Goal: Task Accomplishment & Management: Manage account settings

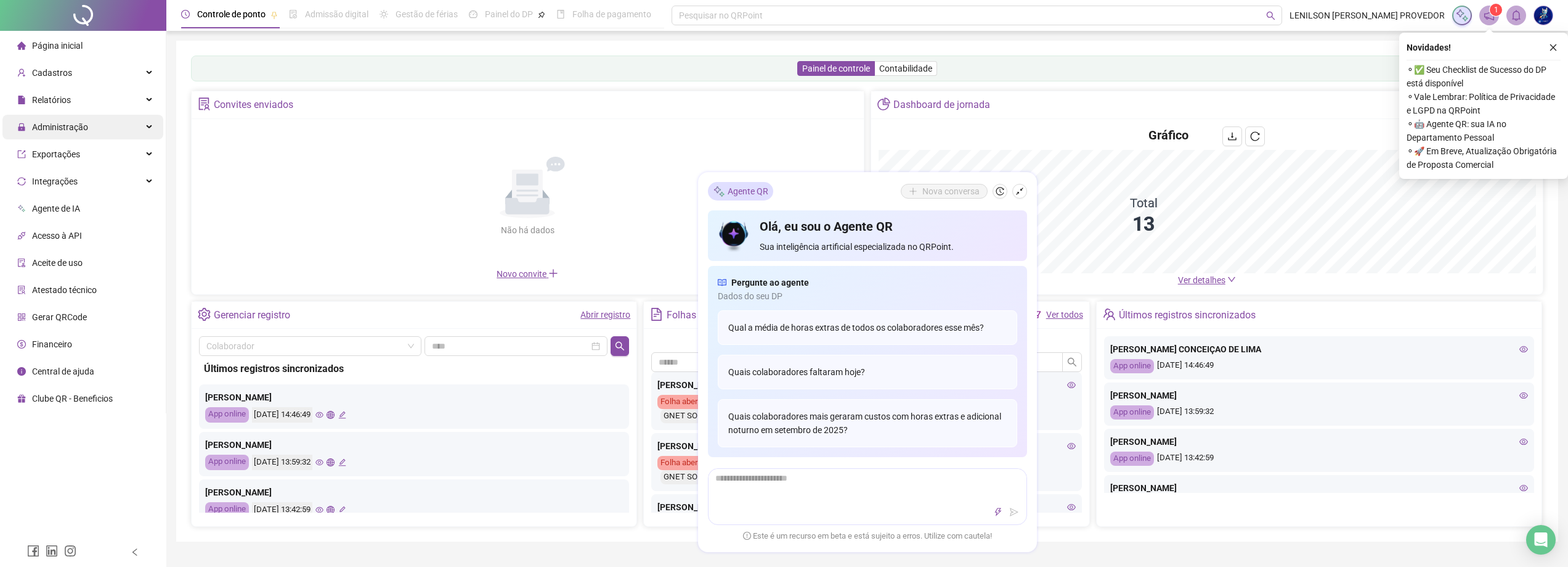
click at [91, 132] on div "Administração" at bounding box center [83, 127] width 161 height 25
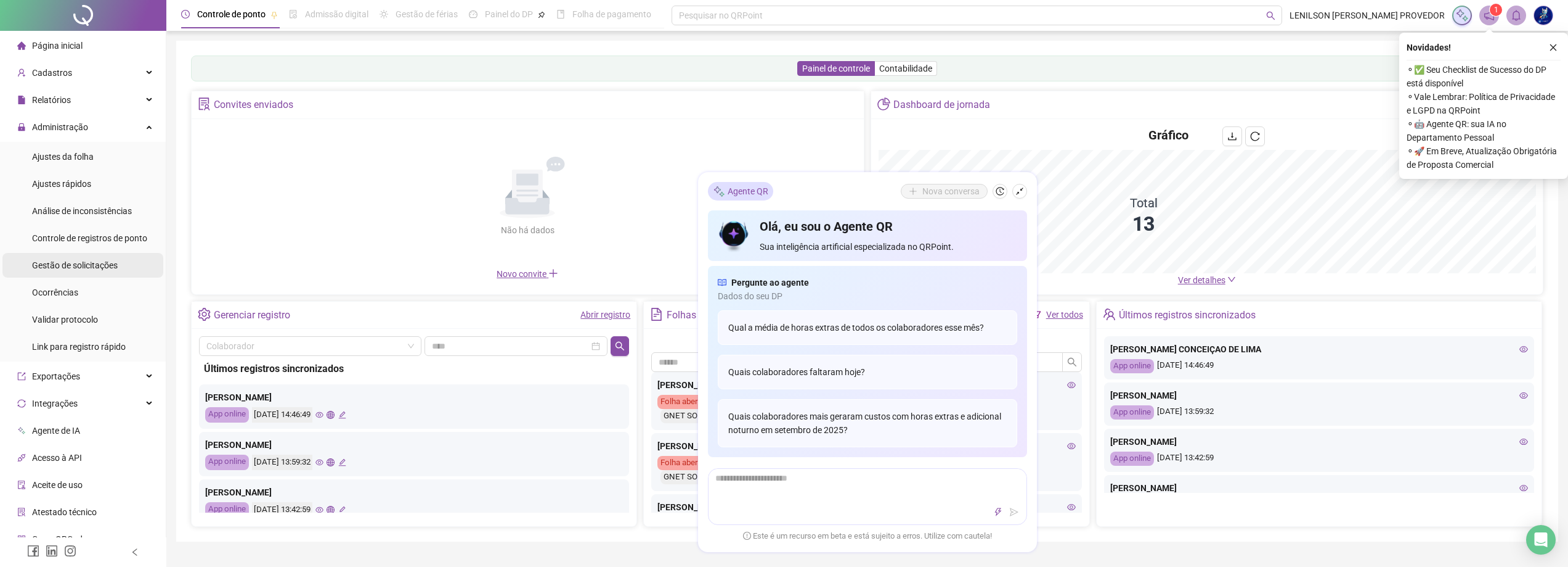
click at [82, 263] on span "Gestão de solicitações" at bounding box center [75, 265] width 86 height 10
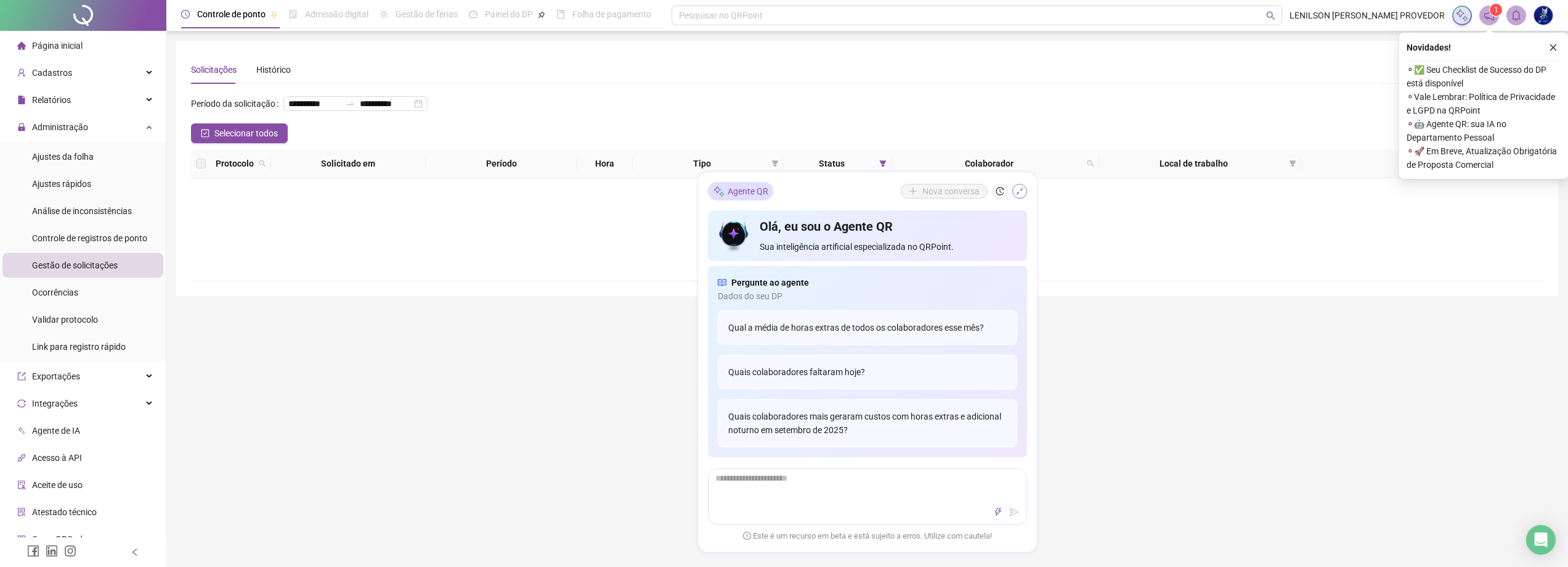
click at [1020, 190] on icon "shrink" at bounding box center [1020, 191] width 9 height 9
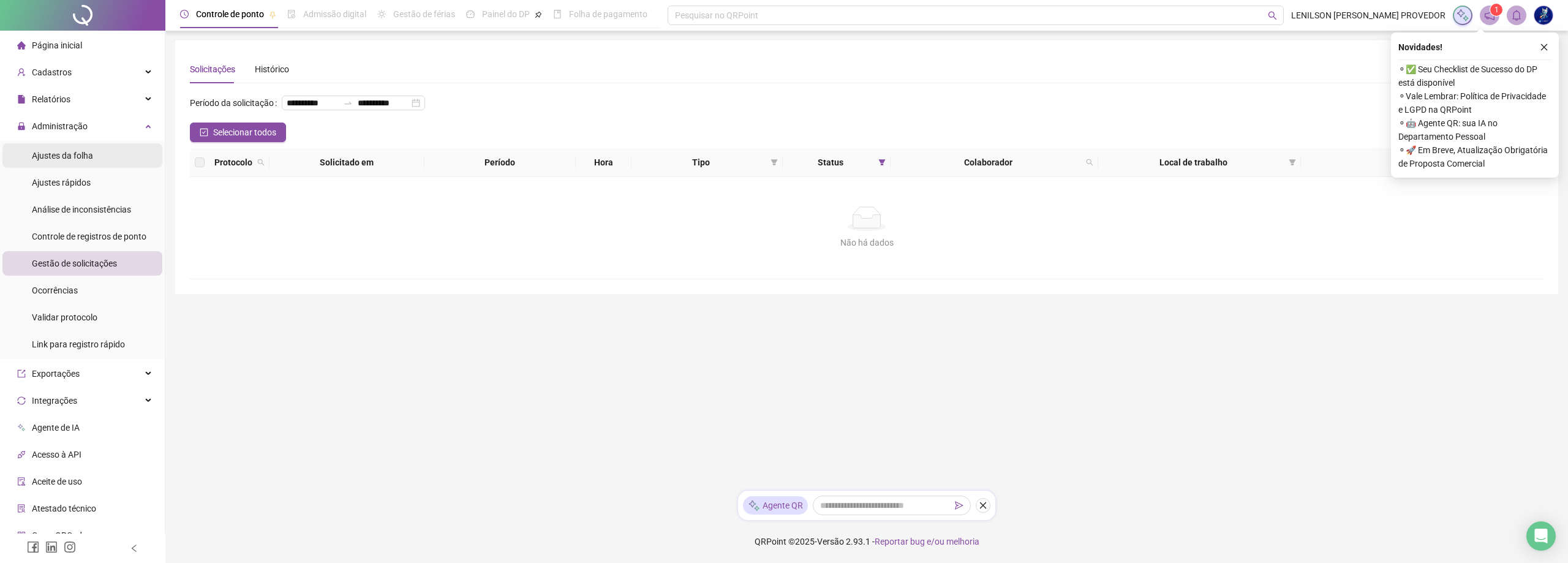
click at [71, 151] on span "Ajustes da folha" at bounding box center [62, 155] width 61 height 10
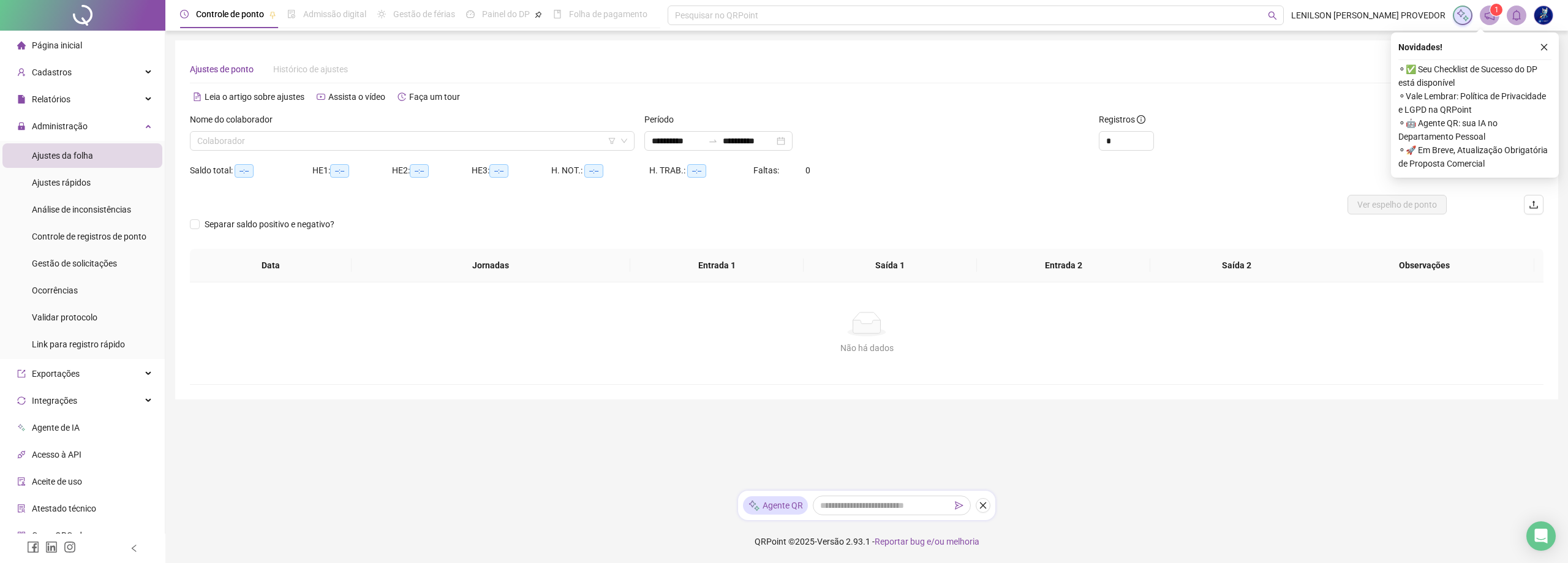
type input "**********"
click at [703, 142] on input "**********" at bounding box center [677, 141] width 52 height 13
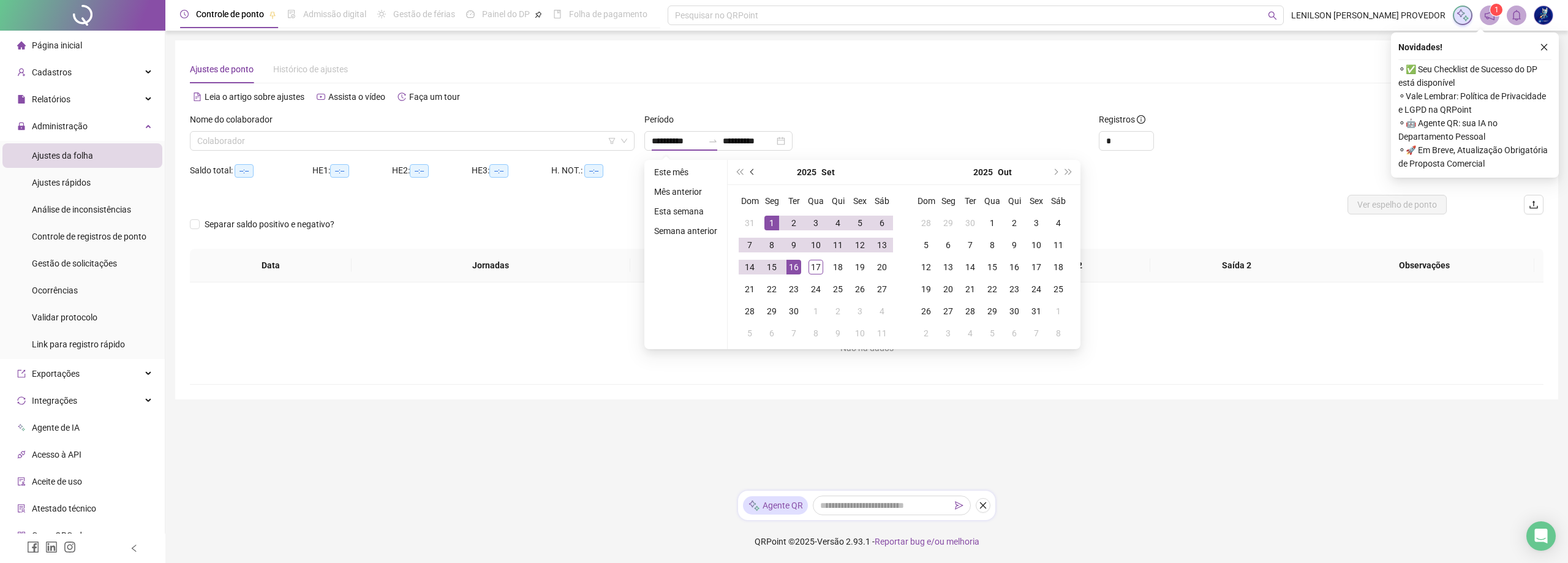
click at [750, 176] on button "prev-year" at bounding box center [753, 172] width 13 height 25
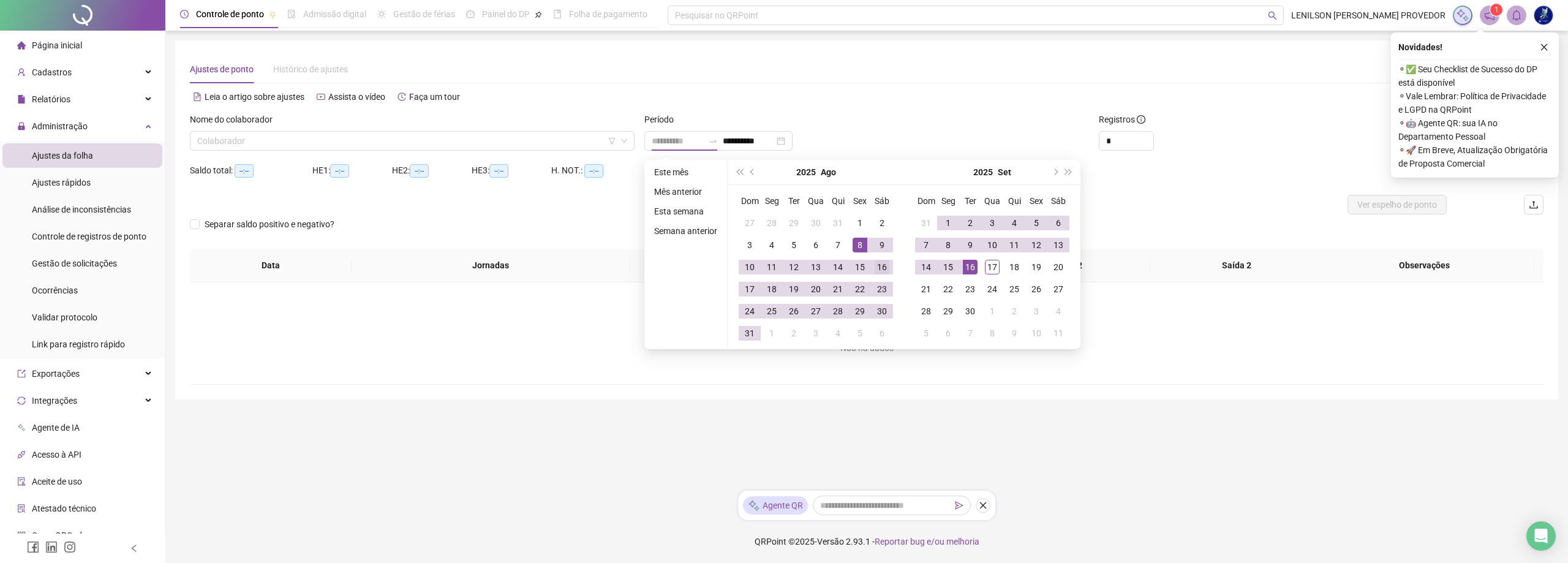
type input "**********"
click at [883, 267] on div "16" at bounding box center [882, 267] width 15 height 15
type input "**********"
click at [947, 269] on div "15" at bounding box center [948, 267] width 15 height 15
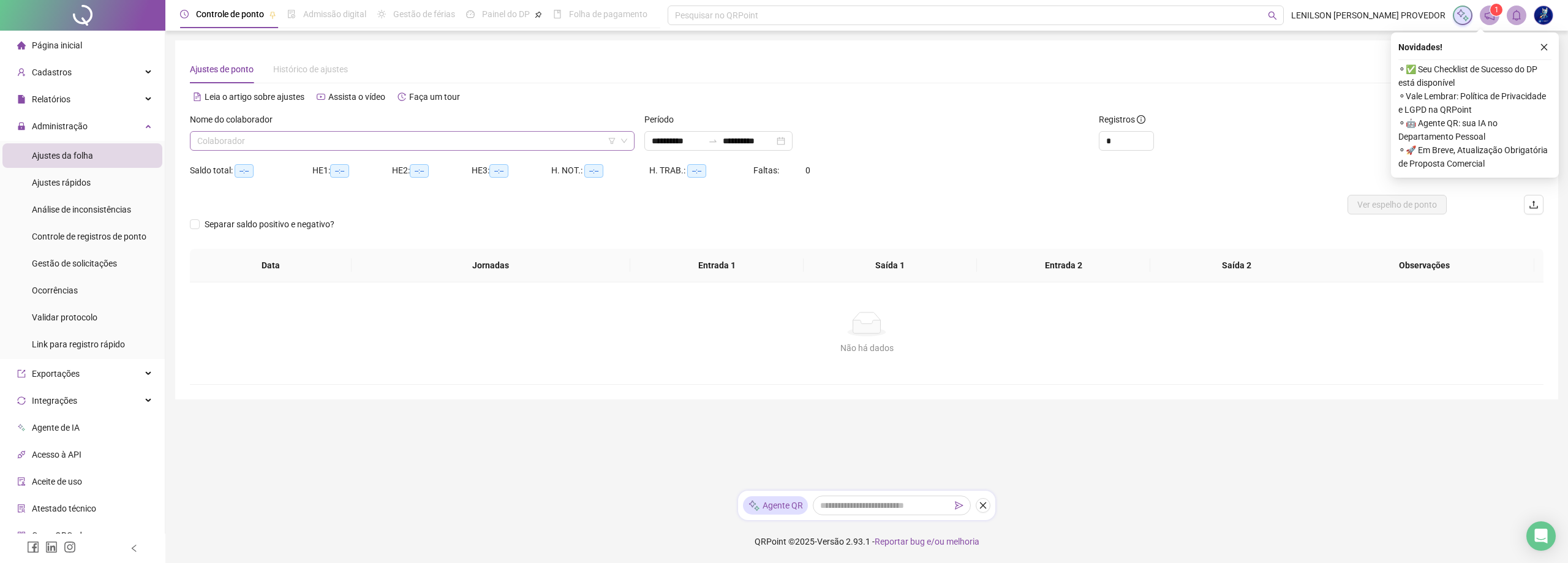
click at [587, 140] on input "search" at bounding box center [406, 140] width 419 height 18
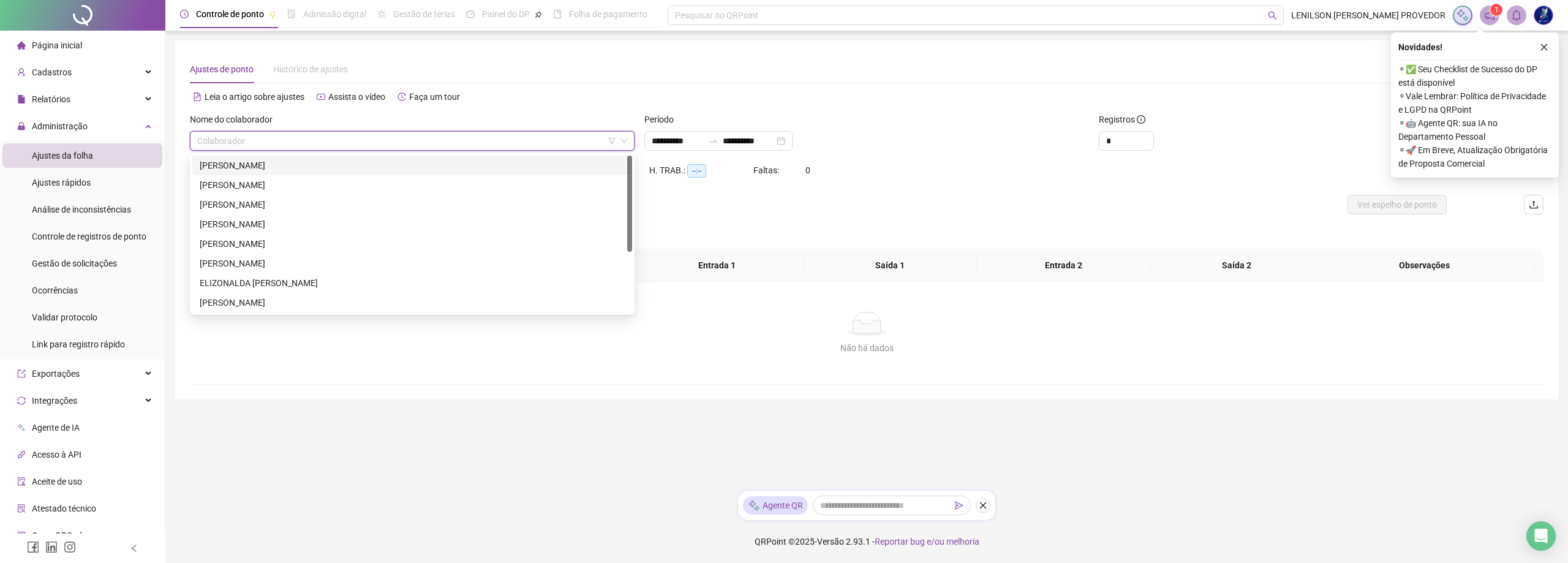
click at [457, 160] on div "[PERSON_NAME]" at bounding box center [412, 166] width 425 height 13
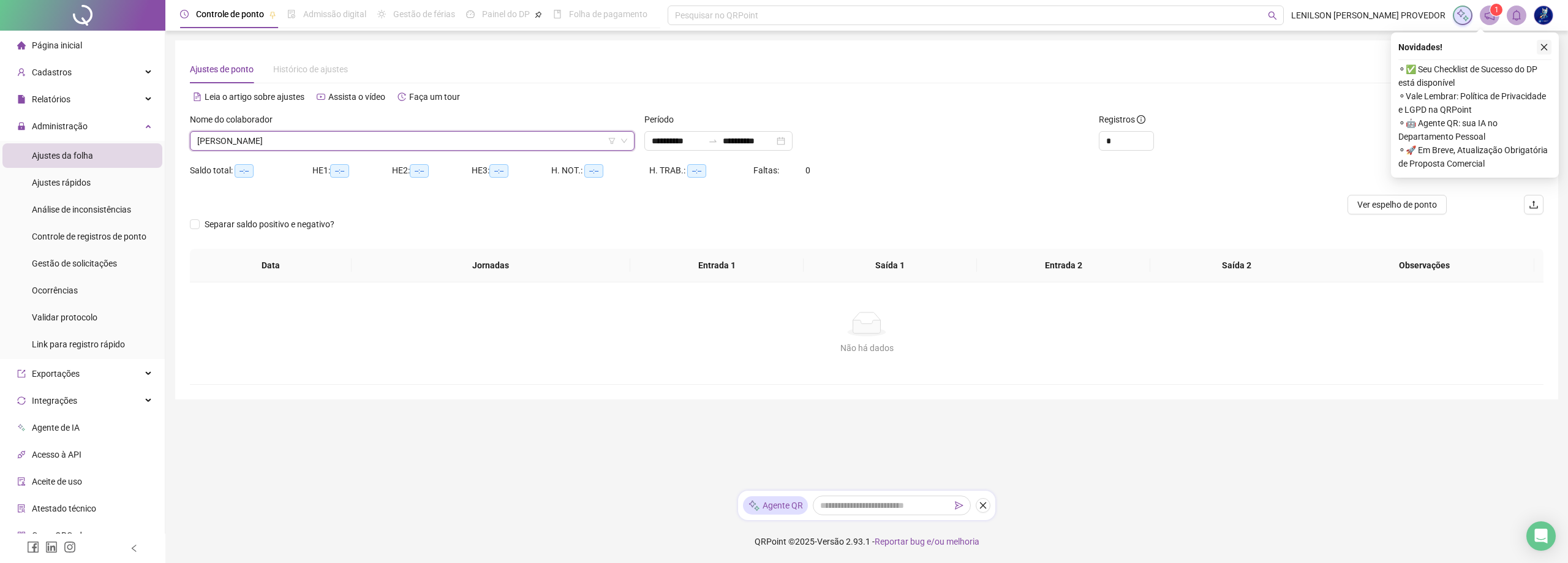
click at [1542, 45] on icon "close" at bounding box center [1544, 47] width 9 height 9
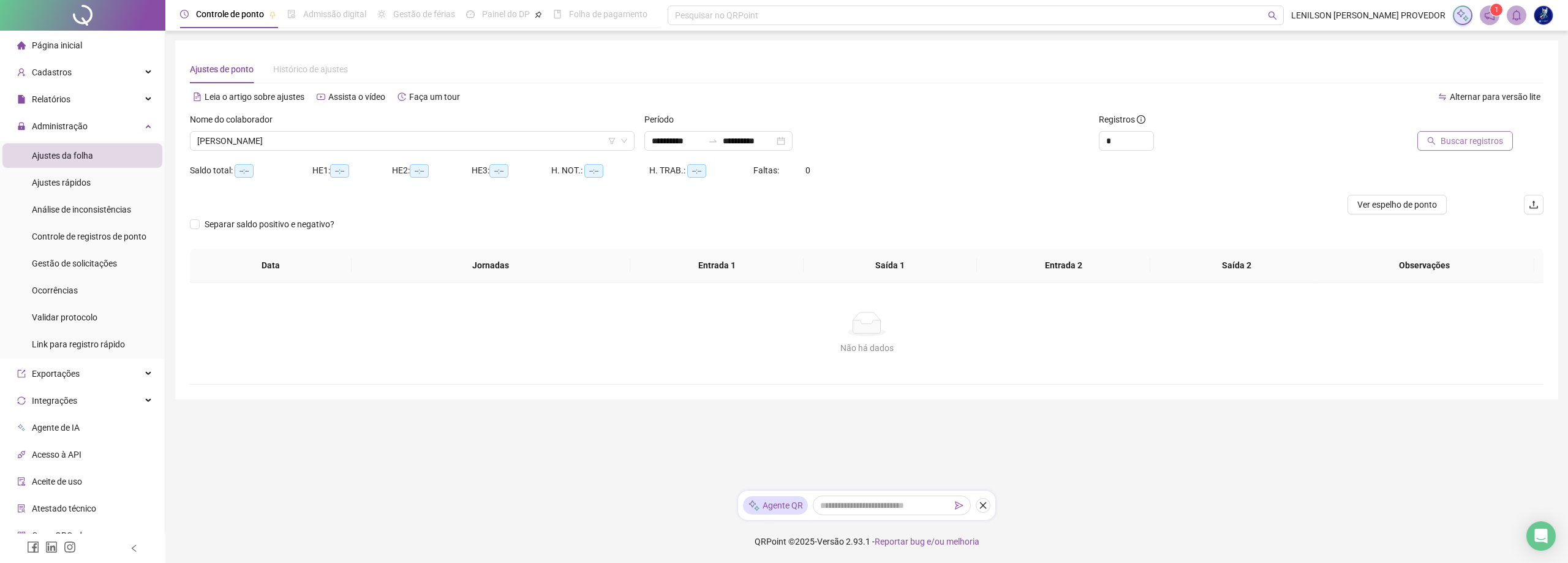
click at [1457, 142] on span "Buscar registros" at bounding box center [1471, 141] width 62 height 13
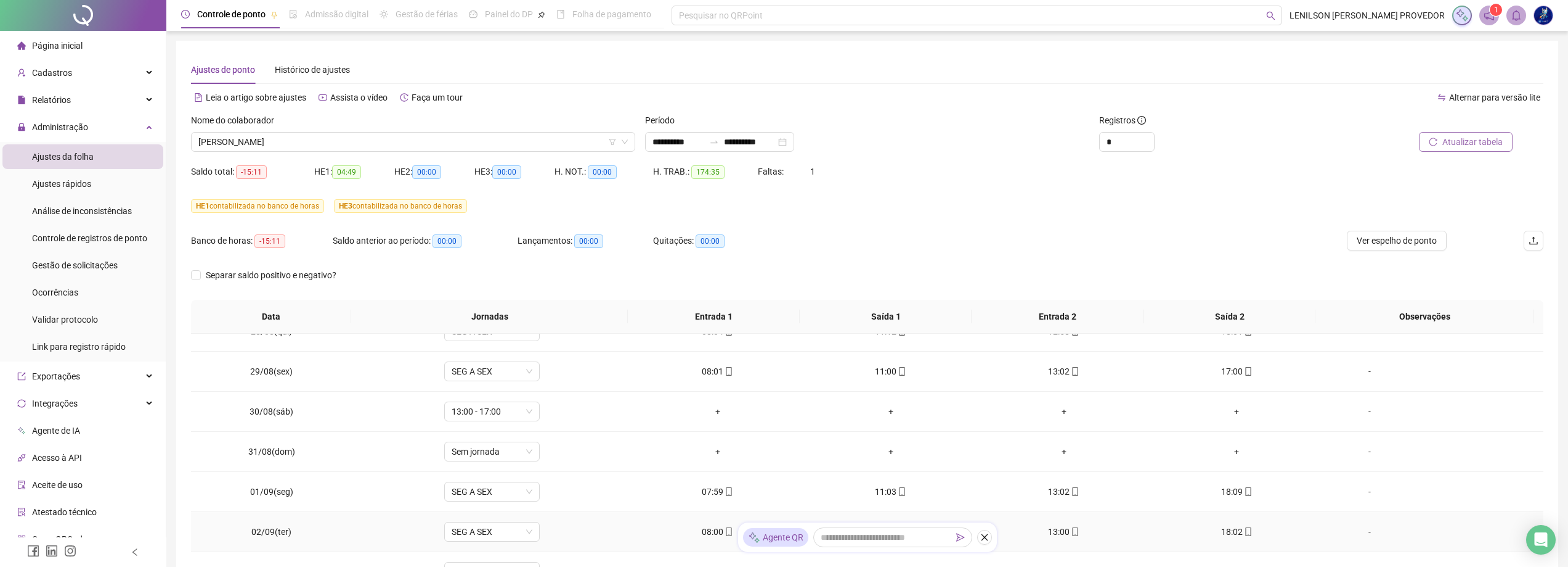
scroll to position [493, 0]
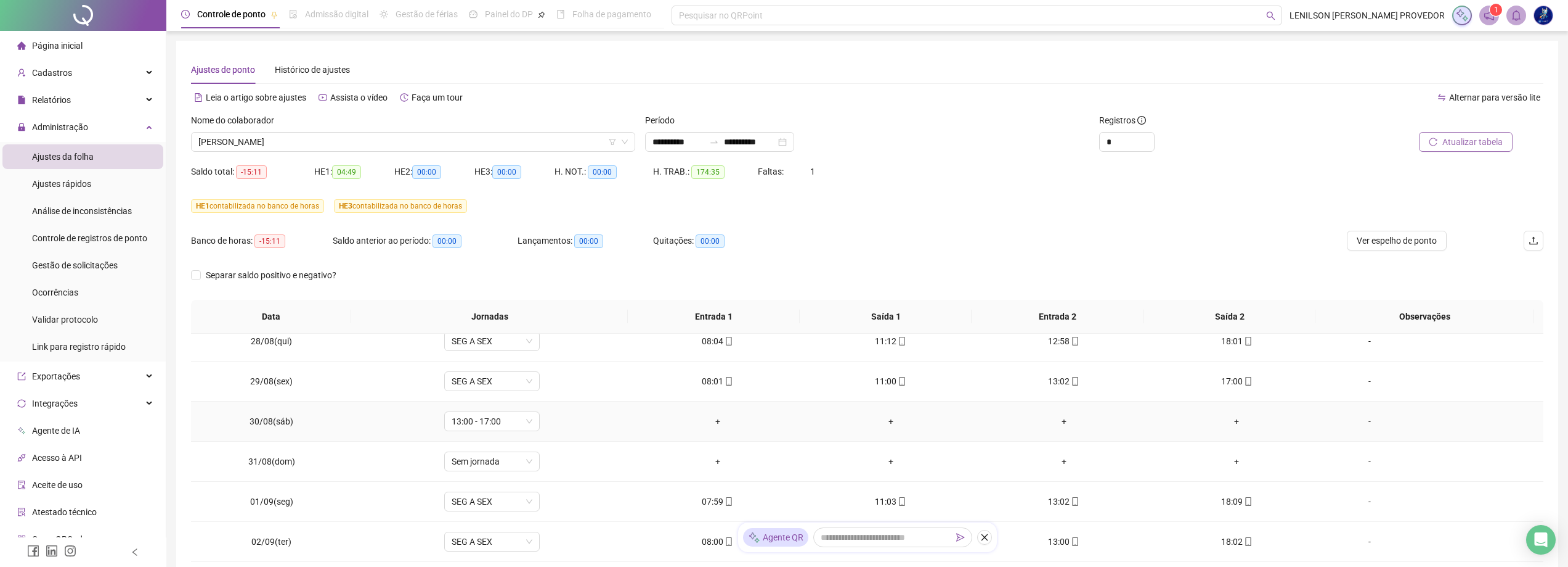
click at [1362, 424] on div "-" at bounding box center [1370, 421] width 73 height 14
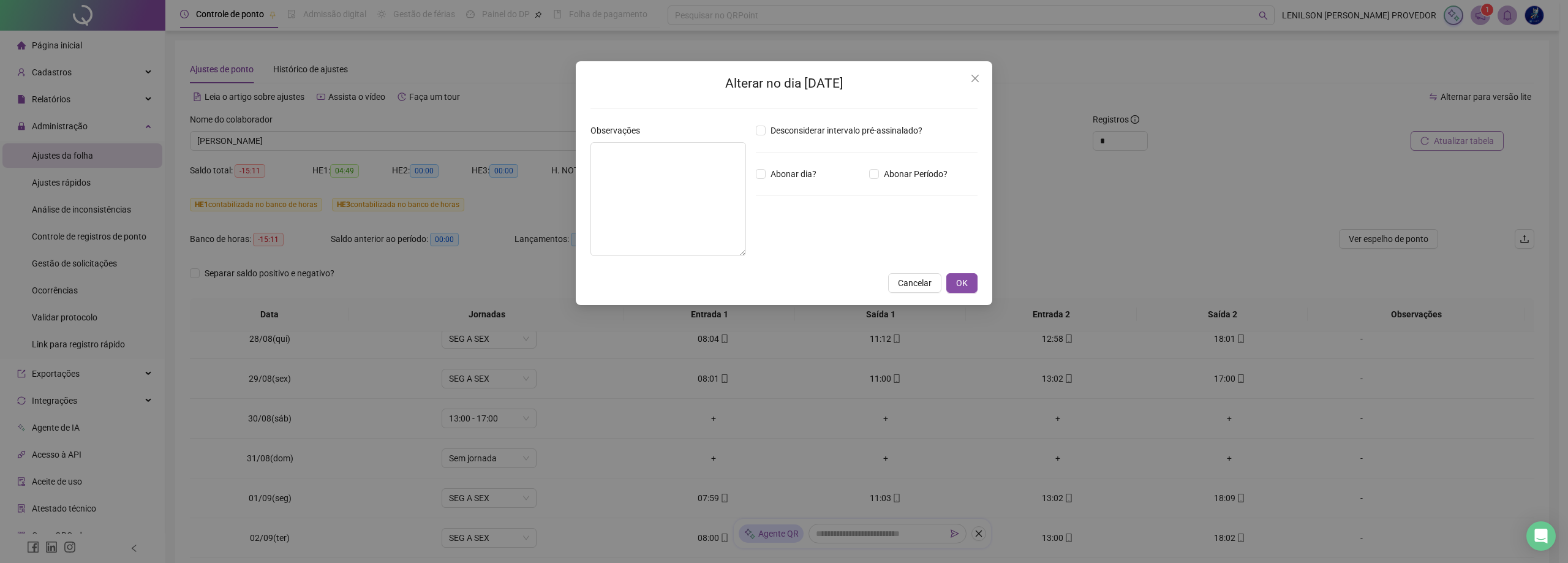
click at [974, 78] on icon "close" at bounding box center [975, 78] width 10 height 10
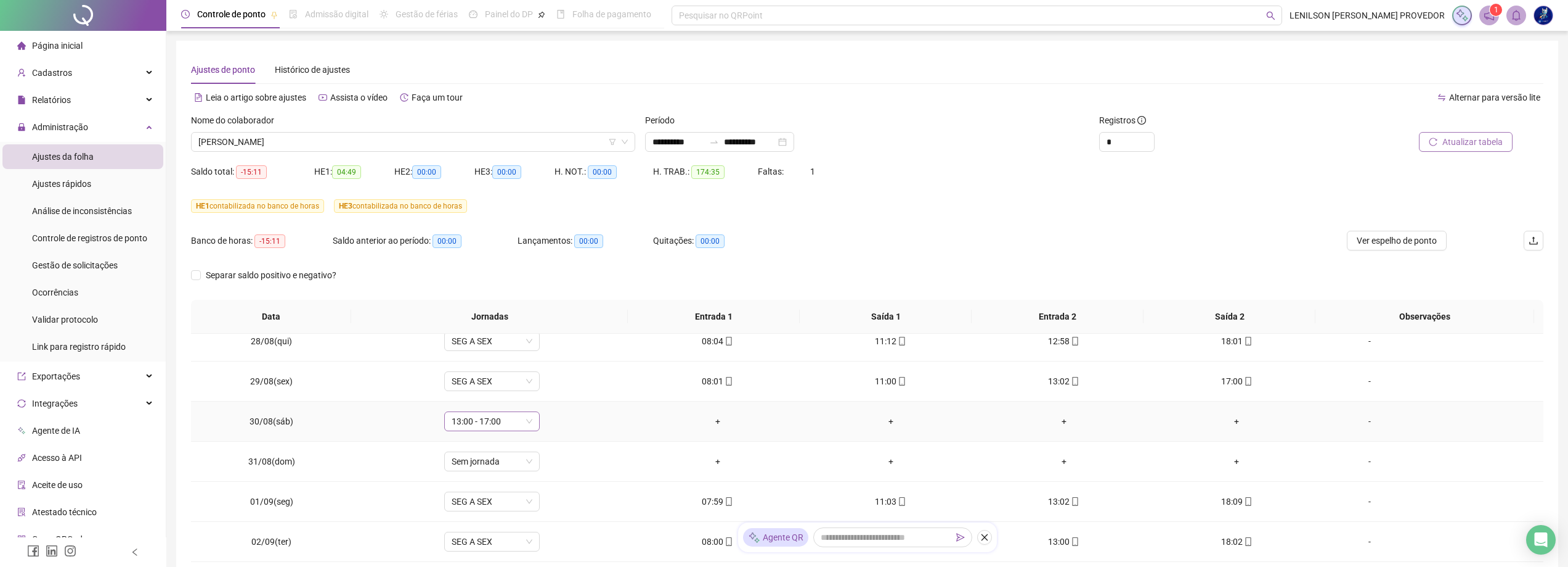
click at [527, 420] on span "13:00 - 17:00" at bounding box center [492, 421] width 81 height 18
click at [526, 396] on div "Folga compensatória" at bounding box center [523, 396] width 127 height 14
click at [545, 390] on span "Sim" at bounding box center [548, 389] width 14 height 14
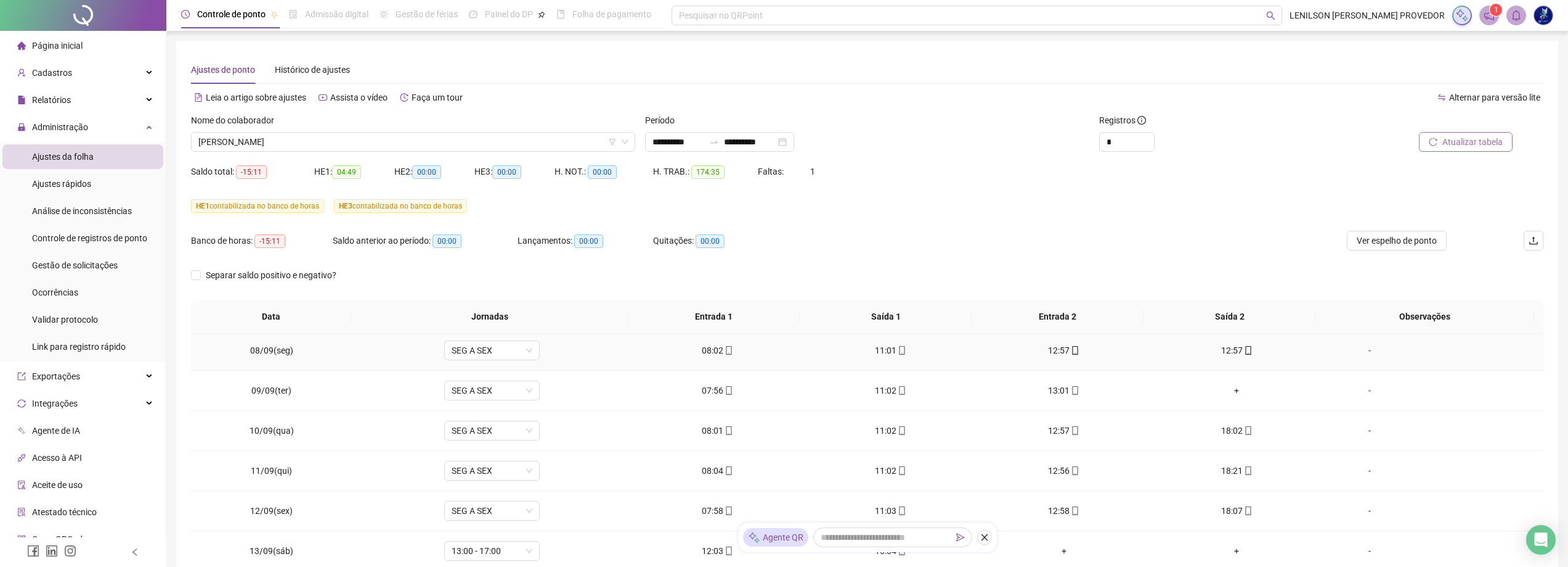
click at [1229, 350] on div "12:57" at bounding box center [1236, 350] width 153 height 14
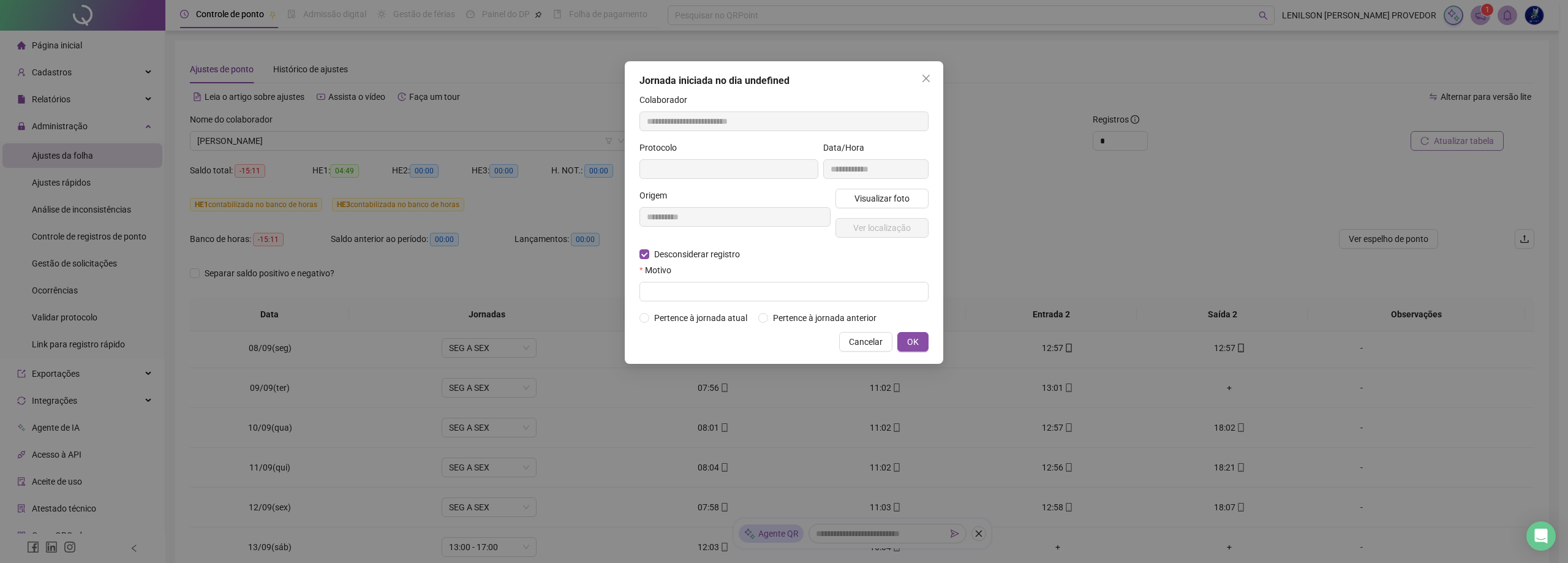
type input "**********"
click at [755, 288] on input "text" at bounding box center [784, 292] width 289 height 19
type input "**********"
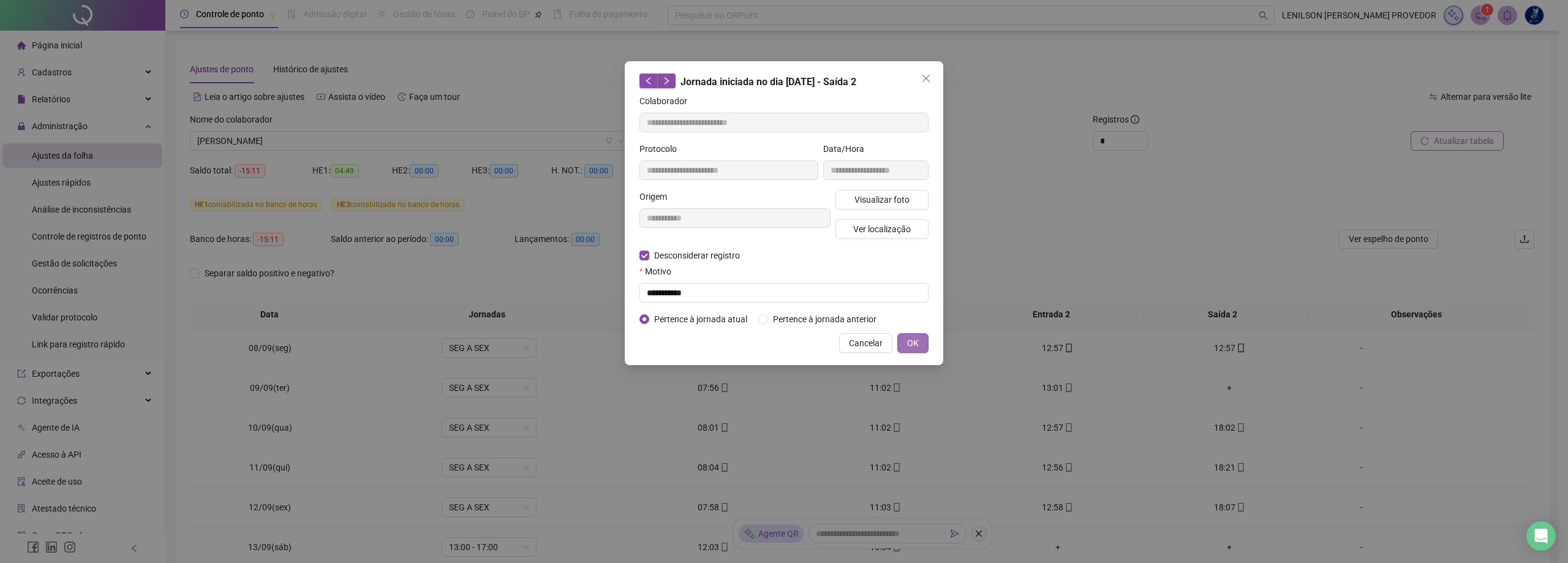
click at [924, 341] on button "OK" at bounding box center [912, 342] width 32 height 19
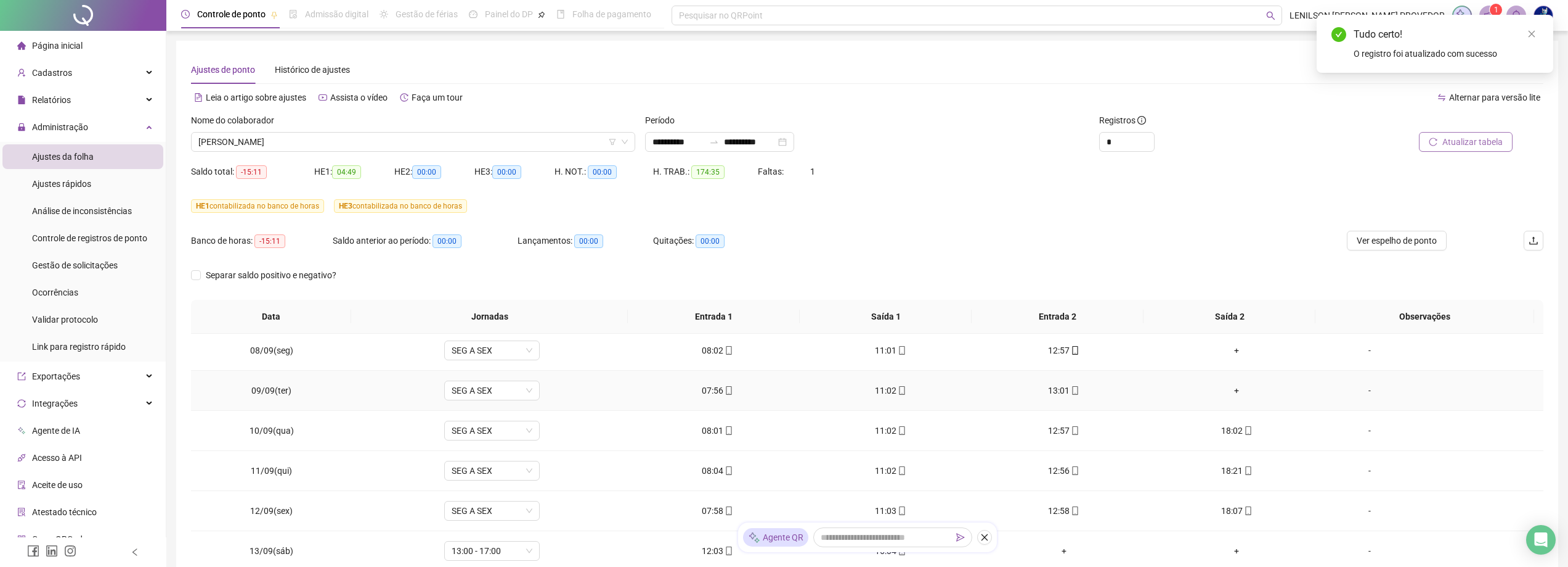
click at [1230, 395] on div "+" at bounding box center [1236, 390] width 153 height 14
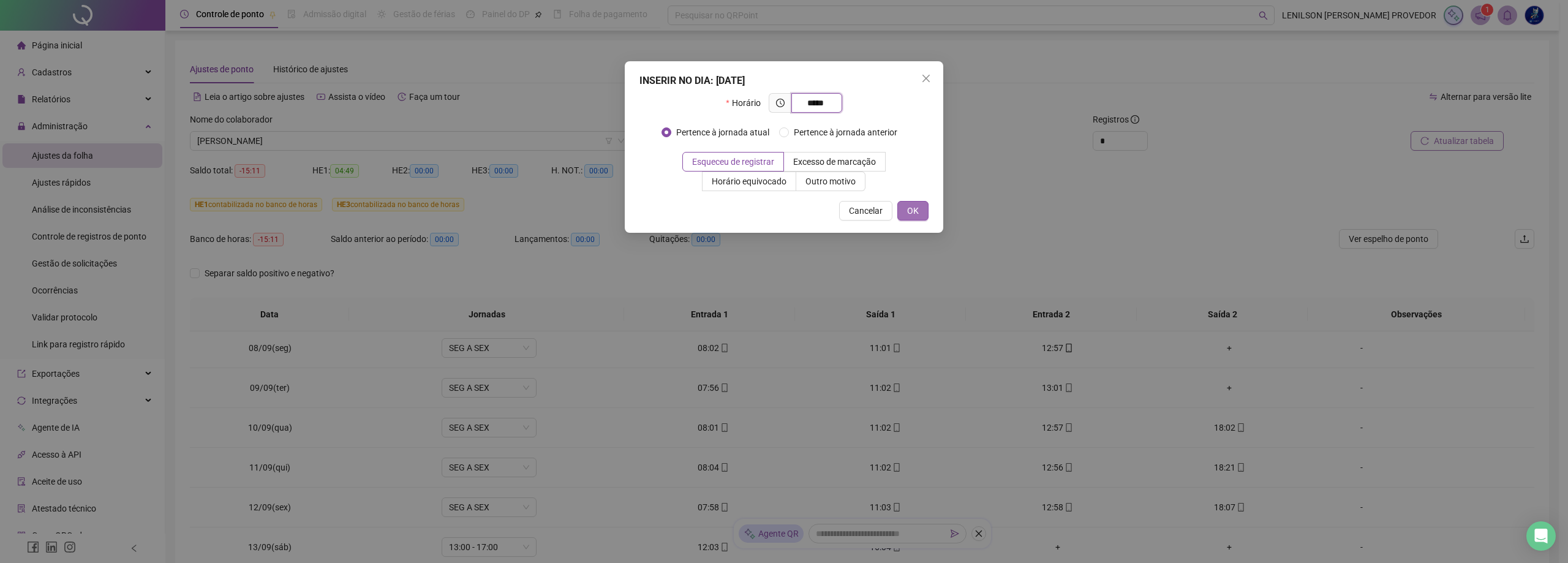
type input "*****"
click at [918, 211] on span "OK" at bounding box center [912, 210] width 11 height 13
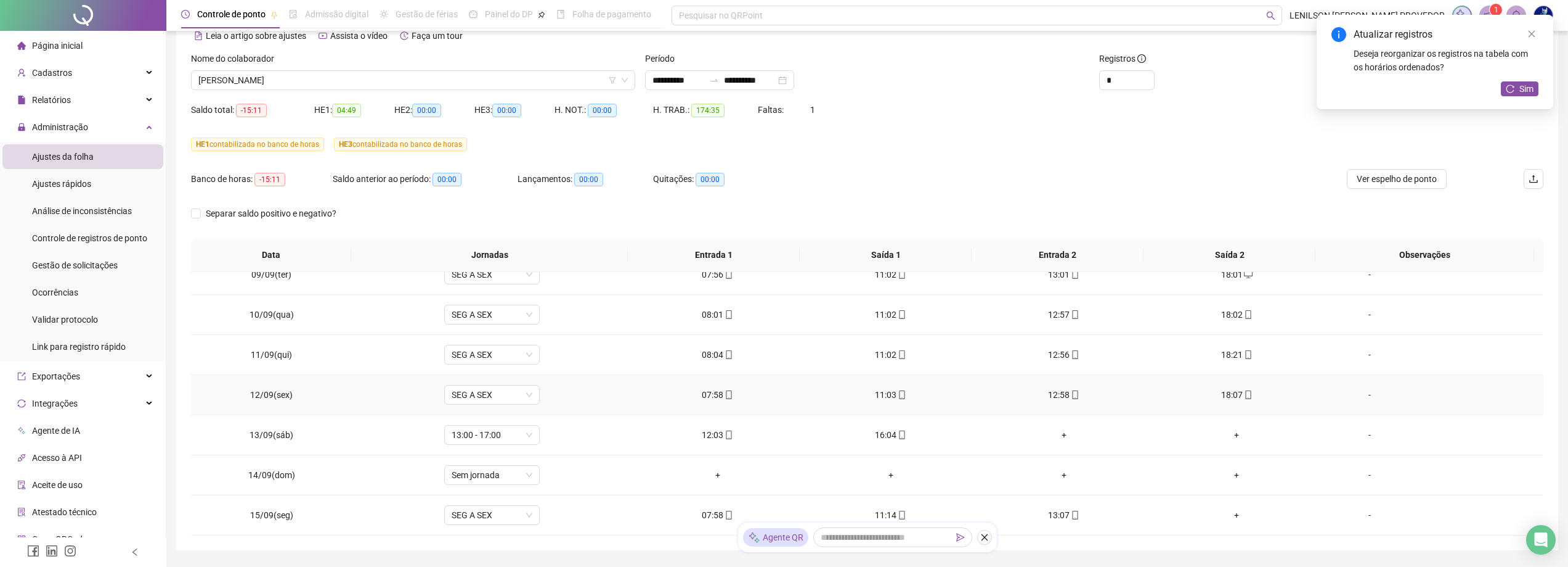
scroll to position [124, 0]
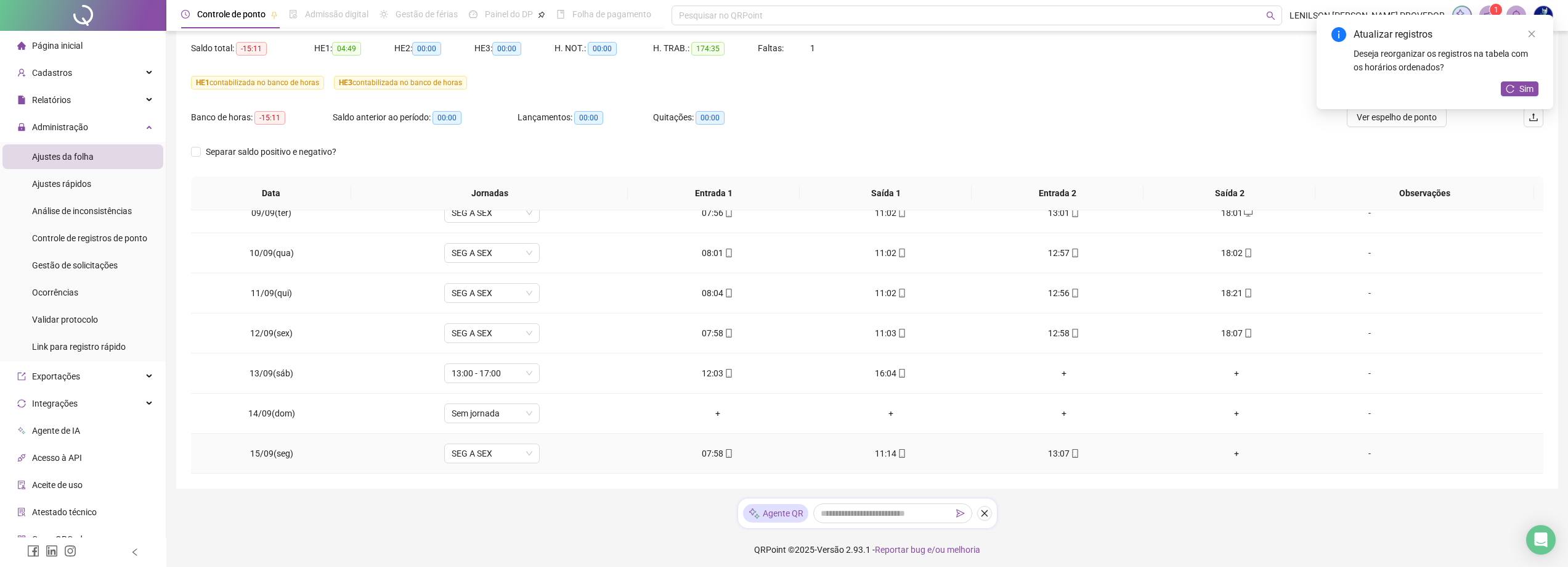
click at [1229, 456] on div "+" at bounding box center [1236, 453] width 153 height 14
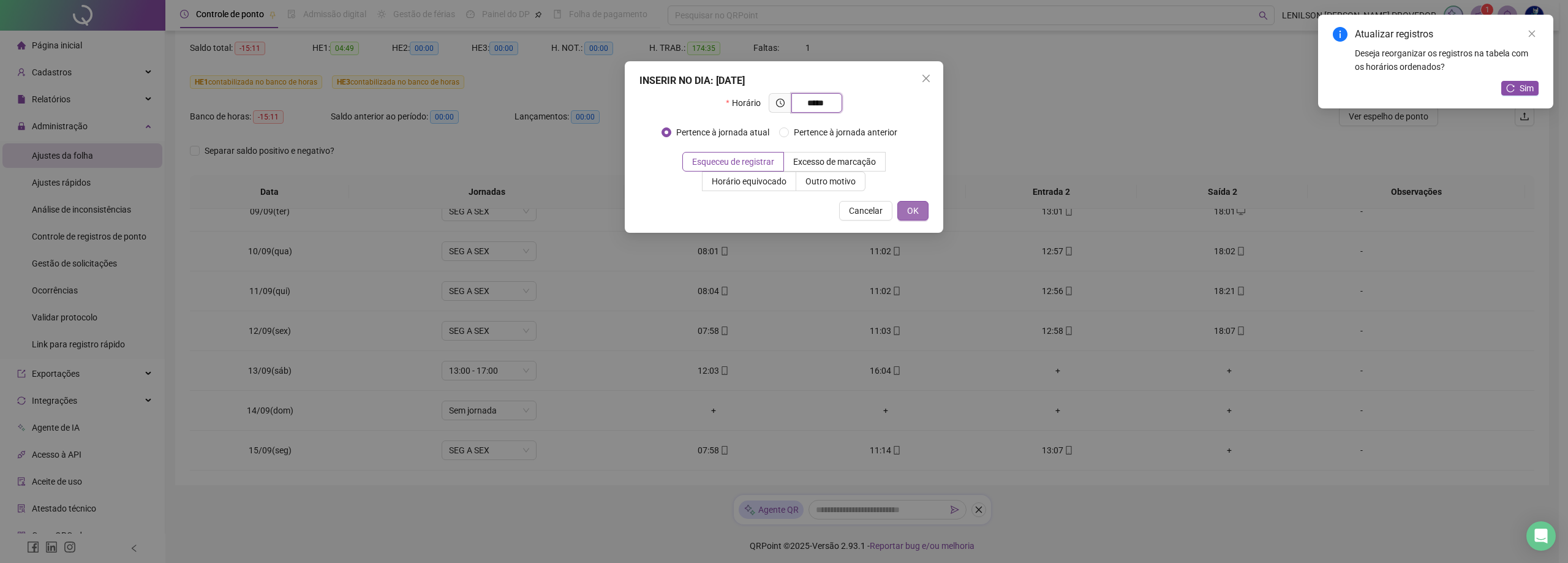
type input "*****"
click at [914, 209] on span "OK" at bounding box center [912, 210] width 11 height 13
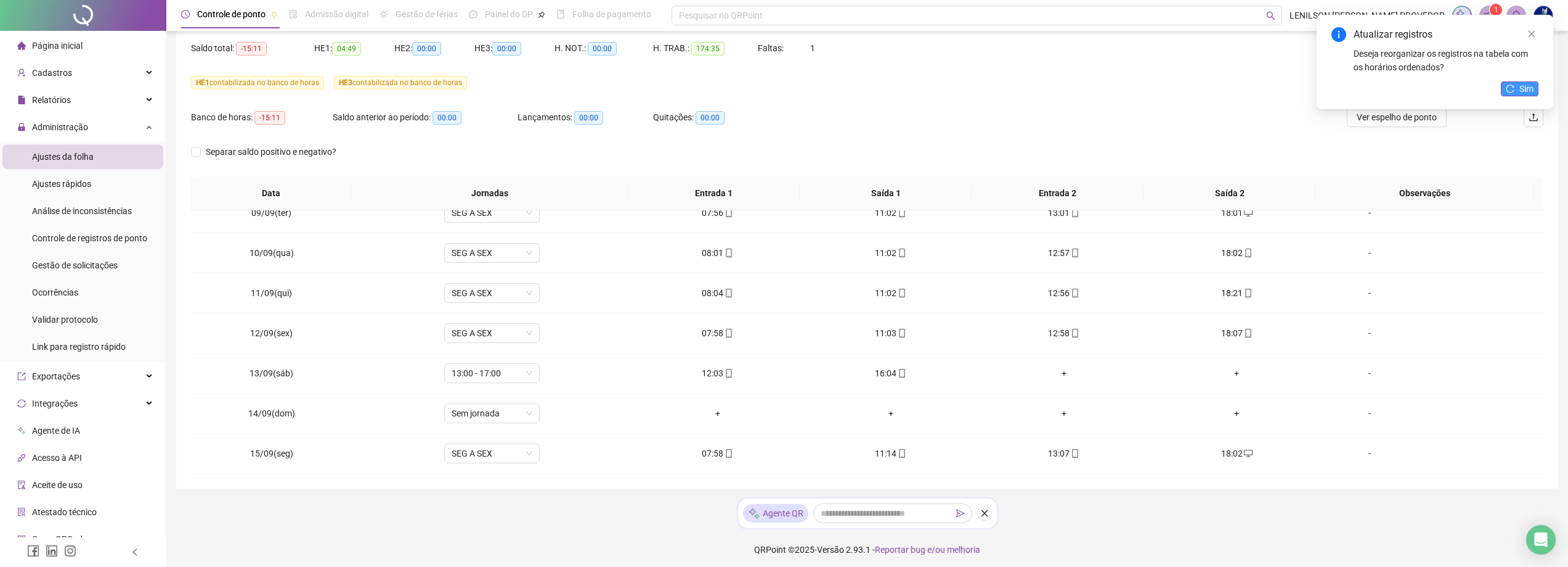
click at [1519, 89] on button "Sim" at bounding box center [1519, 89] width 38 height 15
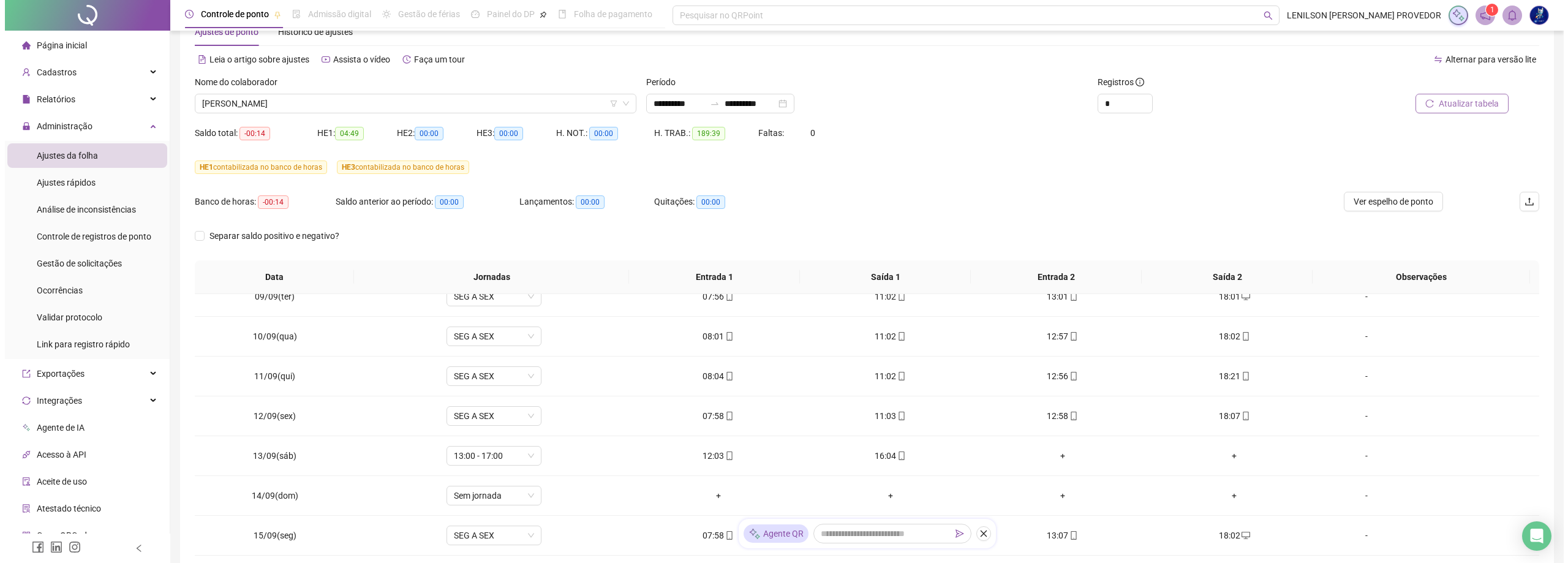
scroll to position [0, 0]
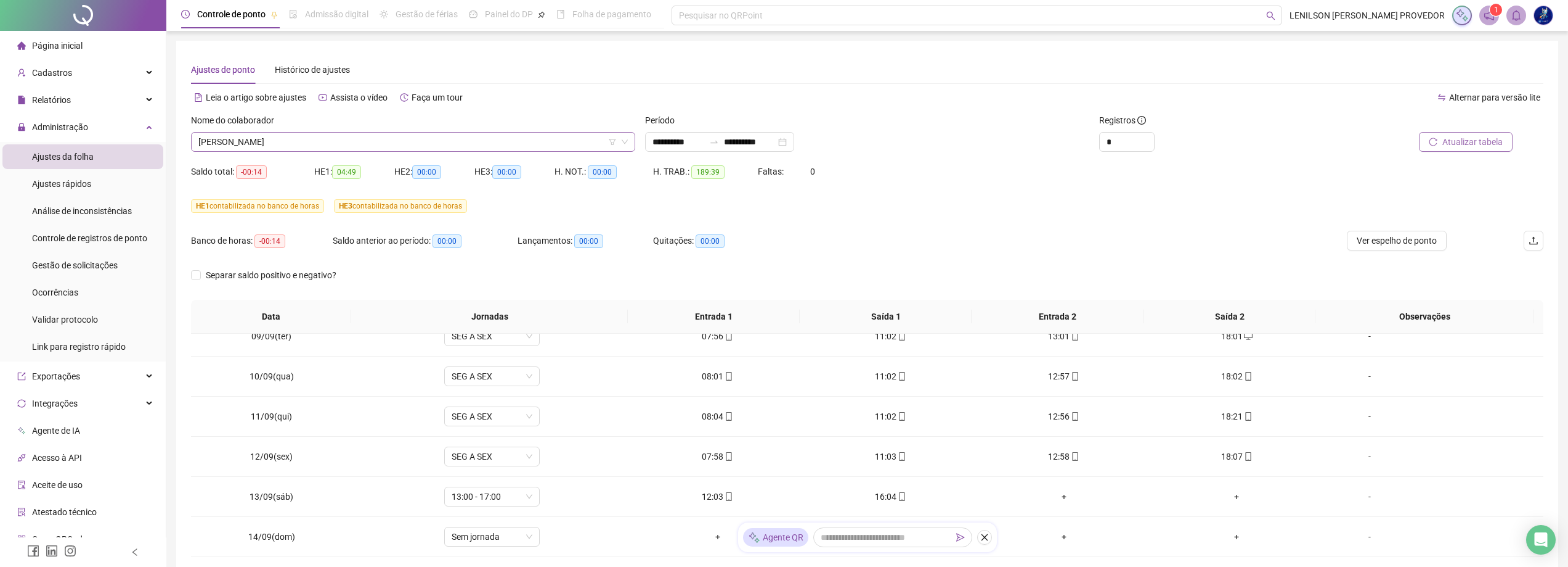
click at [480, 145] on span "[PERSON_NAME]" at bounding box center [413, 141] width 430 height 18
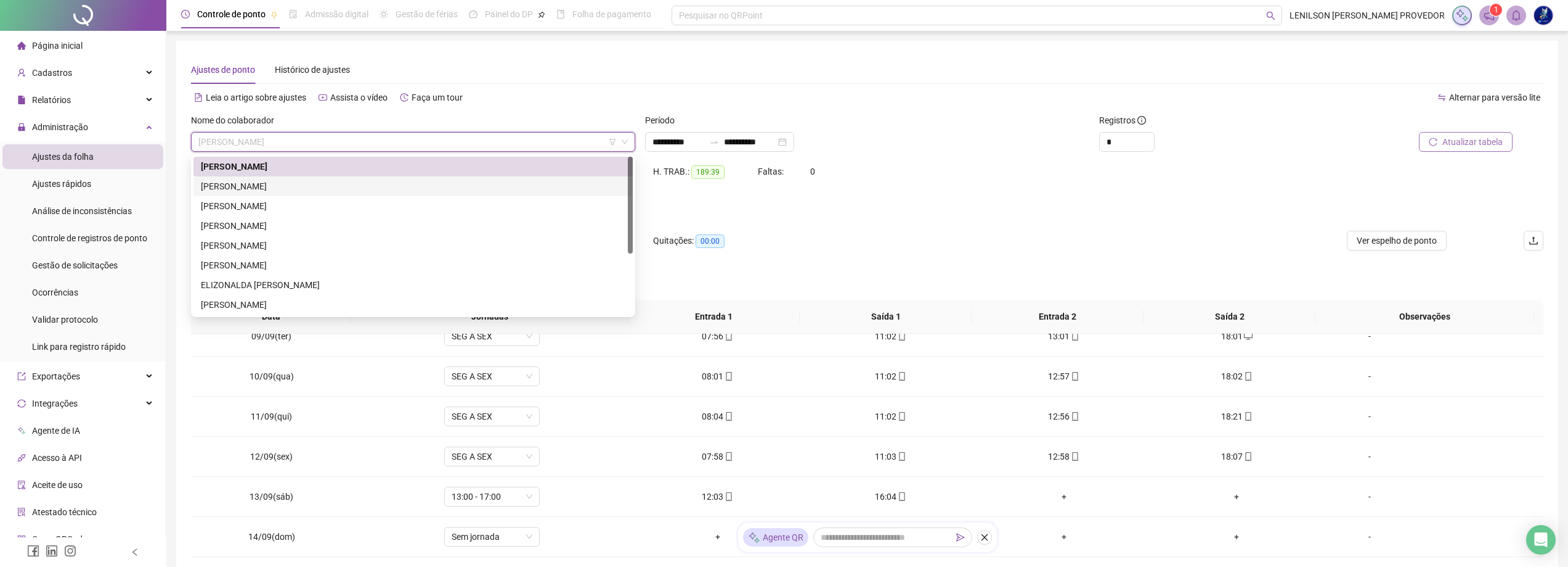
click at [408, 189] on div "[PERSON_NAME]" at bounding box center [413, 186] width 424 height 14
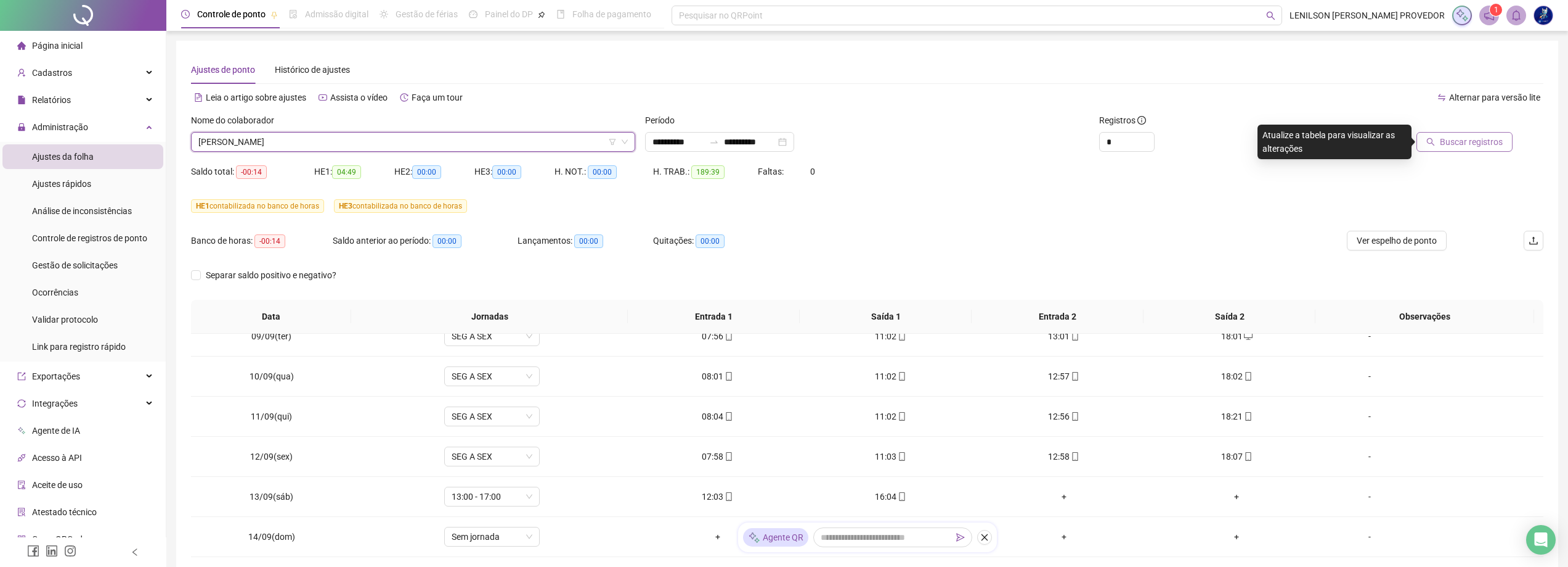
click at [1451, 141] on span "Buscar registros" at bounding box center [1471, 142] width 63 height 14
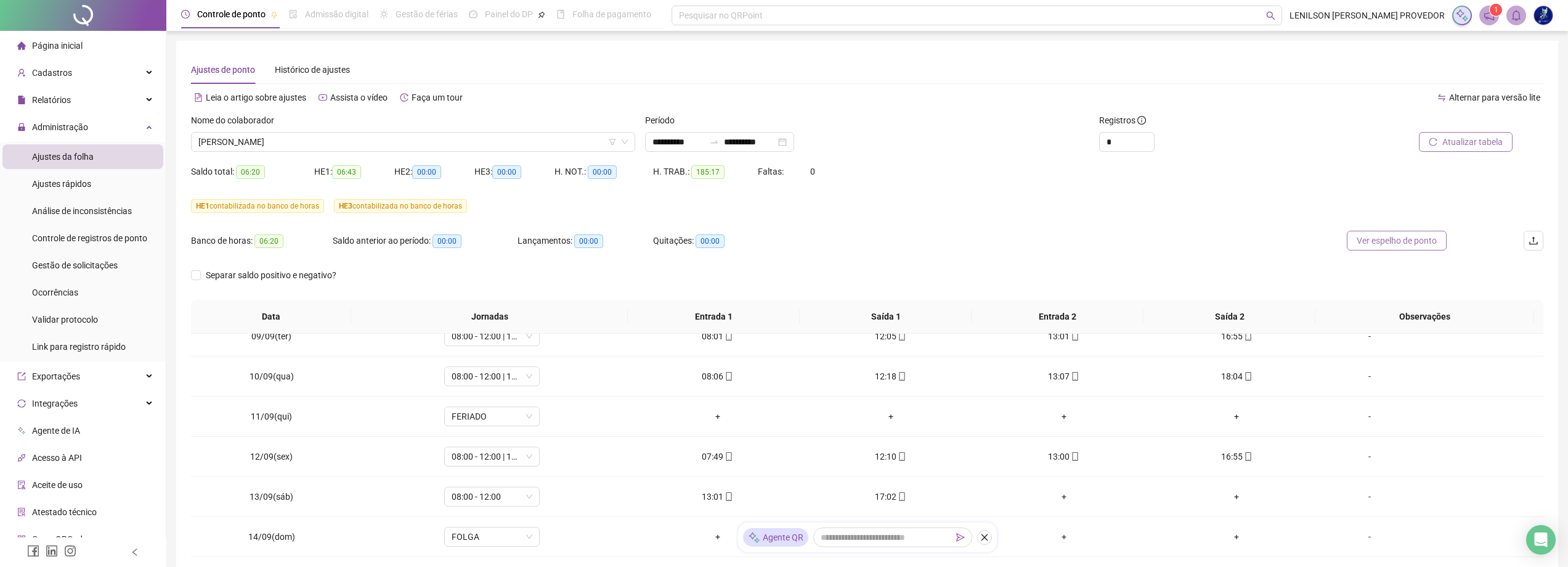
click at [1412, 234] on span "Ver espelho de ponto" at bounding box center [1397, 240] width 80 height 14
click at [435, 140] on span "[PERSON_NAME]" at bounding box center [413, 141] width 430 height 18
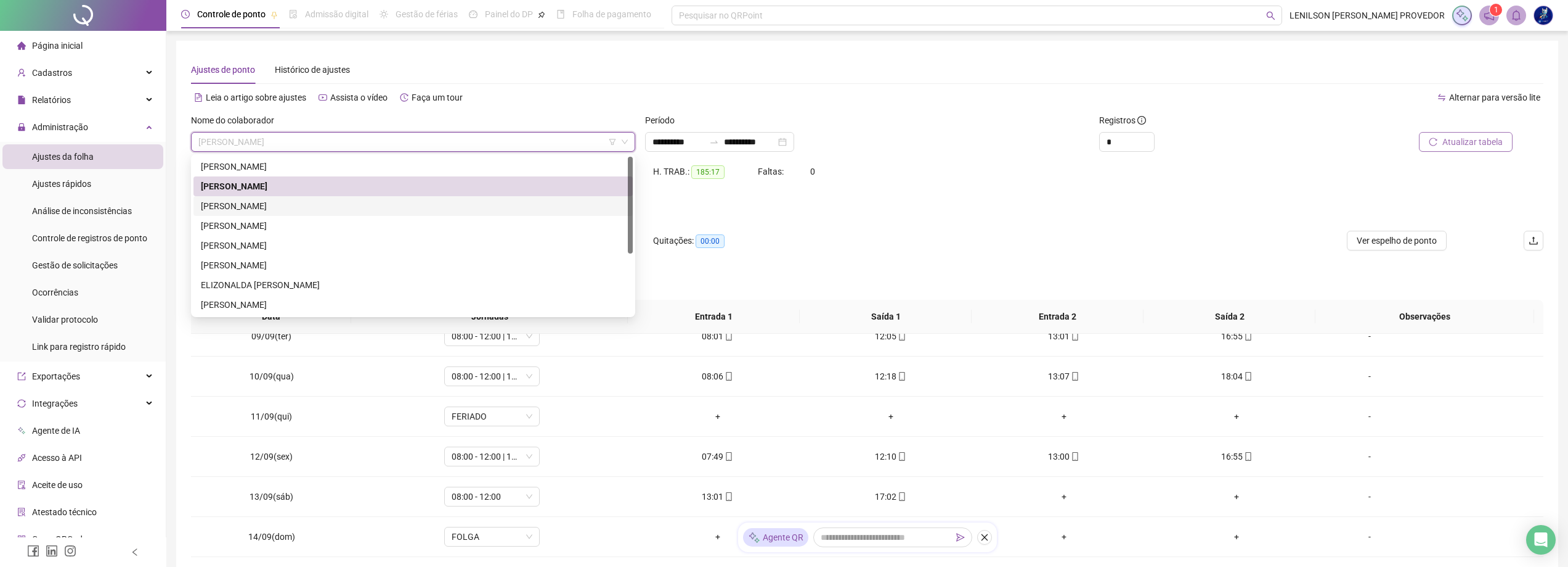
click at [320, 205] on div "[PERSON_NAME]" at bounding box center [413, 206] width 424 height 14
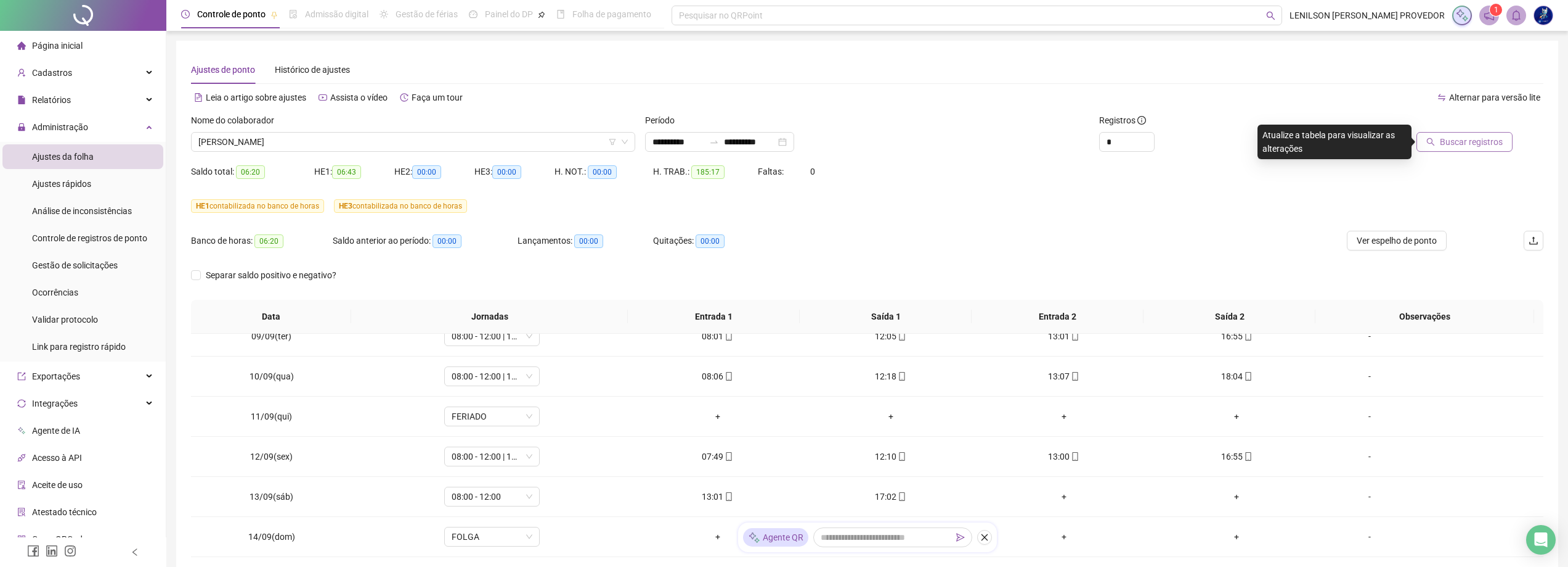
click at [1448, 141] on span "Buscar registros" at bounding box center [1471, 142] width 63 height 14
click at [503, 146] on span "[PERSON_NAME]" at bounding box center [413, 141] width 430 height 18
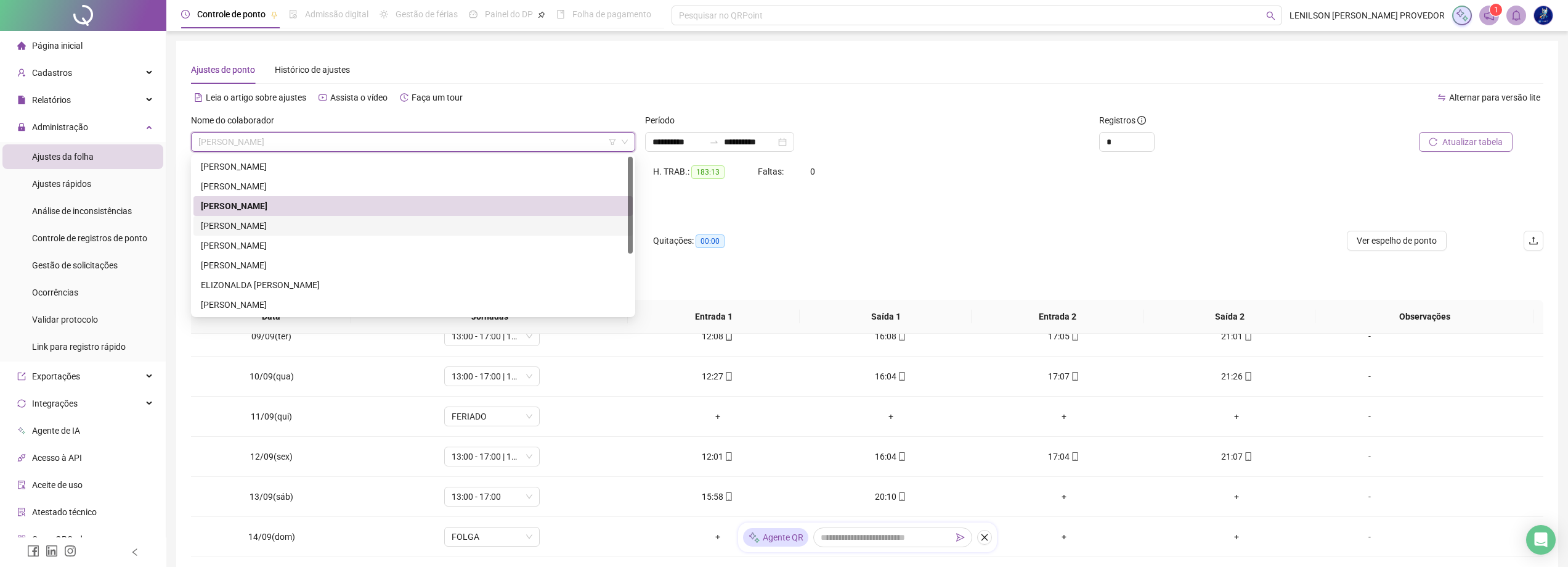
click at [323, 227] on div "[PERSON_NAME]" at bounding box center [413, 225] width 424 height 14
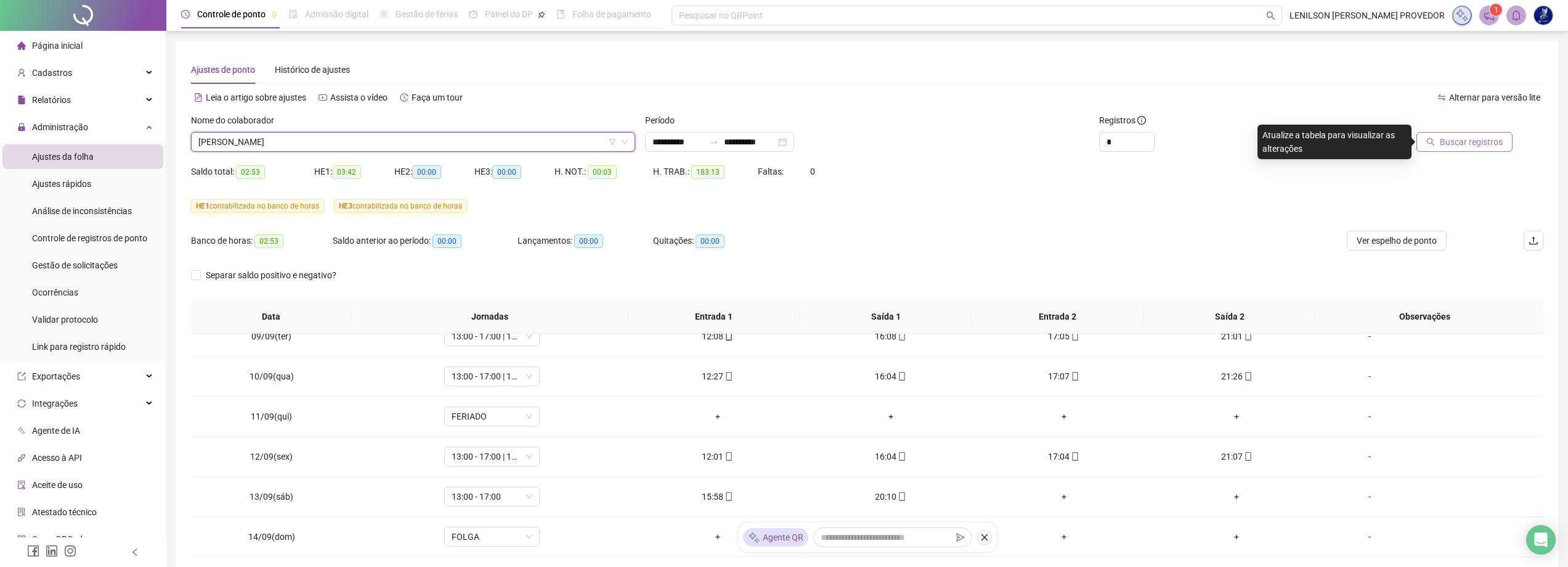
click at [1465, 144] on span "Buscar registros" at bounding box center [1471, 142] width 63 height 14
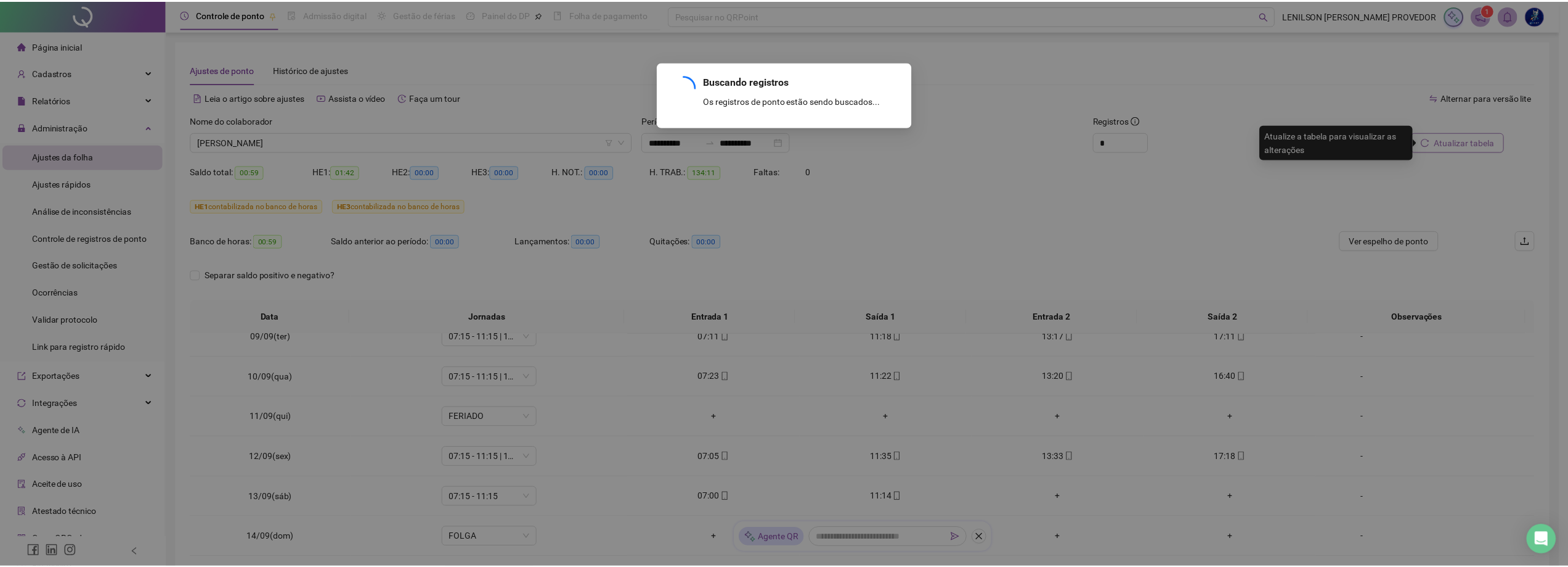
scroll to position [618, 0]
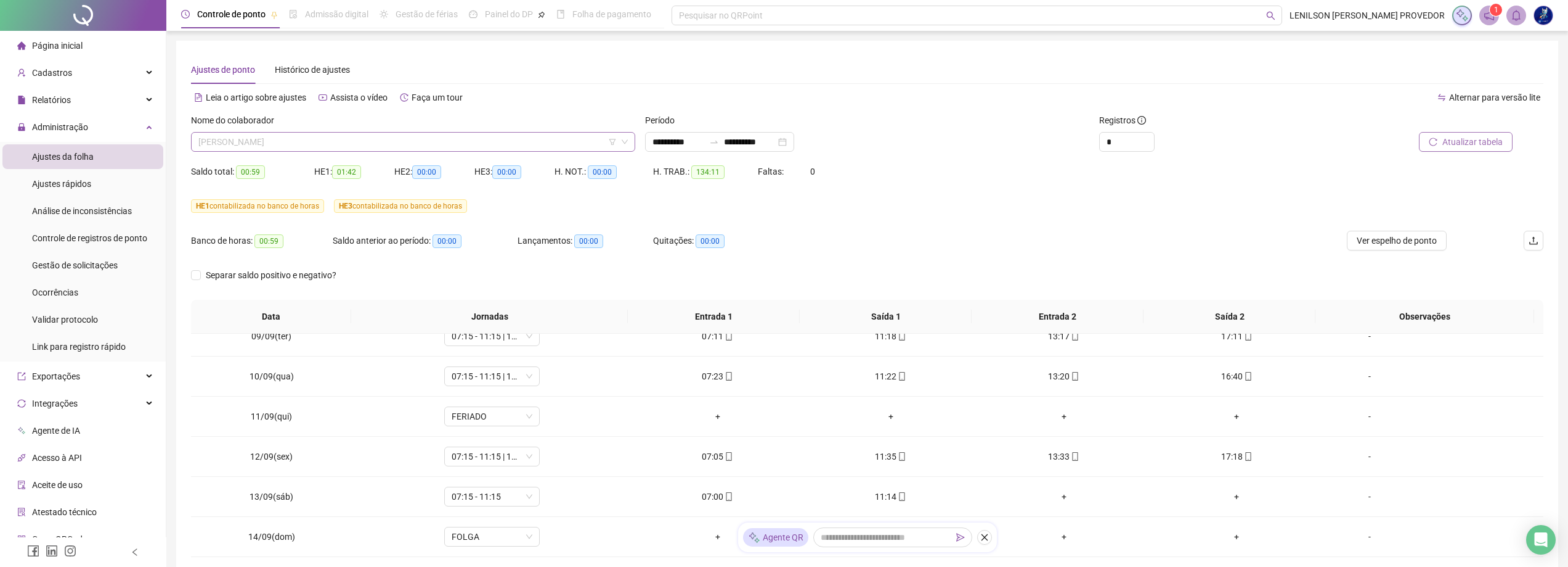
click at [443, 140] on span "[PERSON_NAME]" at bounding box center [413, 141] width 430 height 18
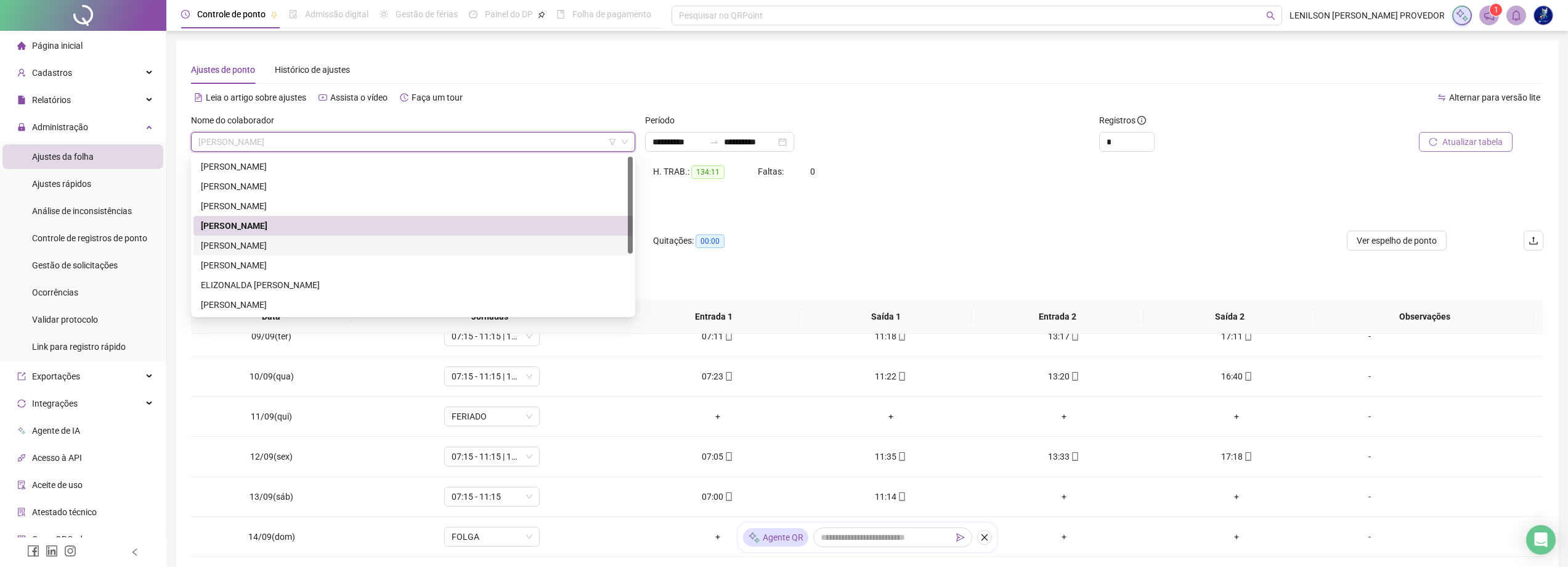
click at [322, 246] on div "[PERSON_NAME]" at bounding box center [413, 246] width 424 height 14
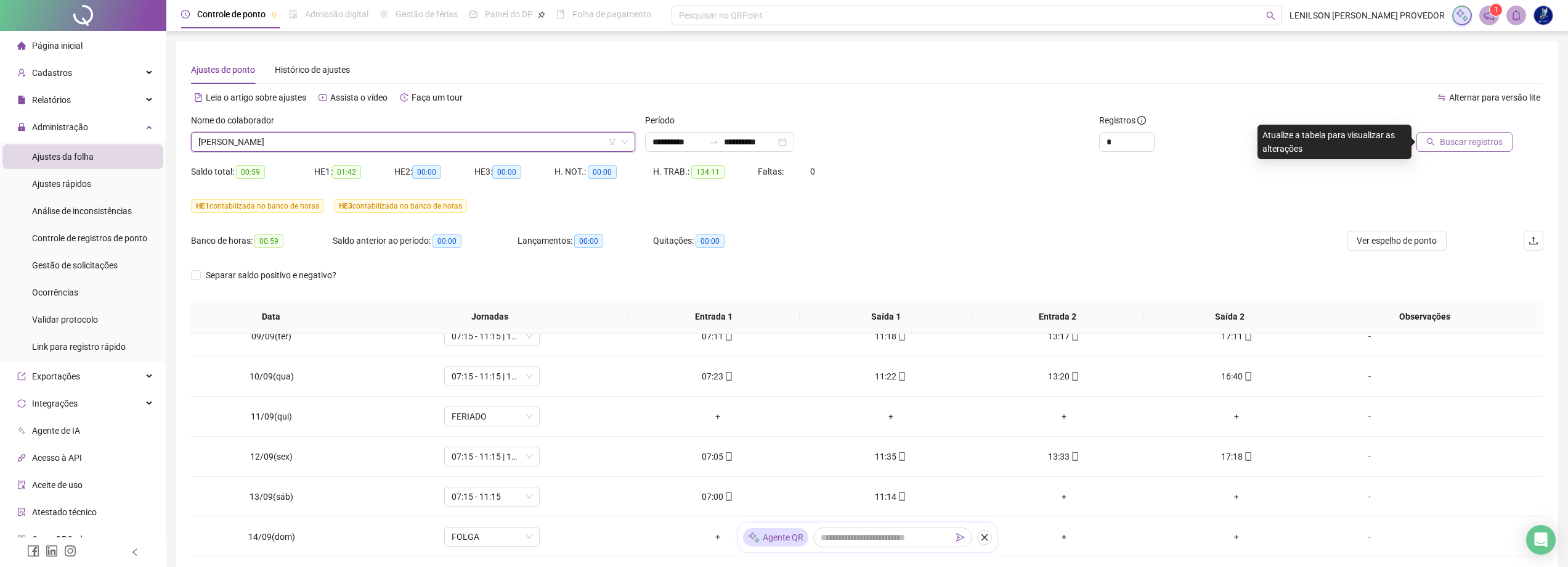
click at [1461, 144] on span "Buscar registros" at bounding box center [1471, 142] width 63 height 14
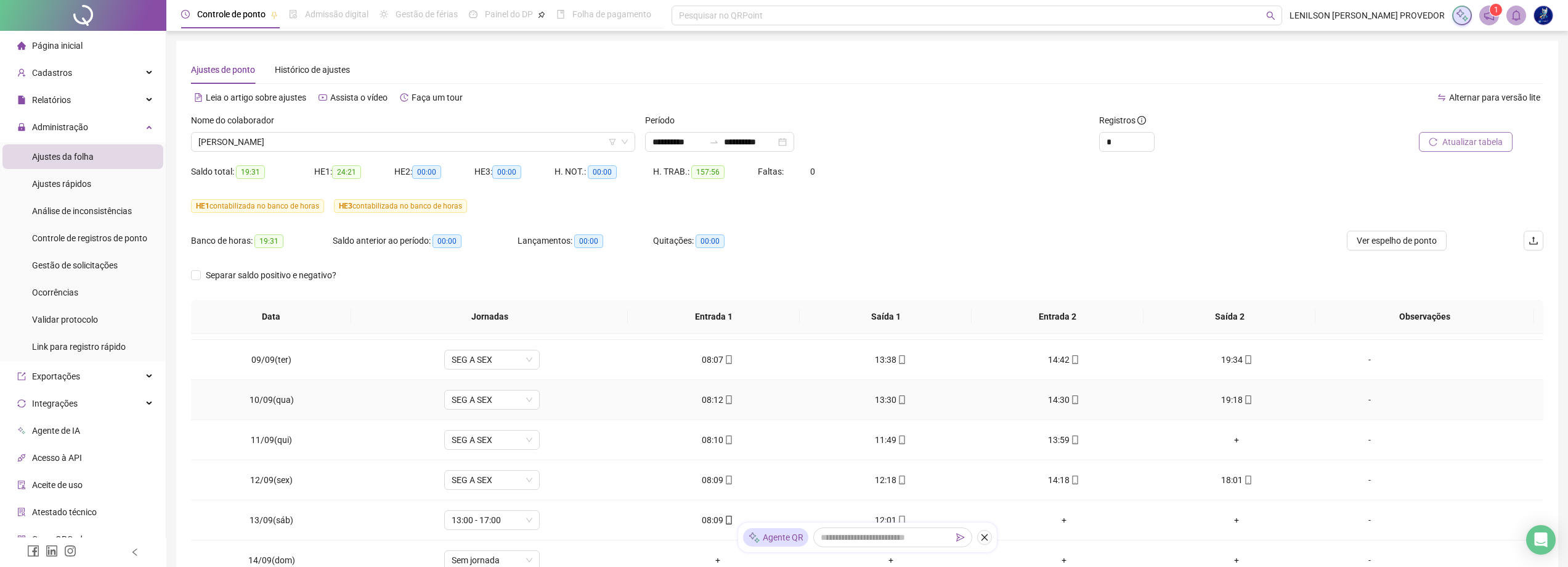
scroll to position [617, 0]
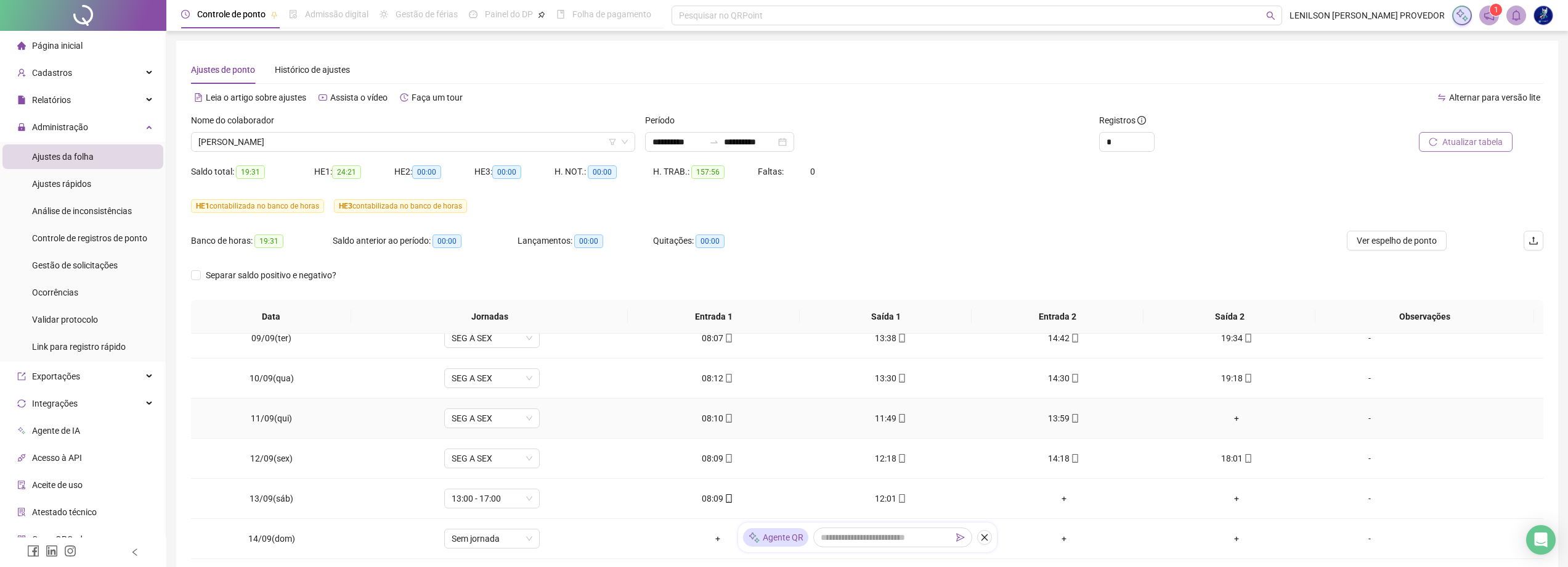
click at [1230, 419] on div "+" at bounding box center [1236, 418] width 153 height 14
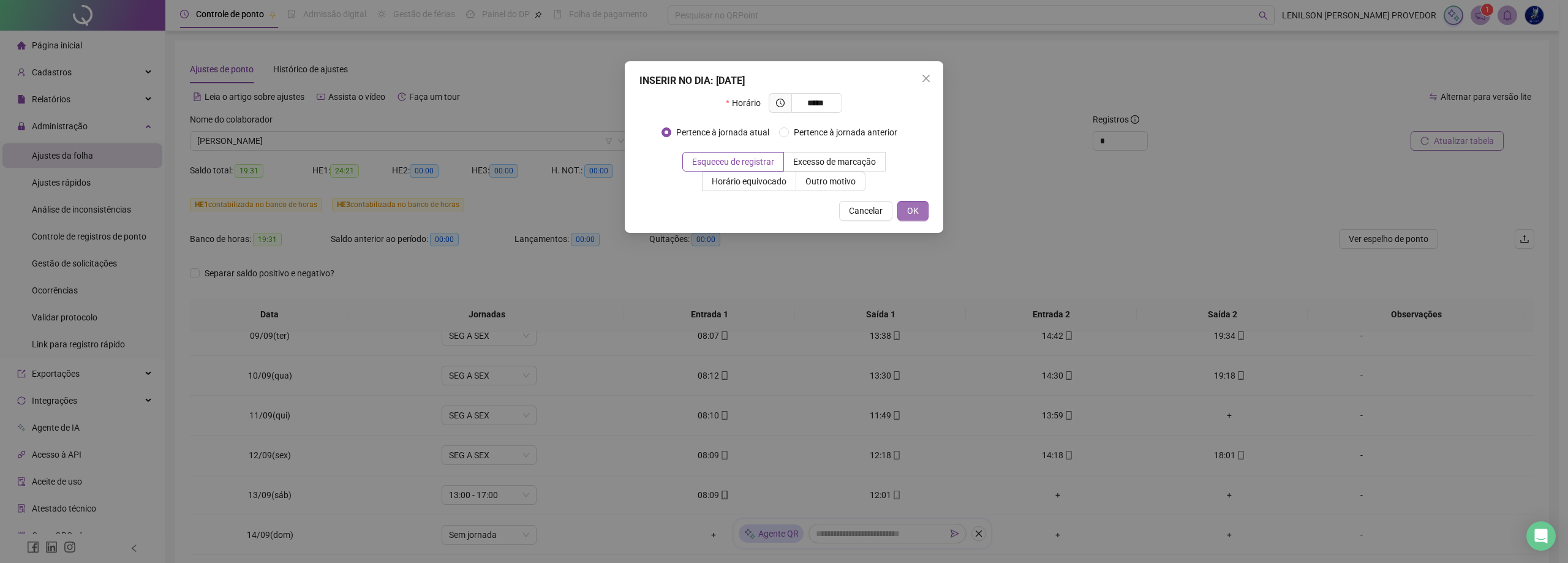
type input "*****"
click at [918, 210] on span "OK" at bounding box center [912, 210] width 11 height 13
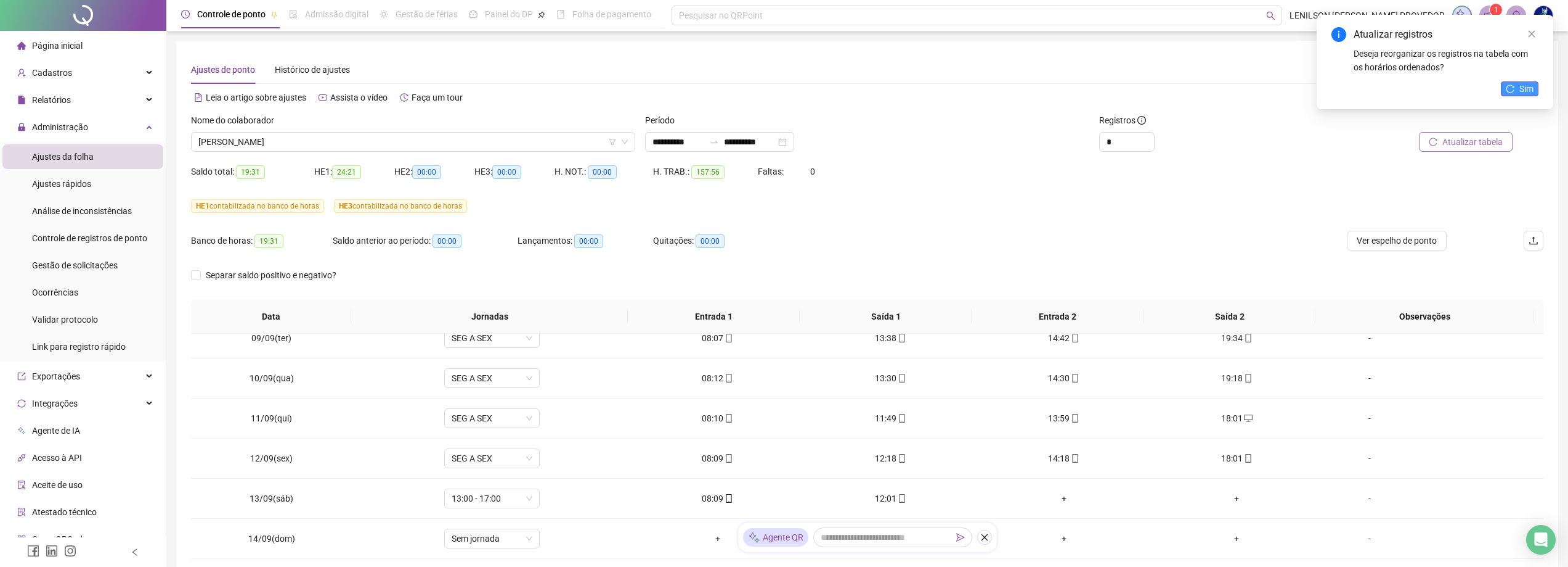
click at [1527, 84] on span "Sim" at bounding box center [1526, 89] width 14 height 14
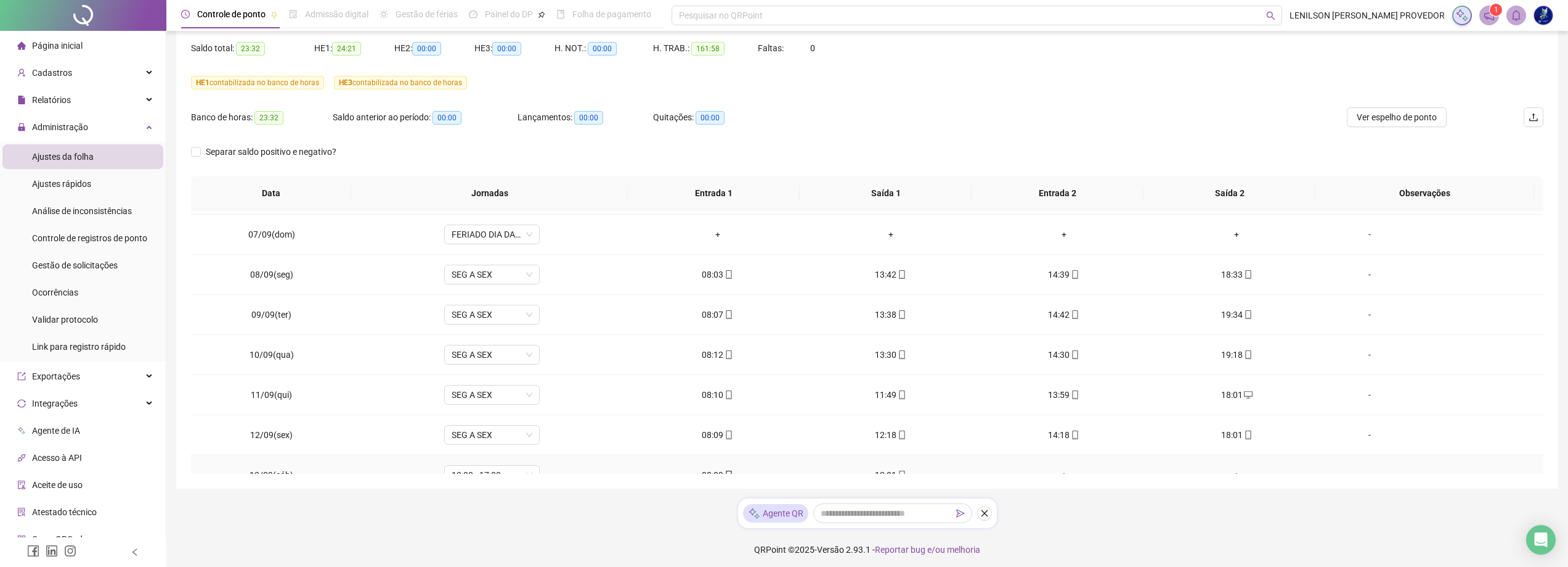
scroll to position [495, 0]
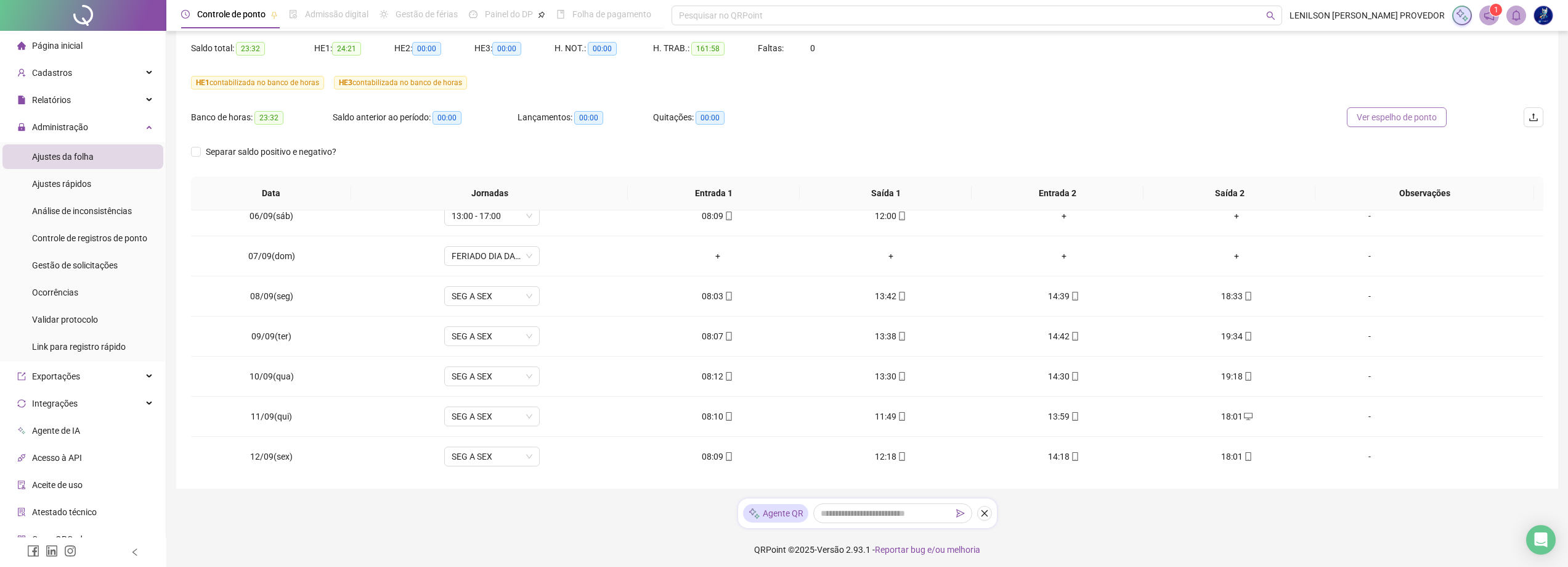
click at [1400, 119] on span "Ver espelho de ponto" at bounding box center [1397, 117] width 80 height 14
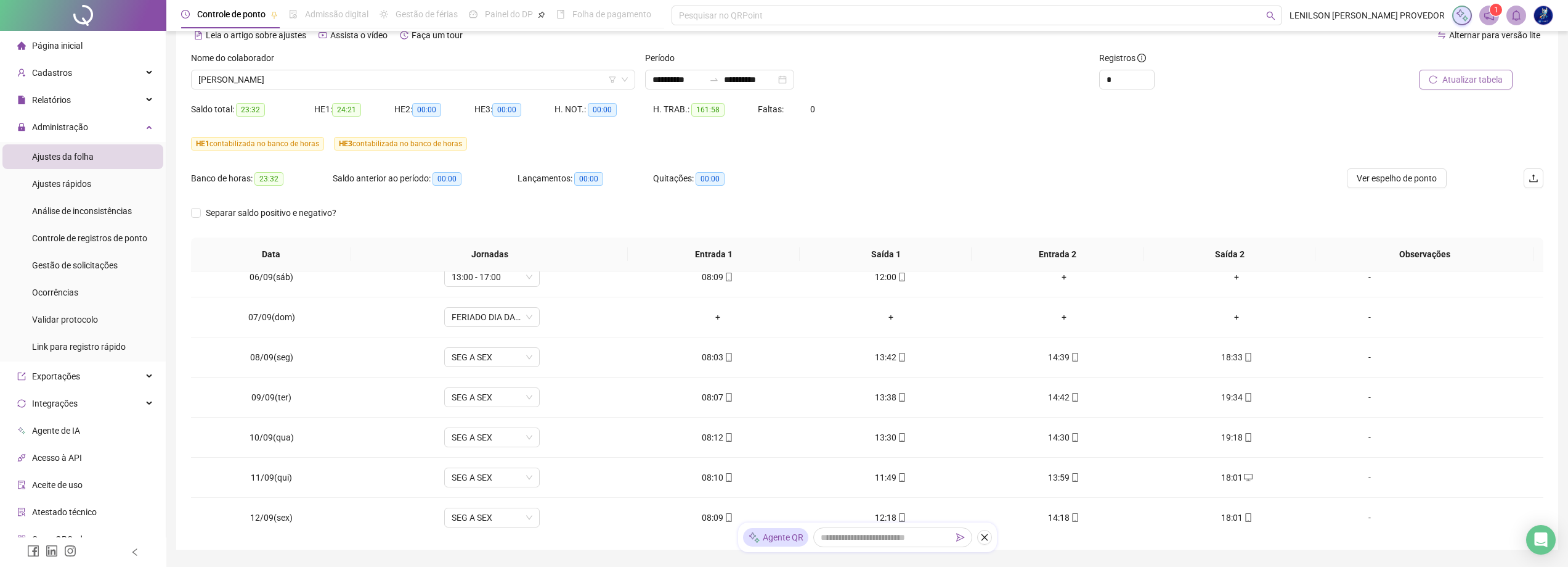
scroll to position [0, 0]
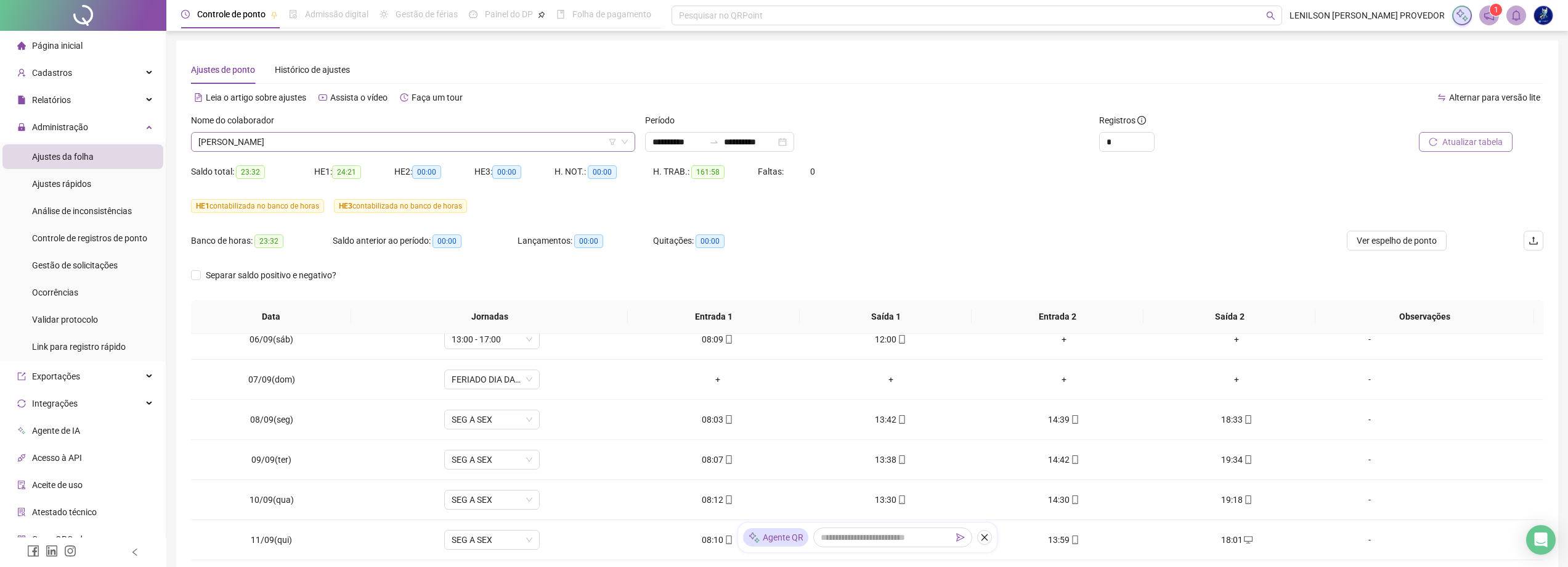
click at [410, 140] on span "[PERSON_NAME]" at bounding box center [413, 141] width 430 height 18
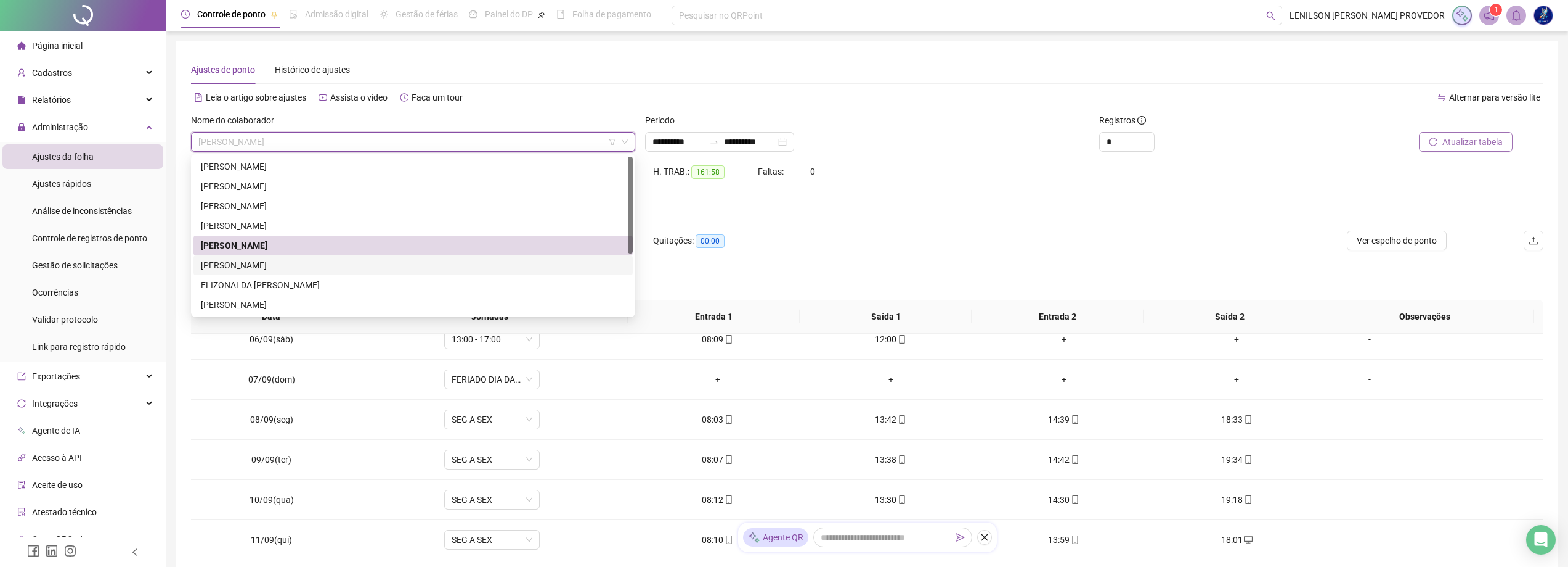
click at [301, 267] on div "[PERSON_NAME]" at bounding box center [413, 265] width 424 height 14
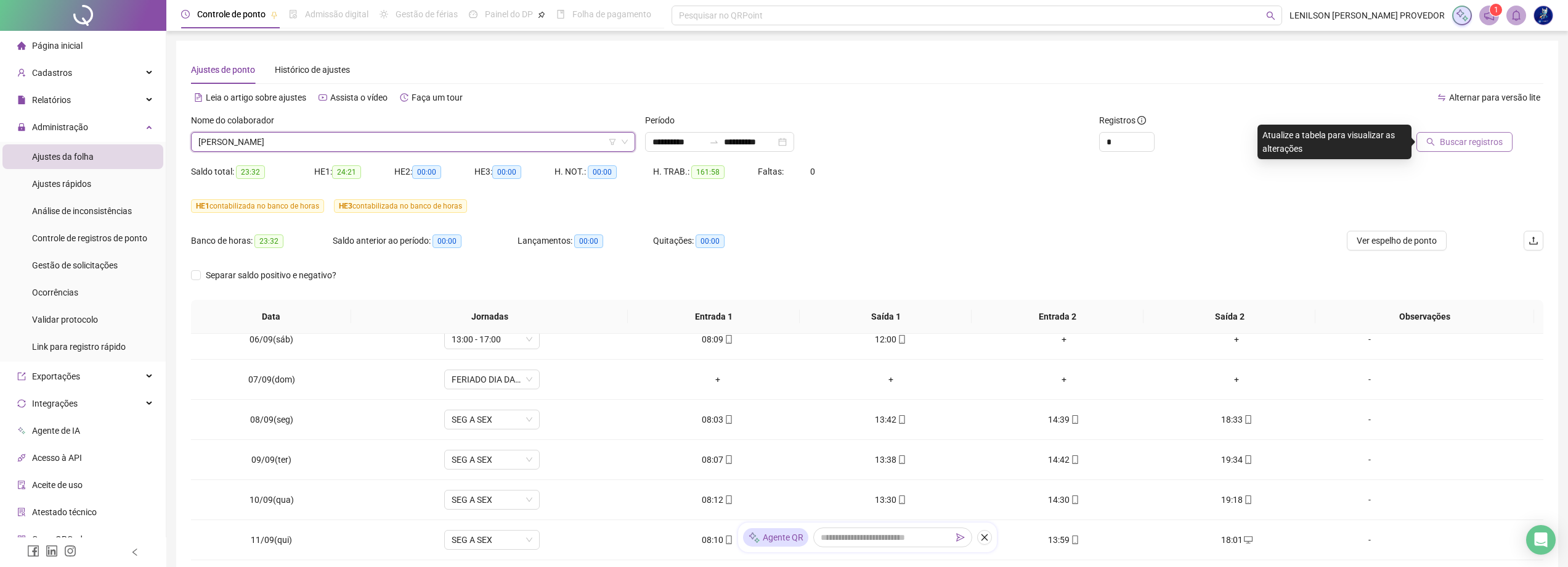
click at [1454, 140] on span "Buscar registros" at bounding box center [1471, 142] width 63 height 14
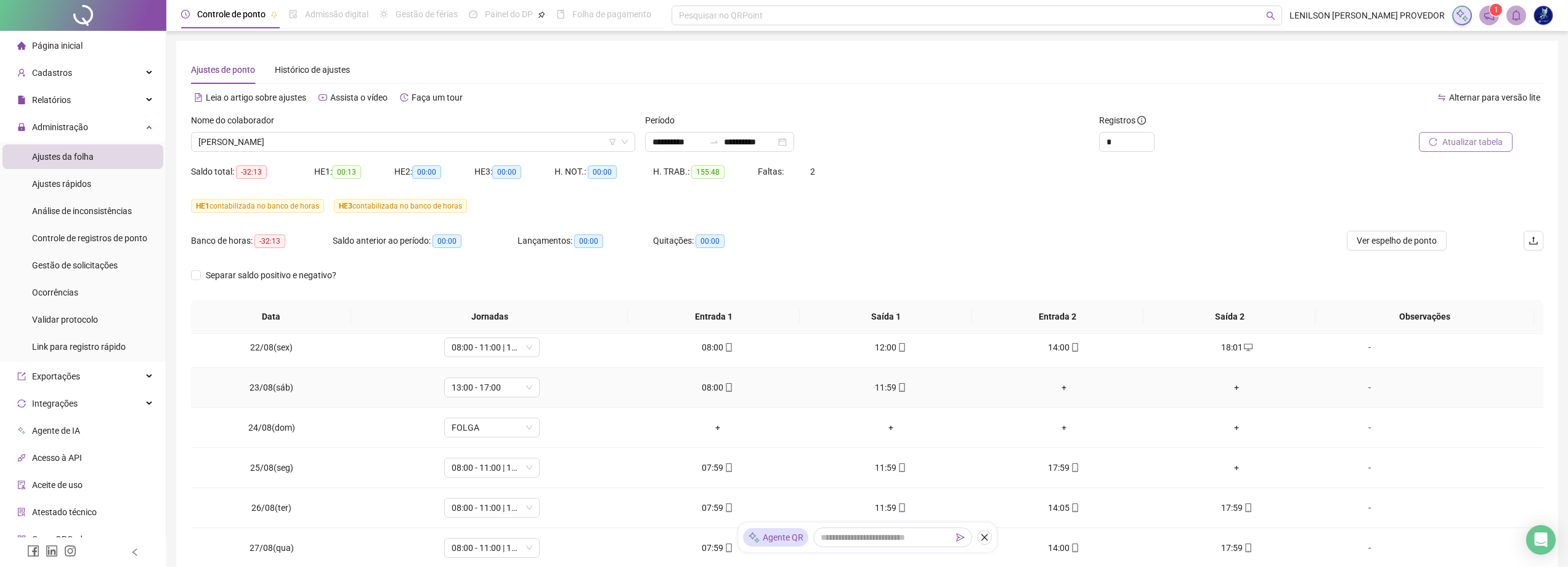
scroll to position [308, 0]
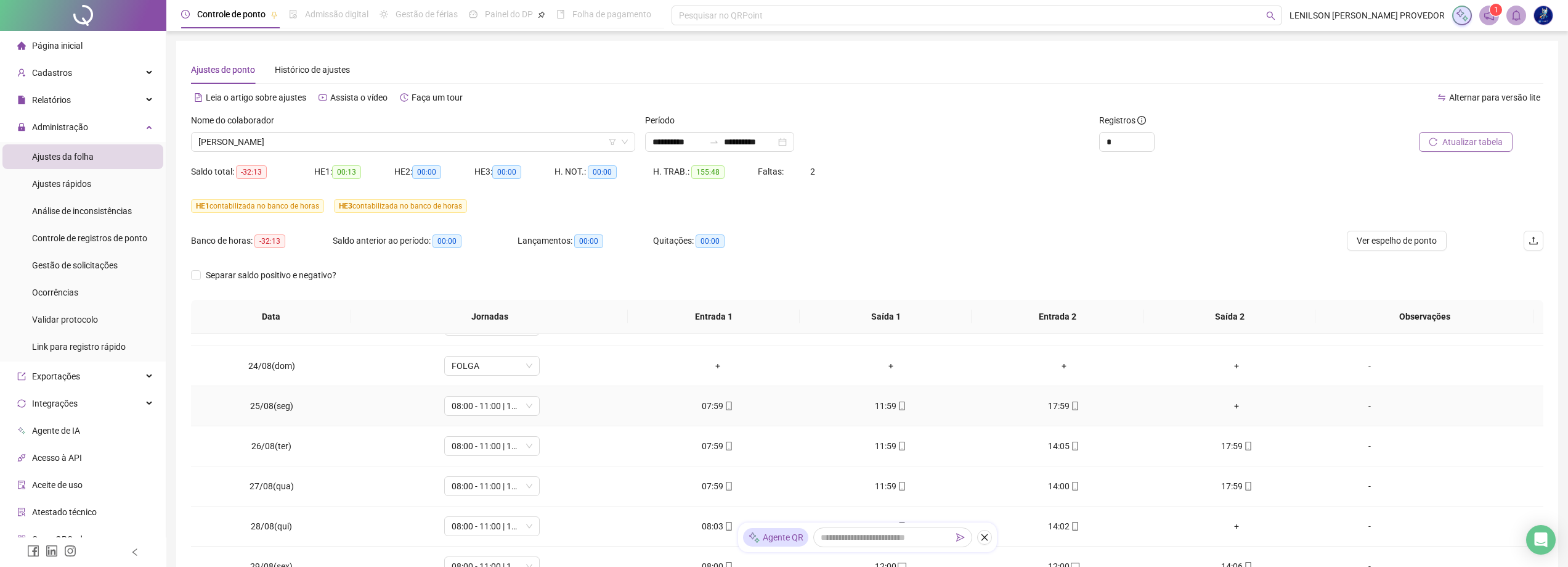
click at [1229, 409] on div "+" at bounding box center [1236, 406] width 153 height 14
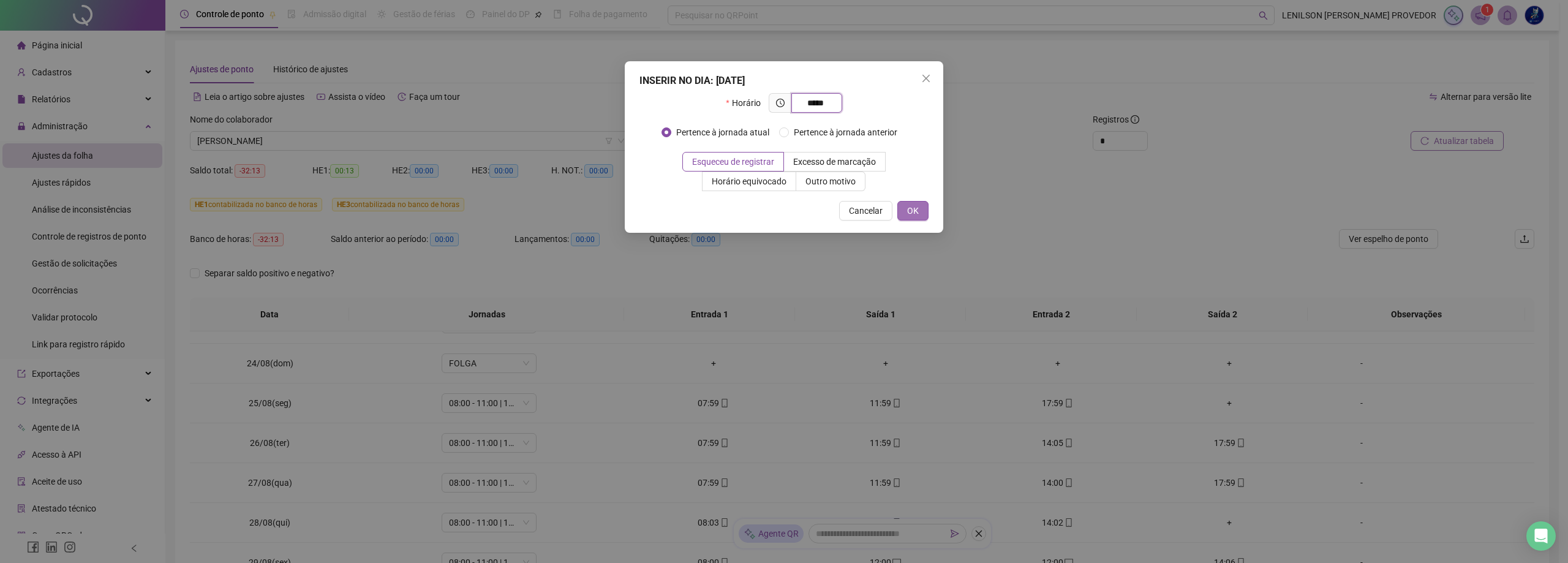
type input "*****"
click at [920, 208] on button "OK" at bounding box center [912, 210] width 32 height 19
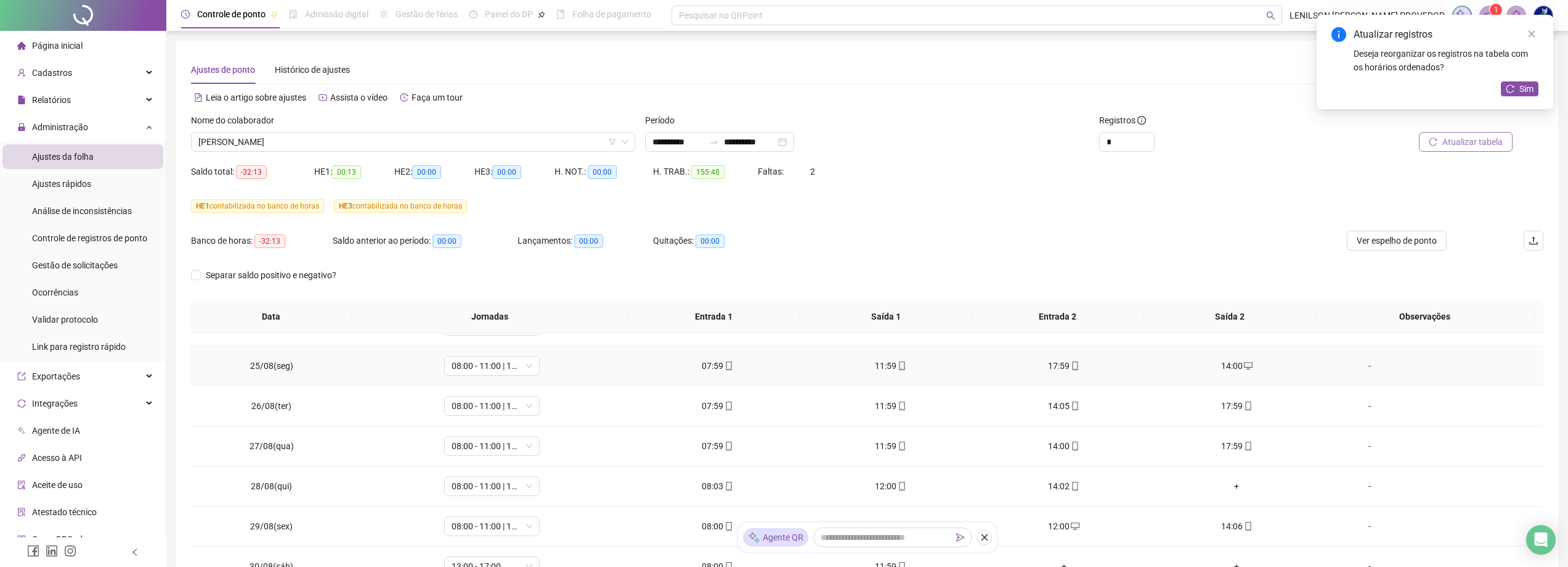
scroll to position [370, 0]
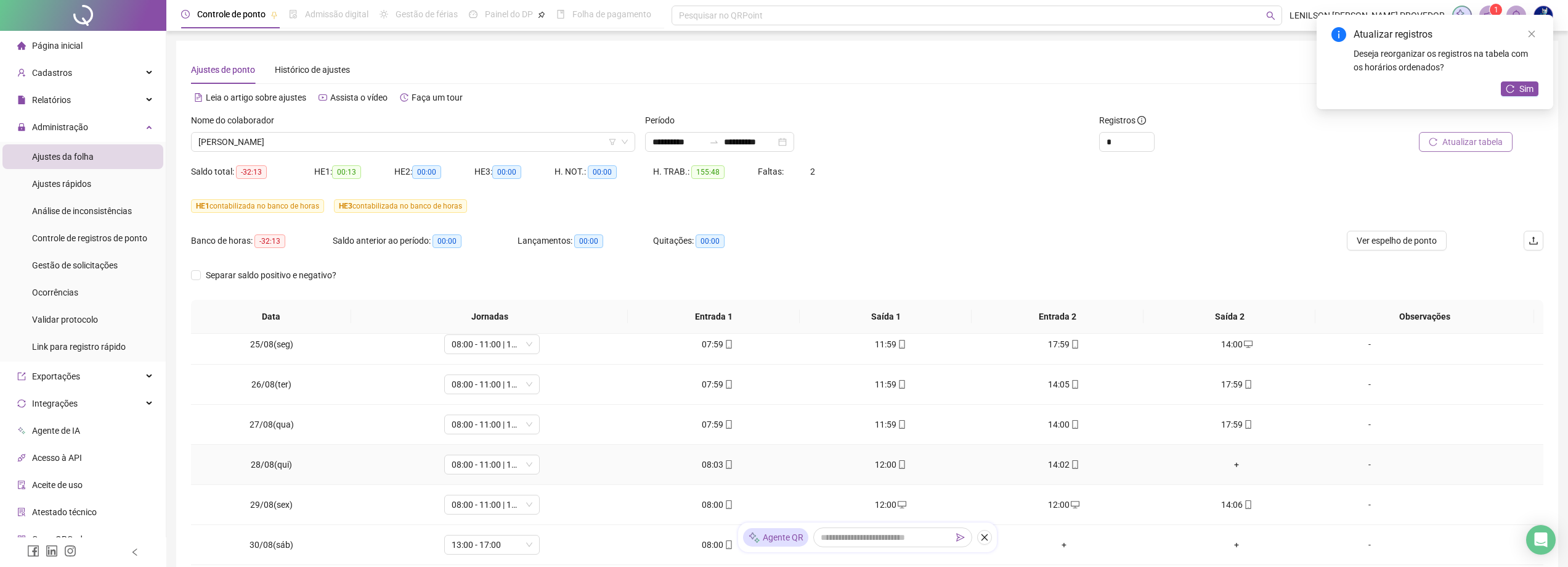
click at [1233, 464] on div "+" at bounding box center [1236, 464] width 153 height 14
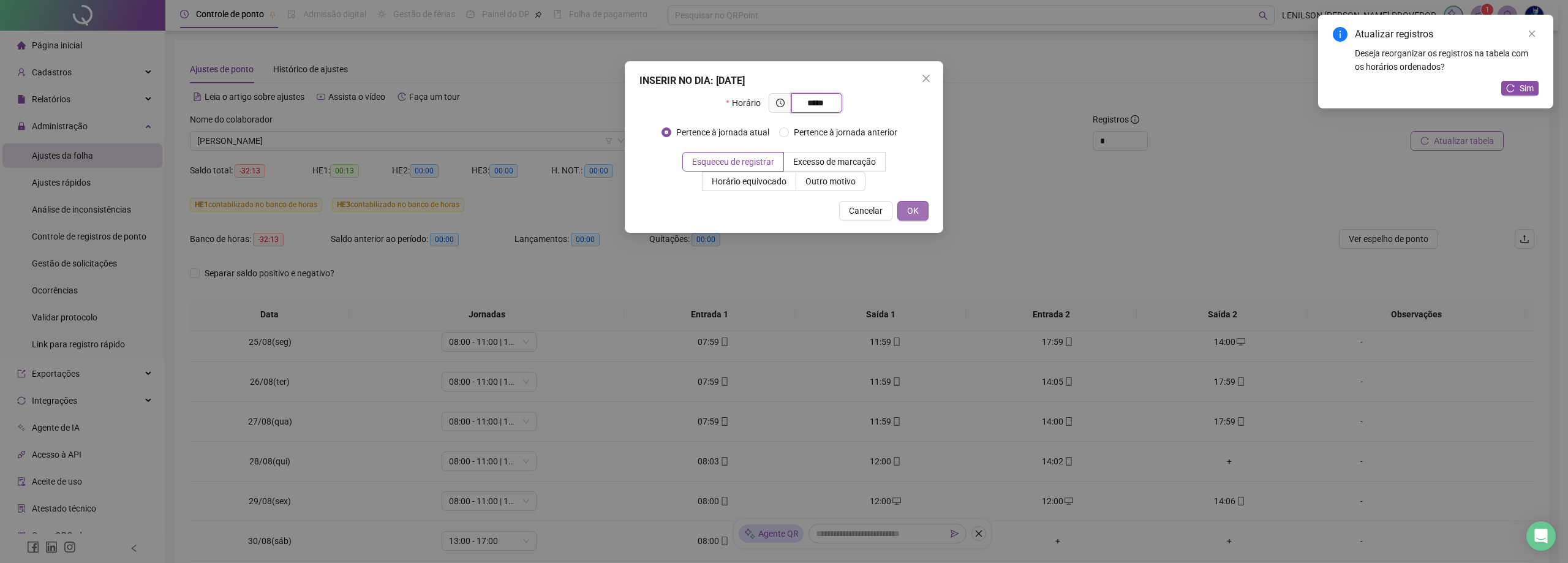
type input "*****"
click at [912, 207] on span "OK" at bounding box center [912, 210] width 11 height 13
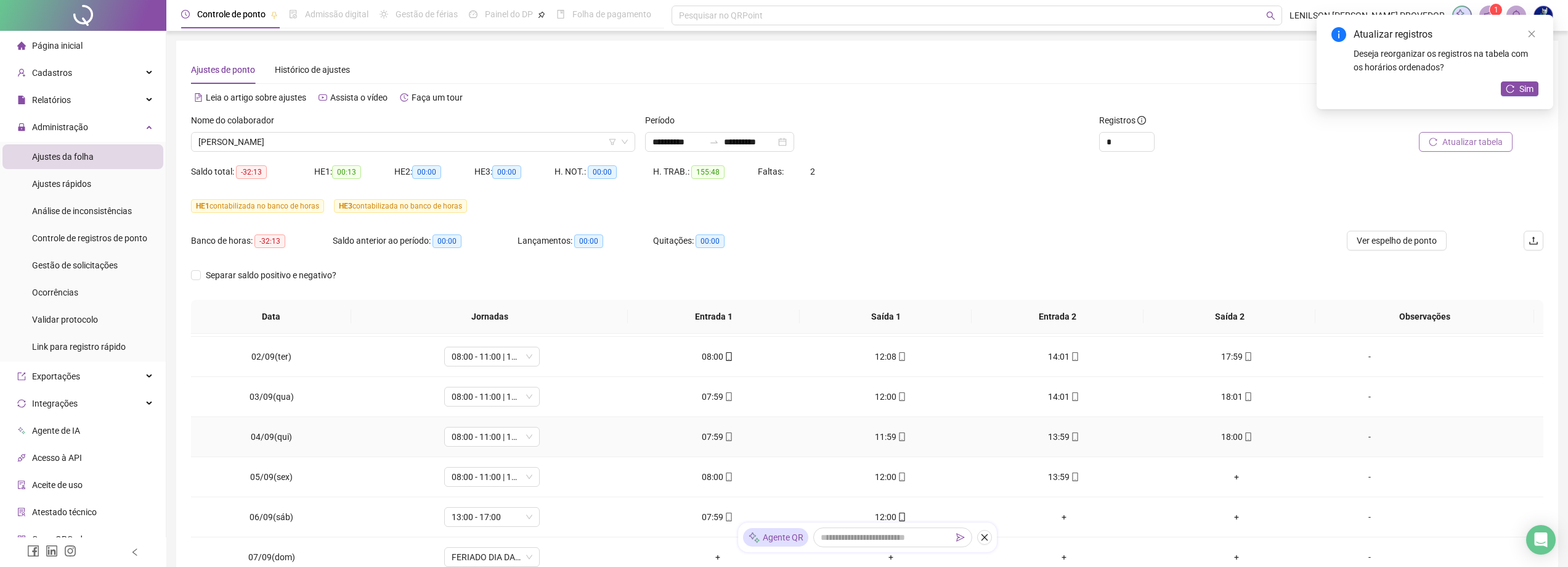
scroll to position [740, 0]
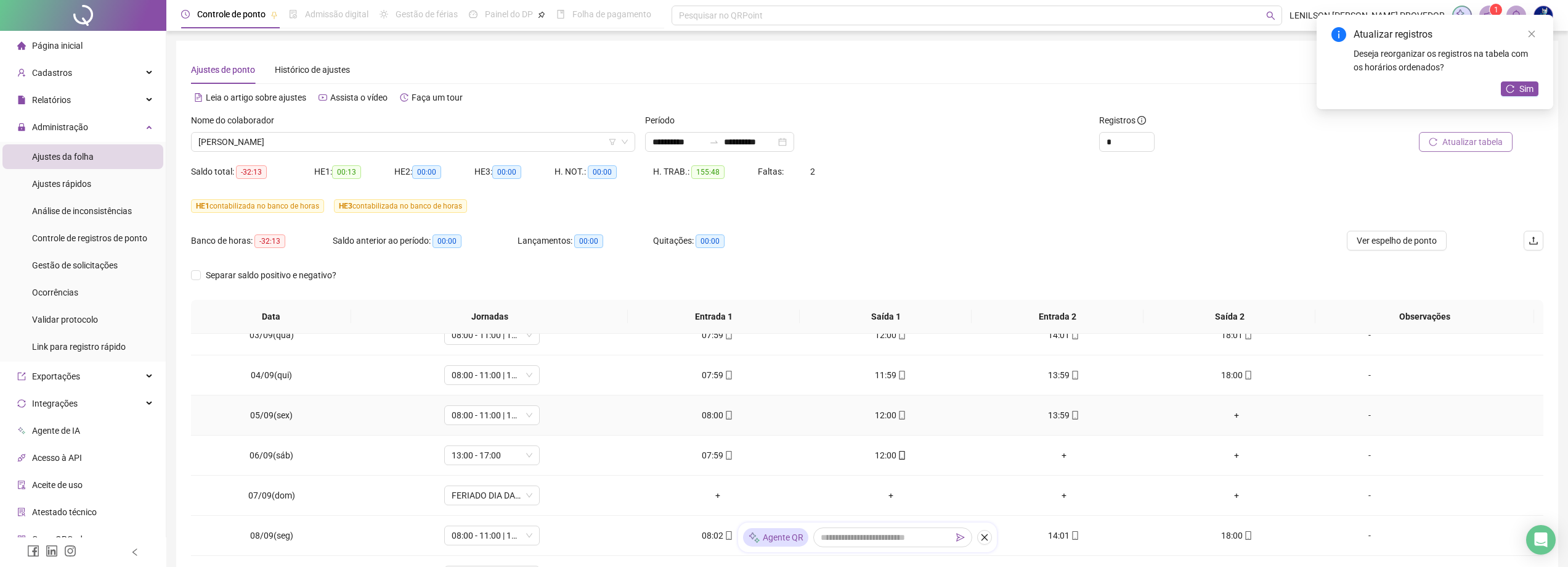
click at [1230, 417] on div "+" at bounding box center [1236, 415] width 153 height 14
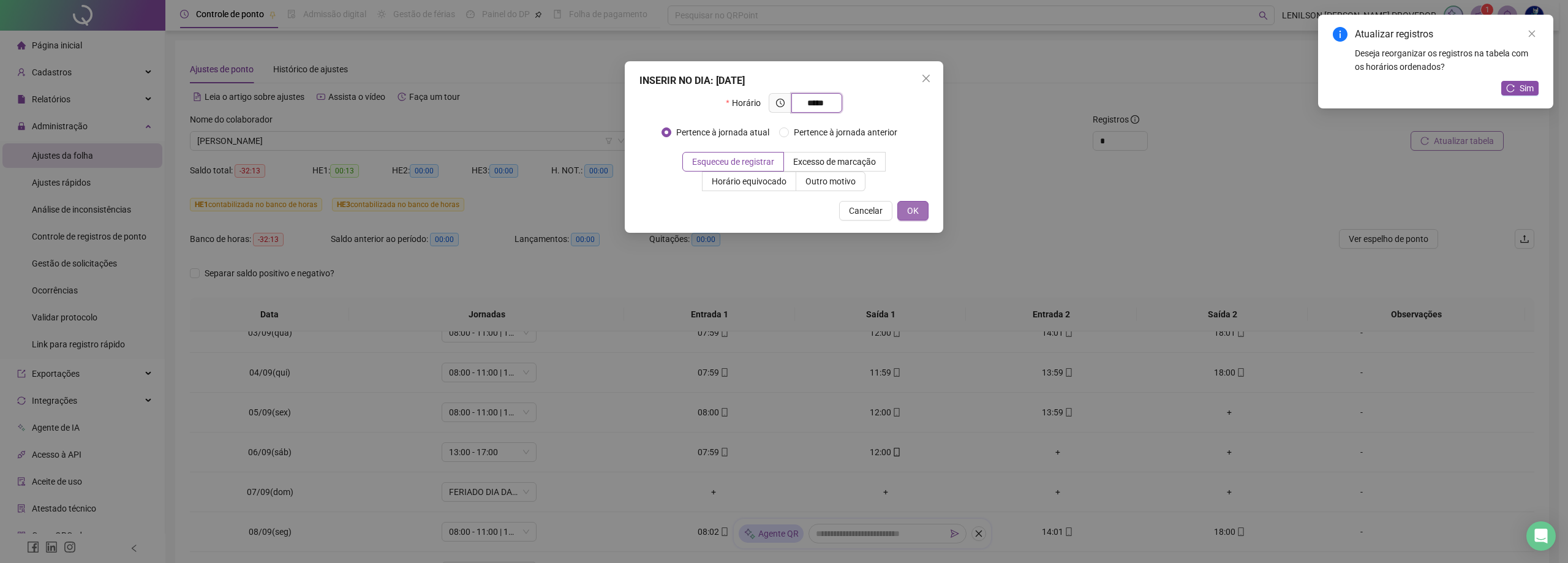
type input "*****"
click at [920, 208] on button "OK" at bounding box center [912, 210] width 32 height 19
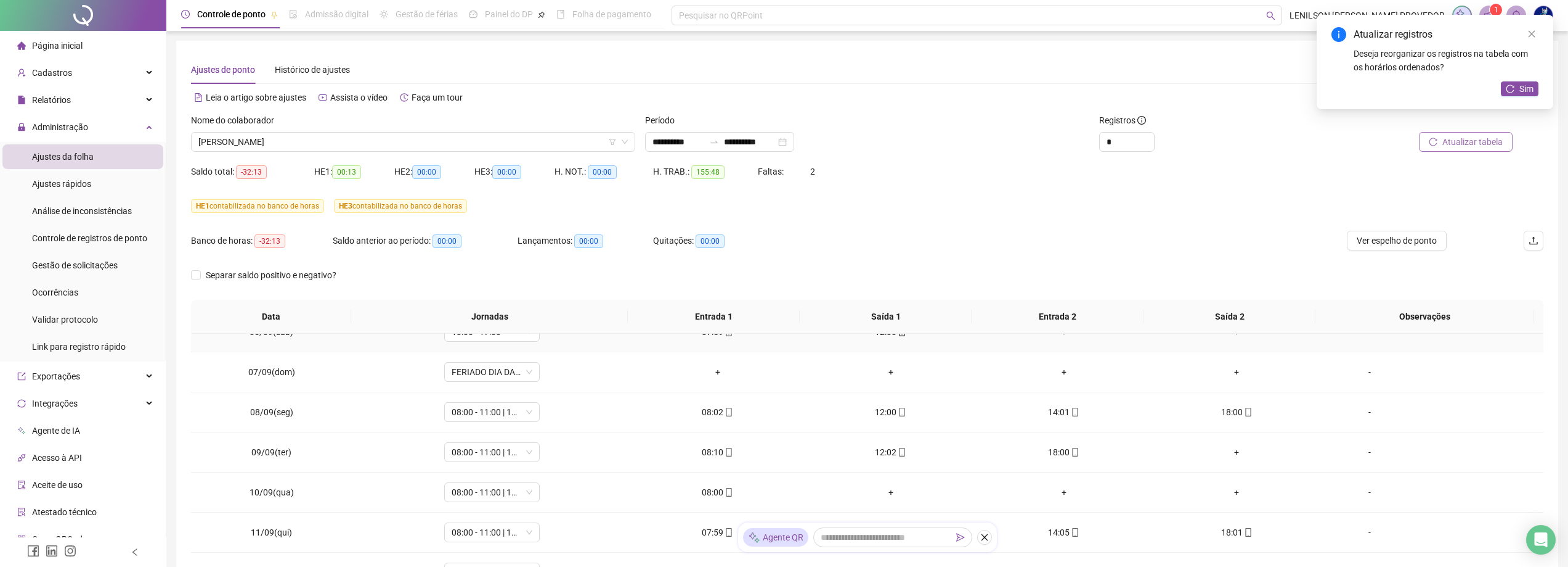
scroll to position [925, 0]
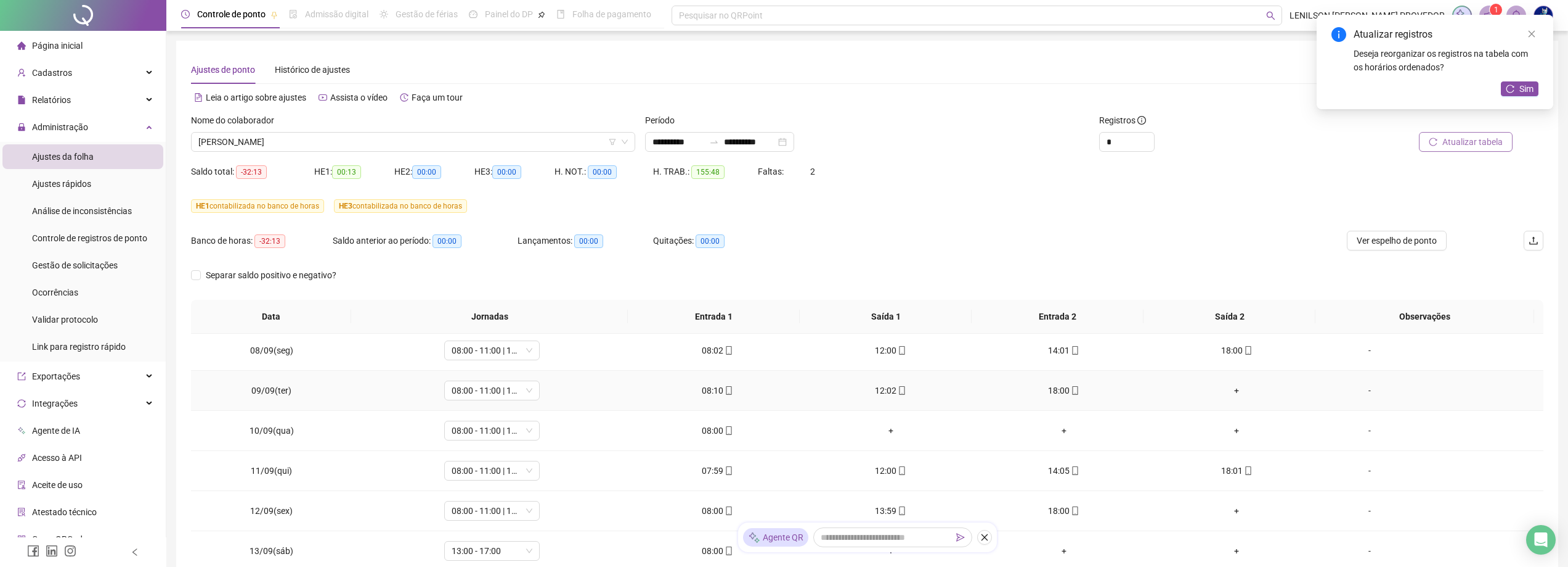
click at [1229, 392] on div "+" at bounding box center [1236, 390] width 153 height 14
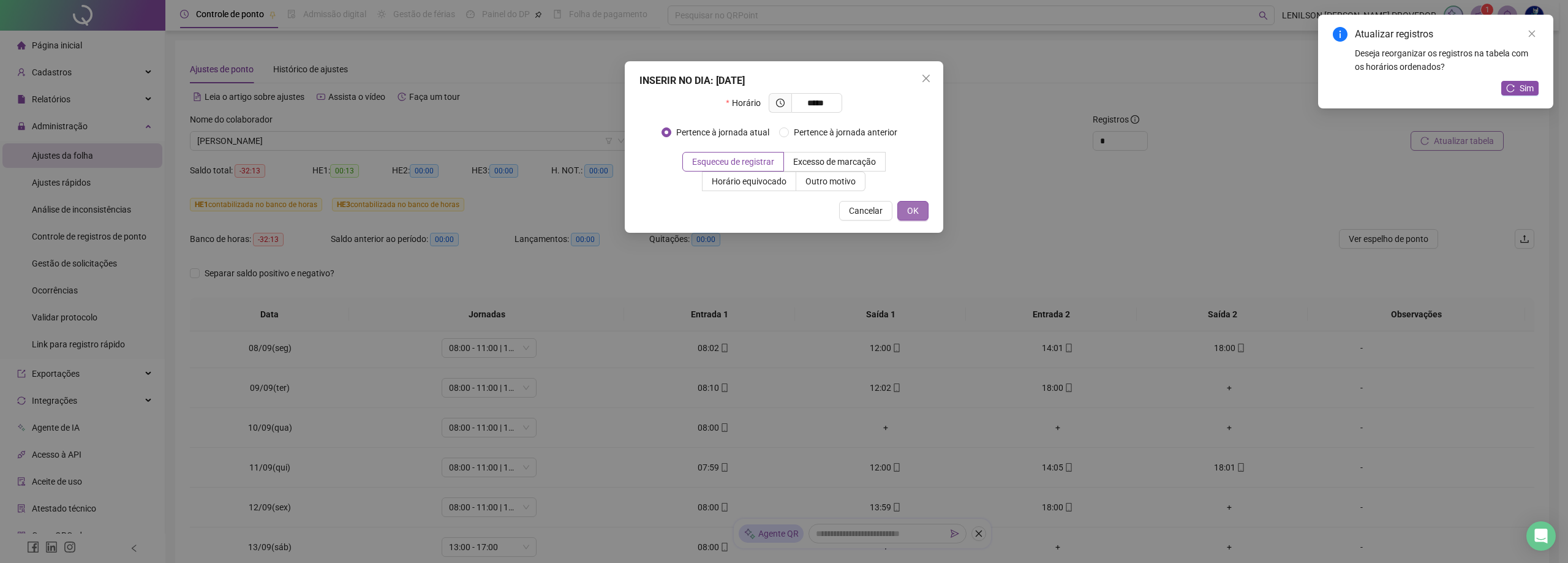
type input "*****"
click at [916, 210] on span "OK" at bounding box center [912, 210] width 11 height 13
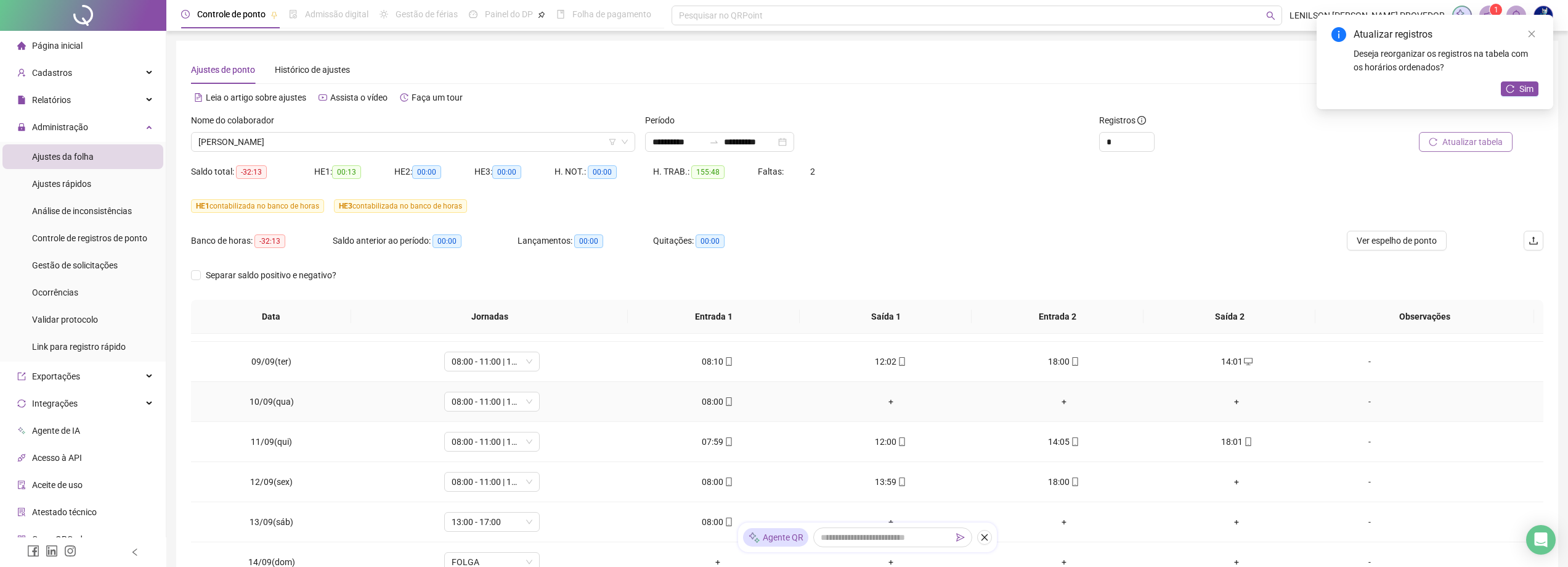
scroll to position [979, 0]
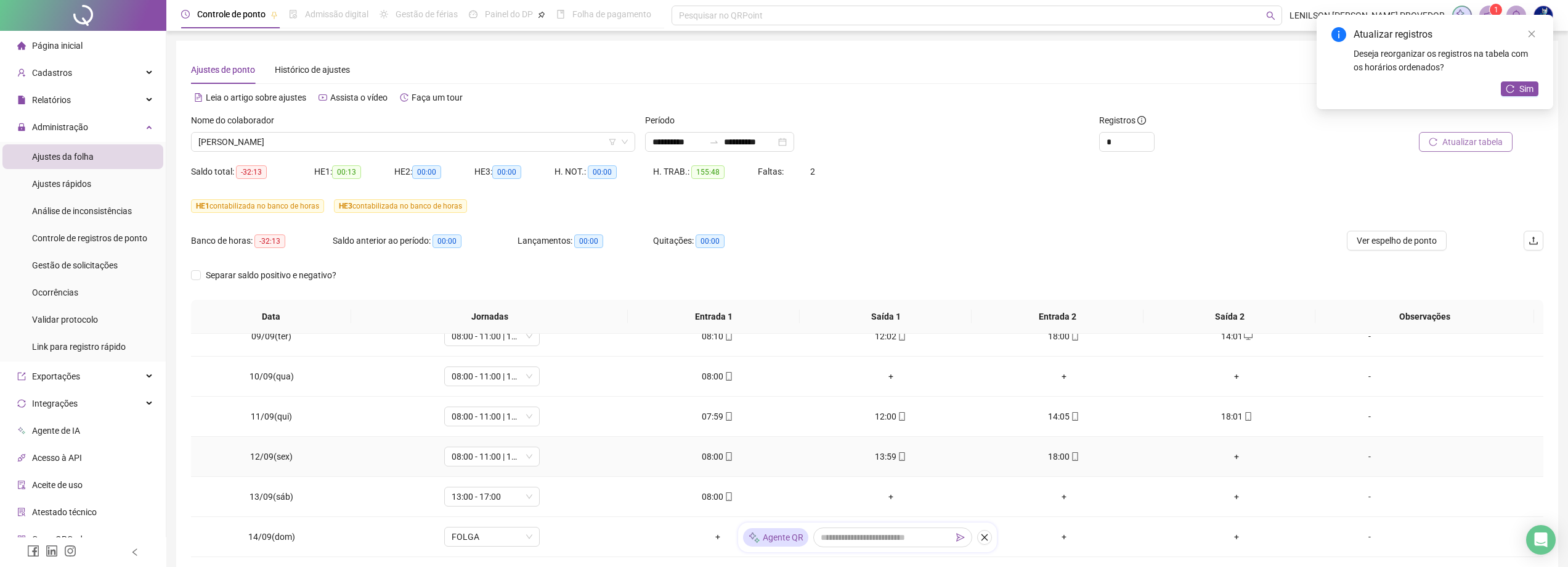
click at [1232, 459] on div "+" at bounding box center [1236, 456] width 153 height 14
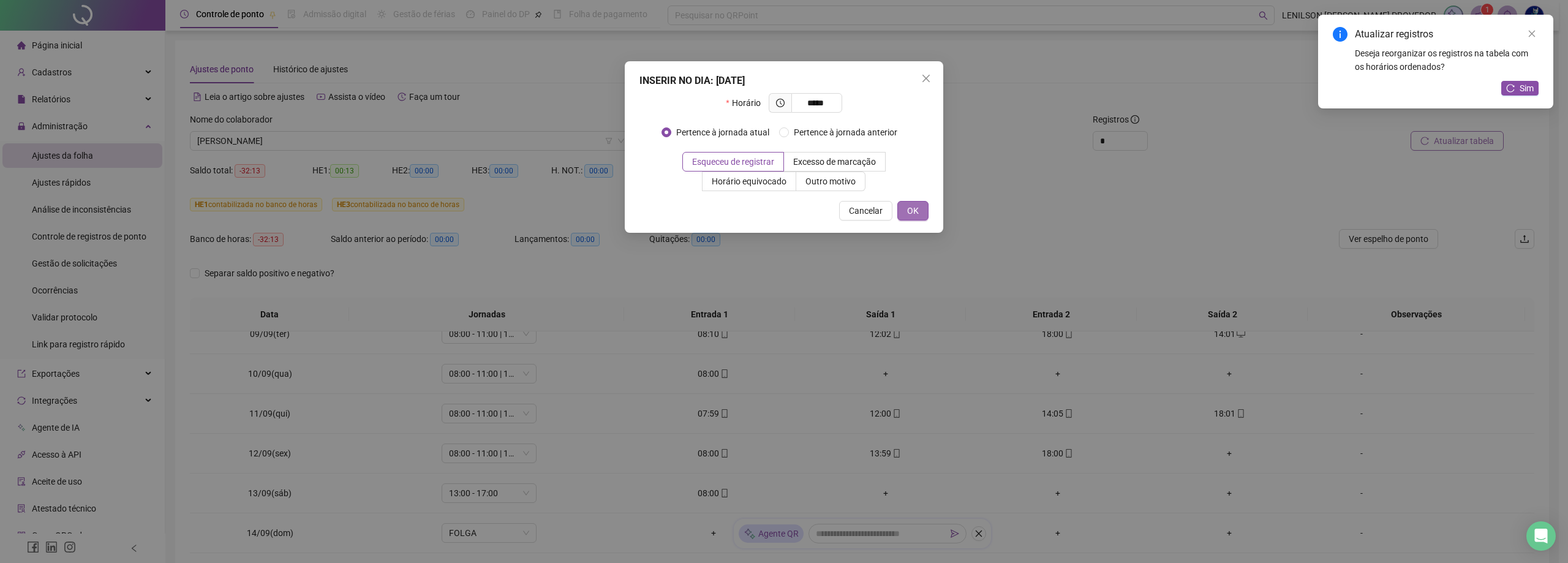
type input "*****"
click at [915, 214] on span "OK" at bounding box center [912, 210] width 11 height 13
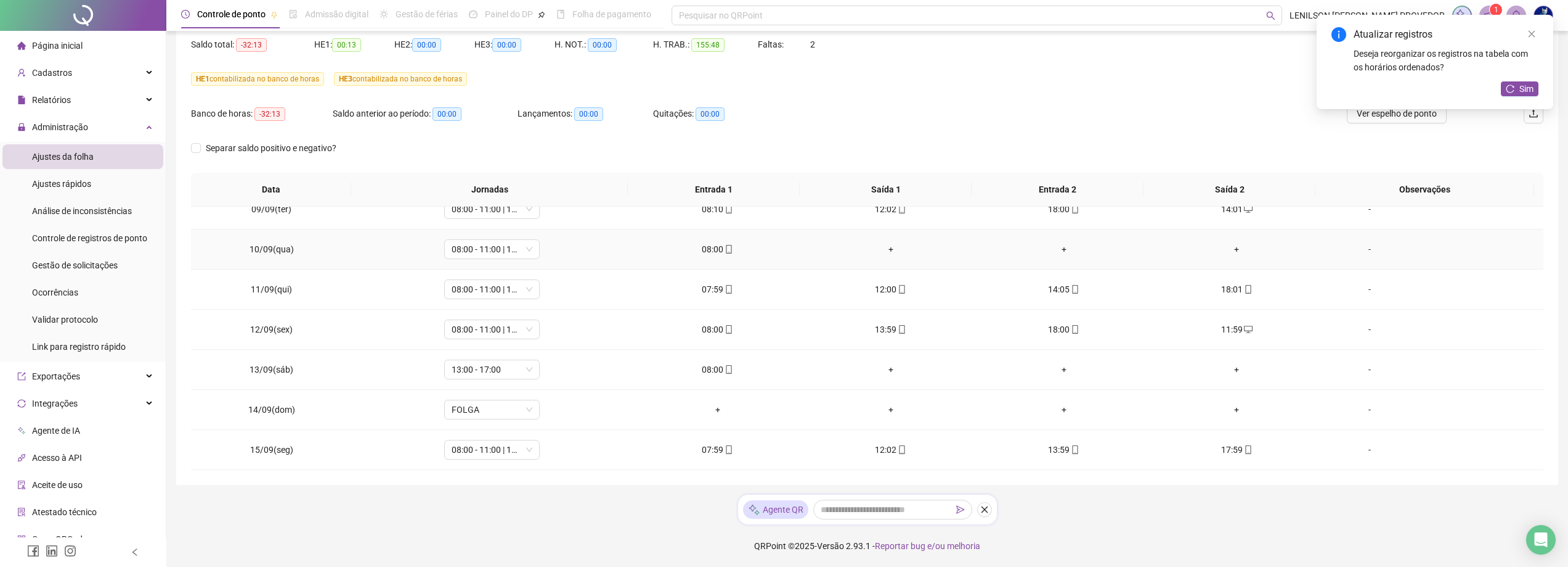
scroll to position [128, 0]
click at [883, 369] on div "+" at bounding box center [890, 369] width 153 height 14
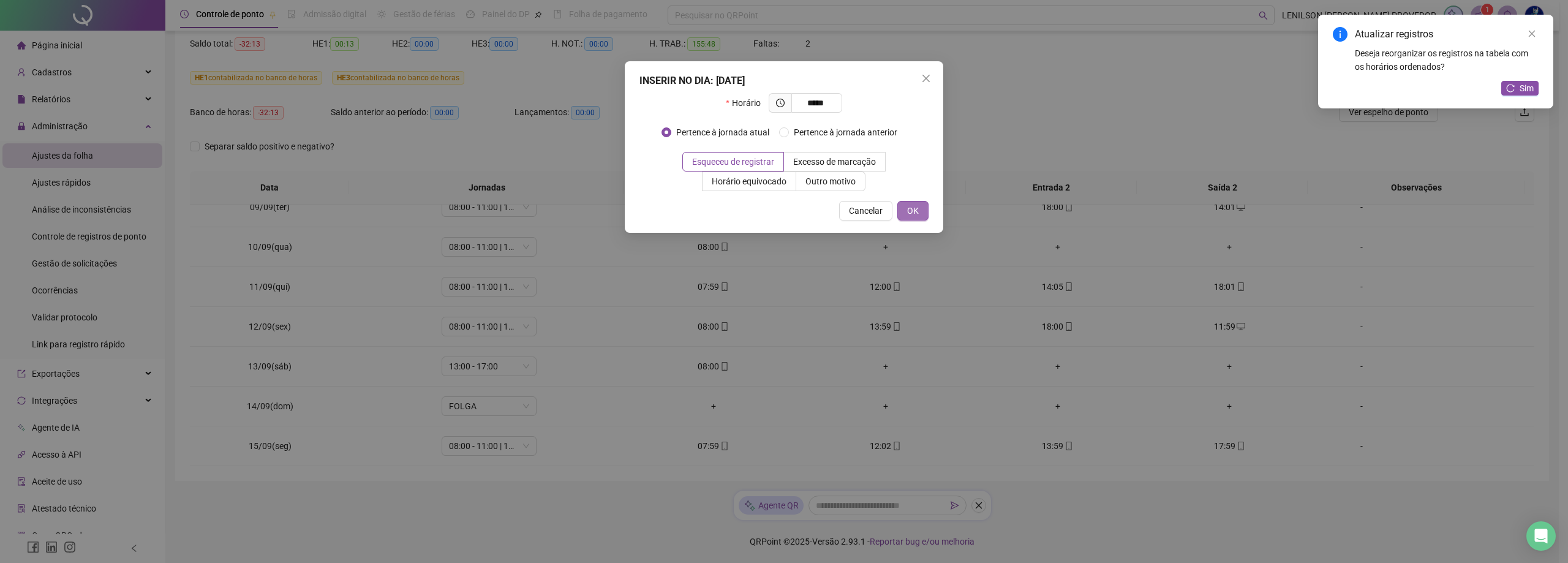
type input "*****"
click at [924, 211] on button "OK" at bounding box center [912, 210] width 32 height 19
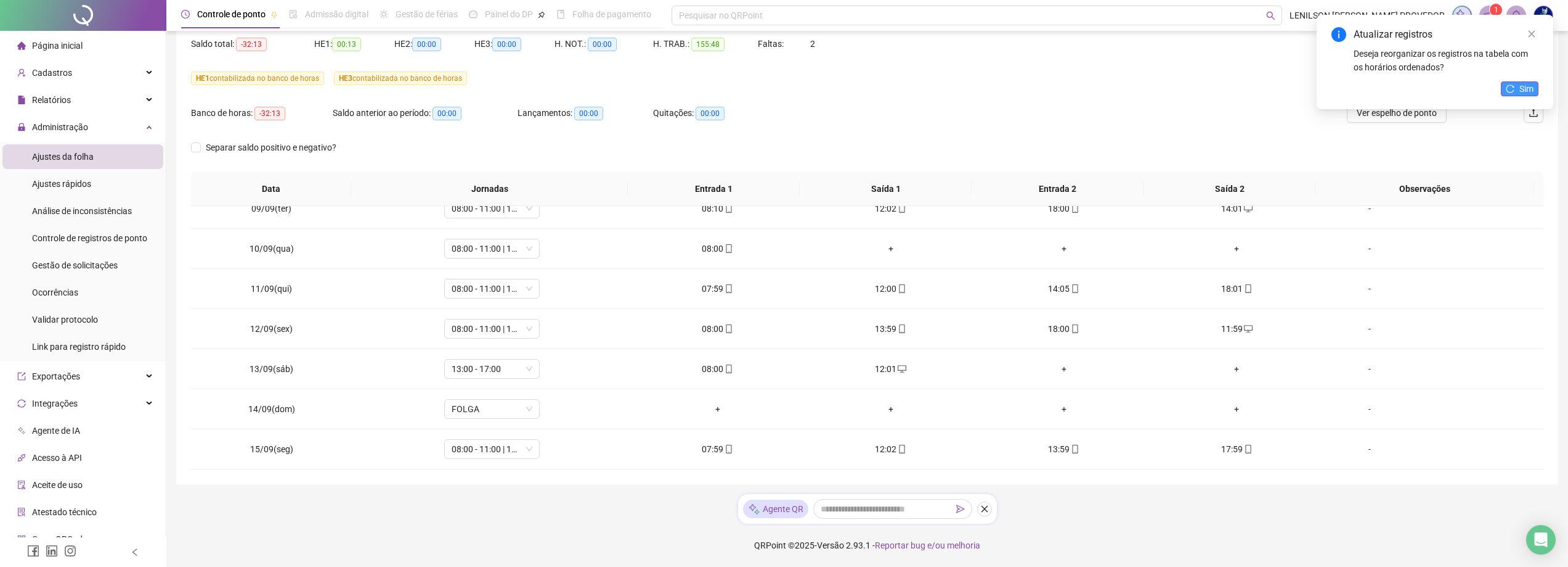
click at [1515, 82] on button "Sim" at bounding box center [1519, 89] width 38 height 15
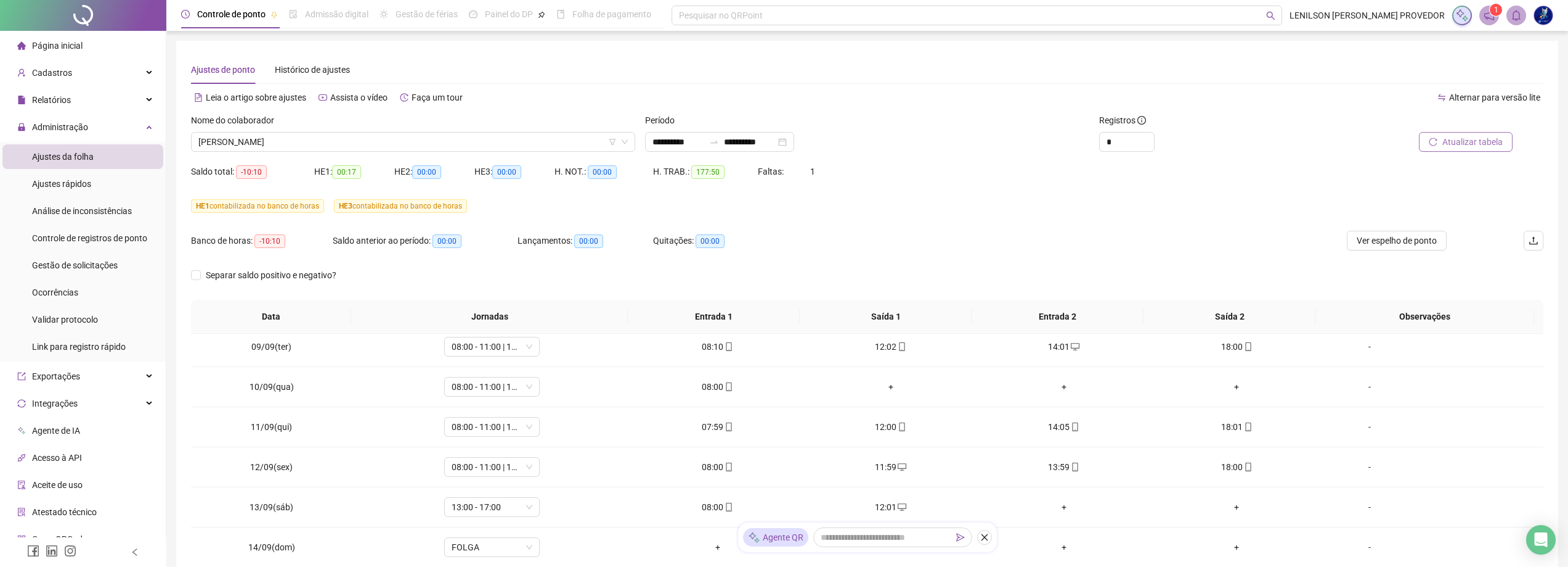
scroll to position [979, 0]
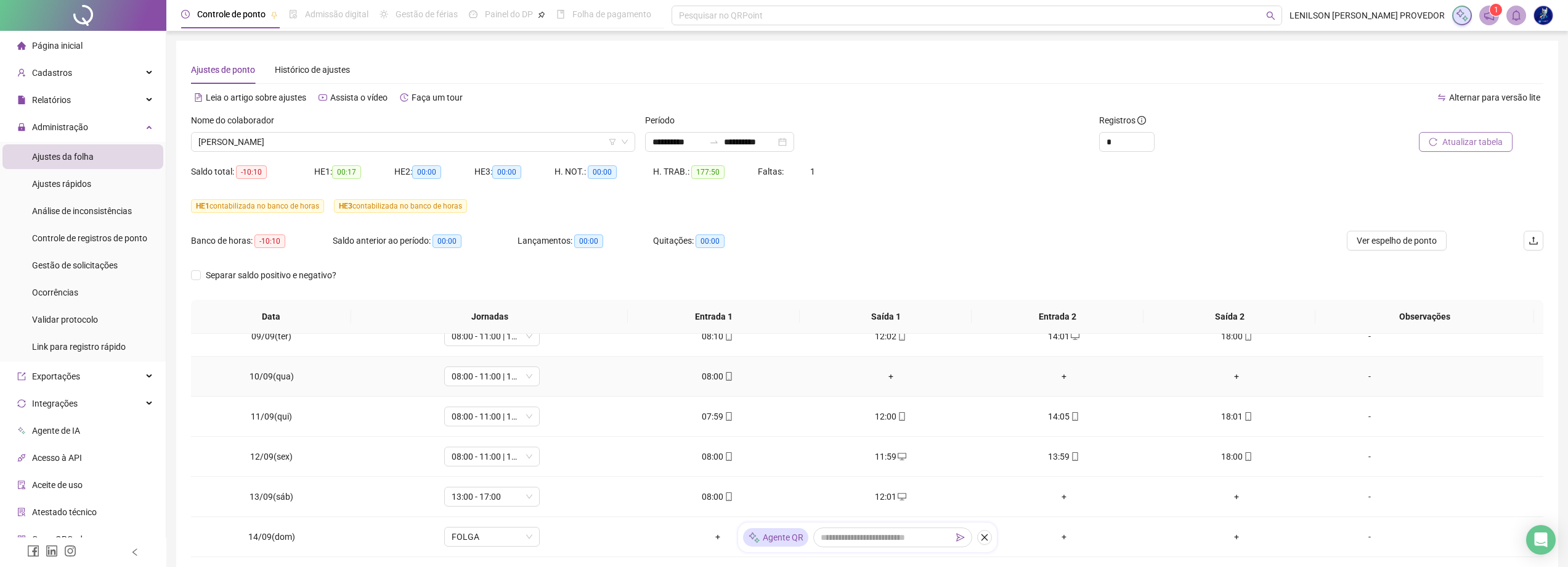
click at [1361, 376] on div "-" at bounding box center [1370, 376] width 73 height 14
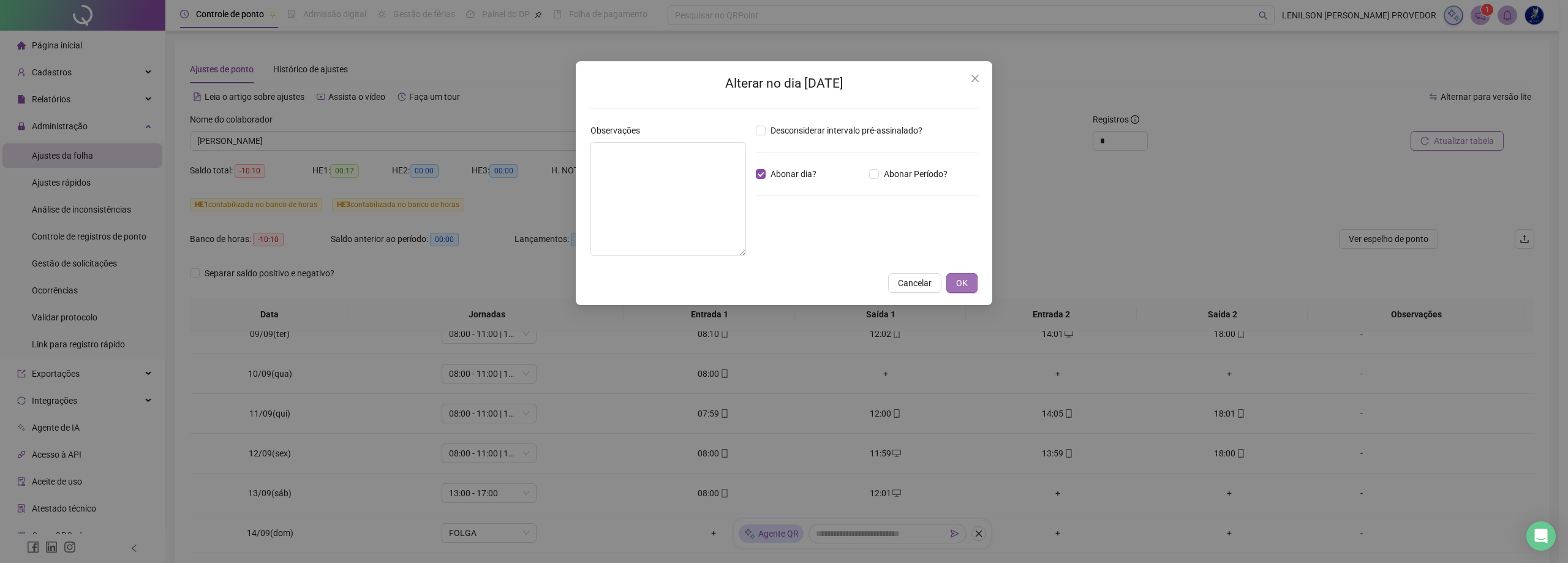
click at [959, 279] on span "OK" at bounding box center [961, 283] width 11 height 13
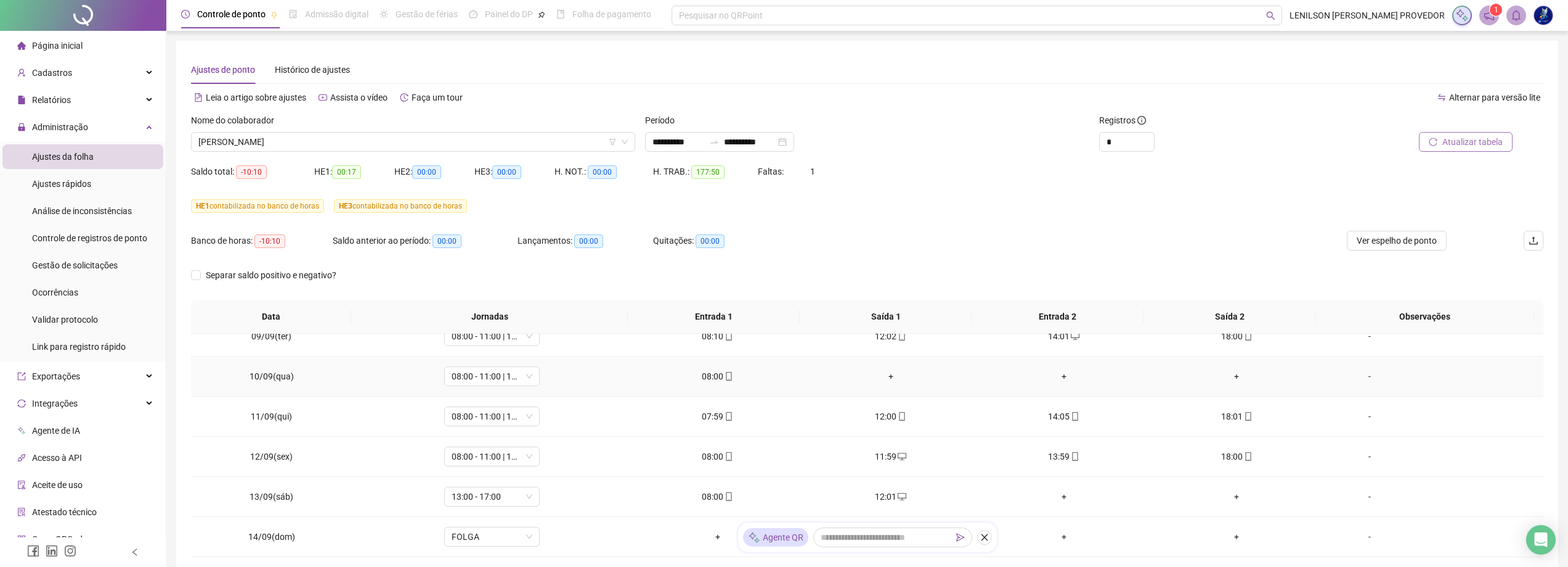
click at [712, 377] on div "08:00" at bounding box center [717, 376] width 153 height 14
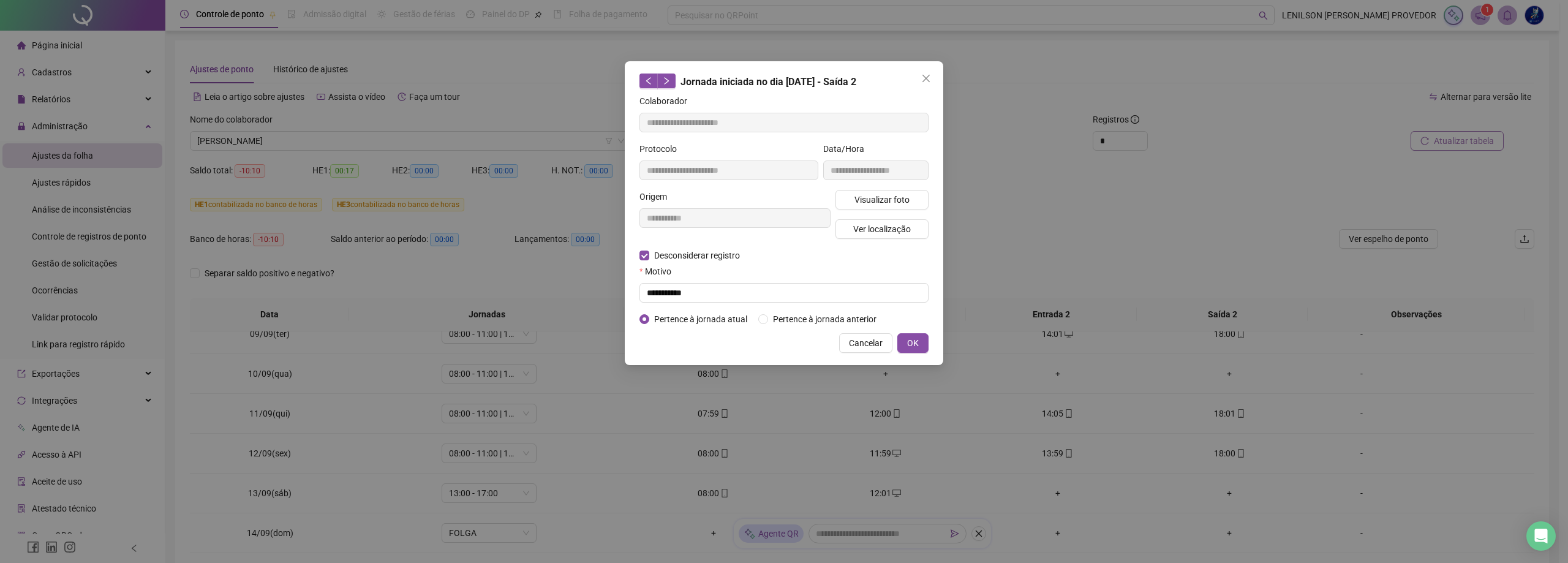
type input "**********"
click at [913, 342] on span "OK" at bounding box center [912, 343] width 11 height 13
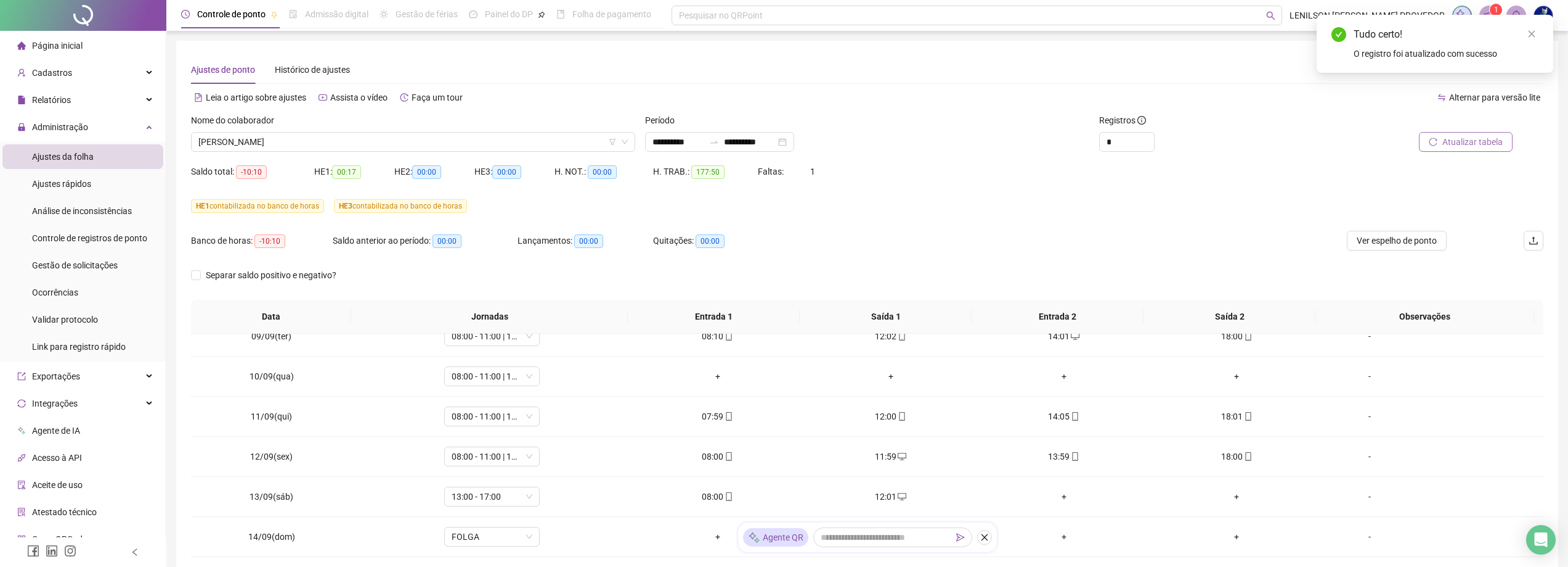
click at [1486, 138] on span "Atualizar tabela" at bounding box center [1473, 142] width 61 height 14
click at [1394, 239] on span "Ver espelho de ponto" at bounding box center [1397, 240] width 80 height 14
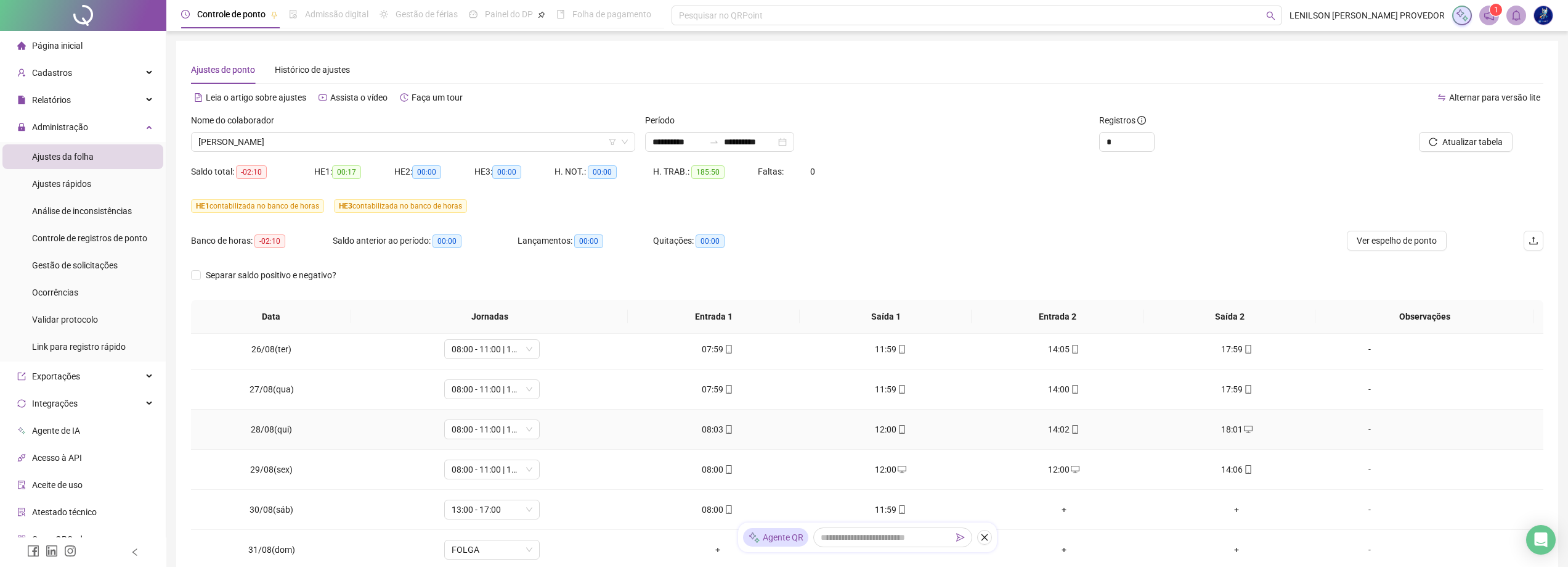
scroll to position [425, 0]
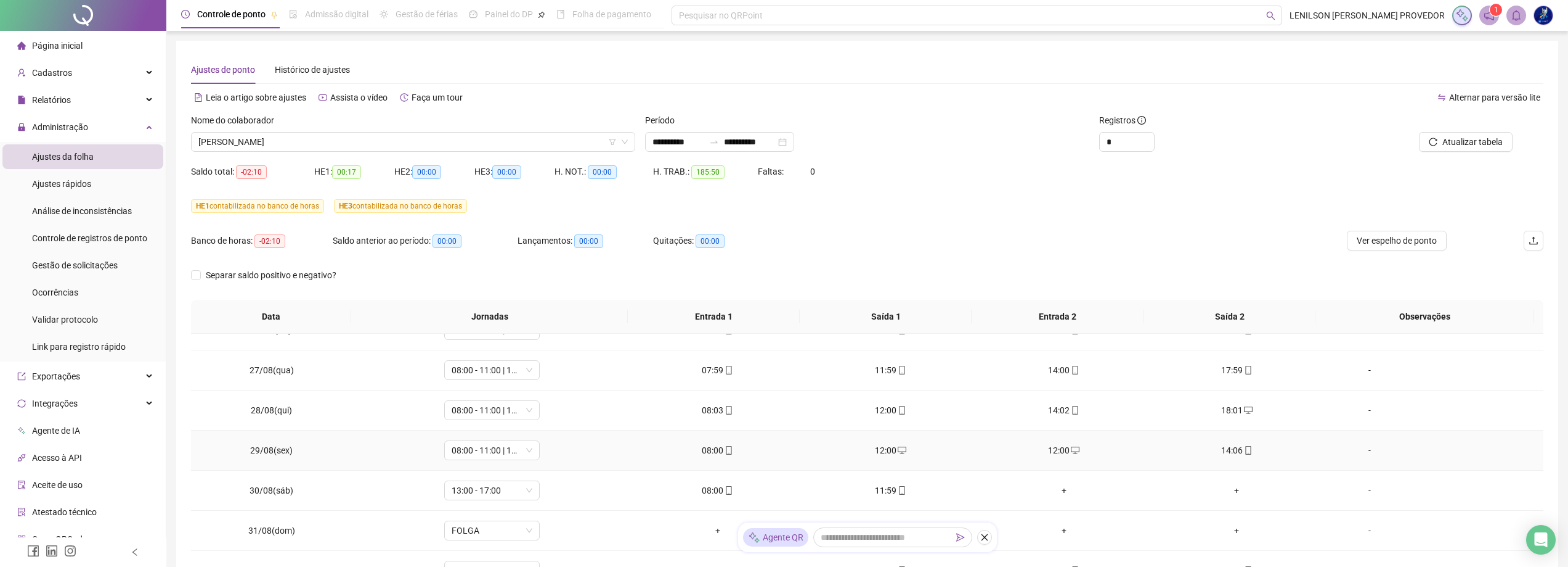
click at [1056, 450] on div "12:00" at bounding box center [1064, 450] width 153 height 14
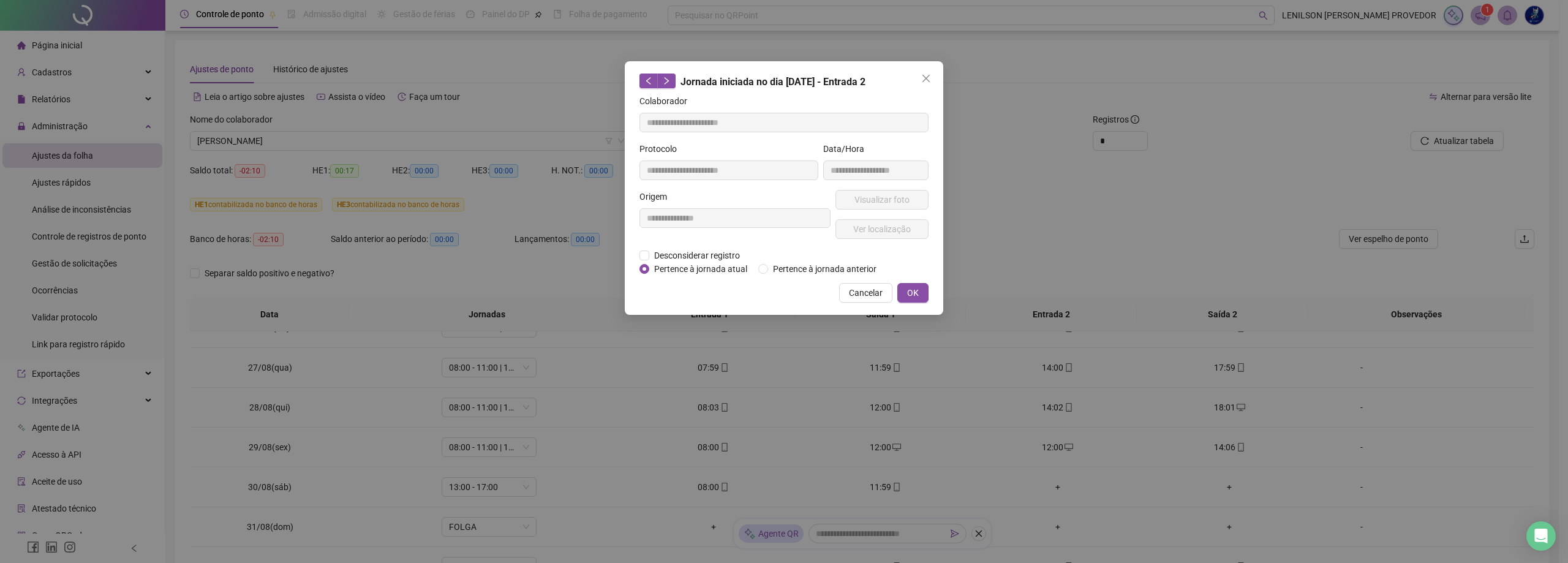
type input "**********"
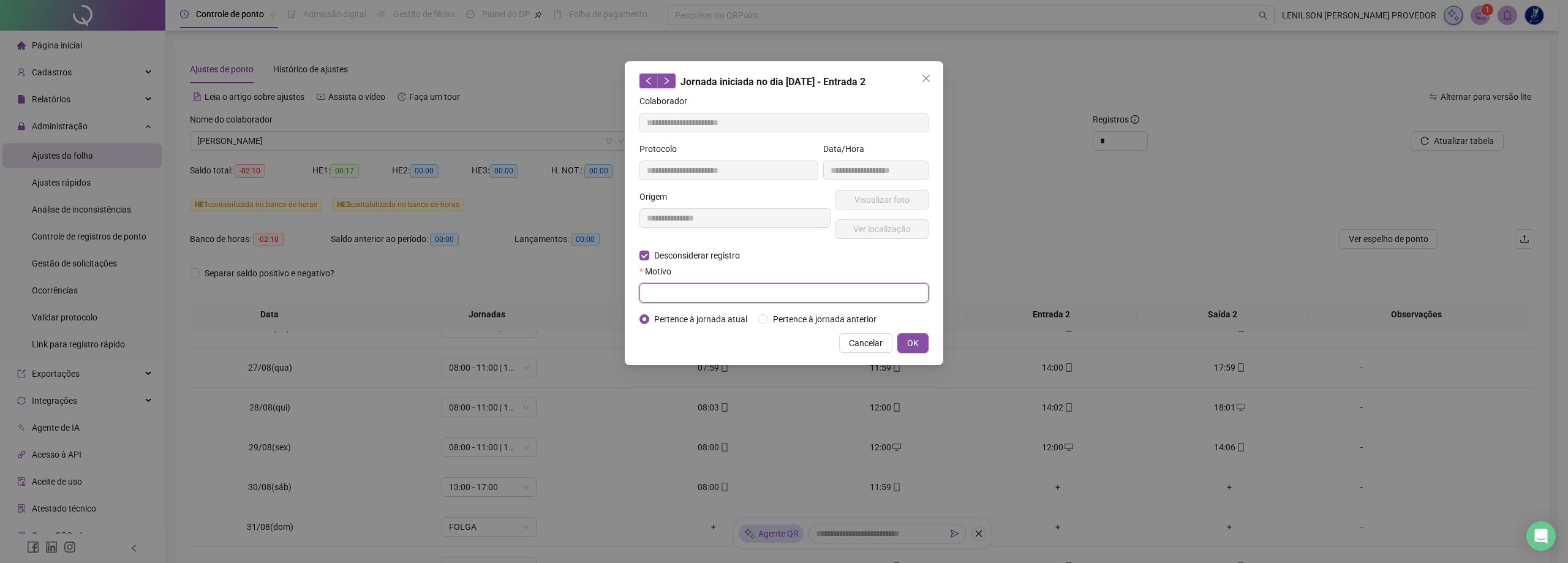
click at [670, 291] on input "text" at bounding box center [784, 292] width 289 height 19
type input "**********"
click at [912, 342] on span "OK" at bounding box center [912, 343] width 11 height 13
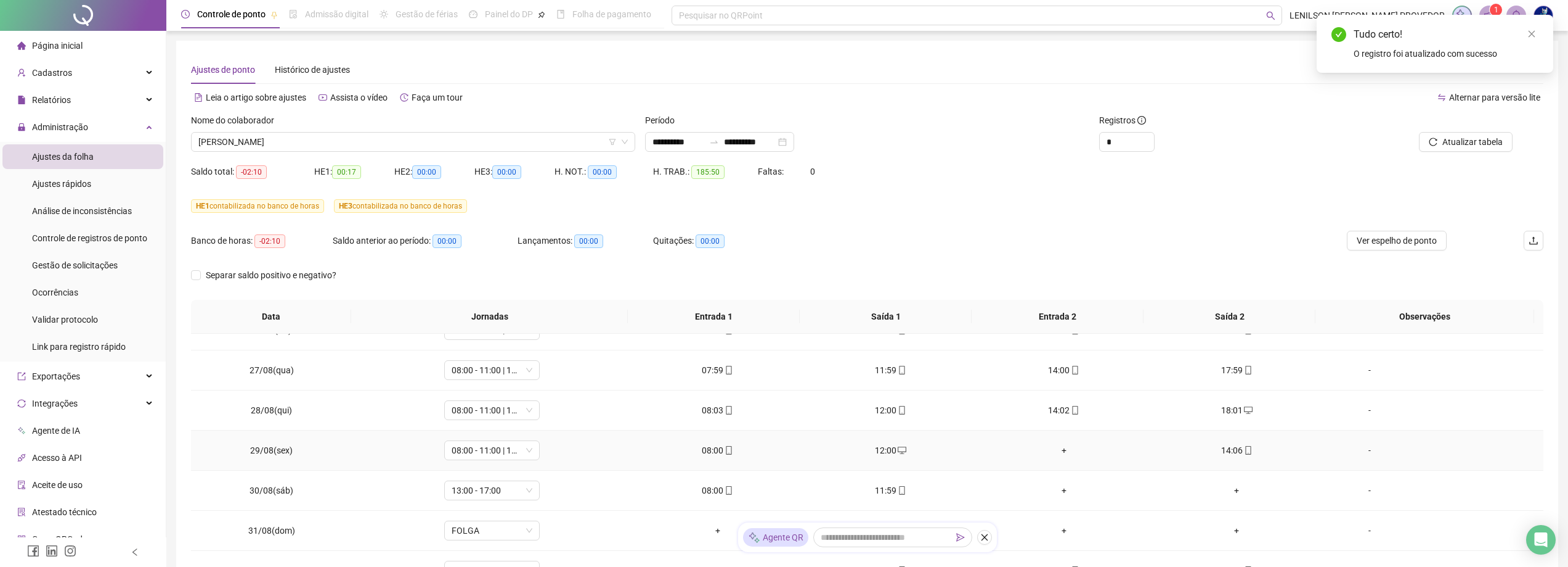
click at [1065, 451] on div "+" at bounding box center [1064, 450] width 153 height 14
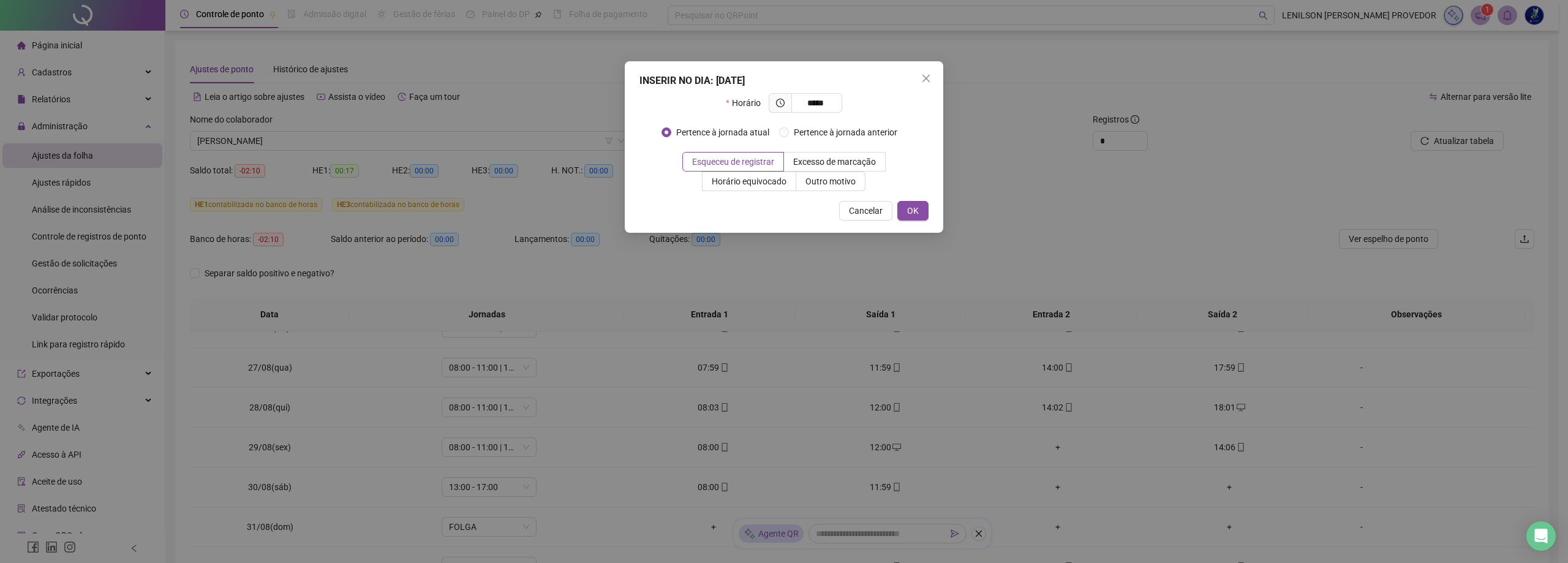
type input "*****"
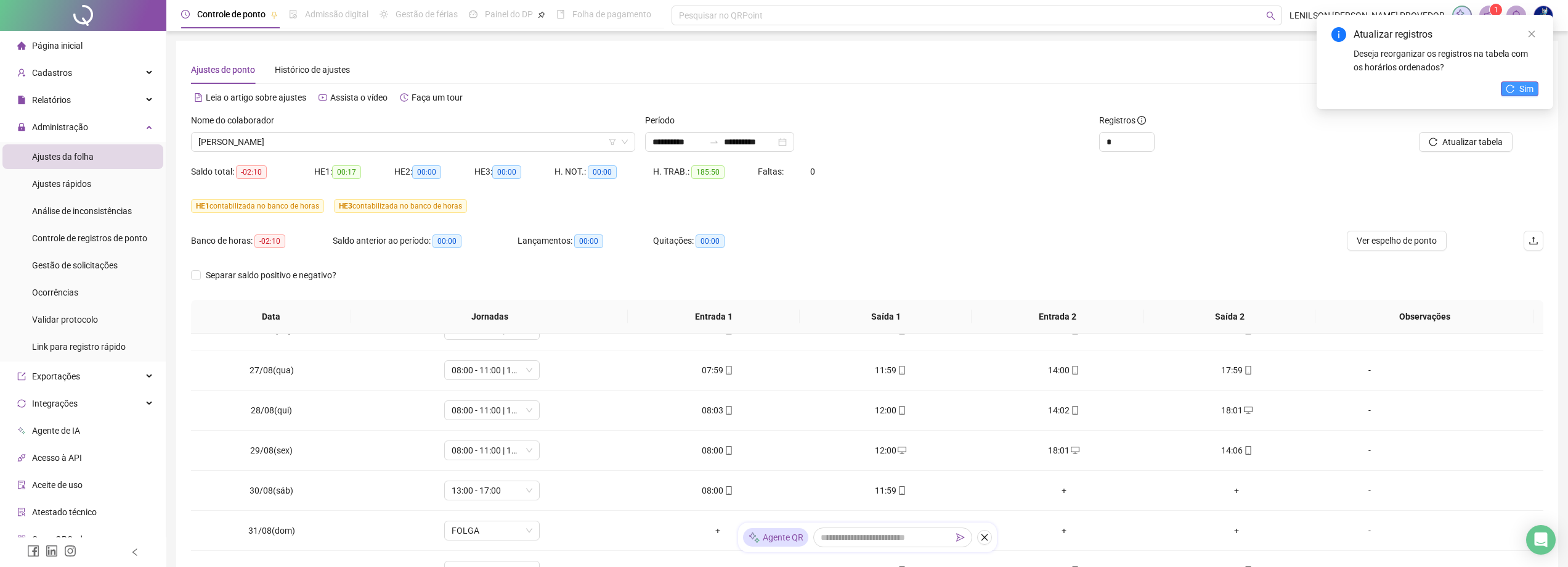
click at [1519, 86] on span "Sim" at bounding box center [1526, 89] width 14 height 14
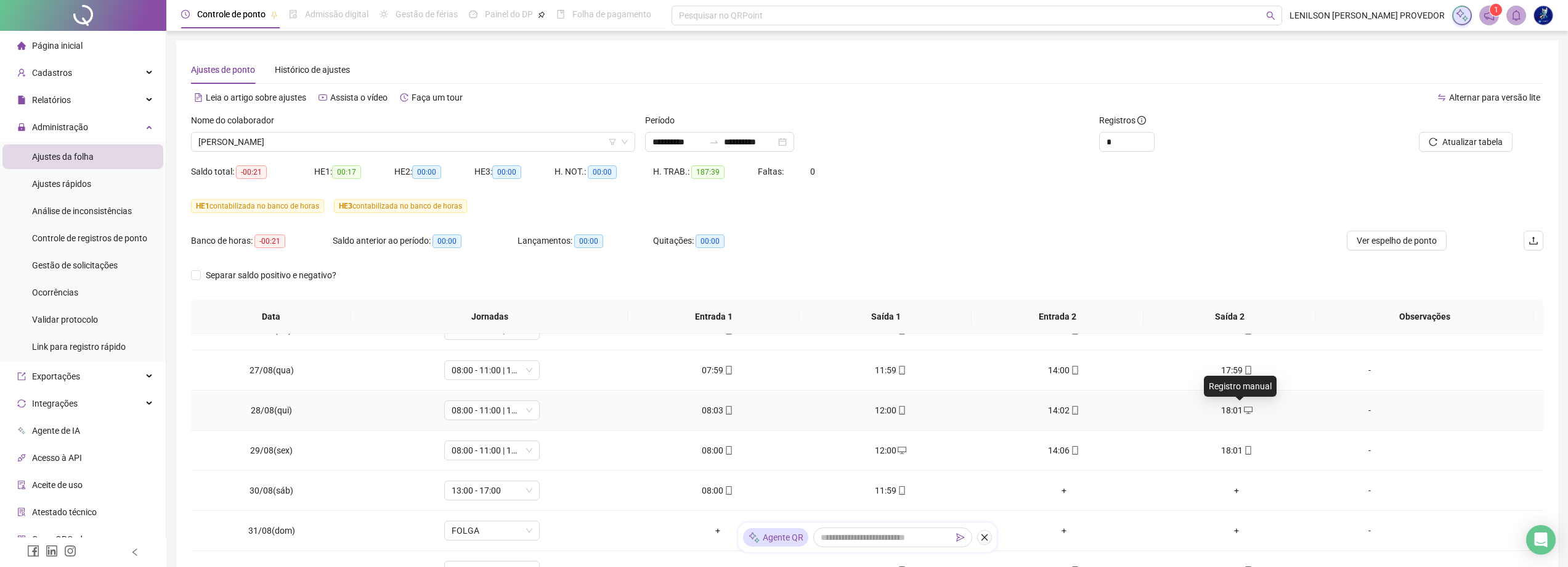
click at [1244, 413] on icon "desktop" at bounding box center [1248, 410] width 9 height 9
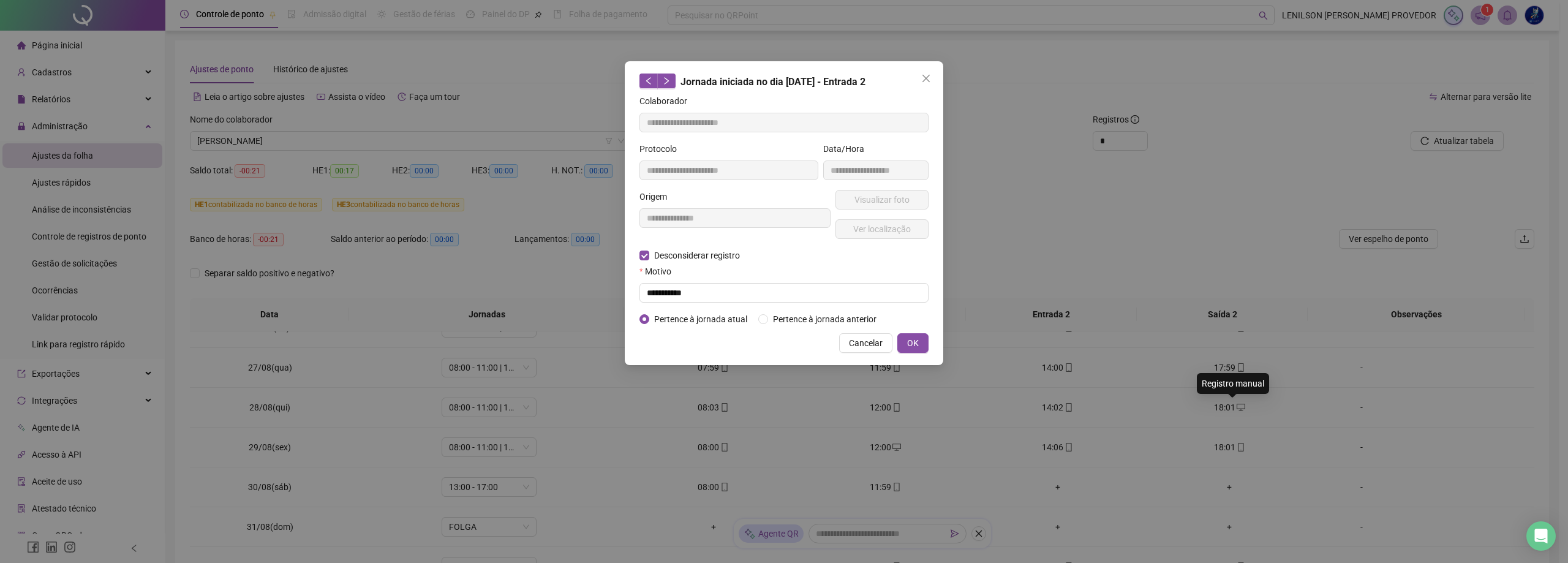
type input "**********"
click at [830, 296] on input "text" at bounding box center [784, 292] width 289 height 19
type input "****"
click at [916, 340] on span "OK" at bounding box center [912, 343] width 11 height 13
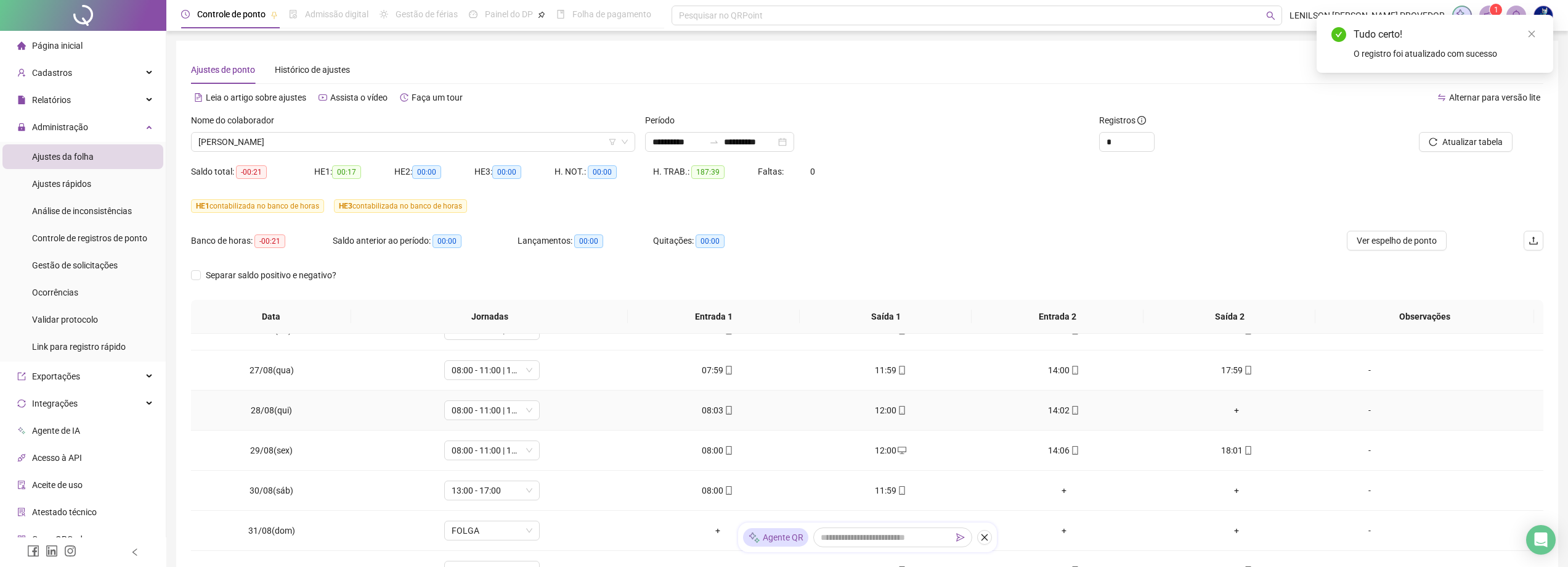
click at [1227, 411] on div "+" at bounding box center [1236, 410] width 153 height 14
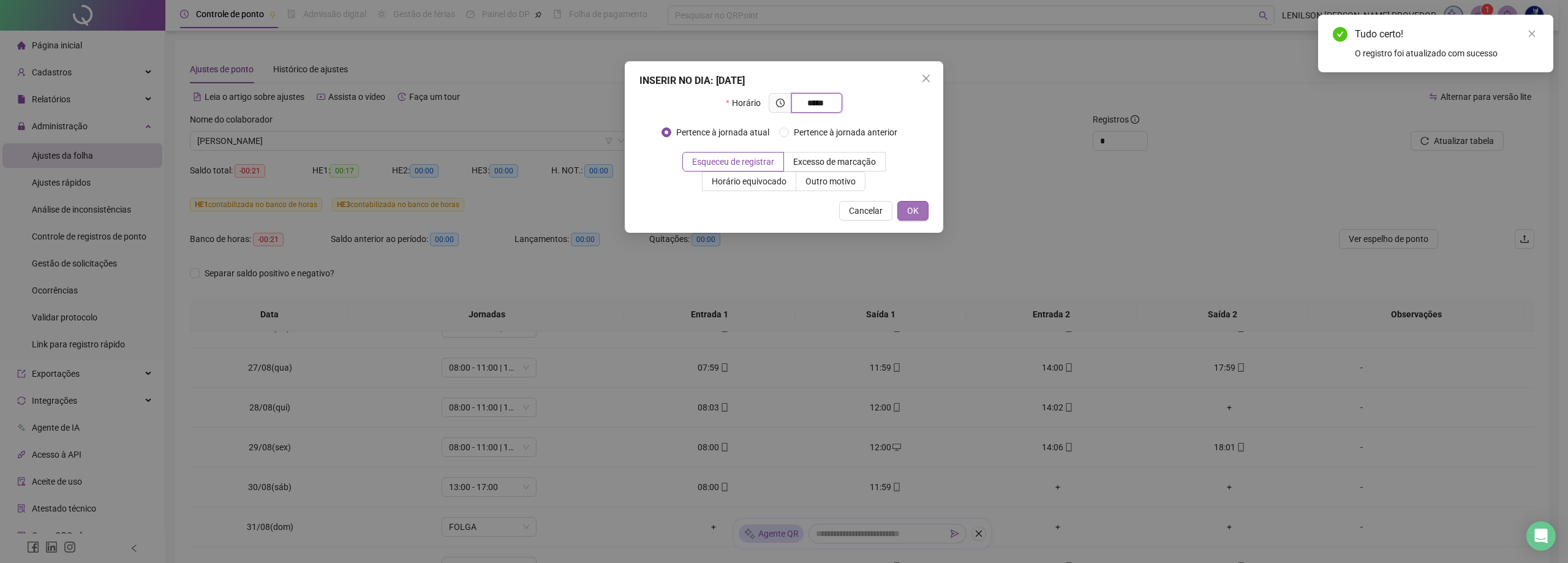
type input "*****"
click at [912, 204] on span "OK" at bounding box center [912, 210] width 11 height 13
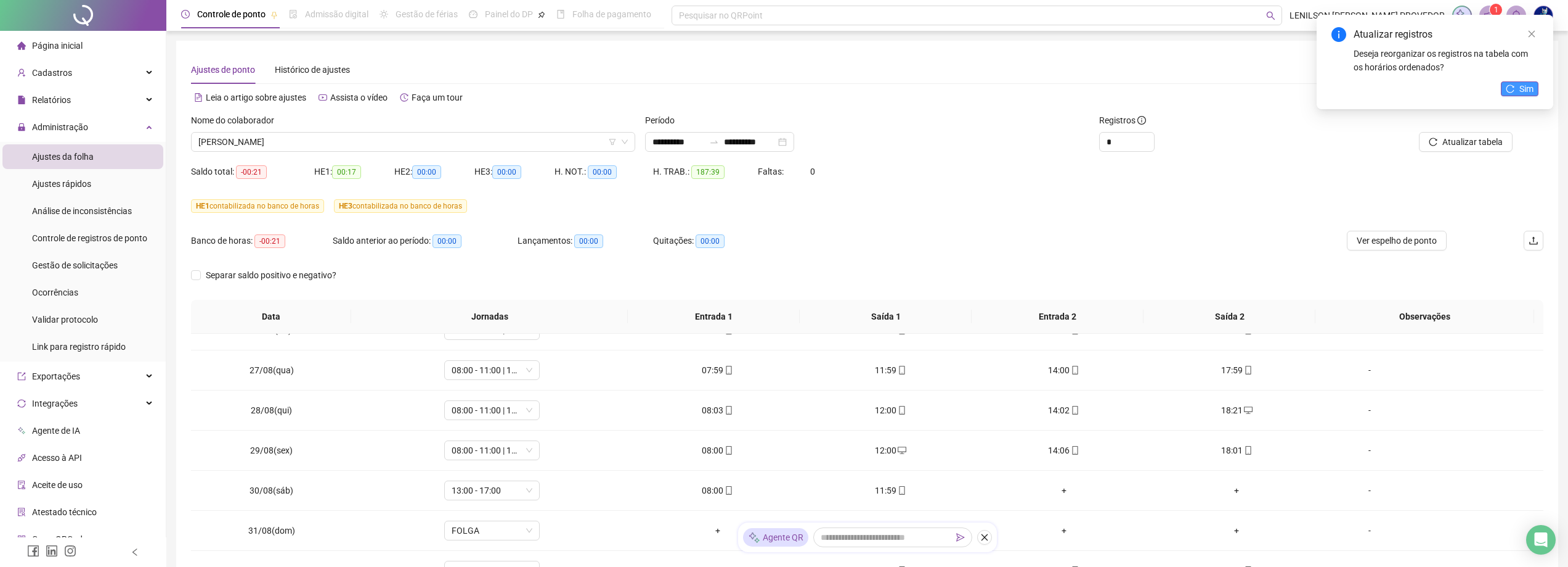
click at [1521, 85] on span "Sim" at bounding box center [1526, 89] width 14 height 14
click at [409, 143] on span "[PERSON_NAME]" at bounding box center [413, 141] width 430 height 18
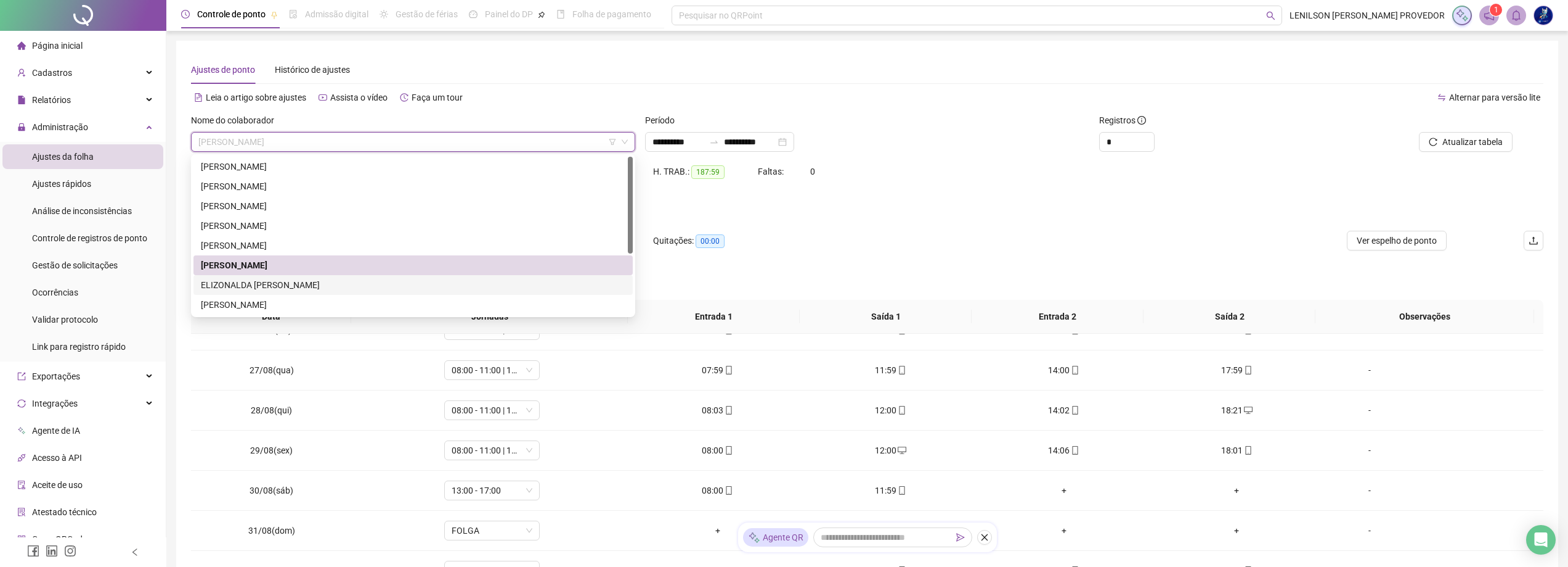
click at [326, 287] on div "ELIZONALDA [PERSON_NAME]" at bounding box center [413, 285] width 424 height 14
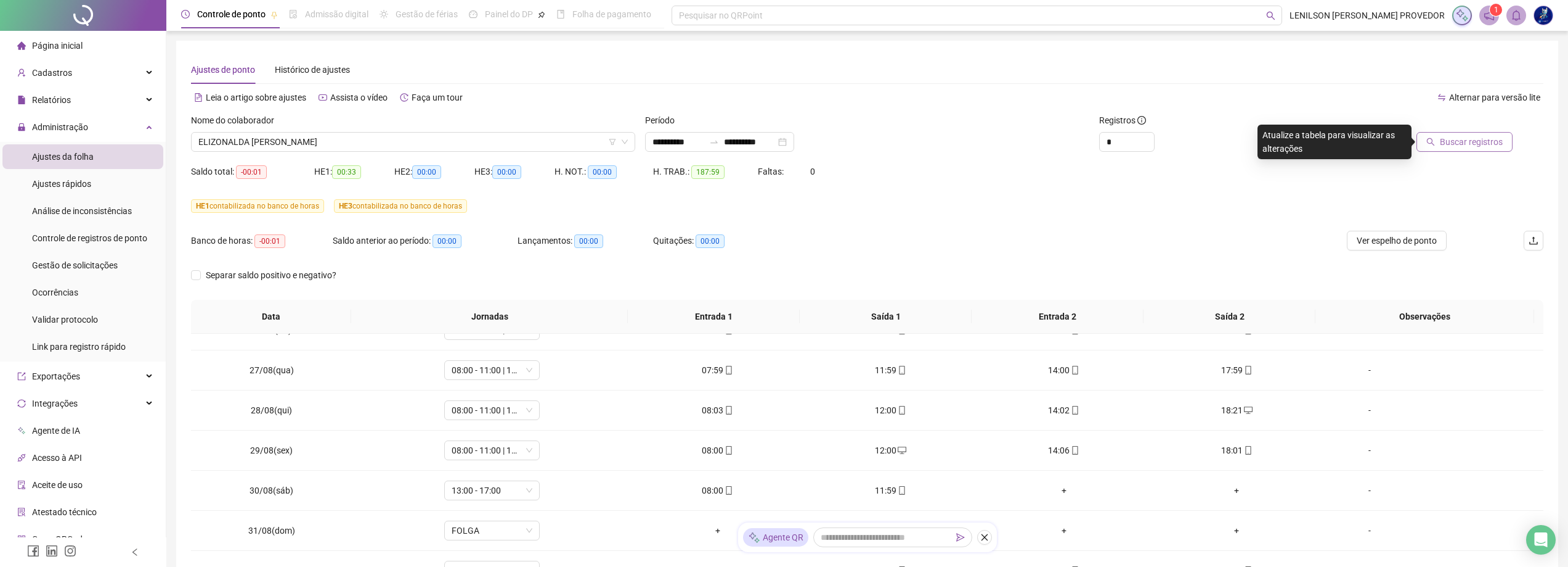
click at [1467, 146] on span "Buscar registros" at bounding box center [1471, 142] width 63 height 14
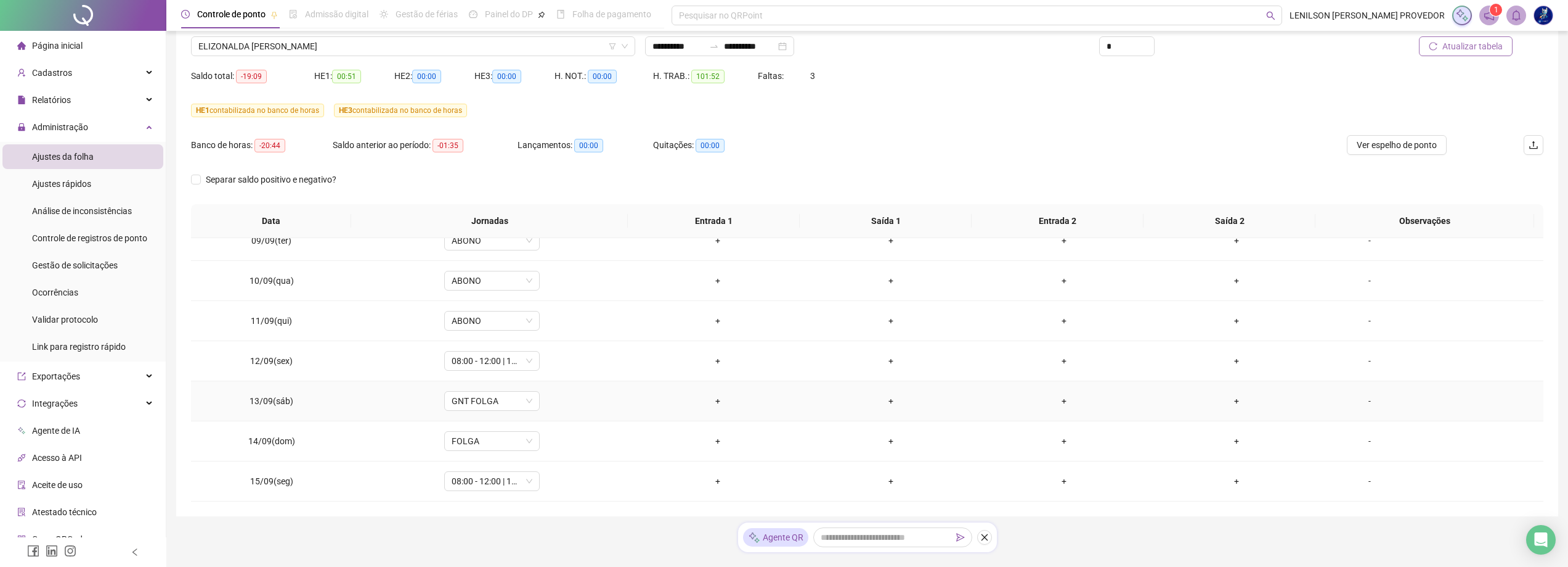
scroll to position [124, 0]
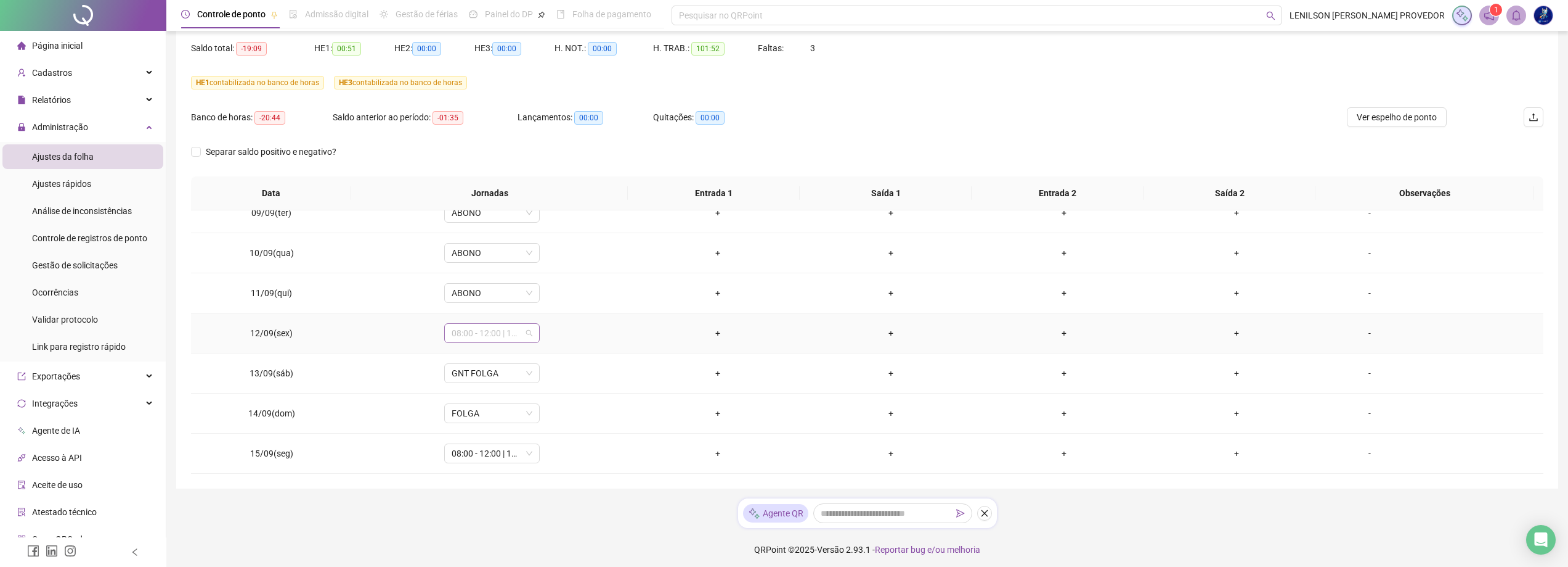
click at [532, 333] on div "08:00 - 12:00 | 13:00 - 17:00" at bounding box center [492, 333] width 96 height 20
click at [480, 419] on div "ABONO" at bounding box center [523, 424] width 127 height 14
click at [547, 302] on span "Sim" at bounding box center [548, 301] width 14 height 14
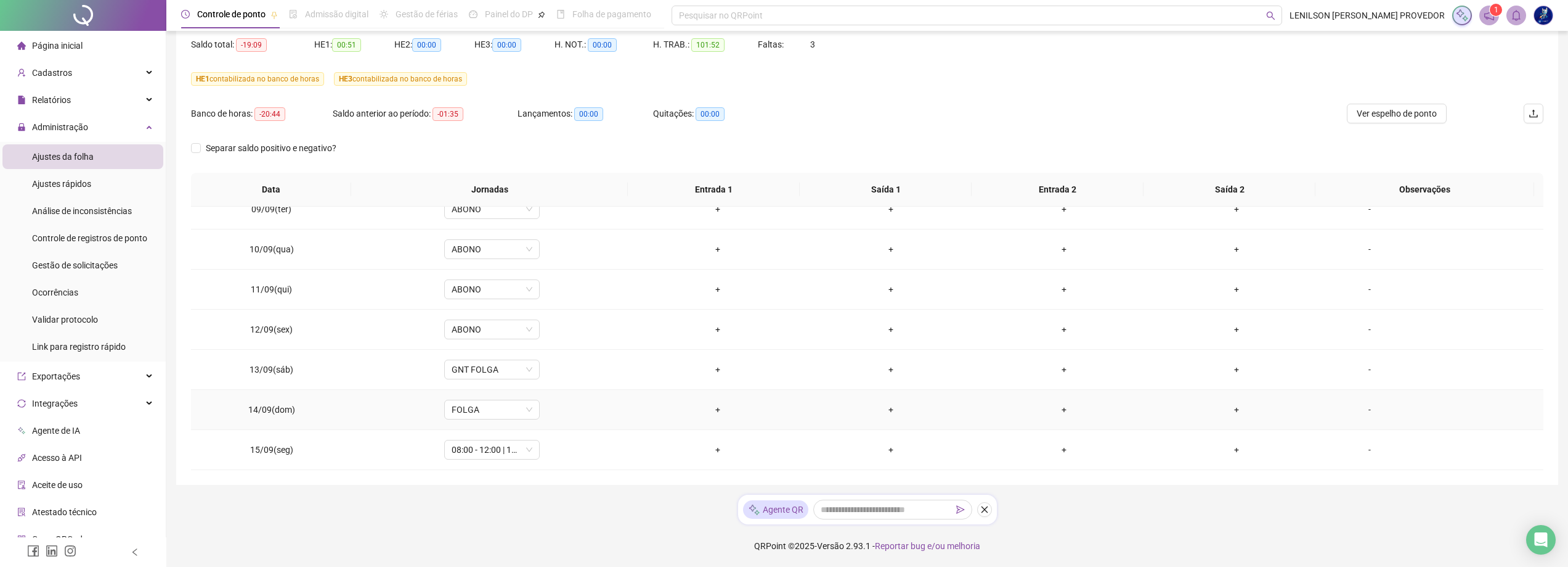
scroll to position [128, 0]
click at [531, 448] on div "08:00 - 12:00 | 13:00 - 17:00" at bounding box center [492, 448] width 96 height 20
click at [484, 352] on div "ABONO" at bounding box center [523, 352] width 127 height 14
click at [548, 417] on span "Sim" at bounding box center [548, 417] width 14 height 14
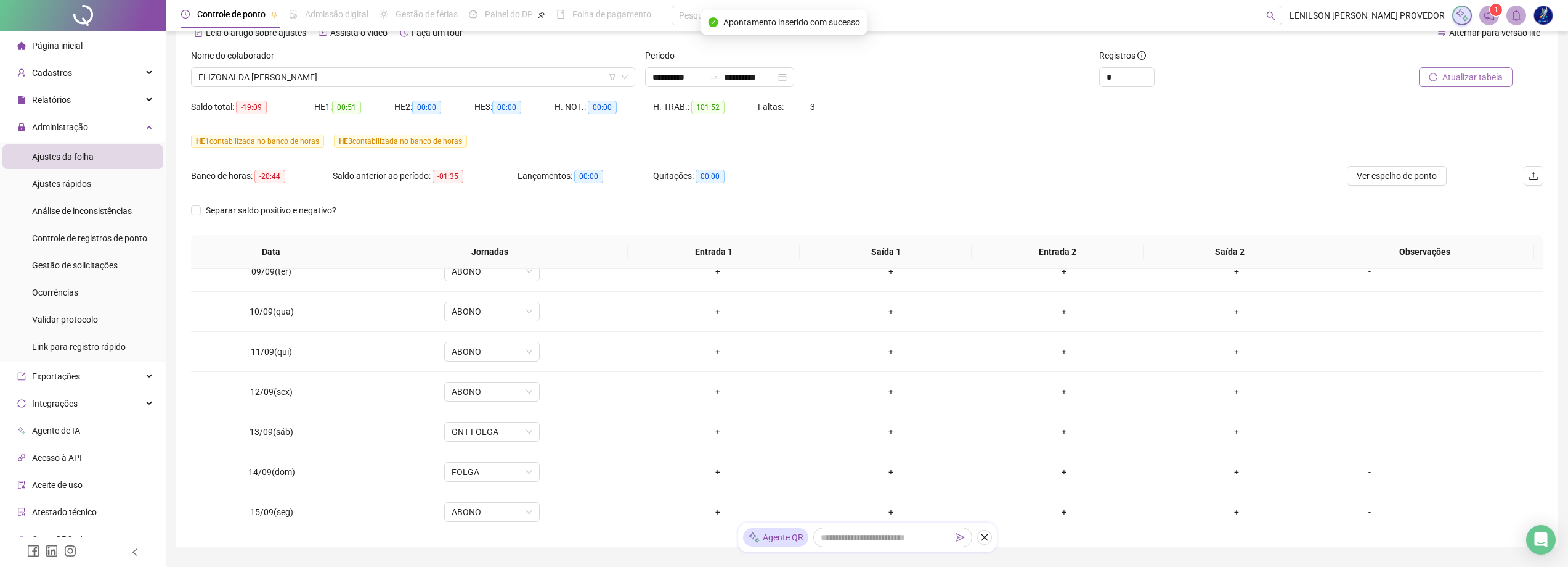
scroll to position [4, 0]
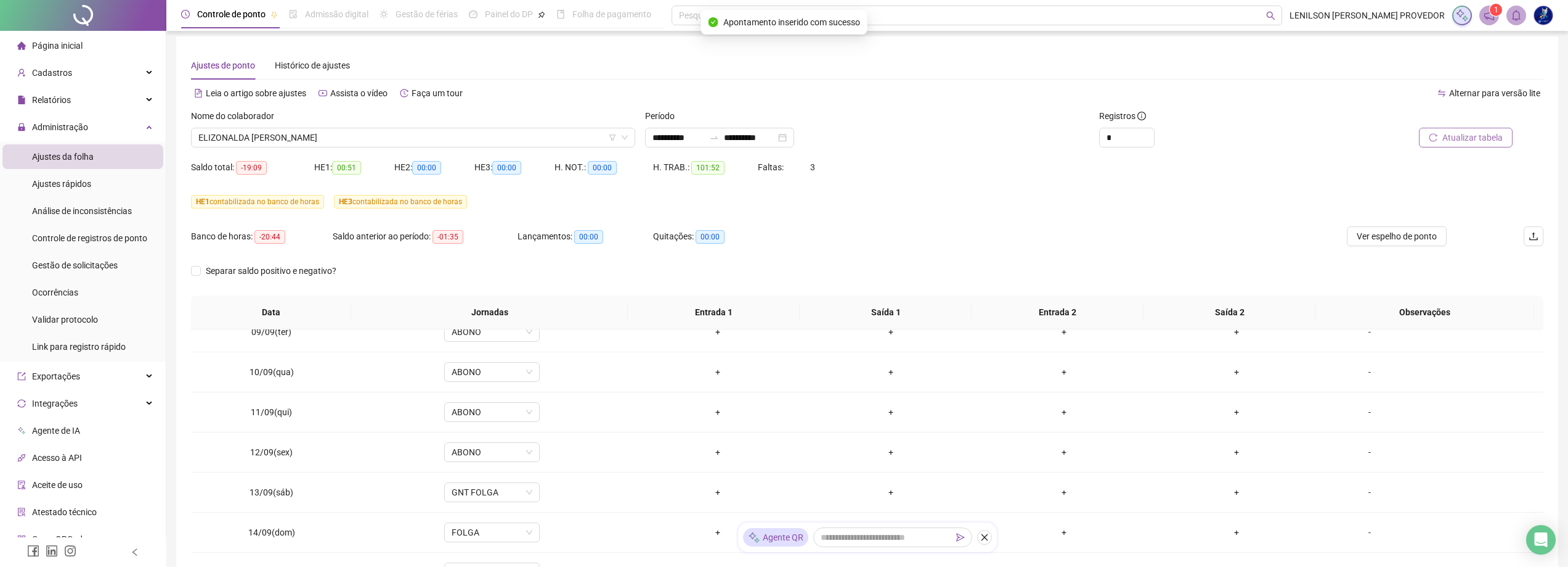
click at [1474, 140] on span "Atualizar tabela" at bounding box center [1473, 138] width 61 height 14
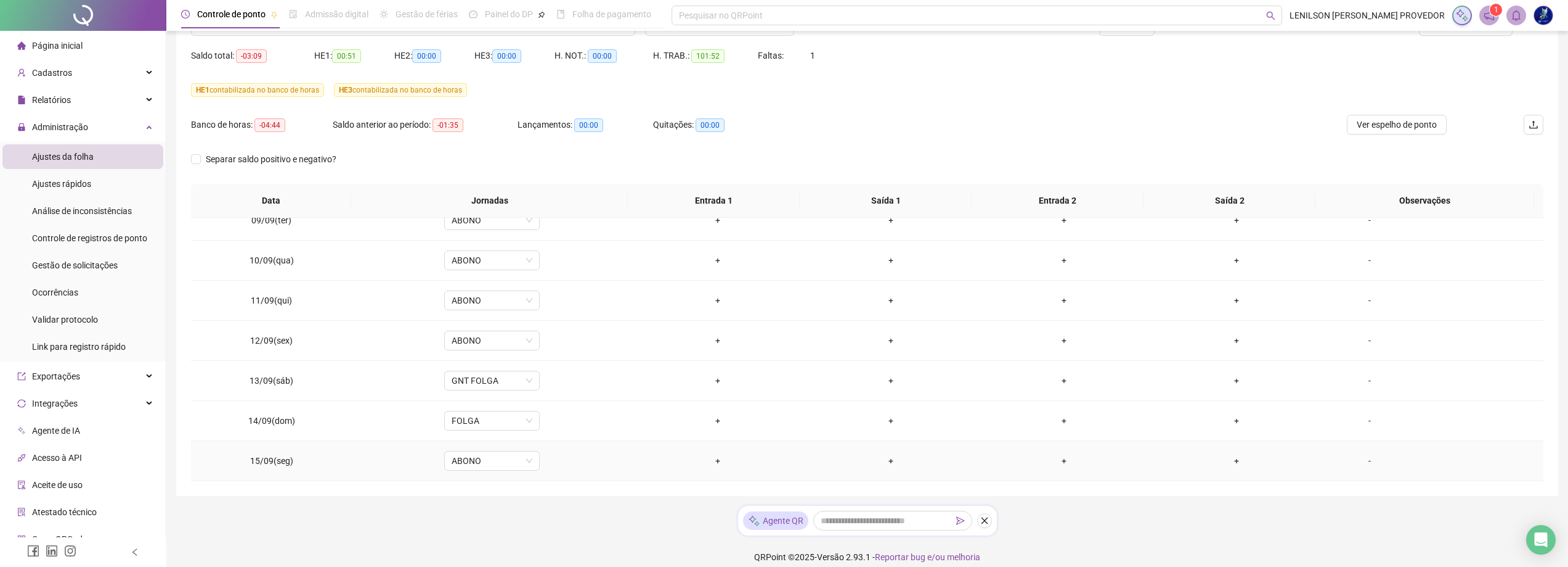
scroll to position [128, 0]
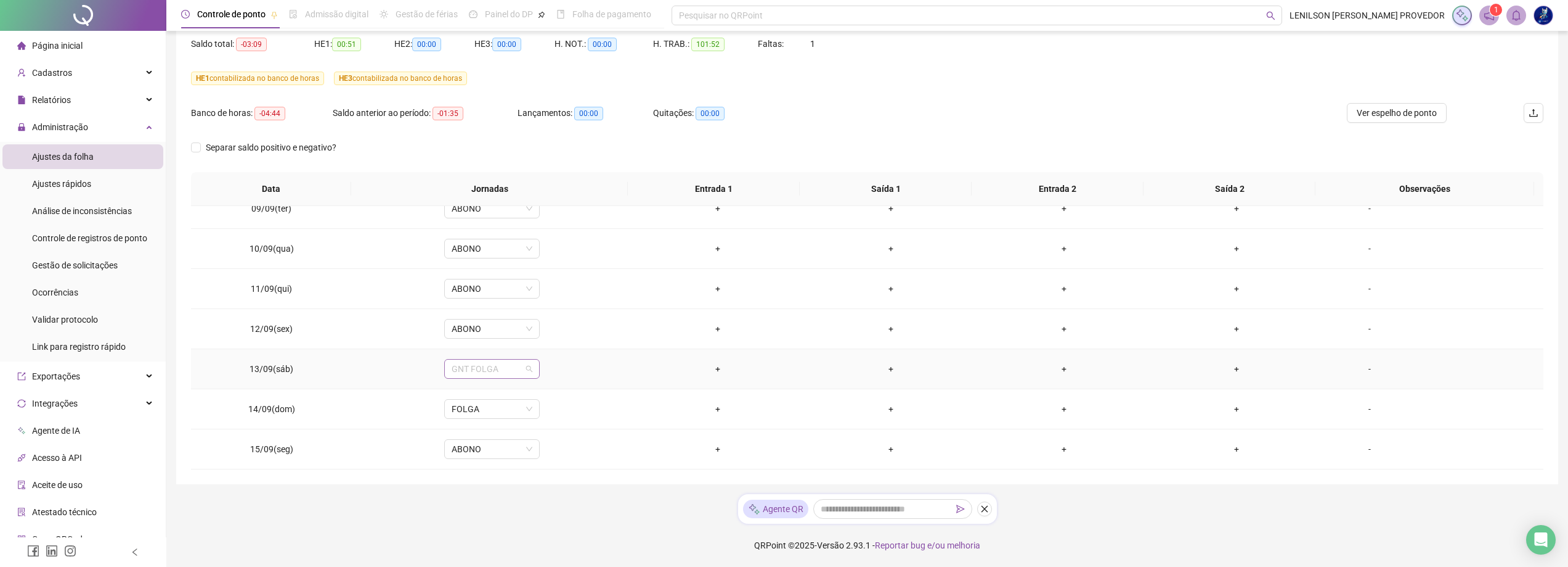
click at [527, 369] on span "GNT FOLGA" at bounding box center [492, 369] width 81 height 18
click at [474, 460] on div "ABONO" at bounding box center [523, 460] width 127 height 14
click at [548, 336] on span "Sim" at bounding box center [548, 337] width 14 height 14
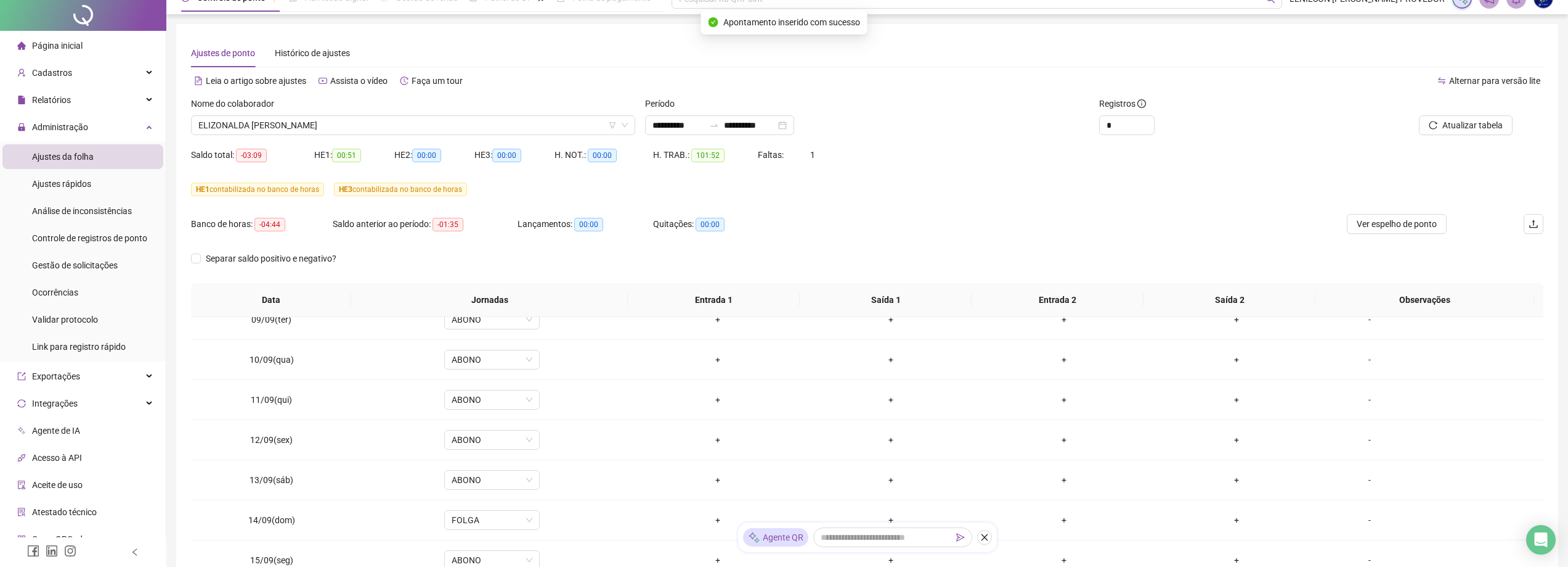
scroll to position [0, 0]
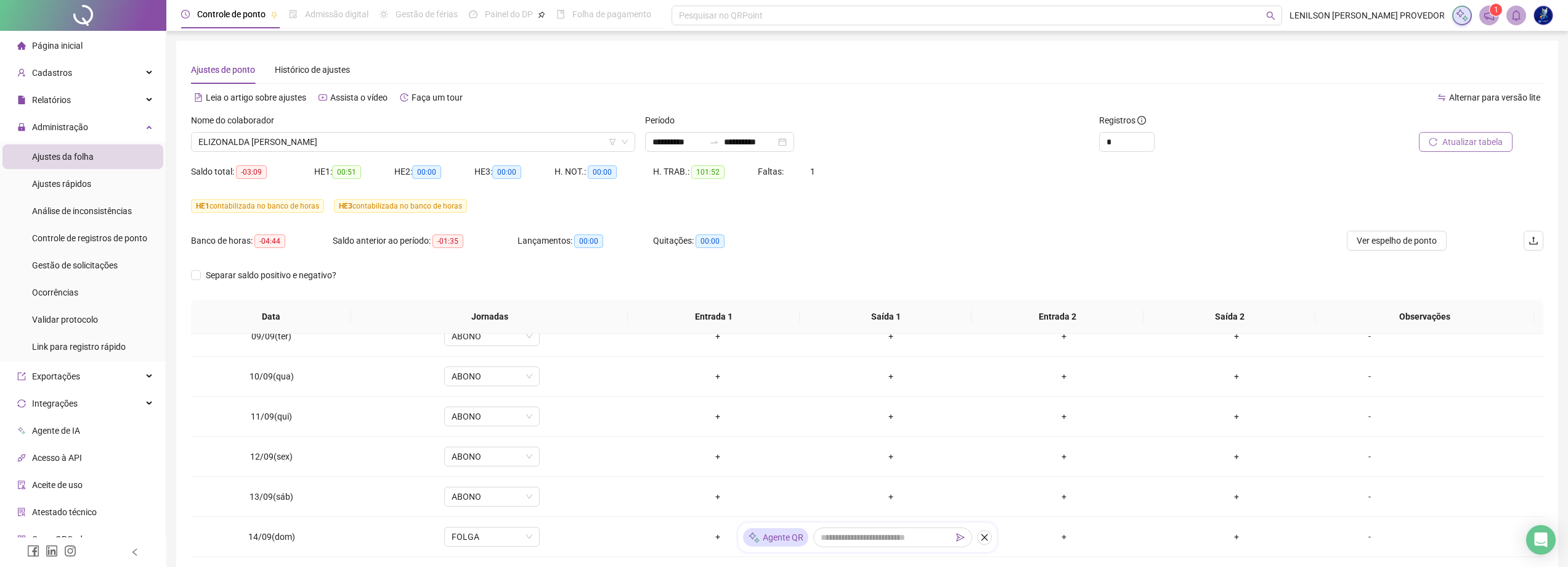
click at [1461, 142] on span "Atualizar tabela" at bounding box center [1473, 142] width 61 height 14
click at [1387, 238] on span "Ver espelho de ponto" at bounding box center [1397, 240] width 80 height 14
click at [414, 146] on span "ELIZONALDA [PERSON_NAME]" at bounding box center [413, 141] width 430 height 18
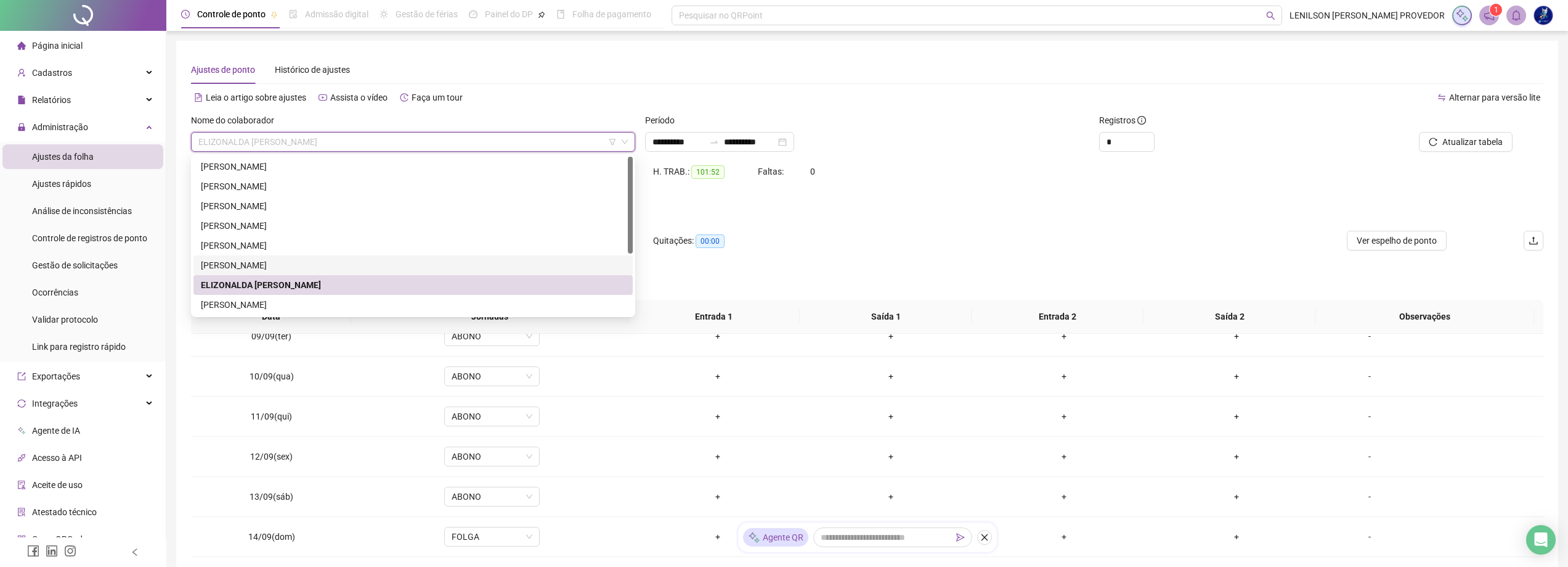
scroll to position [61, 0]
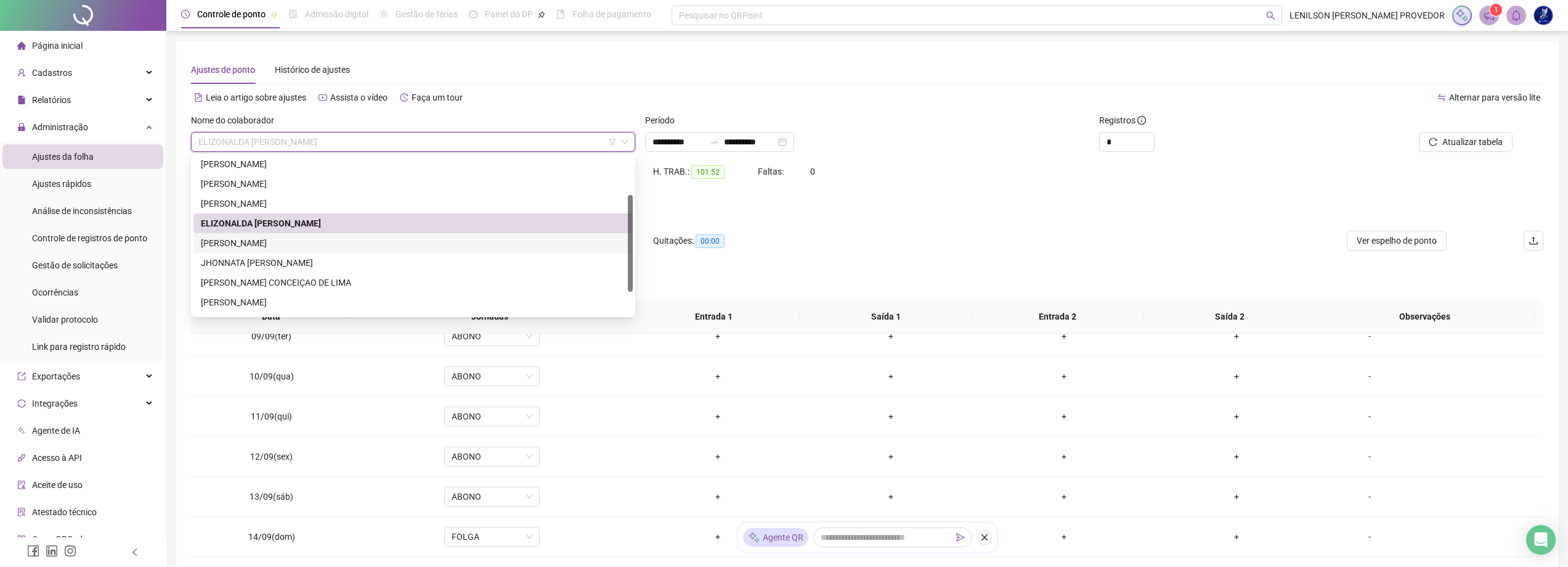
click at [342, 243] on div "[PERSON_NAME]" at bounding box center [413, 243] width 424 height 14
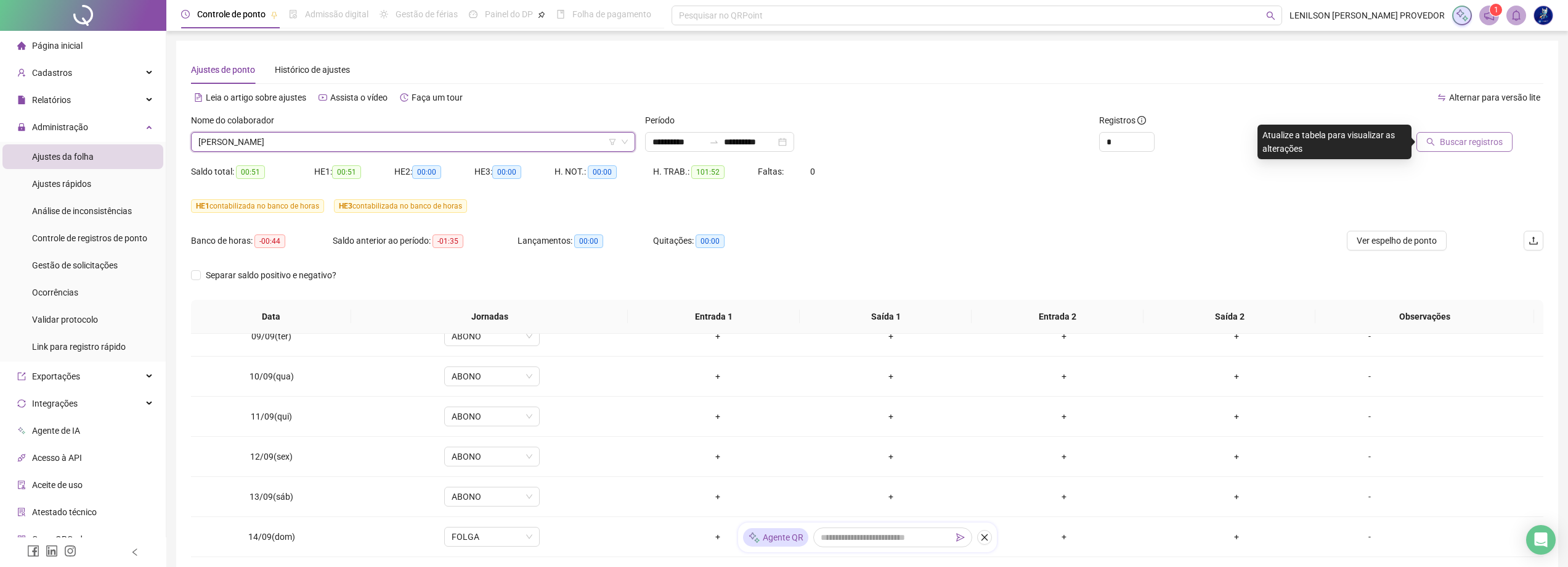
click at [1445, 140] on span "Buscar registros" at bounding box center [1471, 142] width 63 height 14
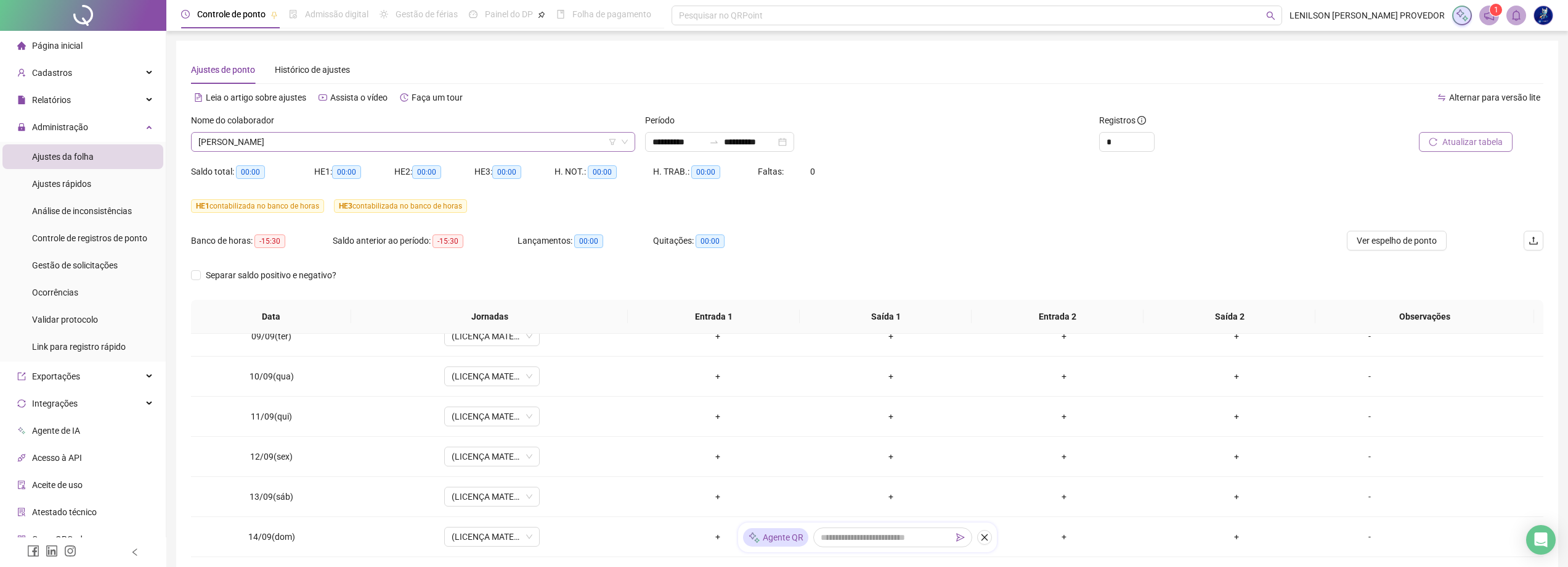
click at [467, 143] on span "[PERSON_NAME]" at bounding box center [413, 141] width 430 height 18
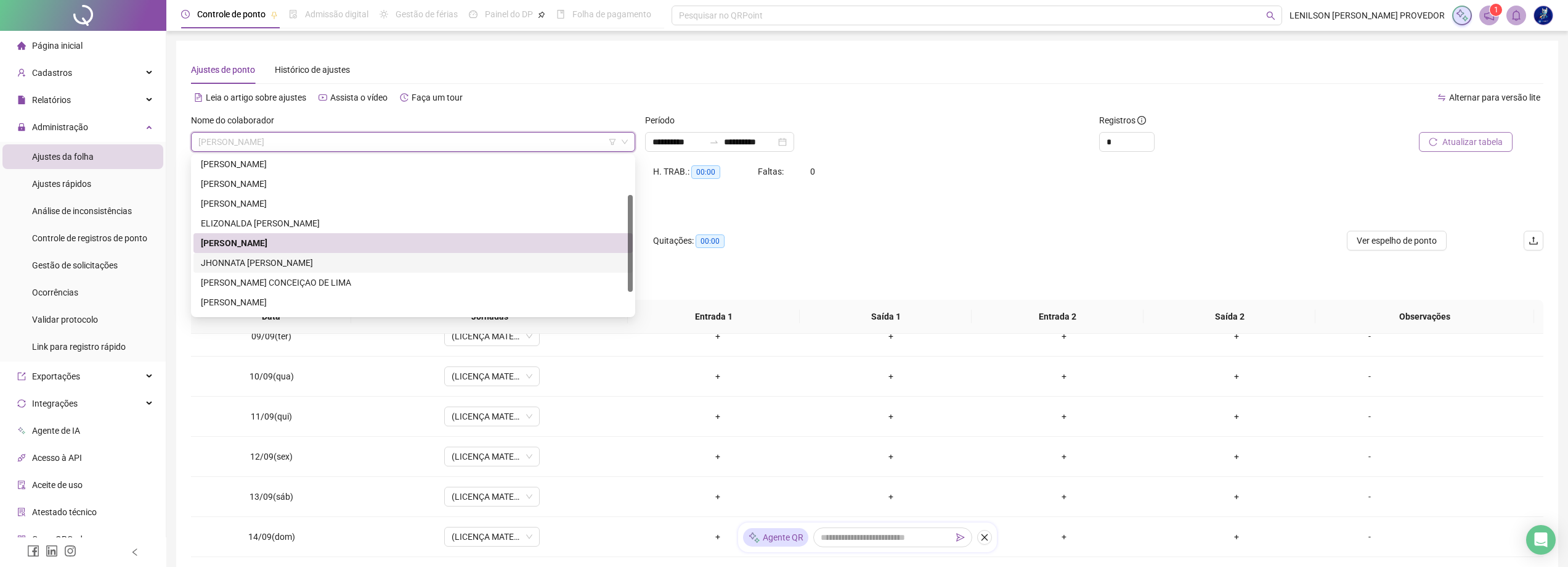
click at [325, 261] on div "JHONNATA [PERSON_NAME]" at bounding box center [413, 263] width 424 height 14
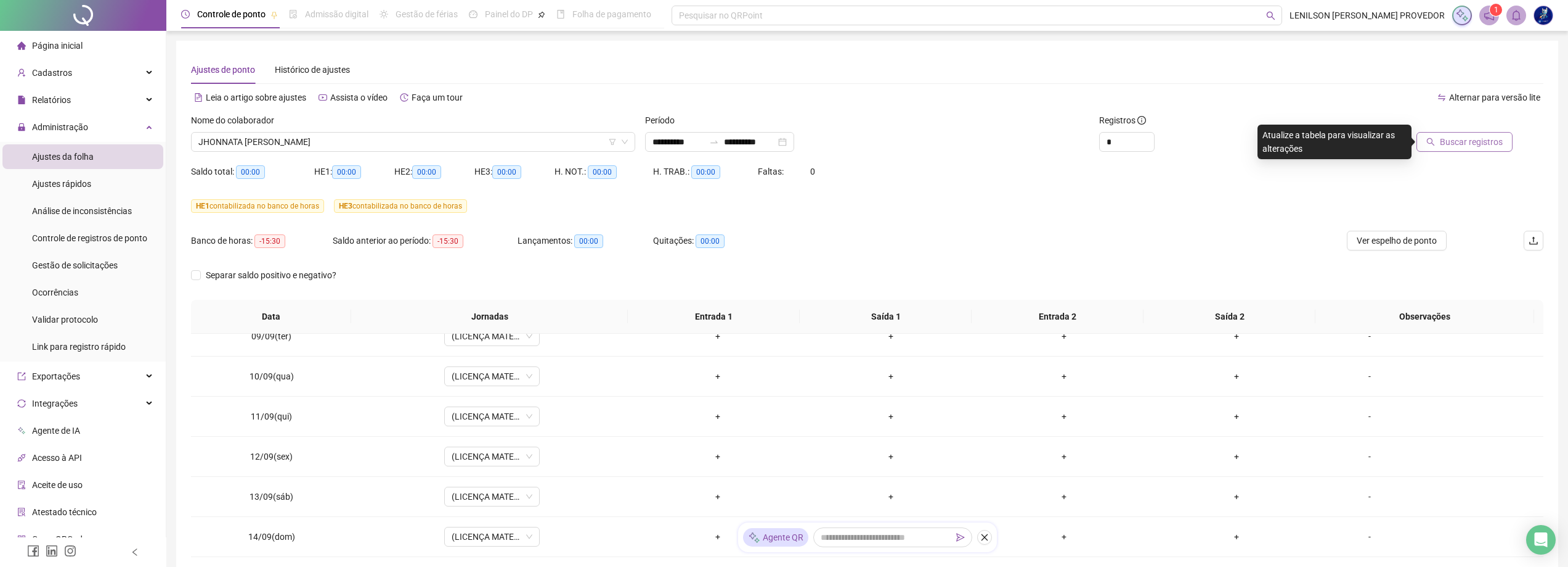
click at [1457, 143] on span "Buscar registros" at bounding box center [1471, 142] width 63 height 14
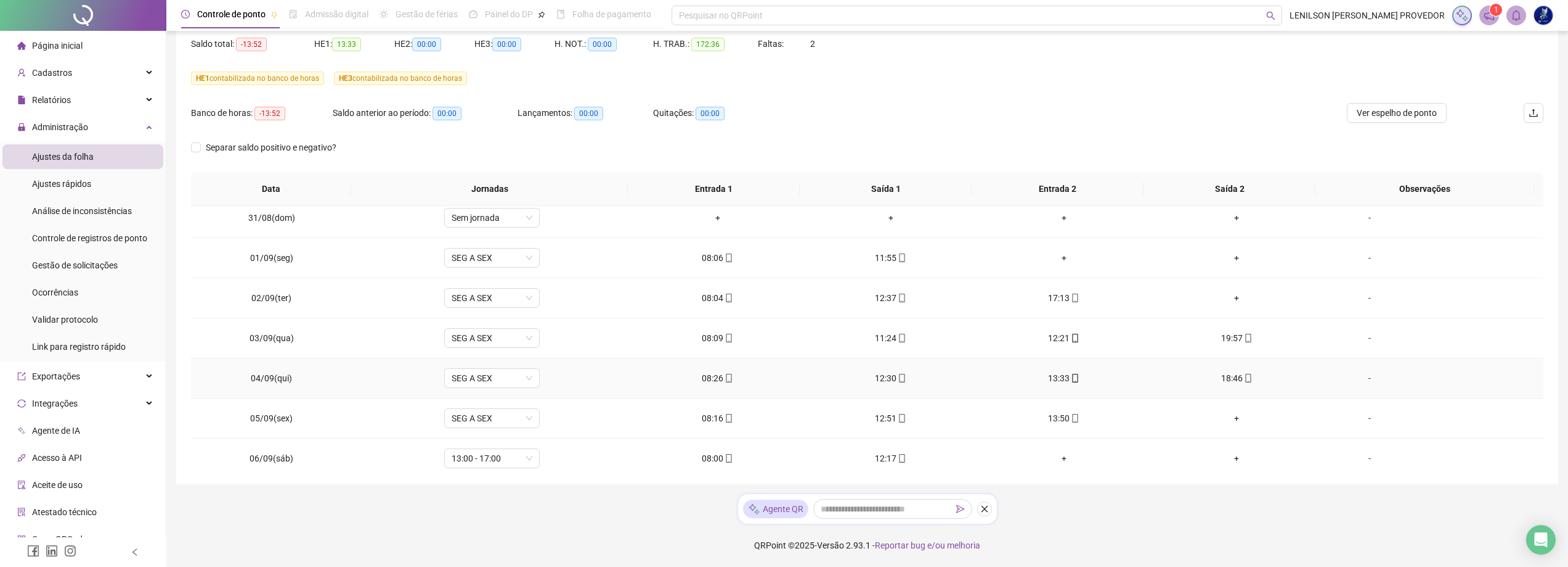
scroll to position [671, 0]
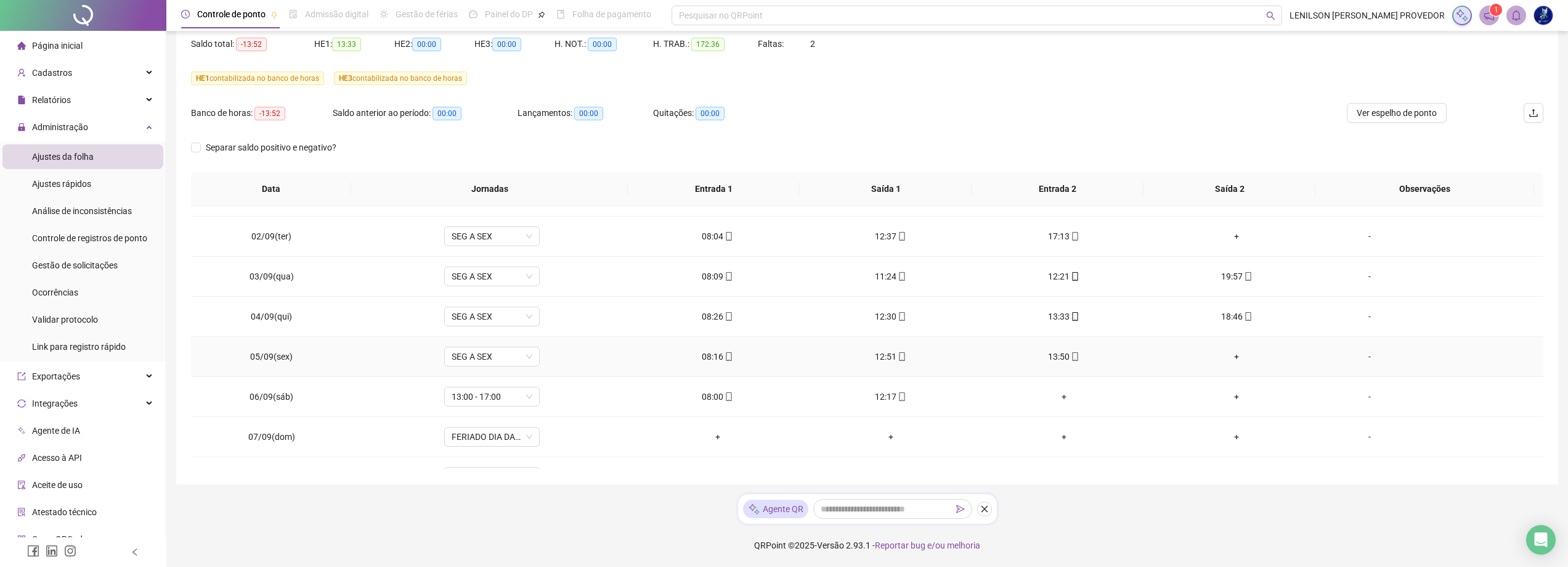
click at [1231, 357] on div "+" at bounding box center [1236, 356] width 153 height 14
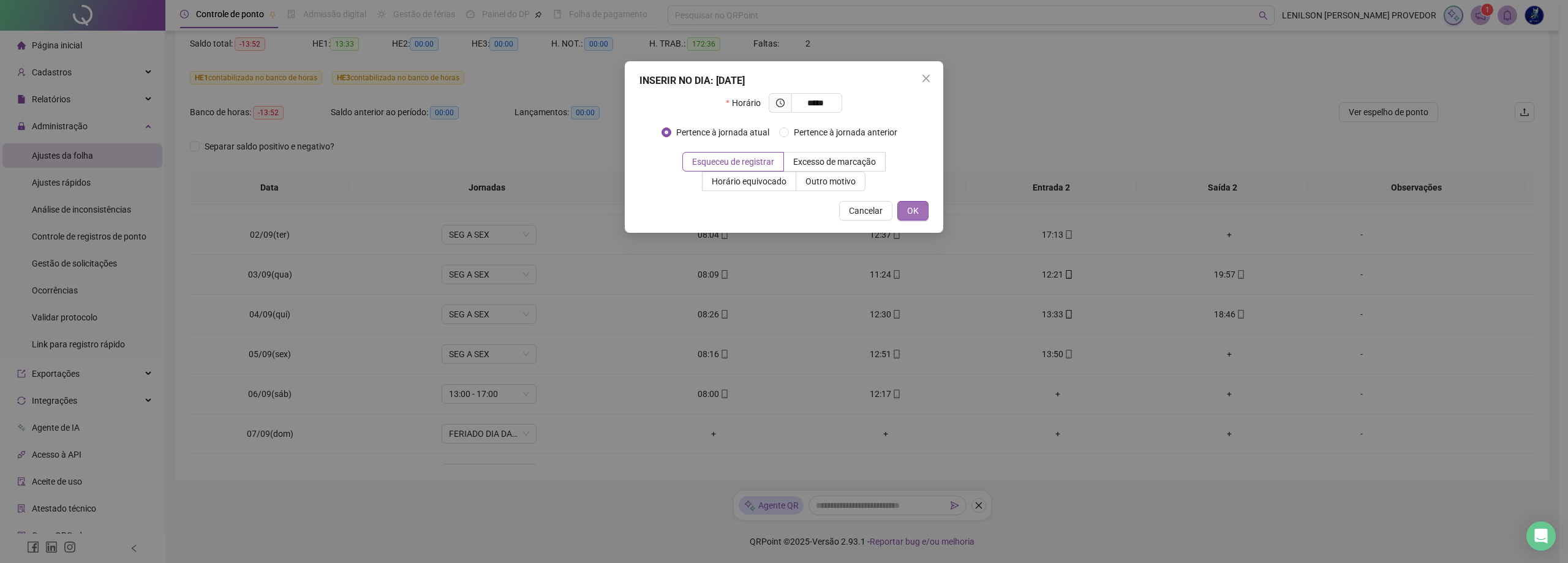
type input "*****"
click at [909, 206] on span "OK" at bounding box center [912, 210] width 11 height 13
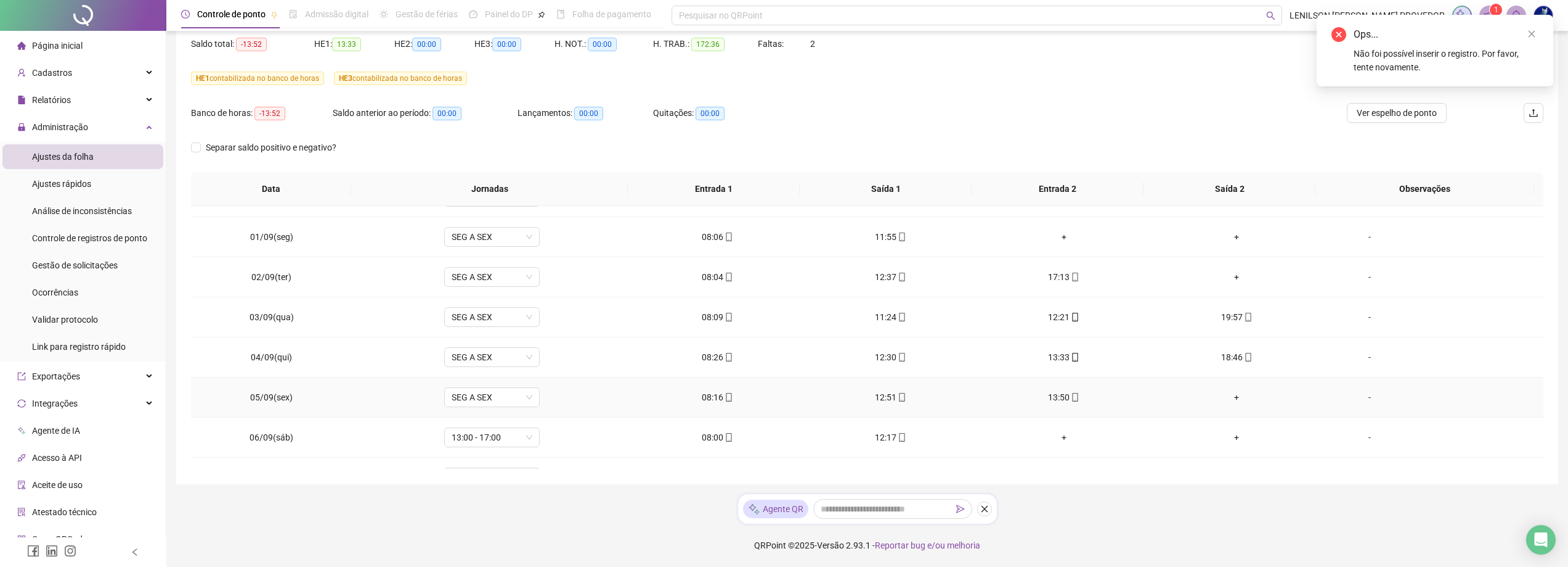
scroll to position [610, 0]
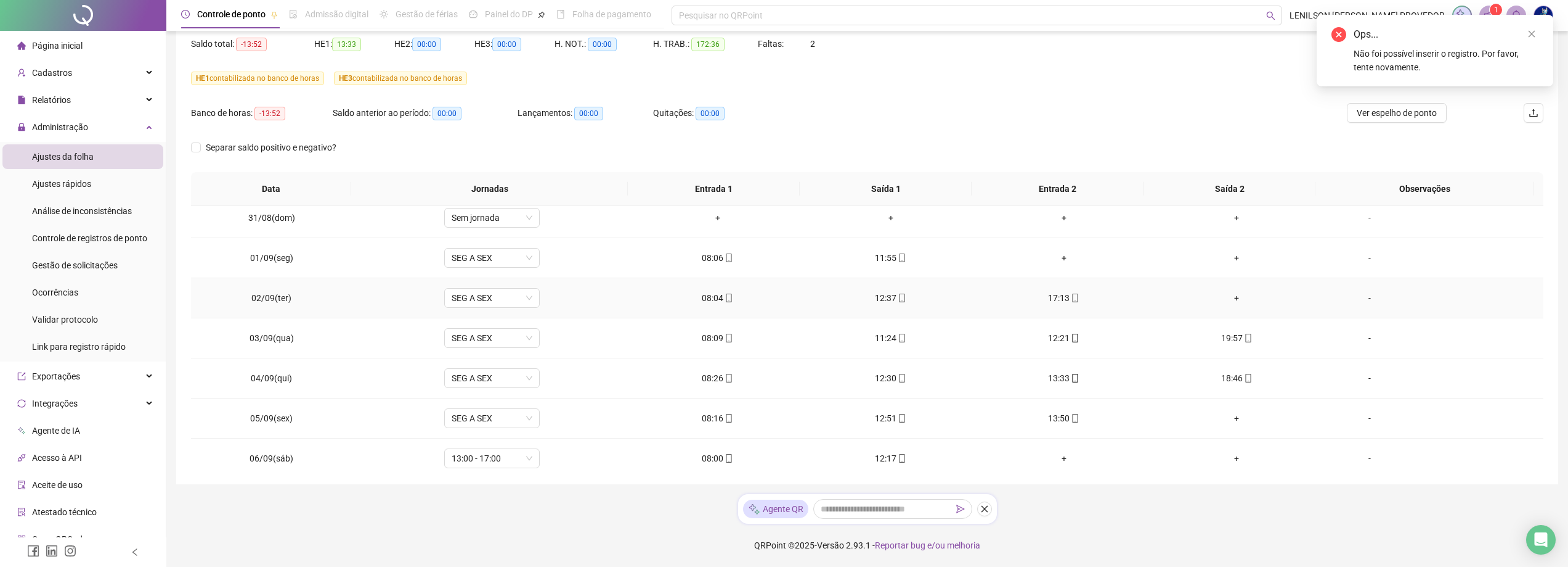
click at [1233, 296] on div "+" at bounding box center [1236, 298] width 153 height 14
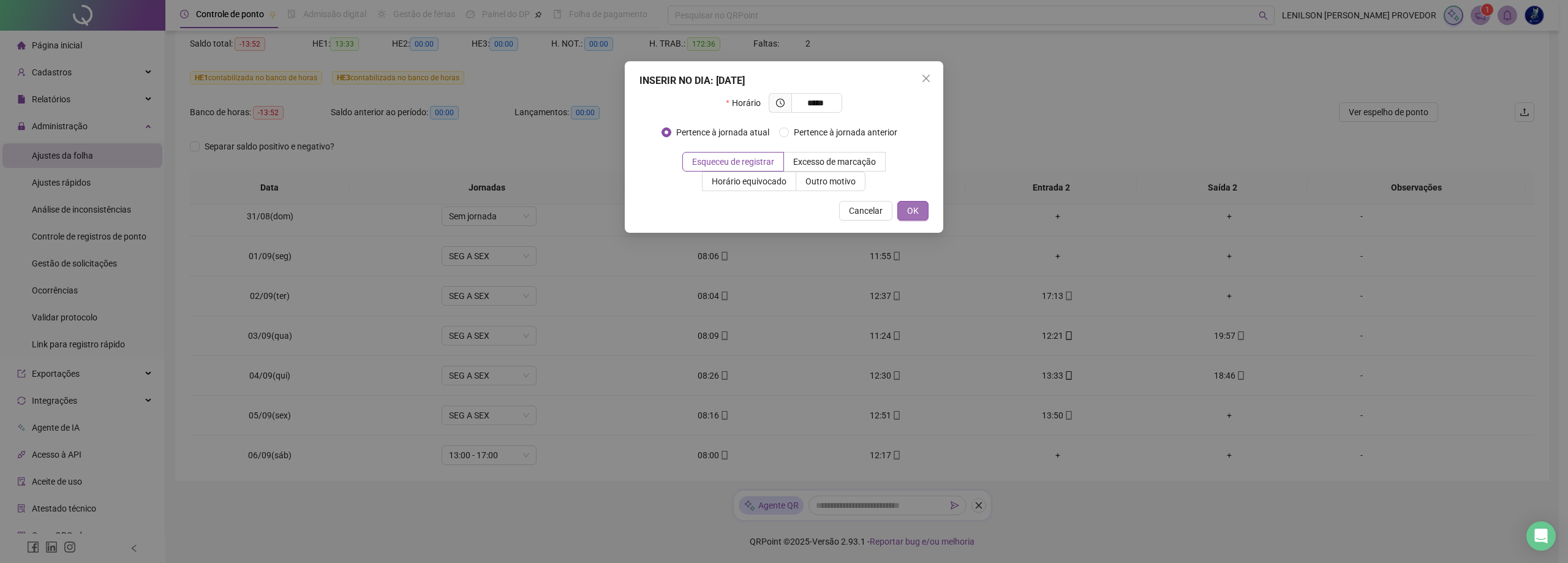
type input "*****"
click at [915, 213] on span "OK" at bounding box center [912, 210] width 11 height 13
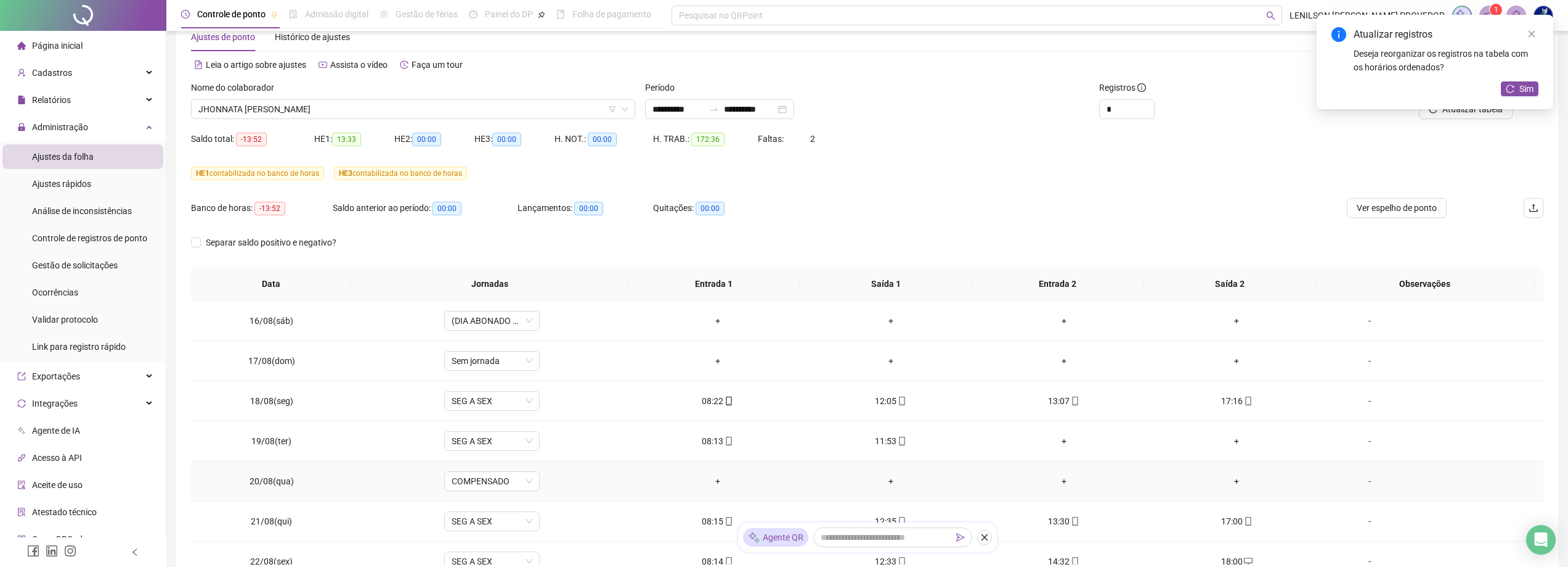
scroll to position [4, 0]
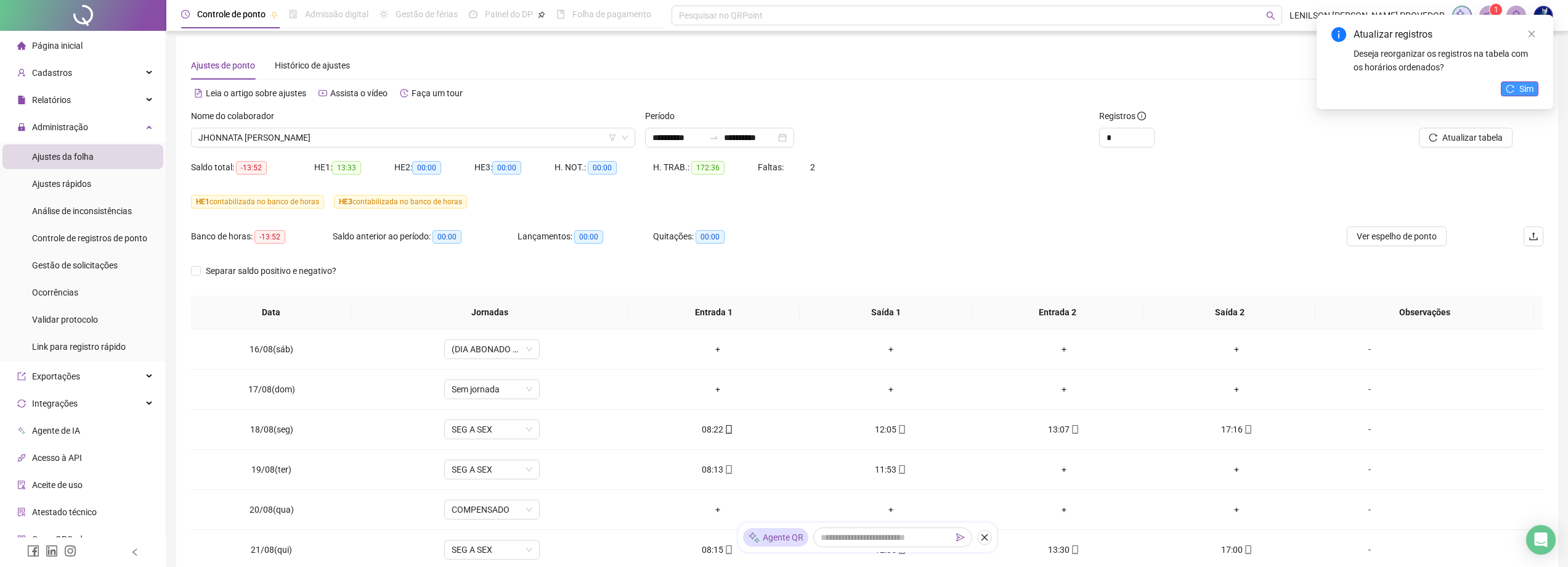
click at [1522, 88] on span "Sim" at bounding box center [1526, 89] width 14 height 14
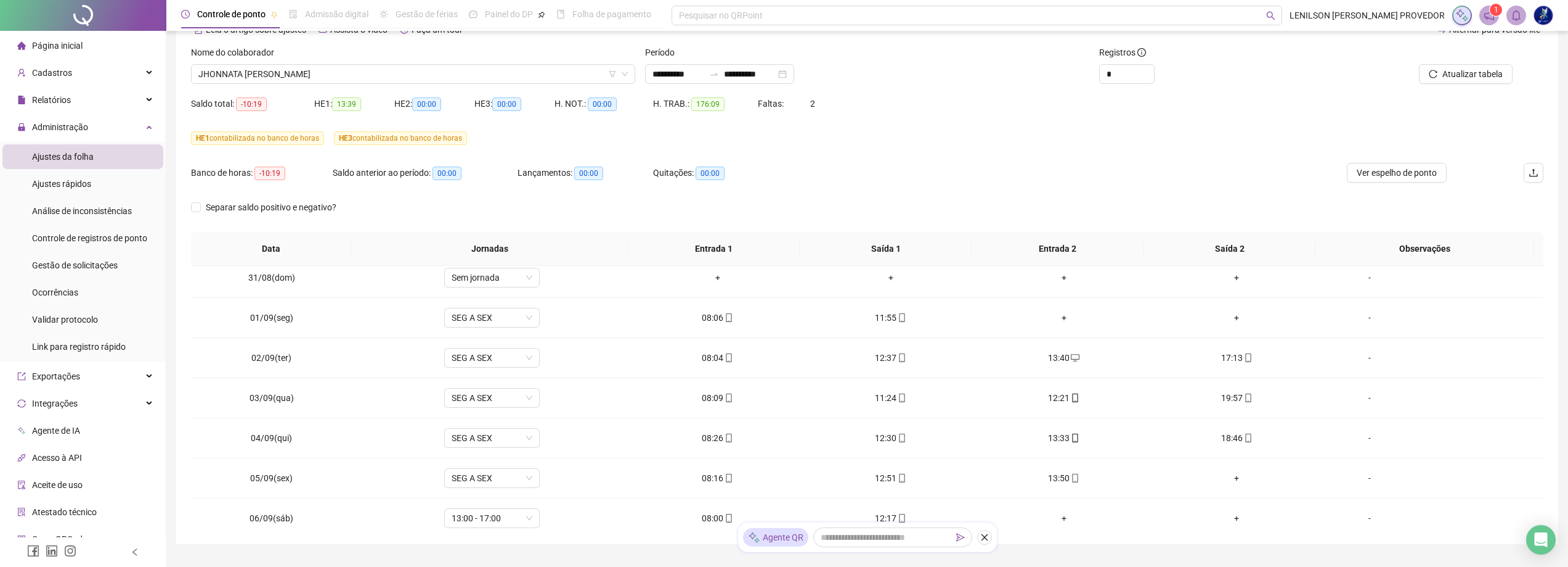
scroll to position [0, 0]
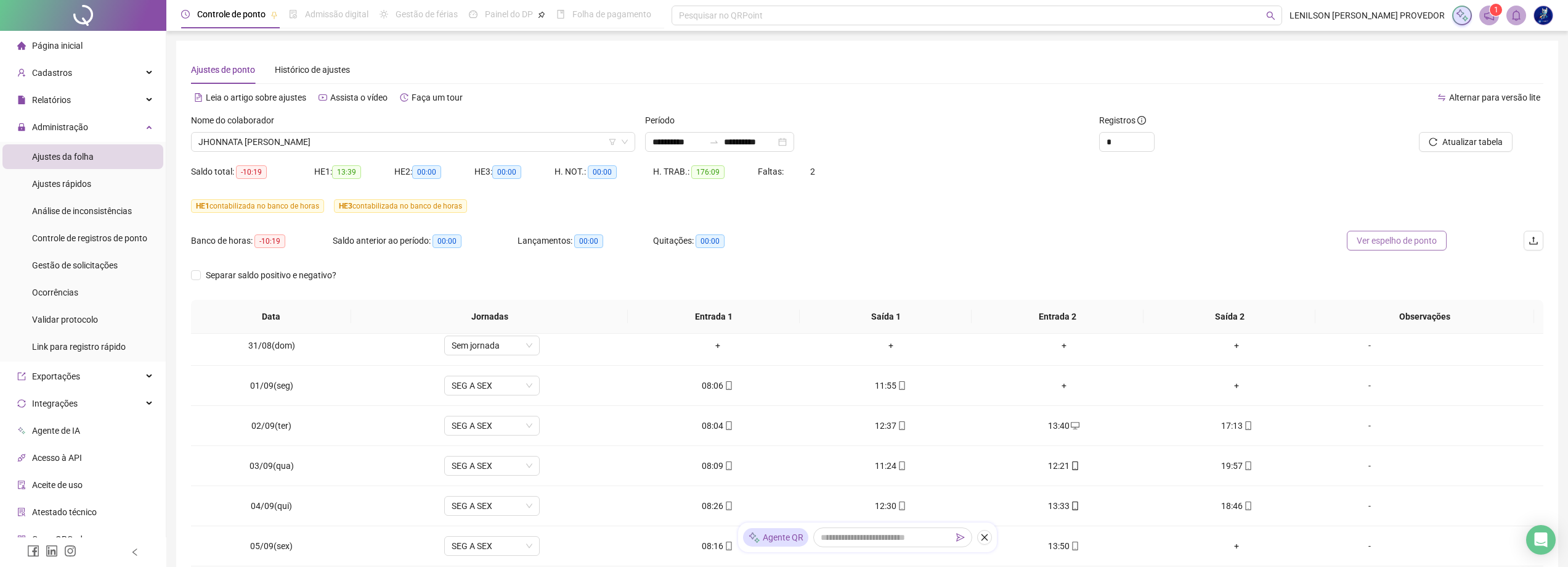
click at [1370, 239] on span "Ver espelho de ponto" at bounding box center [1397, 240] width 80 height 14
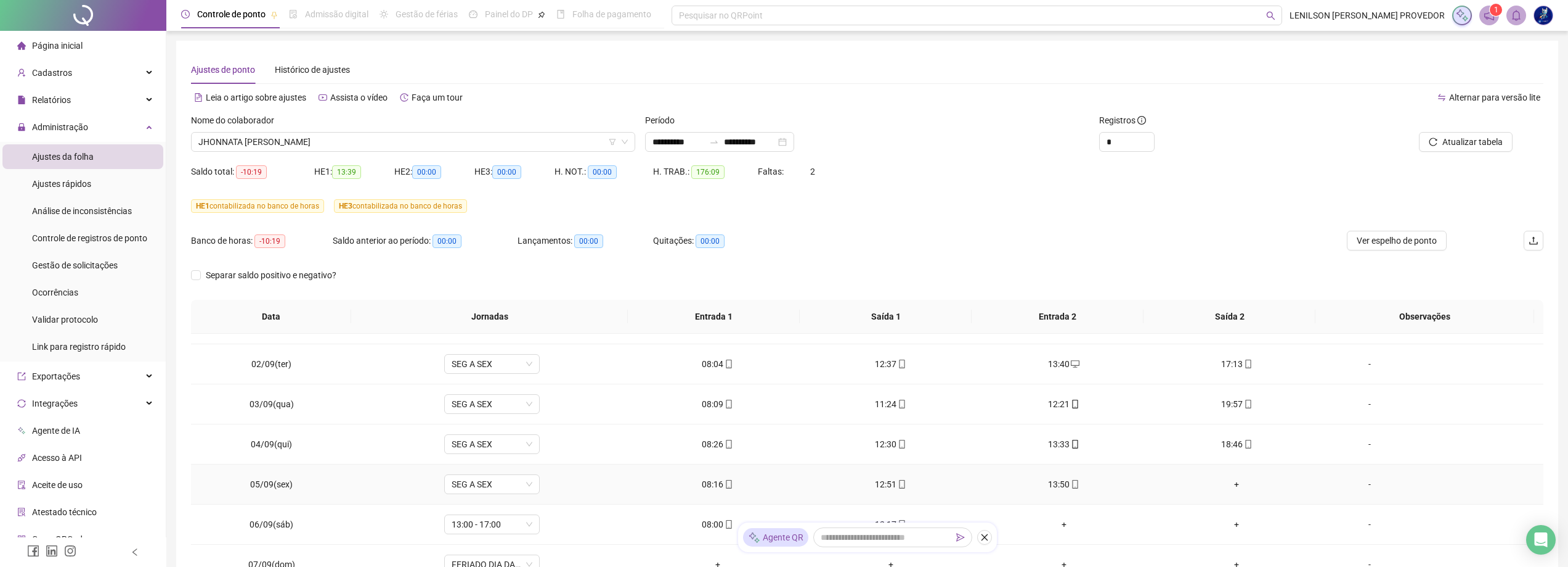
click at [1229, 489] on div "+" at bounding box center [1236, 484] width 153 height 14
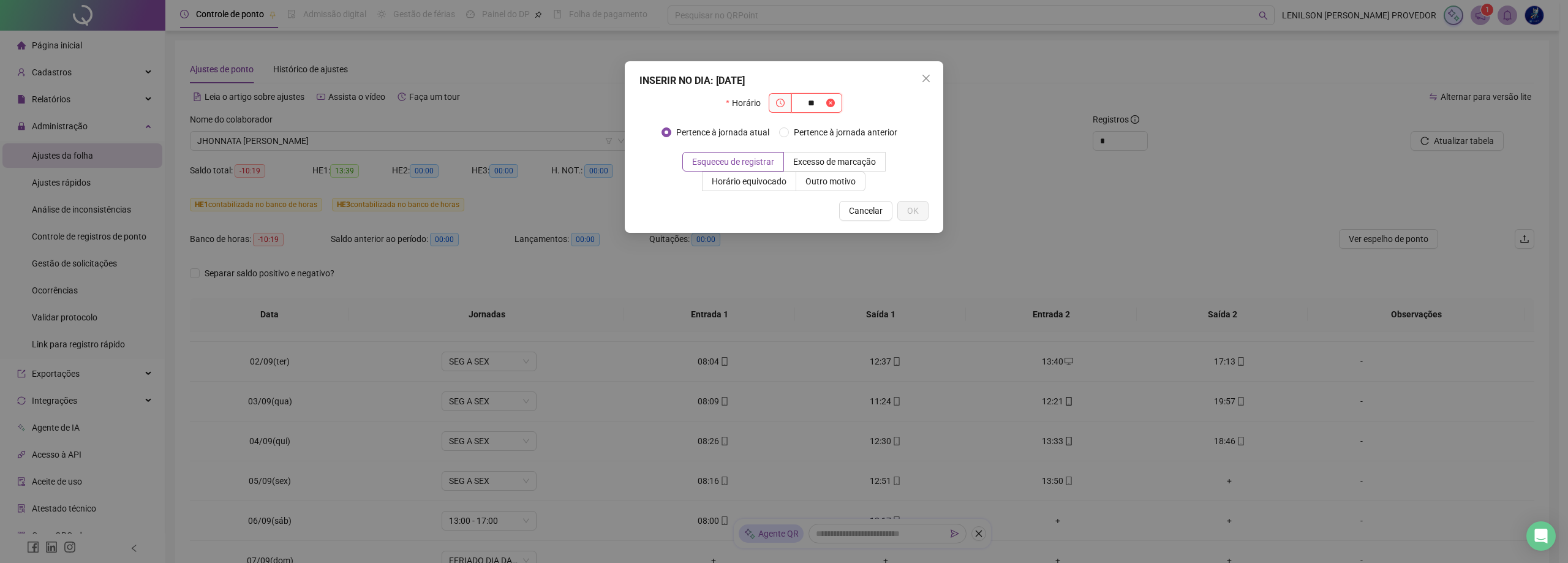
type input "*"
type input "*****"
click at [910, 209] on span "OK" at bounding box center [912, 210] width 11 height 13
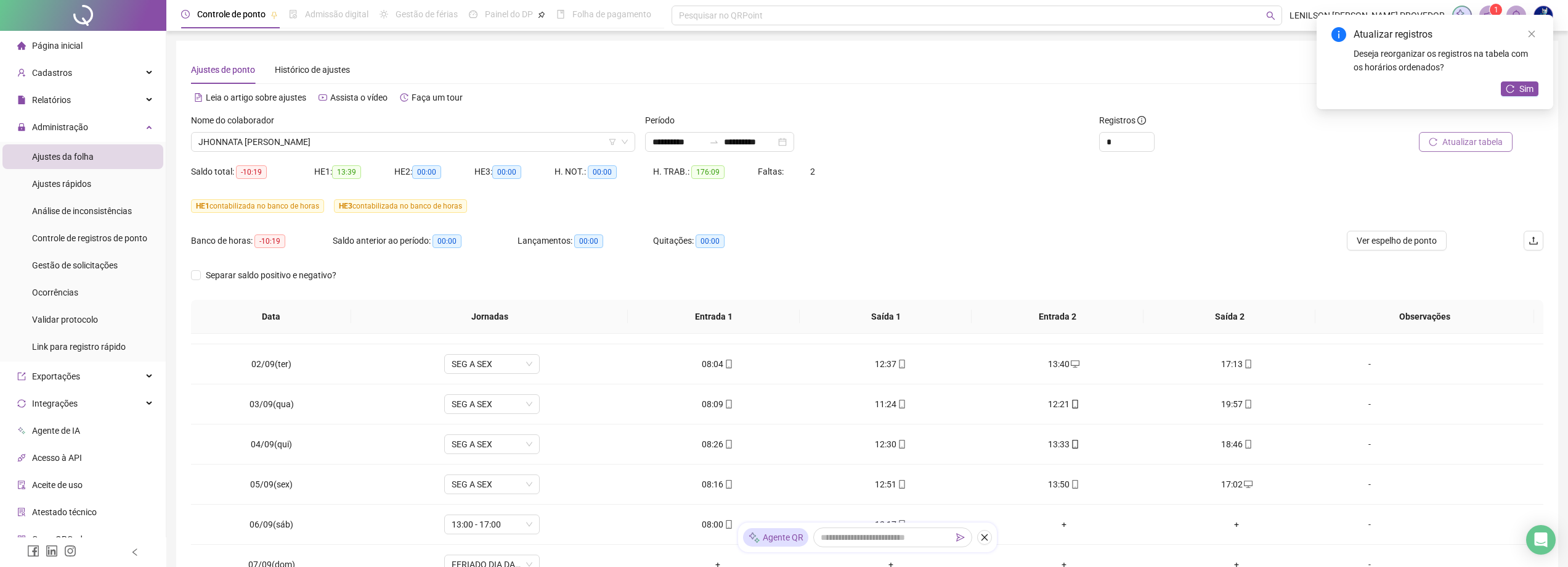
click at [1463, 142] on span "Atualizar tabela" at bounding box center [1473, 142] width 61 height 14
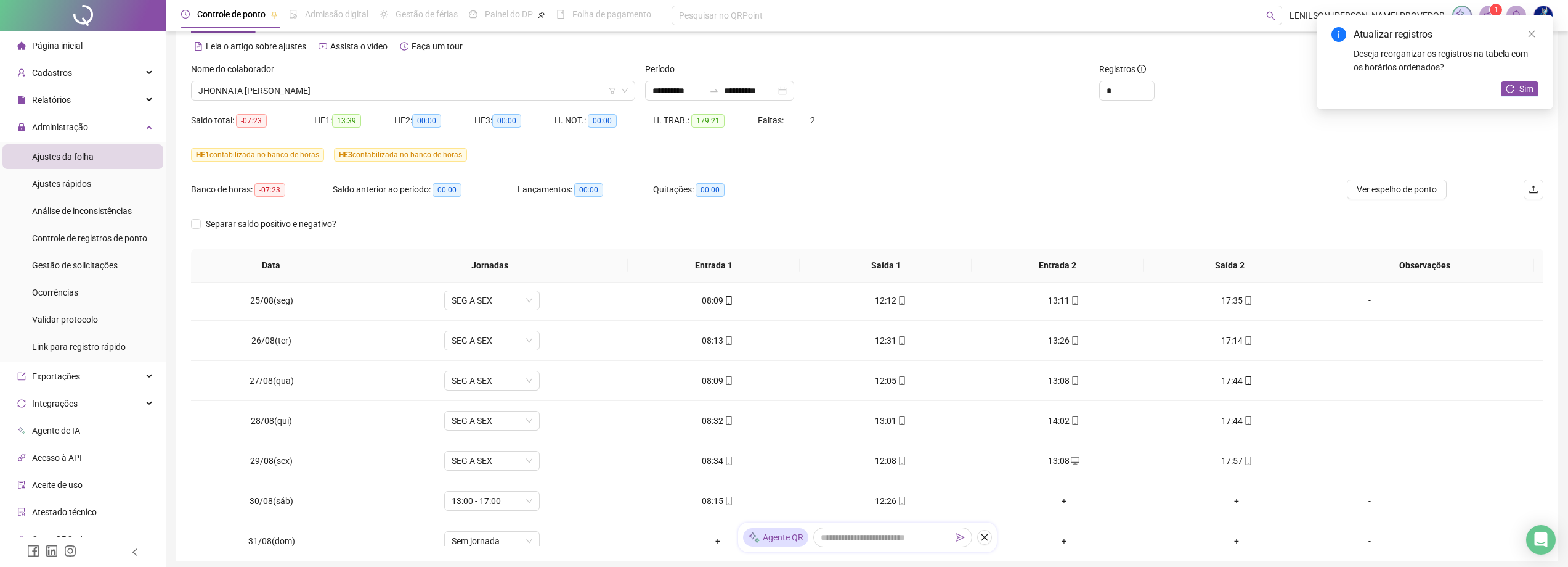
scroll to position [0, 0]
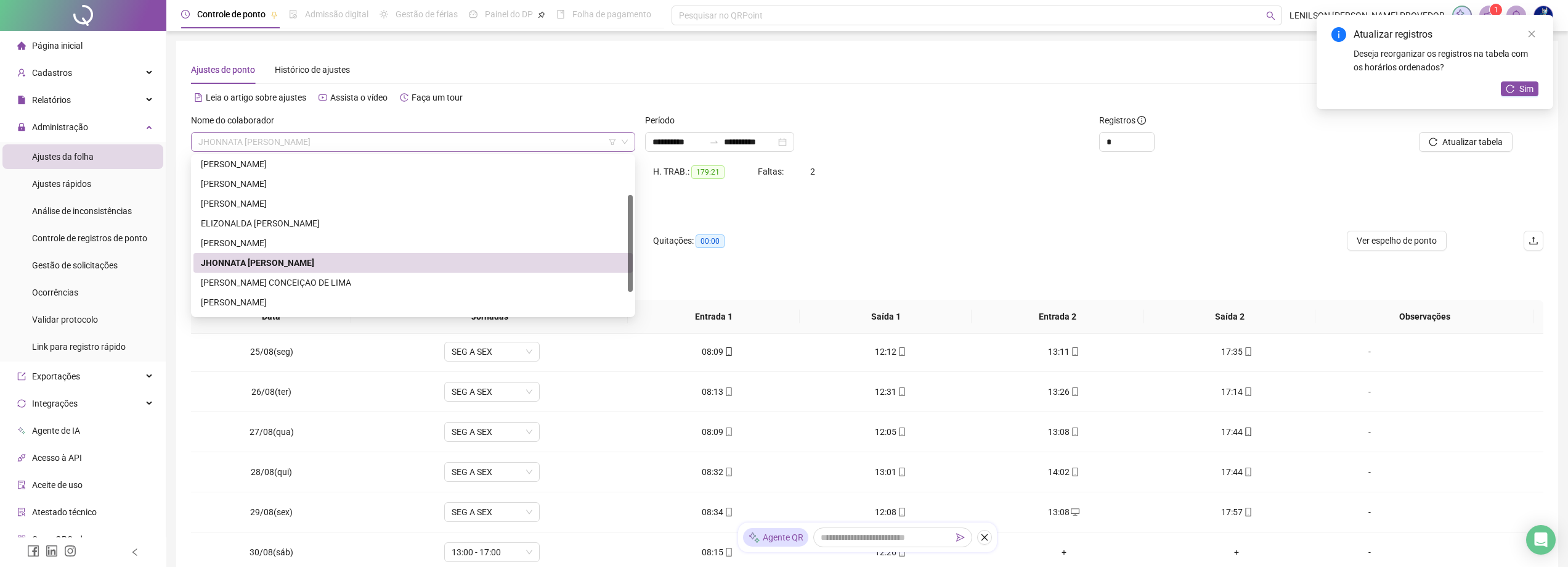
click at [364, 142] on span "JHONNATA [PERSON_NAME]" at bounding box center [413, 141] width 430 height 18
click at [320, 278] on div "[PERSON_NAME] CONCEIÇAO DE LIMA" at bounding box center [413, 282] width 424 height 14
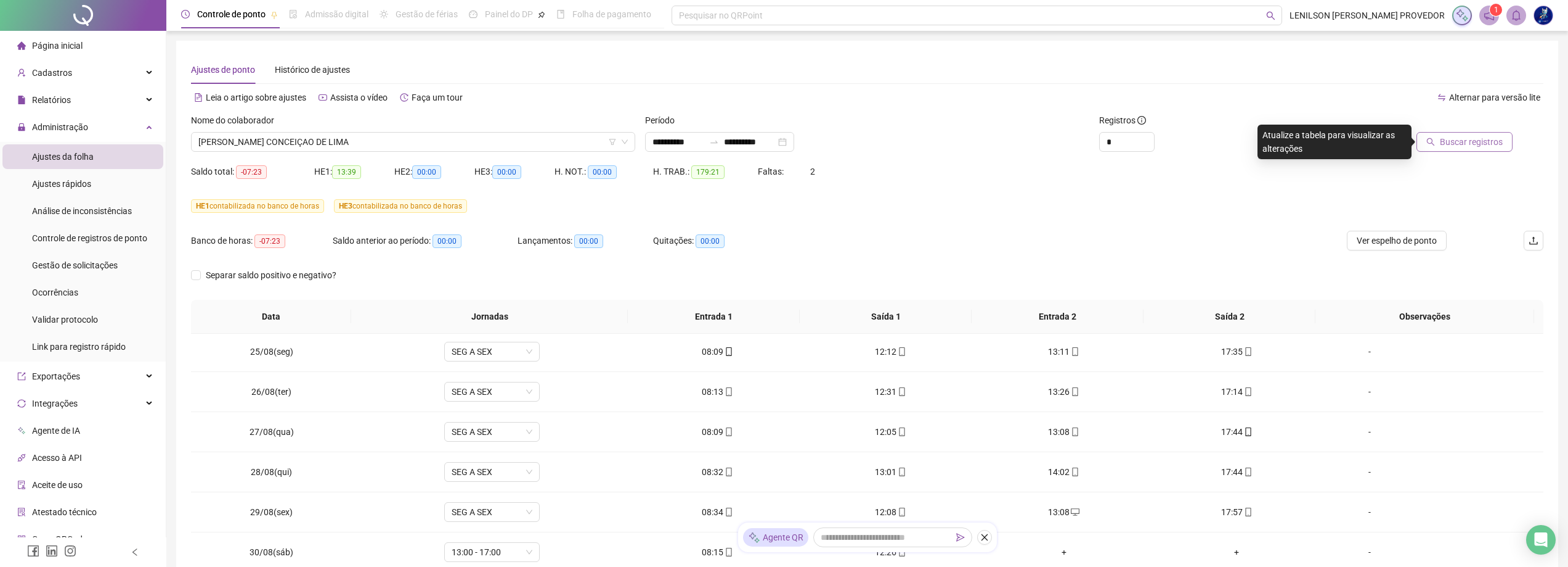
click at [1483, 141] on span "Buscar registros" at bounding box center [1471, 142] width 63 height 14
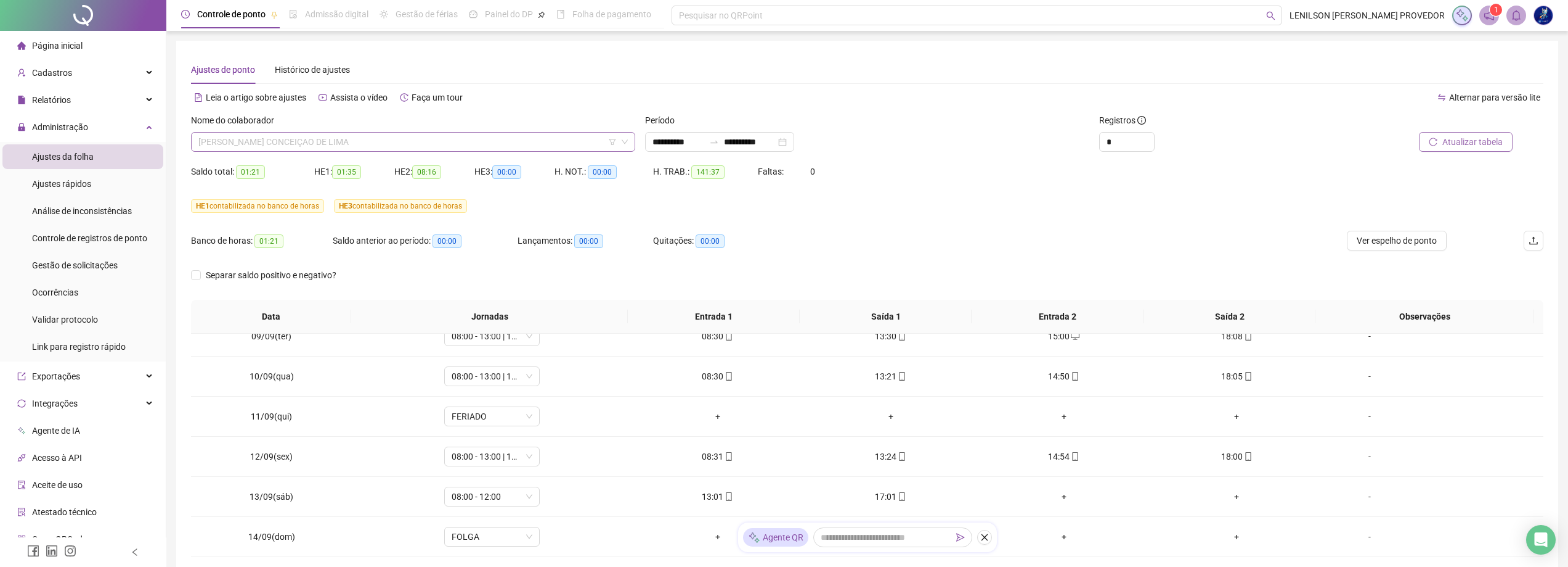
click at [374, 144] on span "[PERSON_NAME] CONCEIÇAO DE LIMA" at bounding box center [413, 141] width 430 height 18
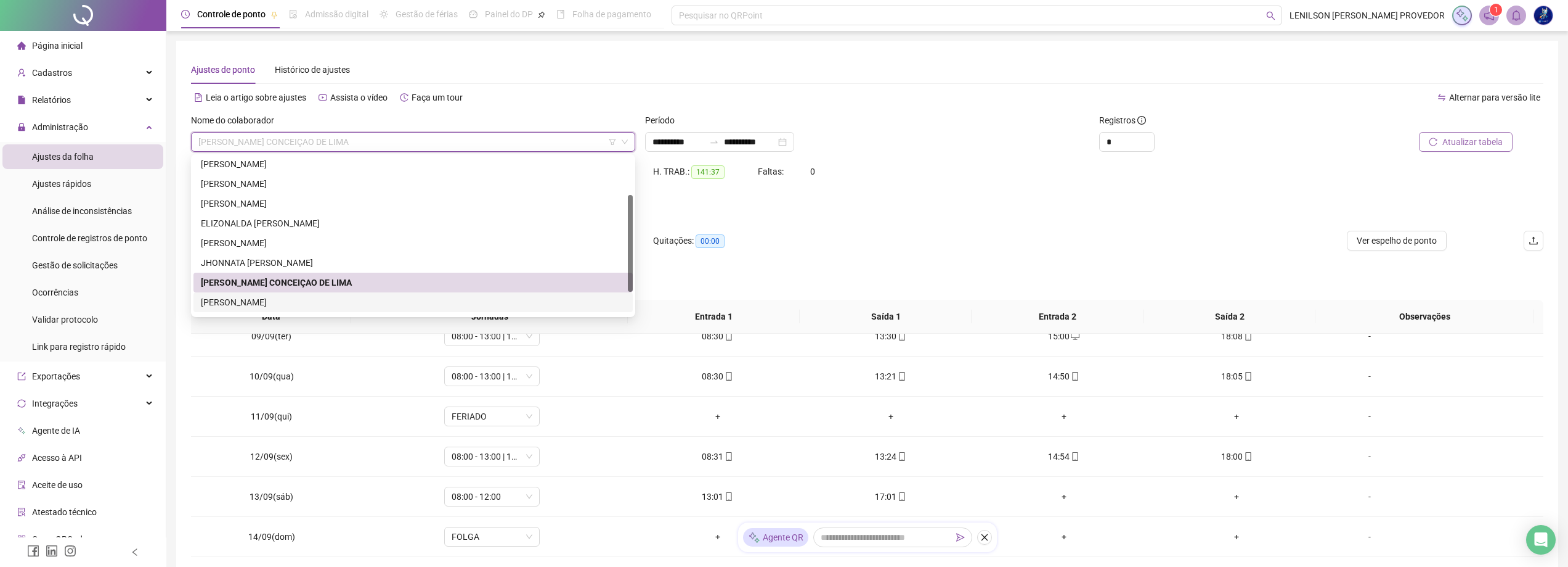
click at [330, 301] on div "[PERSON_NAME]" at bounding box center [413, 302] width 424 height 14
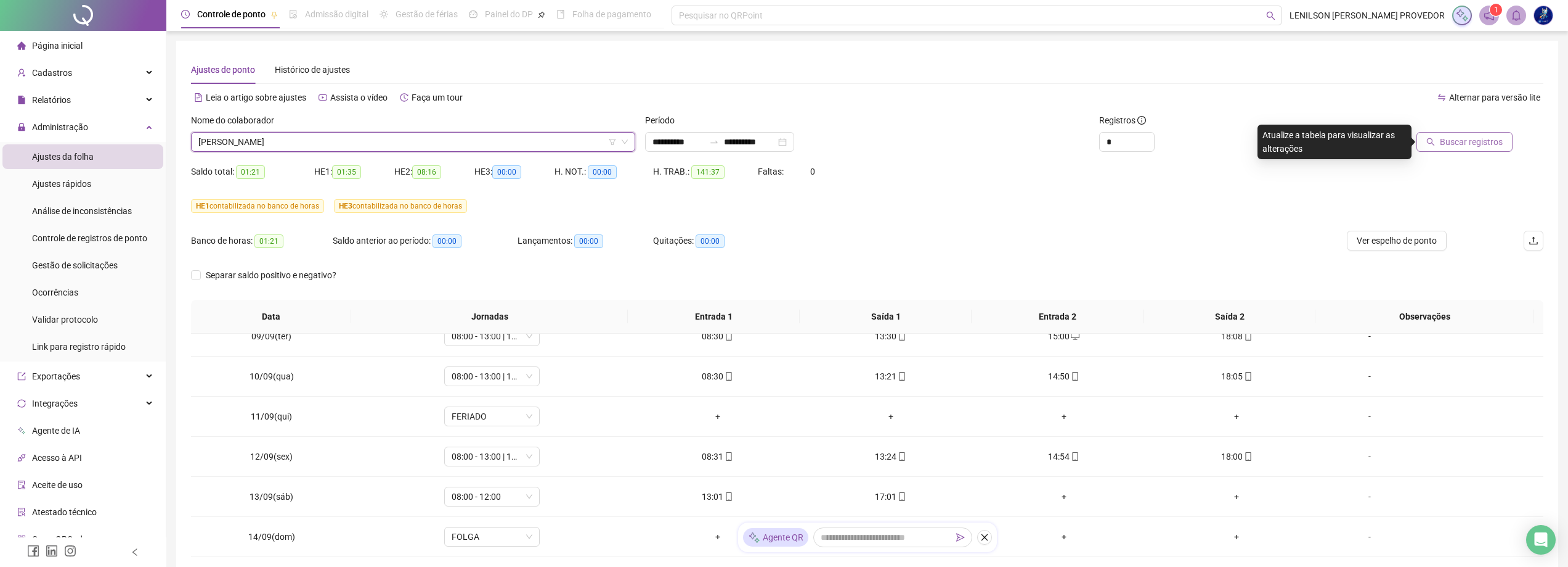
click at [1457, 141] on span "Buscar registros" at bounding box center [1471, 142] width 63 height 14
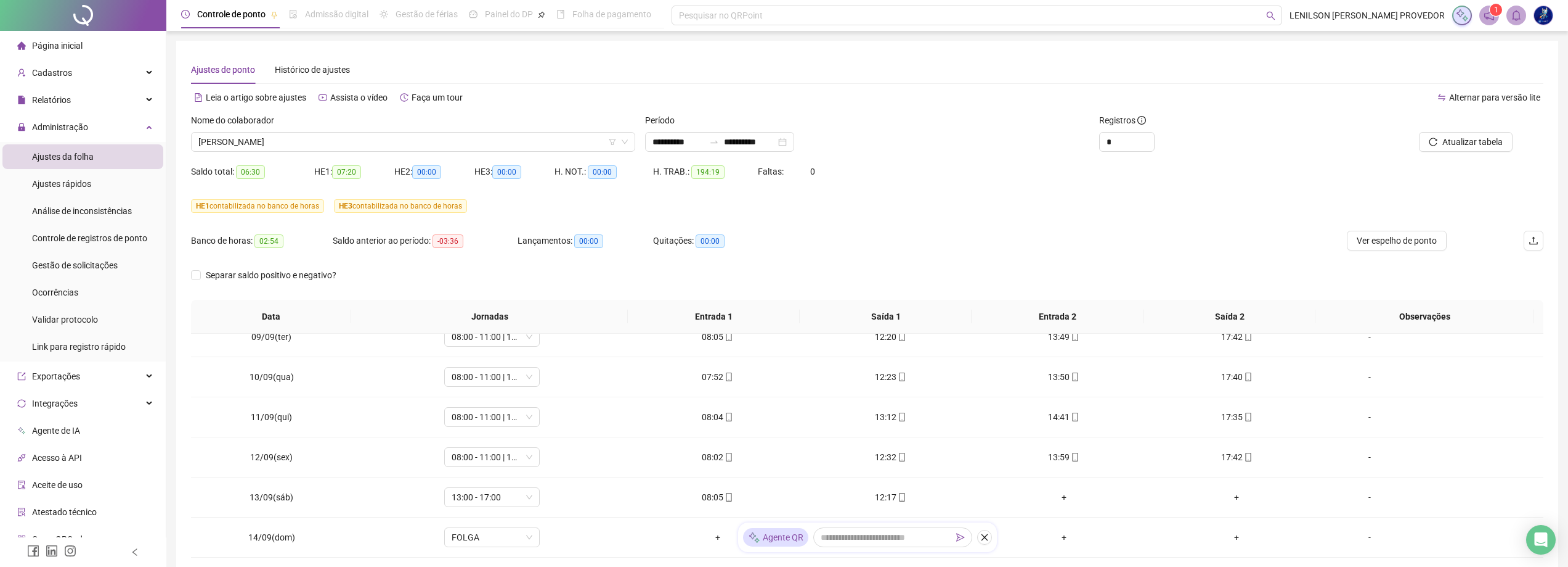
scroll to position [979, 0]
click at [1376, 244] on span "Ver espelho de ponto" at bounding box center [1397, 240] width 80 height 14
click at [534, 140] on span "[PERSON_NAME]" at bounding box center [413, 141] width 430 height 18
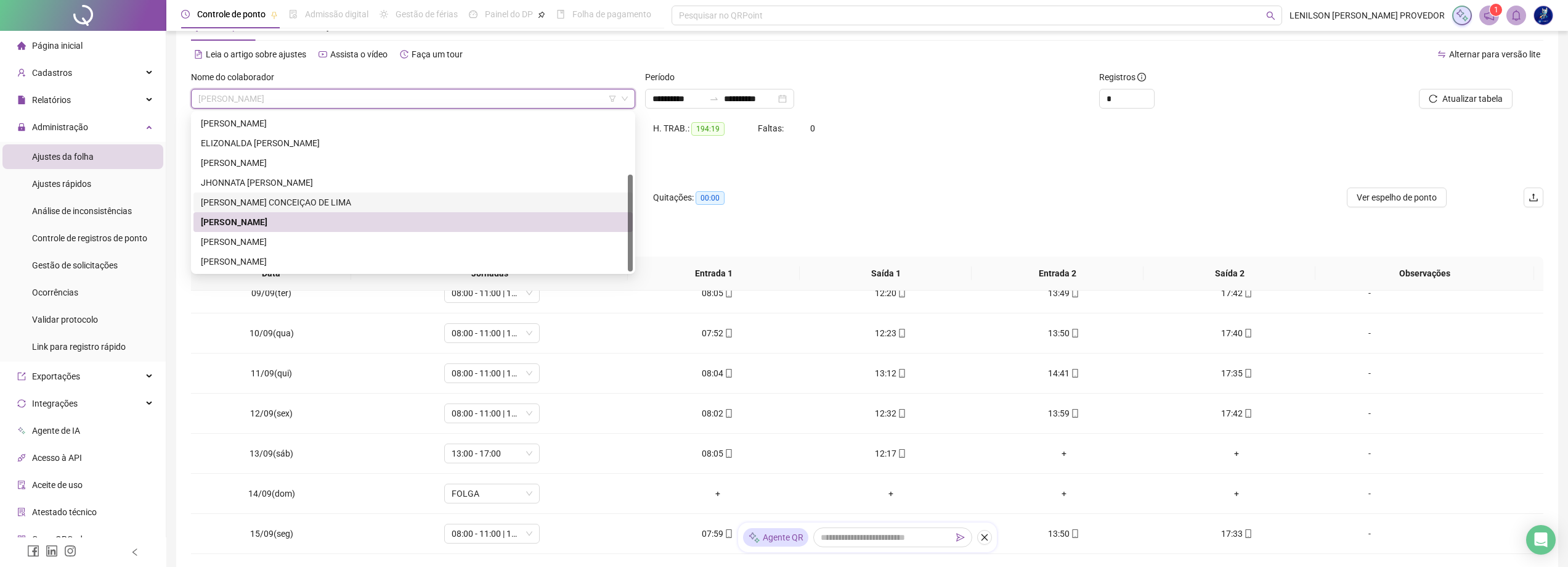
scroll to position [61, 0]
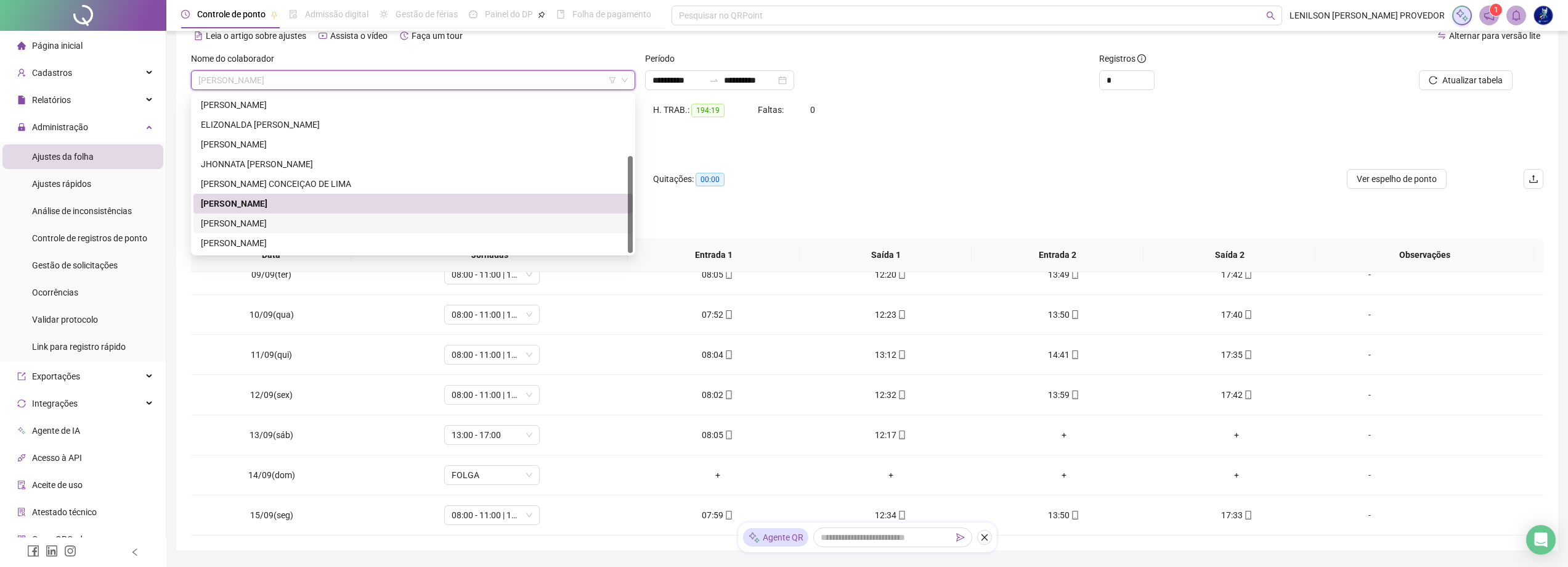
click at [355, 230] on div "[PERSON_NAME]" at bounding box center [413, 223] width 424 height 14
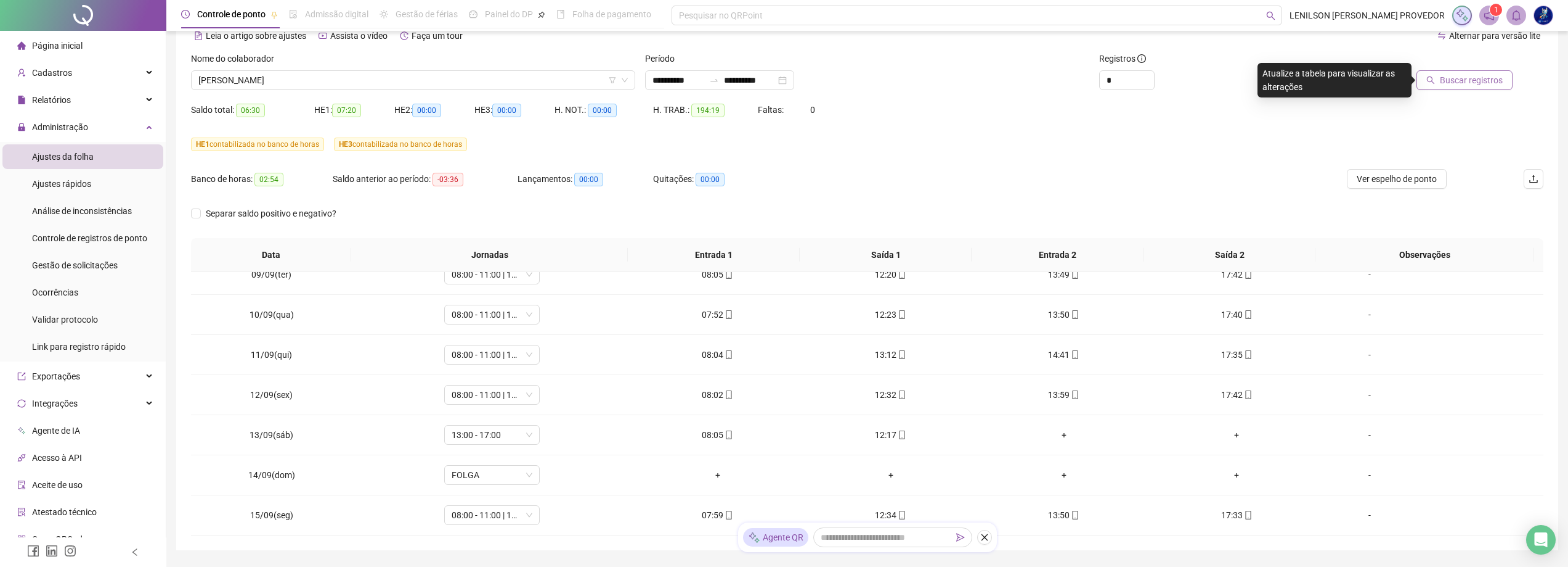
click at [1467, 82] on span "Buscar registros" at bounding box center [1471, 80] width 63 height 14
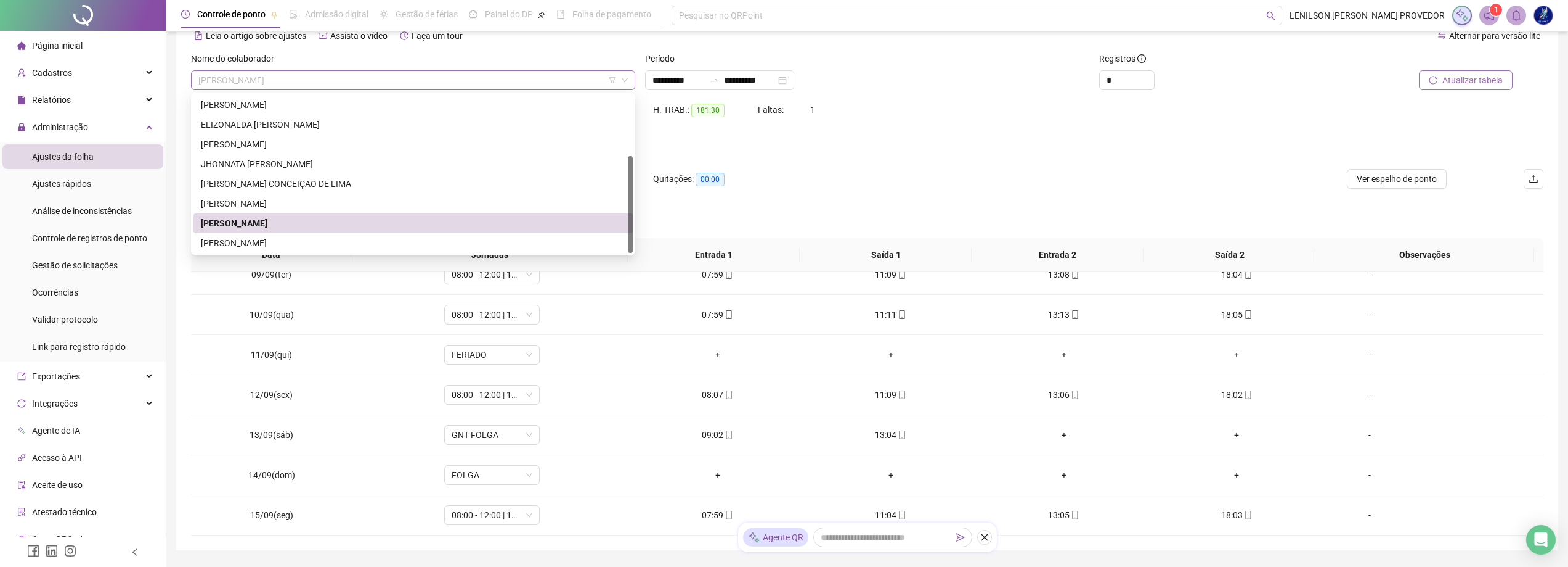
click at [483, 80] on span "[PERSON_NAME]" at bounding box center [413, 80] width 430 height 18
click at [335, 238] on div "[PERSON_NAME]" at bounding box center [413, 243] width 424 height 14
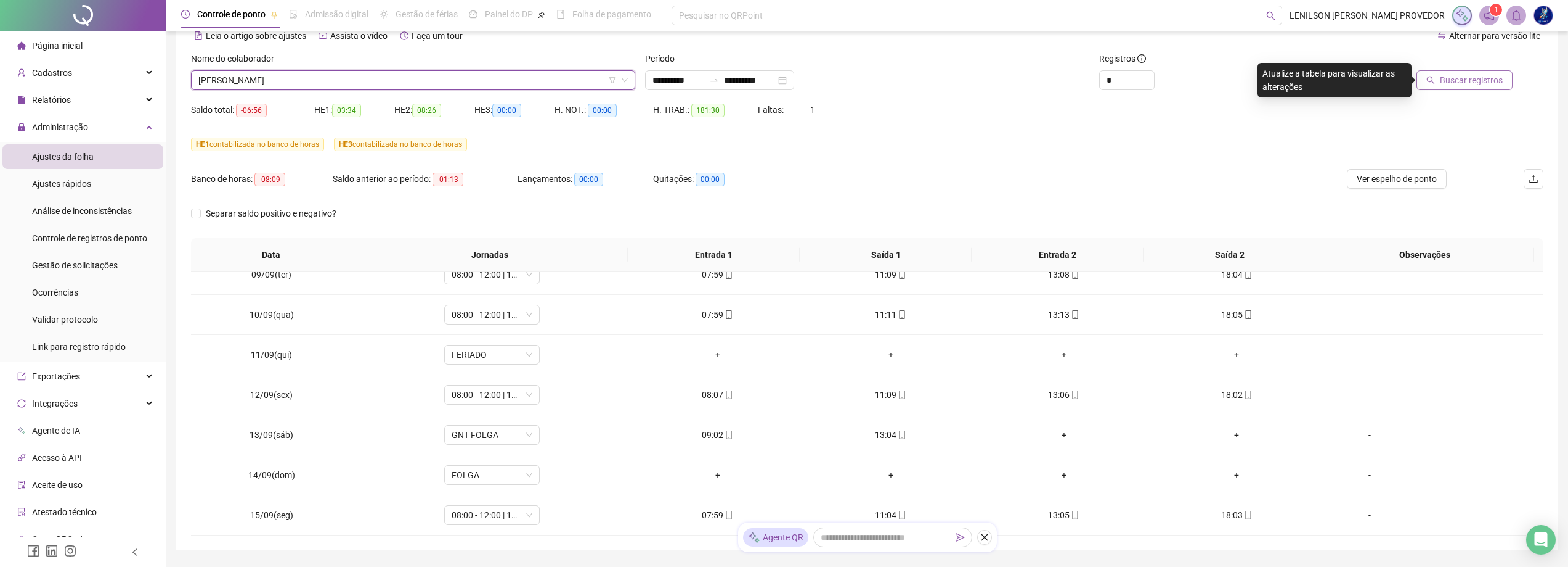
click at [1483, 83] on span "Buscar registros" at bounding box center [1471, 80] width 63 height 14
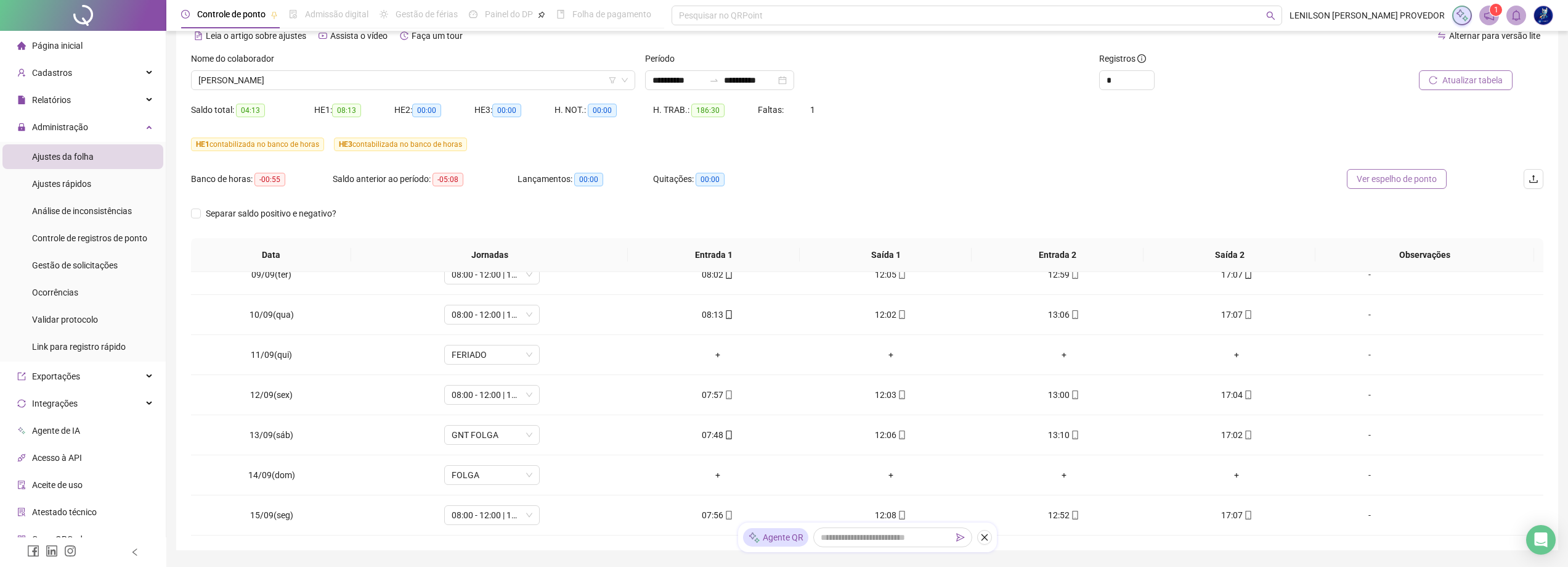
click at [1407, 182] on span "Ver espelho de ponto" at bounding box center [1397, 179] width 80 height 14
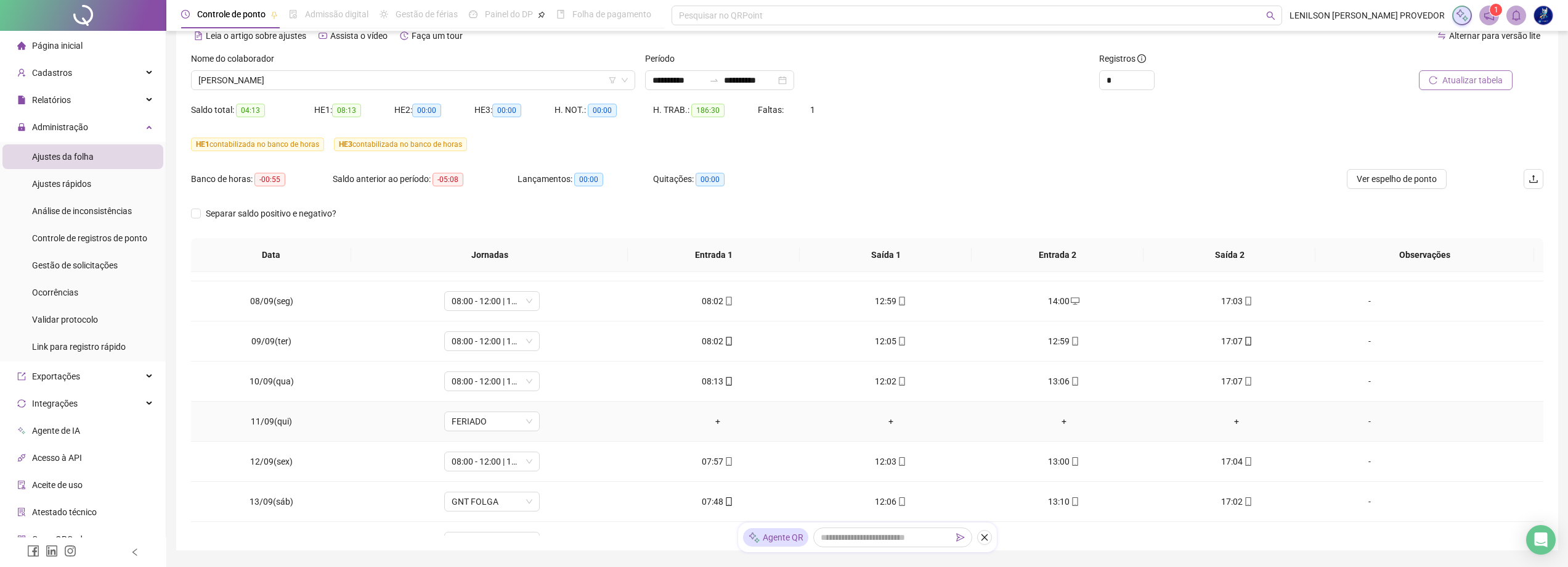
scroll to position [794, 0]
click at [527, 340] on span "GNT FOLGA" at bounding box center [492, 339] width 81 height 18
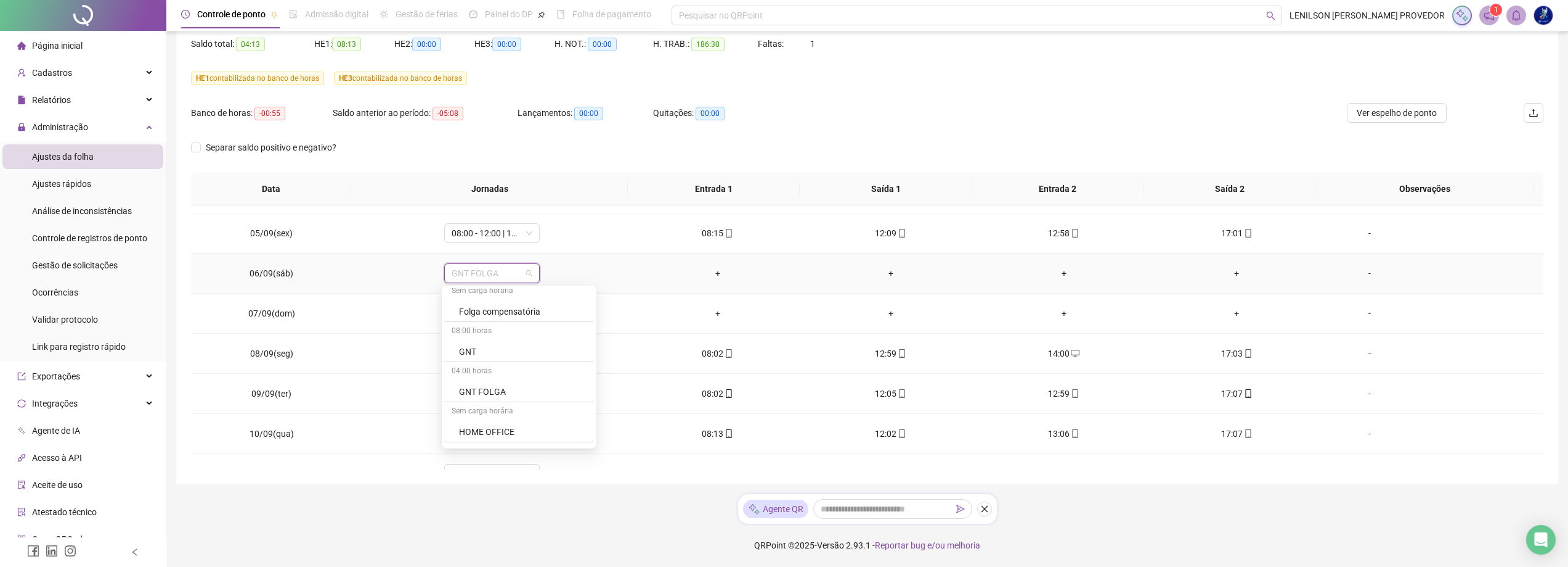
scroll to position [1032, 0]
click at [515, 325] on div "Folga compensatória" at bounding box center [523, 327] width 127 height 14
click at [550, 238] on span "Sim" at bounding box center [548, 241] width 14 height 14
click at [1404, 111] on span "Ver espelho de ponto" at bounding box center [1397, 113] width 80 height 14
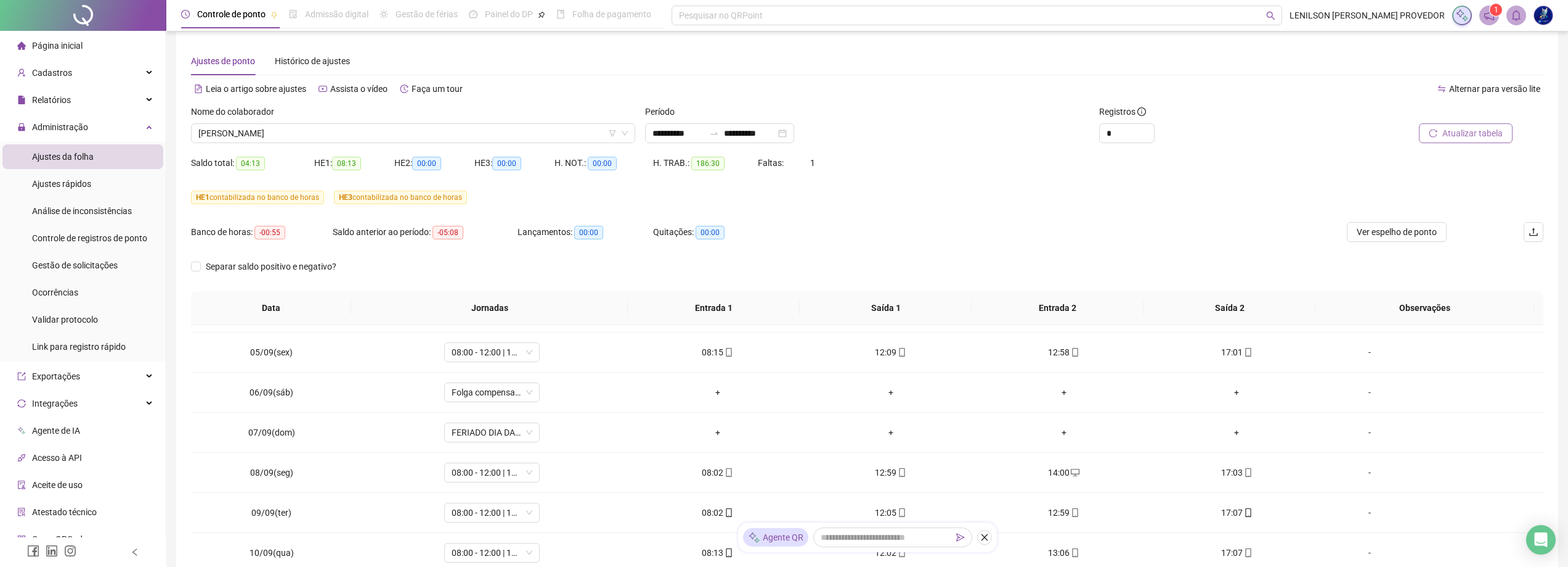
scroll to position [4, 0]
click at [1472, 139] on span "Atualizar tabela" at bounding box center [1473, 138] width 61 height 14
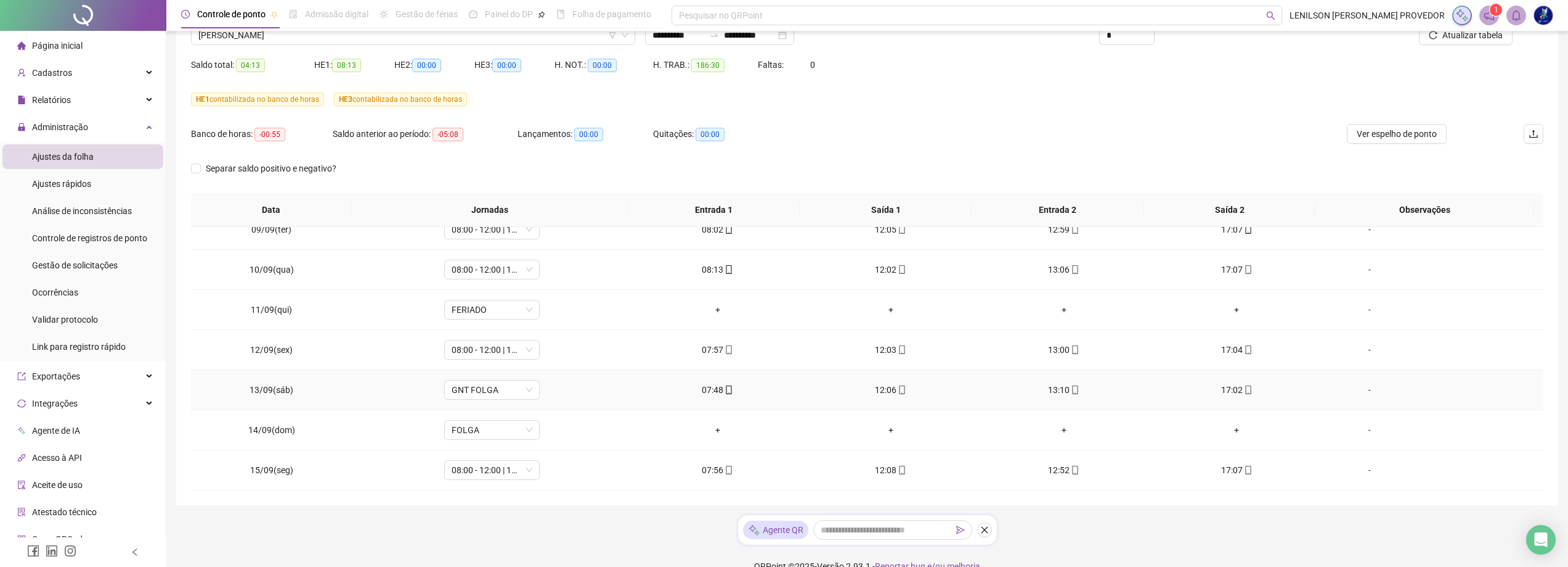
scroll to position [128, 0]
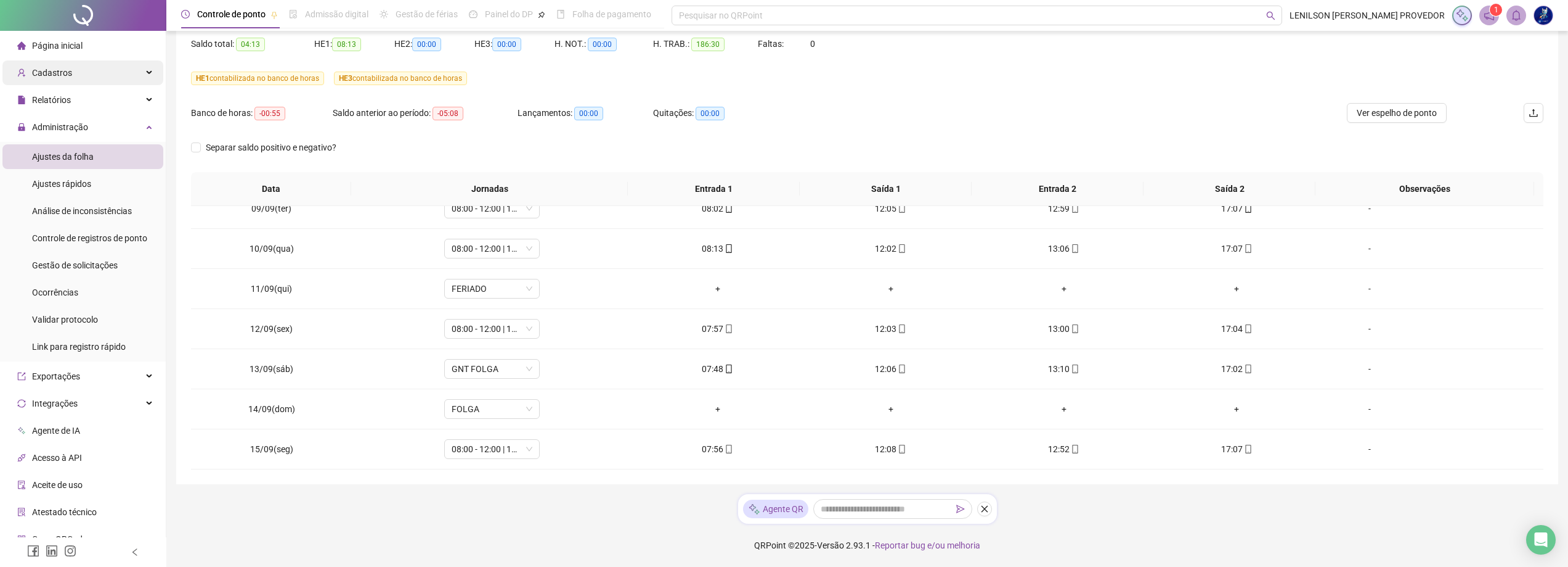
click at [77, 74] on div "Cadastros" at bounding box center [83, 73] width 161 height 25
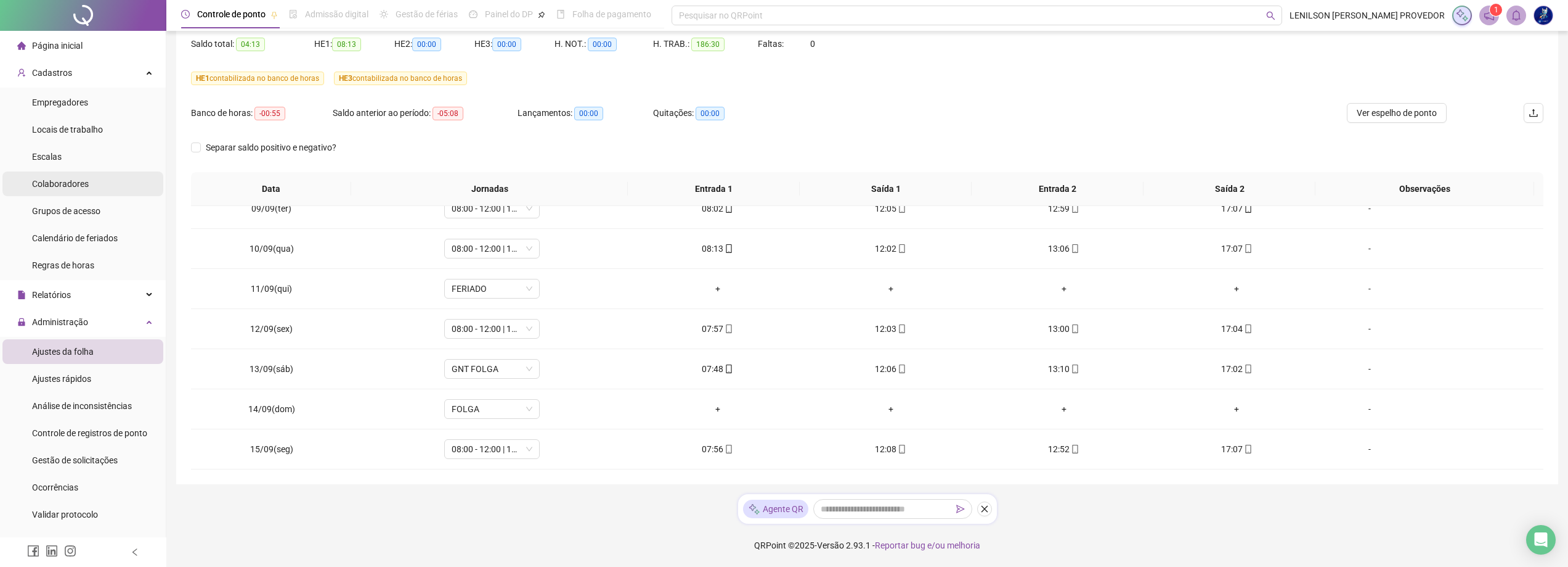
click at [86, 182] on span "Colaboradores" at bounding box center [61, 184] width 57 height 10
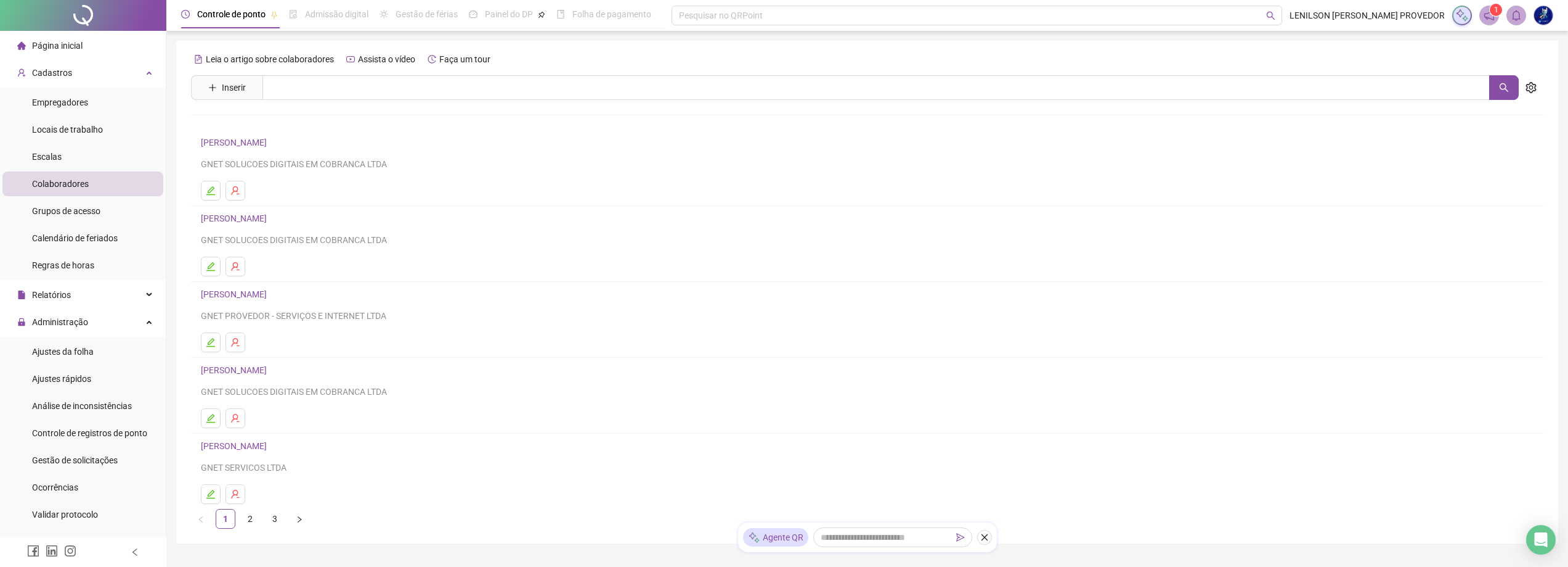
click at [235, 220] on link "[PERSON_NAME]" at bounding box center [235, 218] width 69 height 10
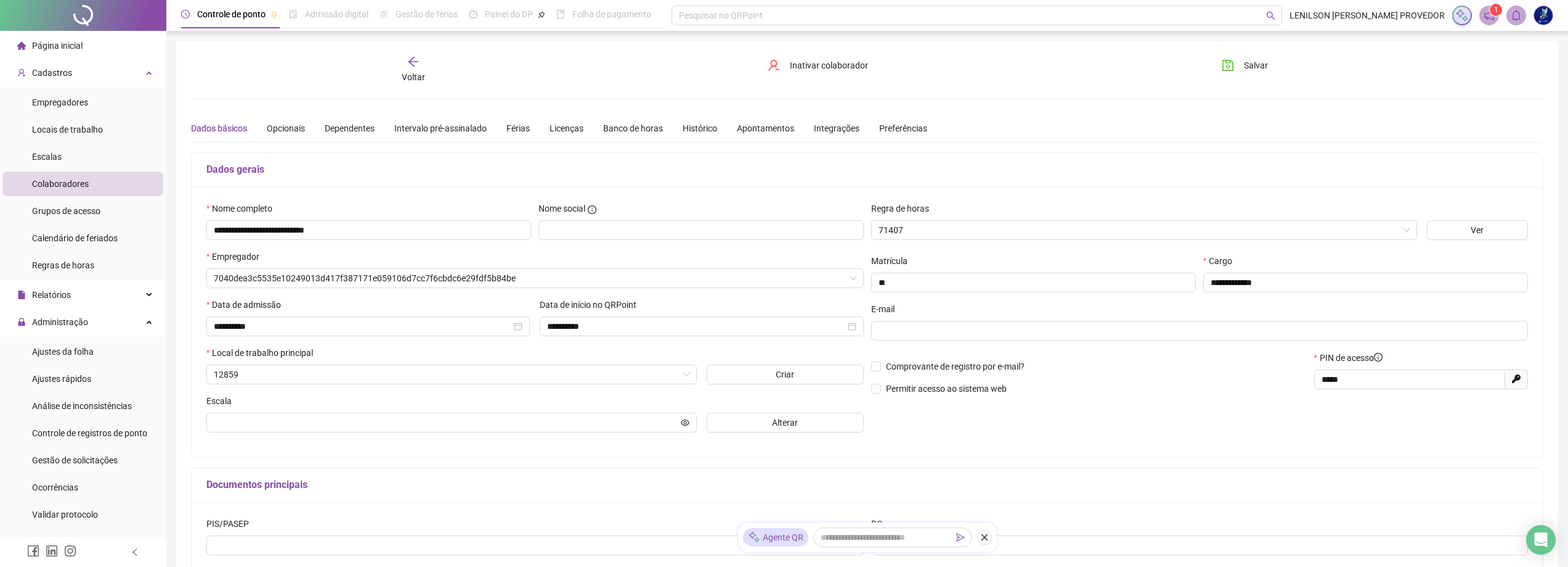
type input "**********"
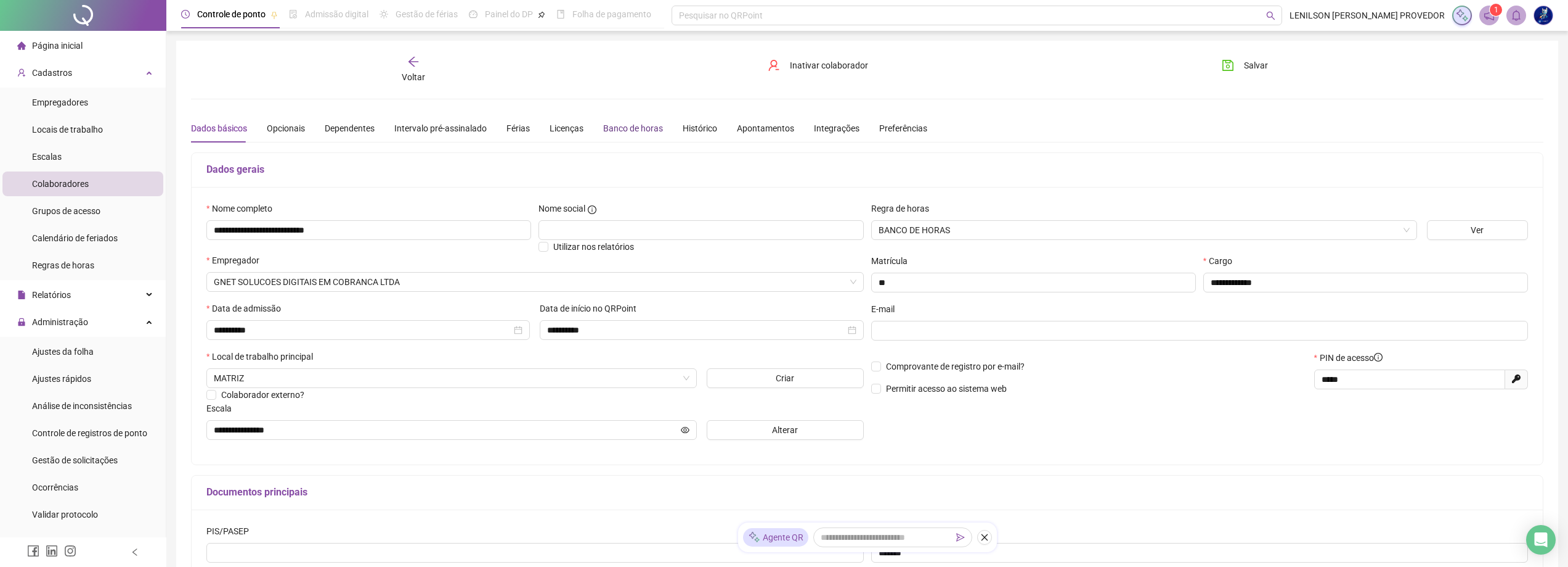
click at [610, 132] on div "Banco de horas" at bounding box center [633, 128] width 60 height 14
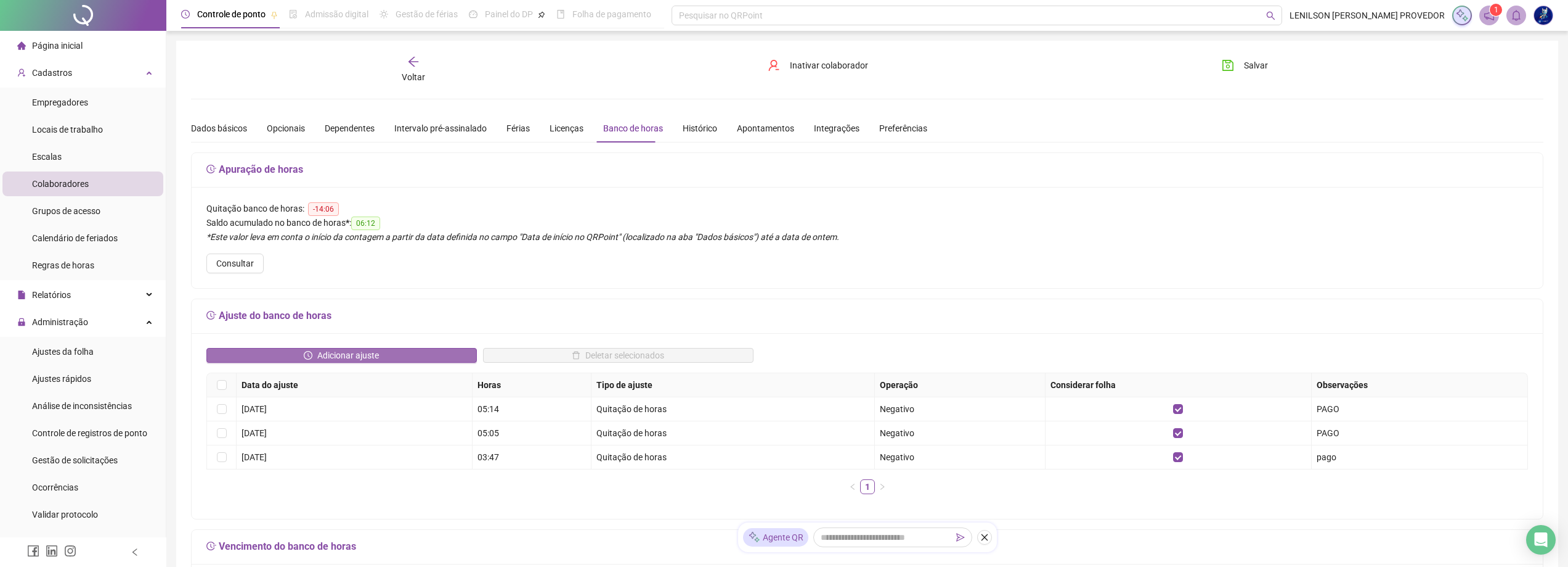
click at [330, 354] on span "Adicionar ajuste" at bounding box center [347, 355] width 61 height 14
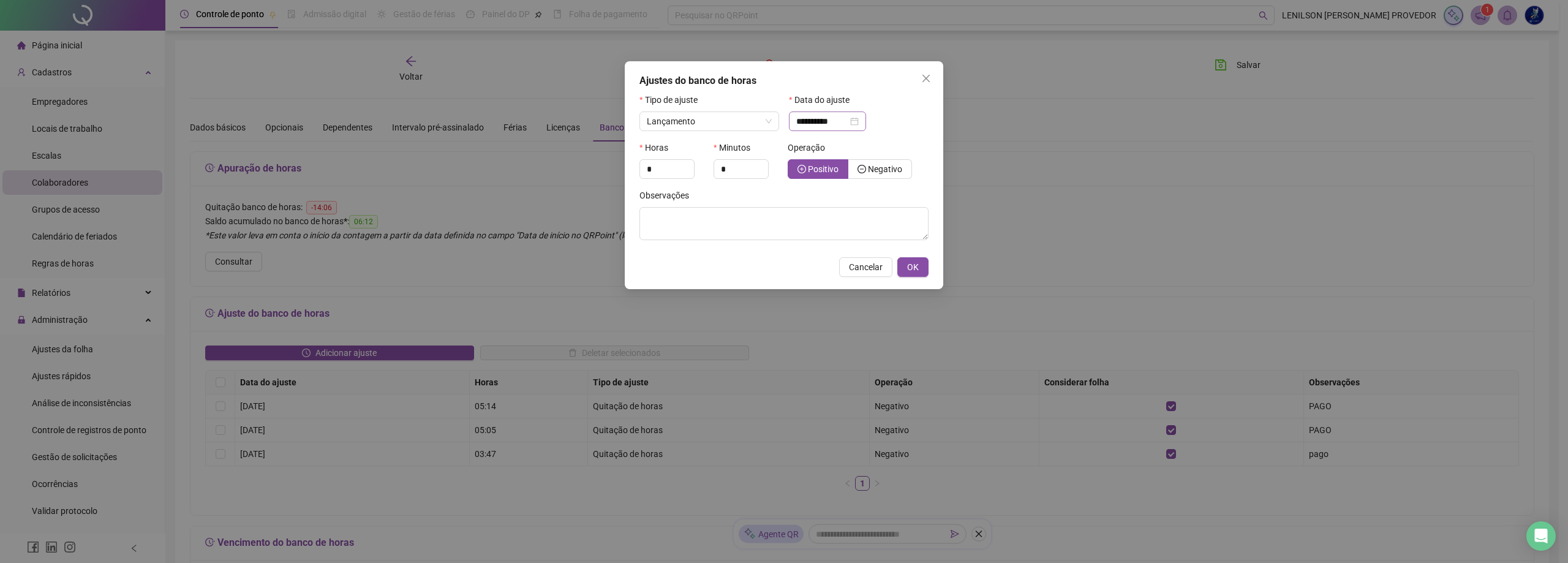
click at [859, 121] on div "**********" at bounding box center [827, 121] width 62 height 13
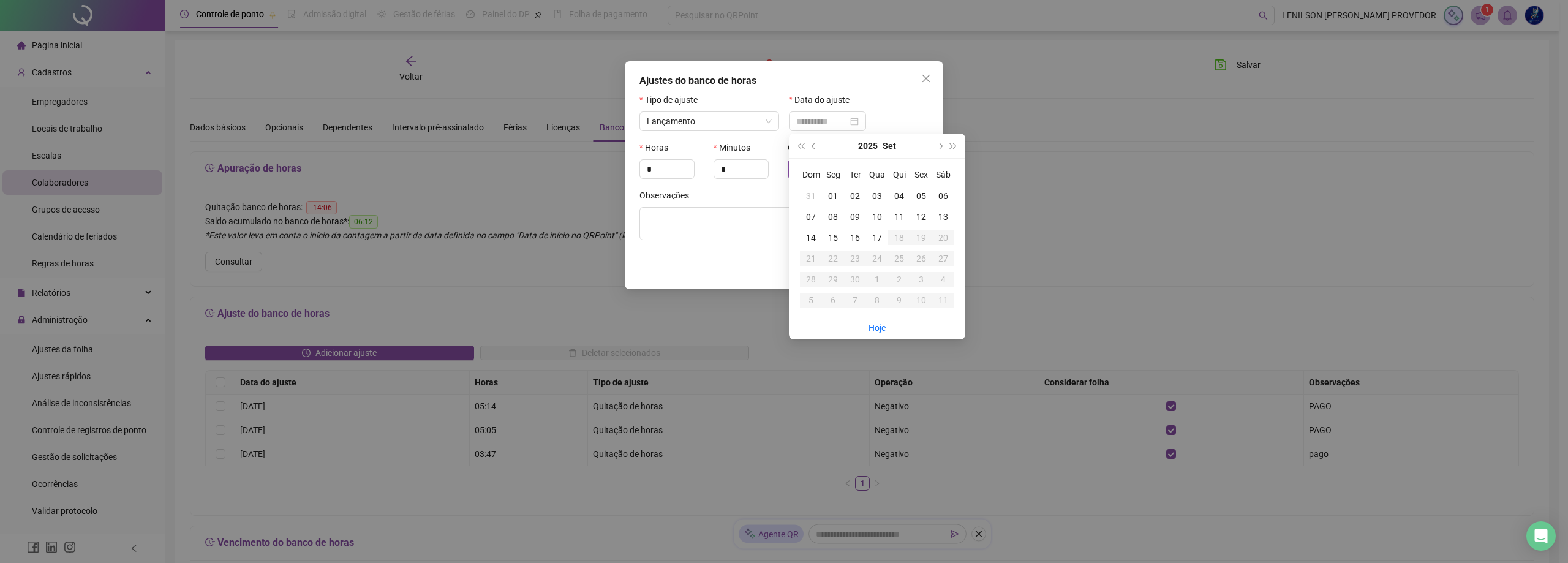
click at [833, 237] on div "15" at bounding box center [833, 237] width 22 height 13
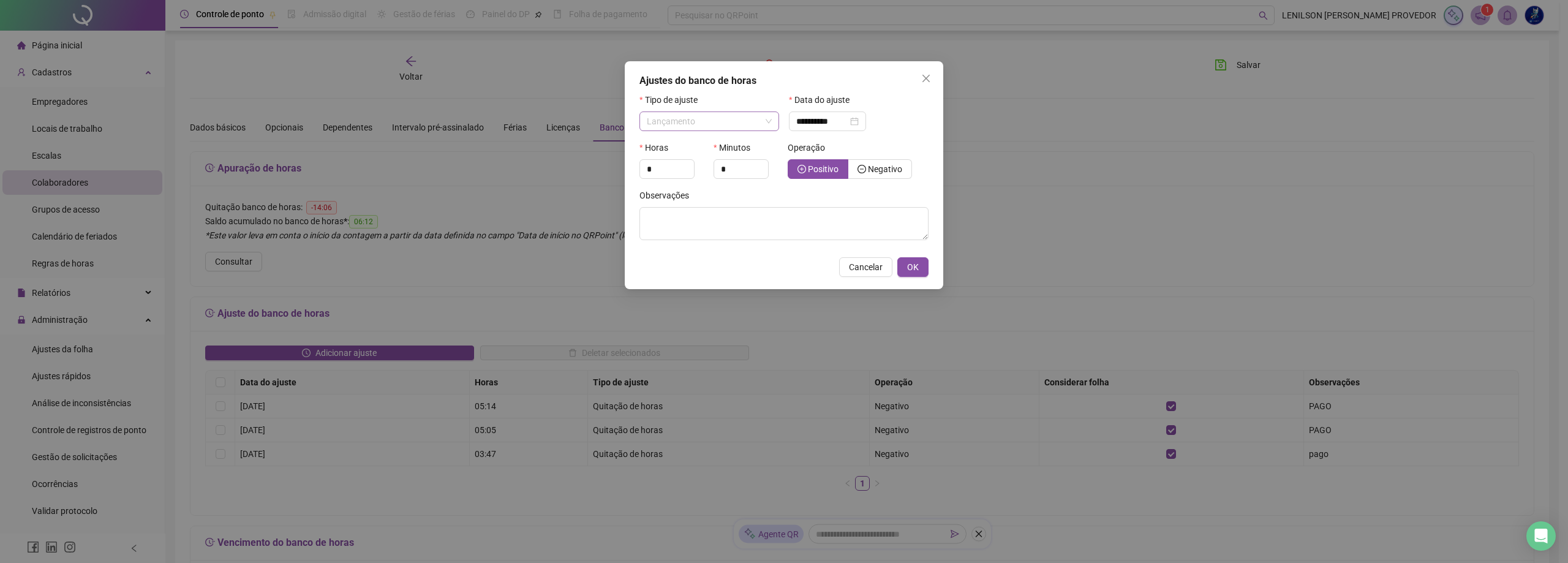
click at [762, 121] on span "Lançamento" at bounding box center [709, 121] width 125 height 18
click at [699, 182] on span "Quitação de horas" at bounding box center [684, 185] width 70 height 10
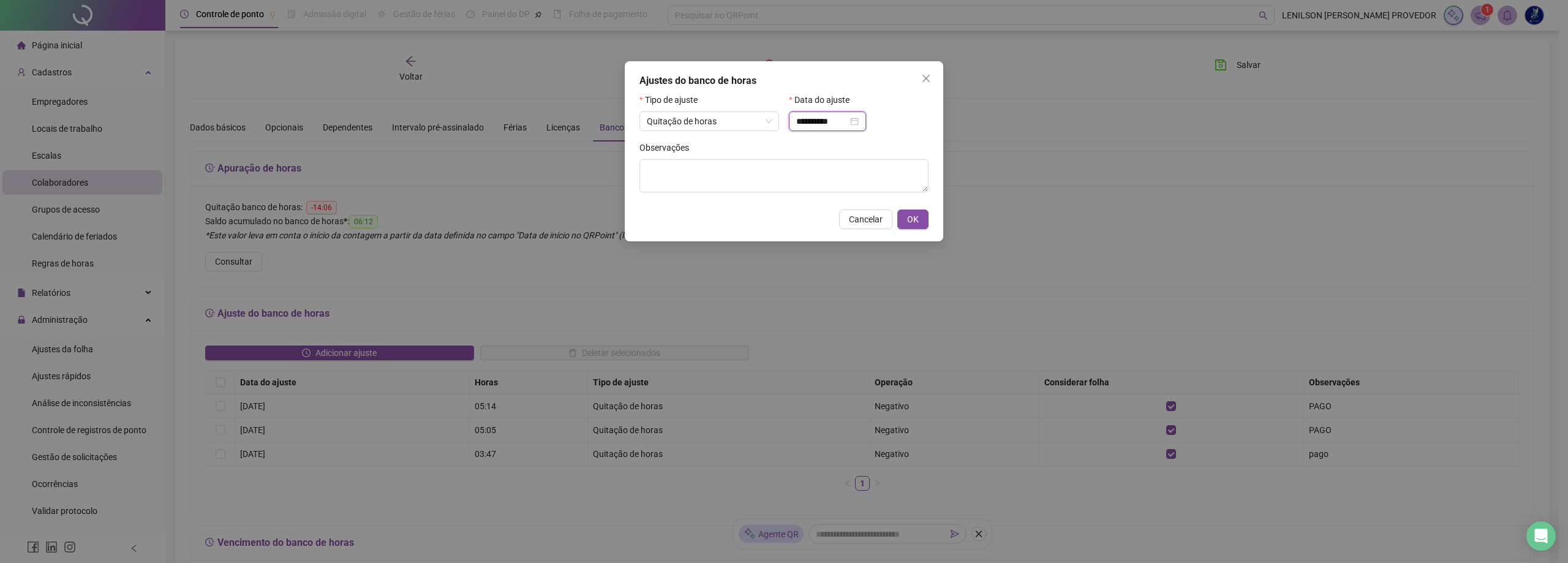
click at [845, 121] on input "**********" at bounding box center [822, 121] width 52 height 13
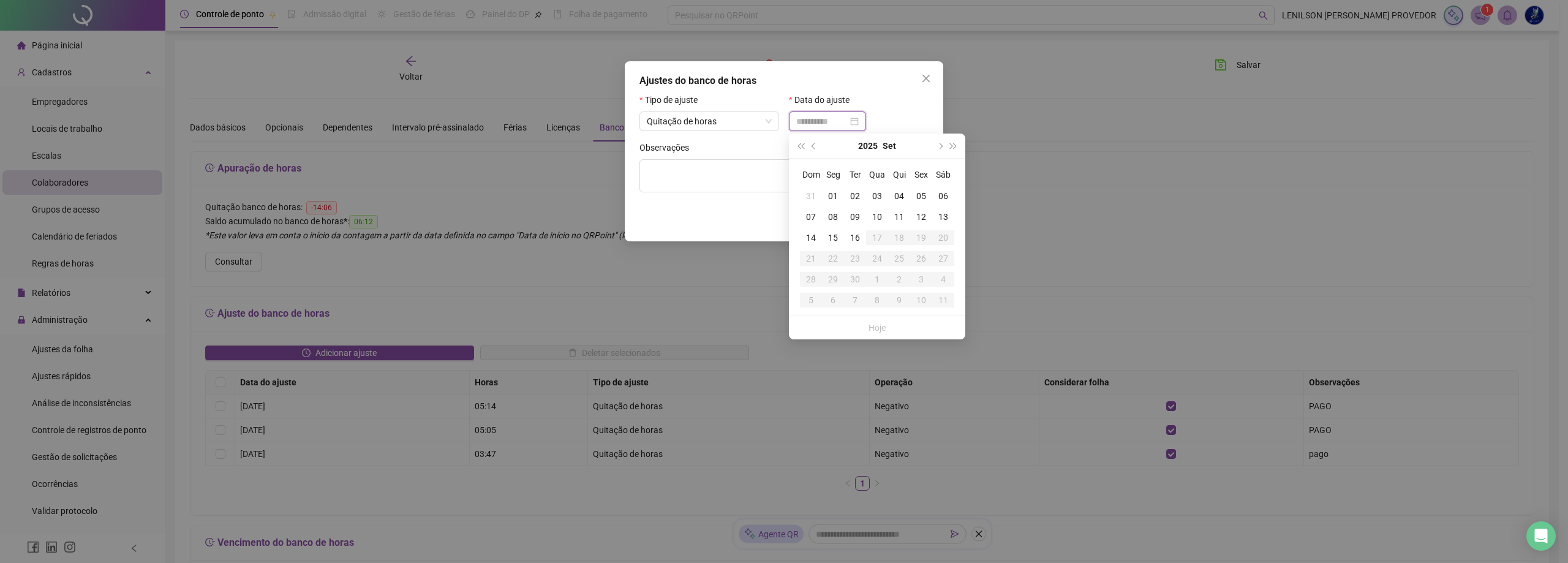
type input "**********"
click at [833, 235] on div "15" at bounding box center [833, 237] width 22 height 13
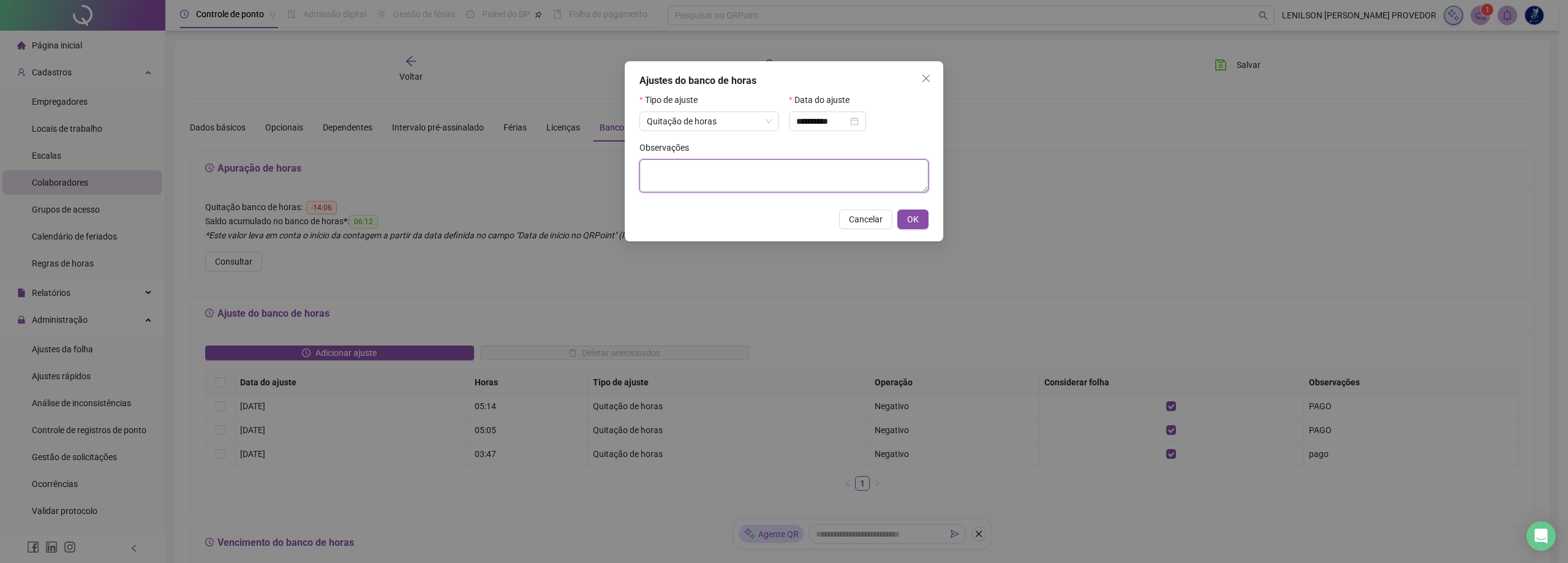
click at [779, 170] on textarea at bounding box center [784, 176] width 289 height 33
type textarea "****"
click at [912, 218] on span "OK" at bounding box center [912, 219] width 11 height 13
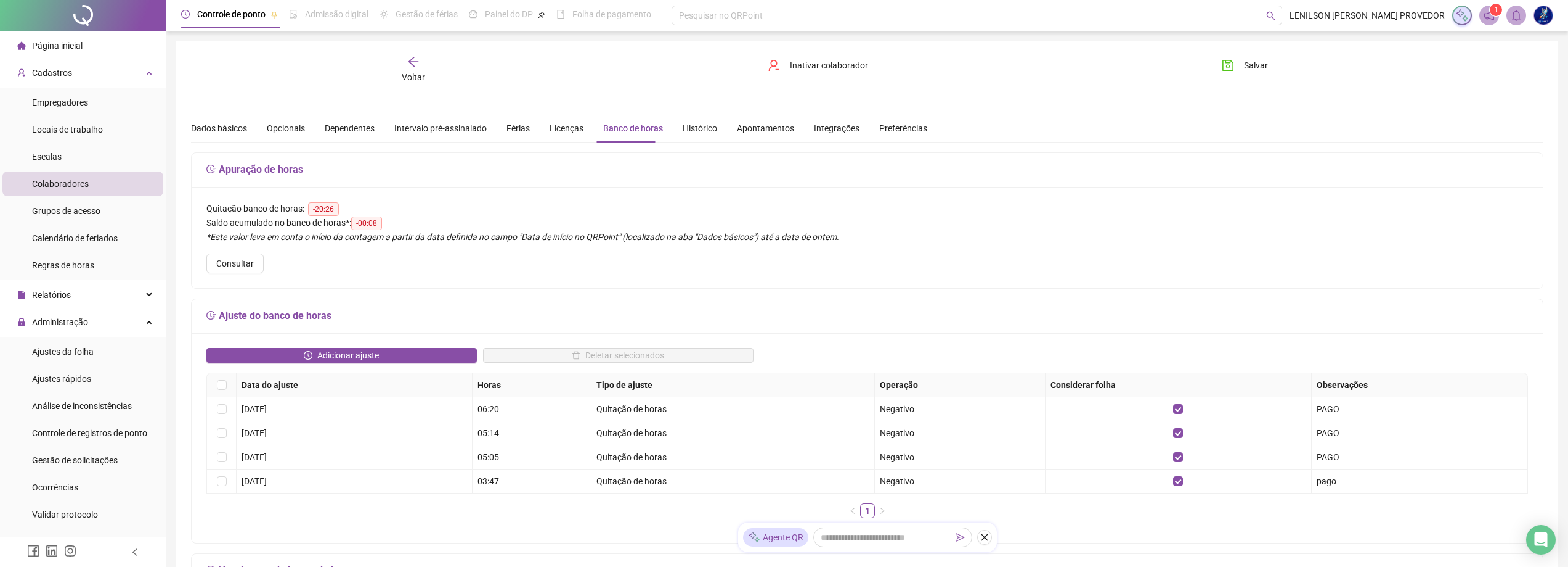
click at [76, 181] on span "Colaboradores" at bounding box center [61, 184] width 57 height 10
click at [74, 183] on span "Colaboradores" at bounding box center [61, 184] width 57 height 10
click at [413, 61] on icon "arrow-left" at bounding box center [413, 61] width 10 height 10
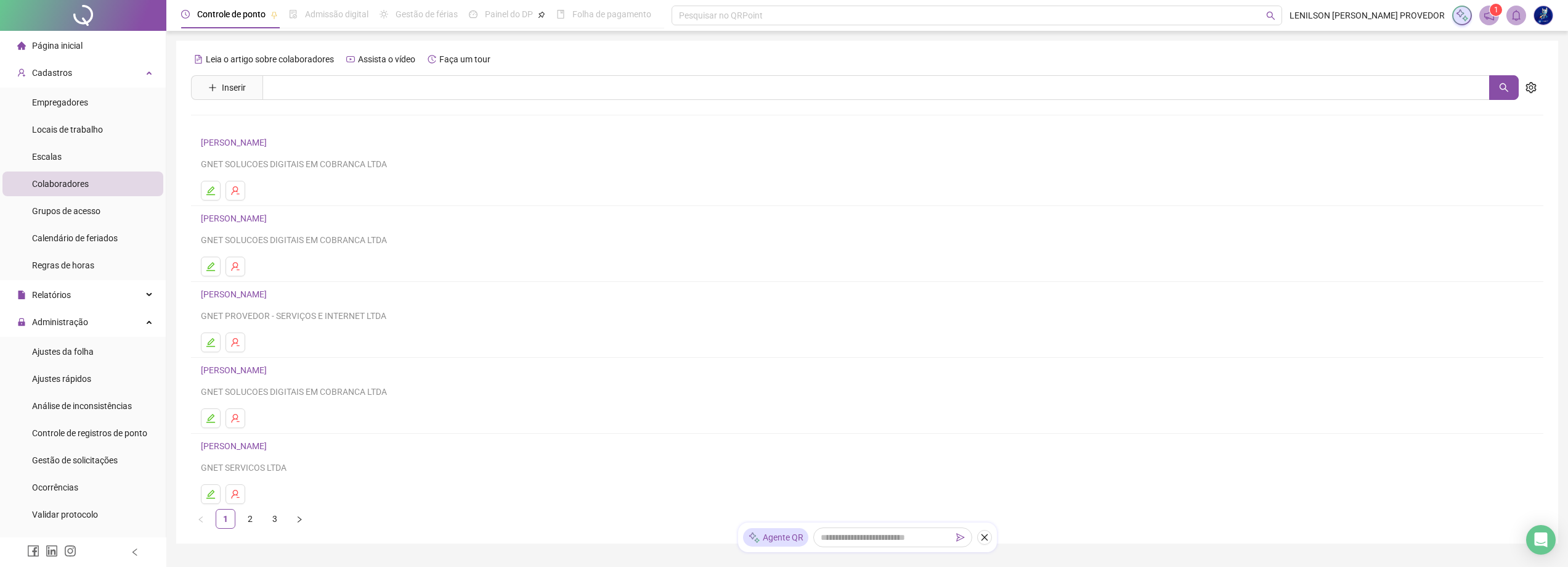
click at [268, 292] on link "[PERSON_NAME]" at bounding box center [235, 294] width 69 height 10
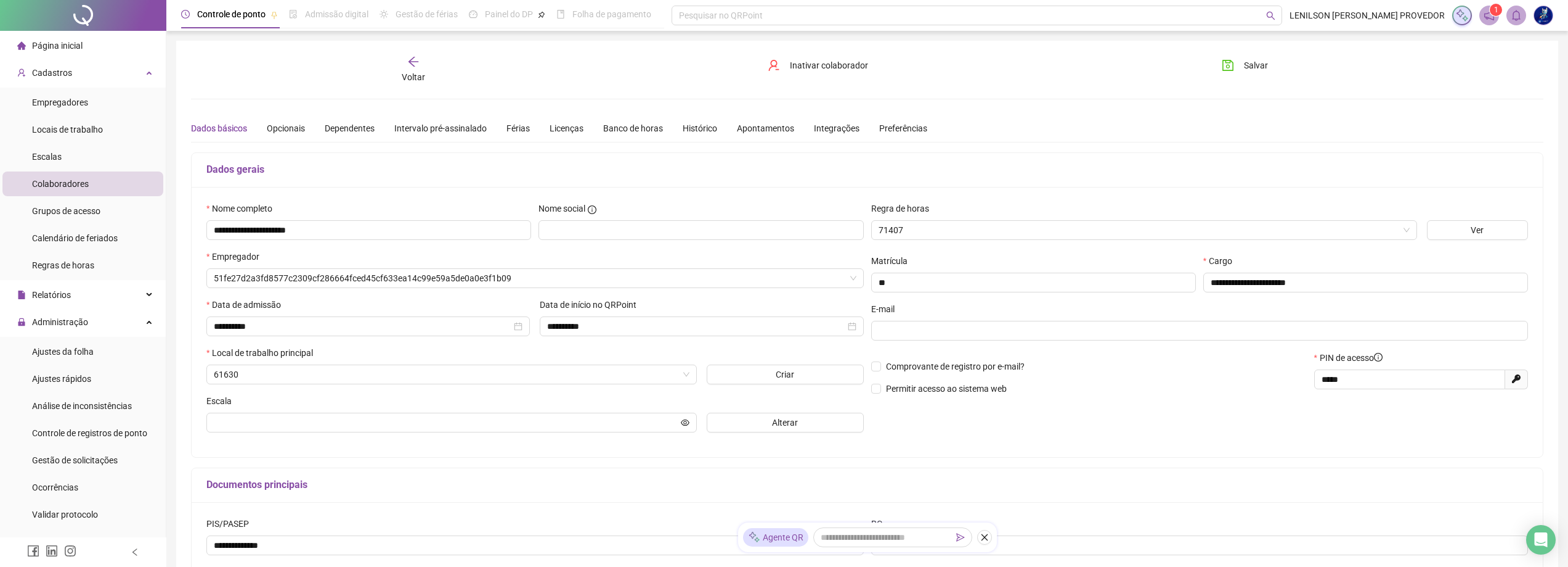
type input "**********"
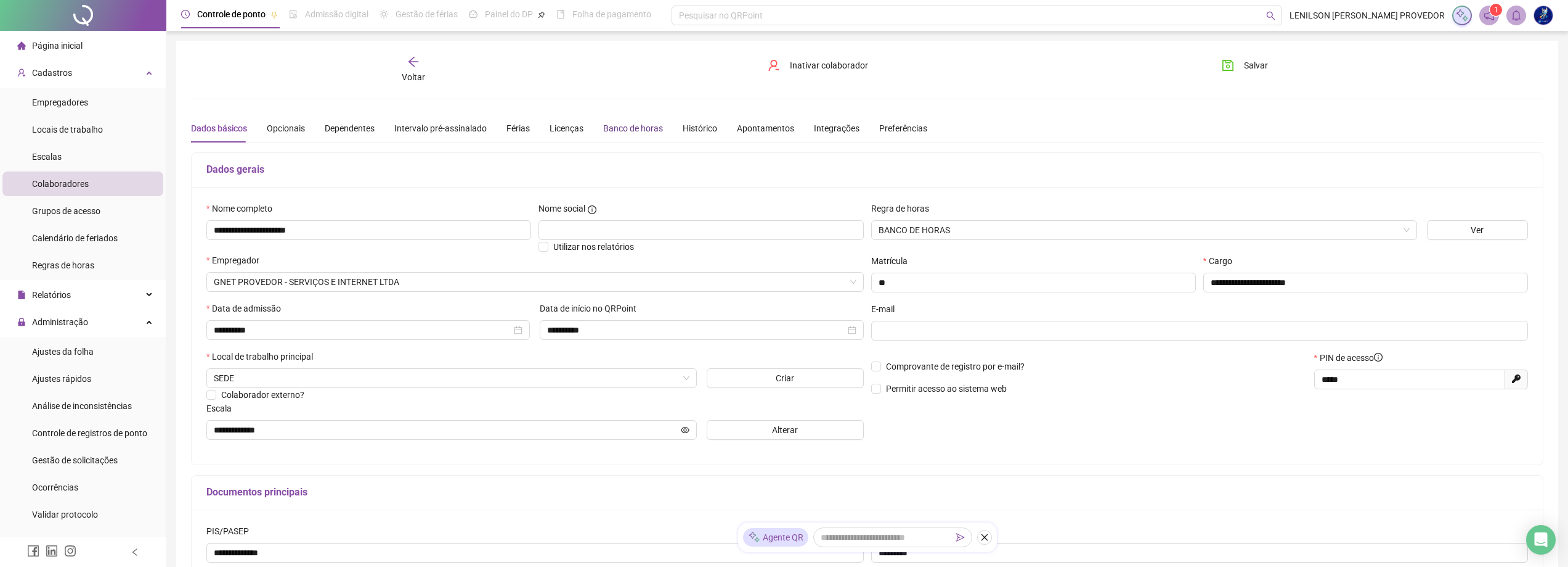
click at [629, 127] on div "Banco de horas" at bounding box center [633, 128] width 60 height 14
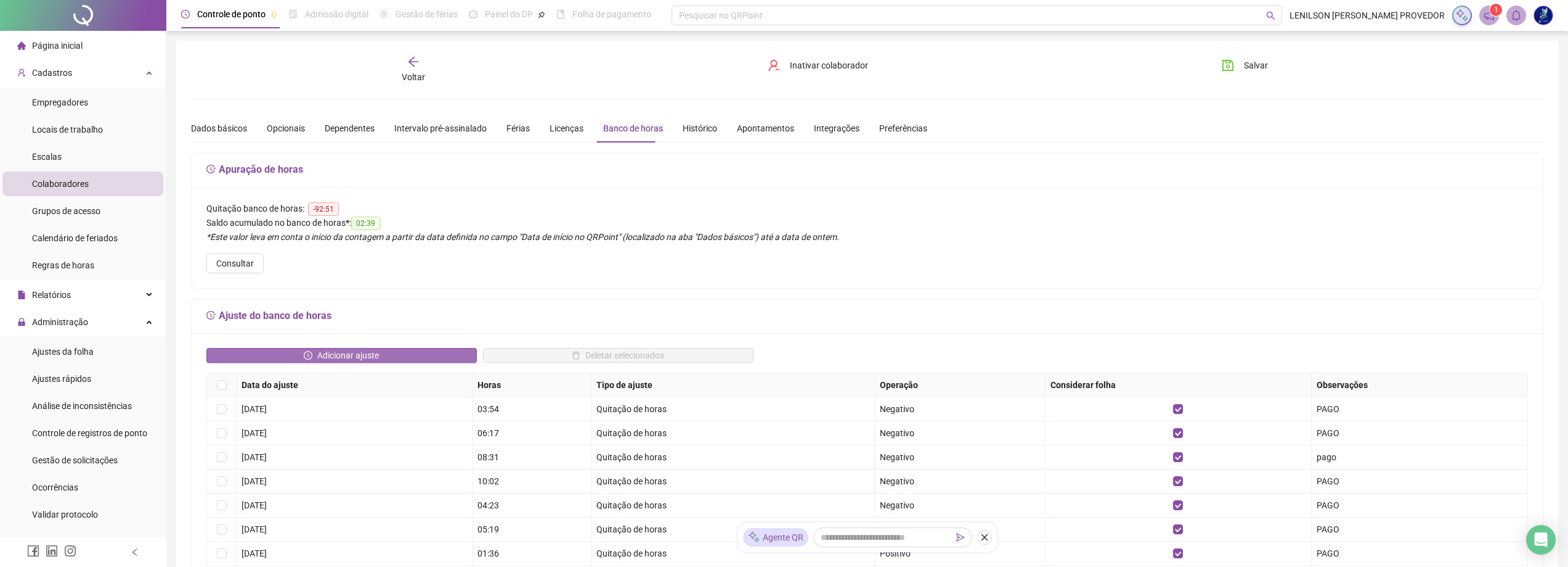
click at [434, 356] on button "Adicionar ajuste" at bounding box center [341, 355] width 270 height 15
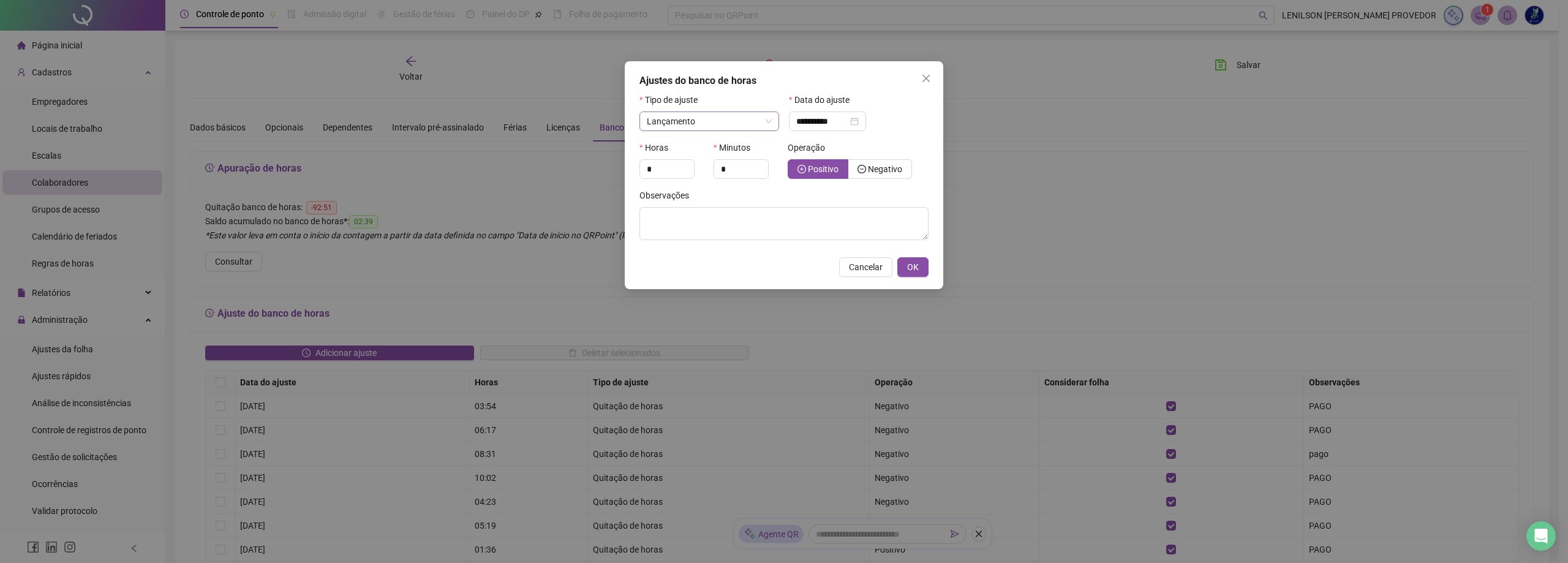
click at [769, 118] on span "Lançamento" at bounding box center [709, 121] width 125 height 18
click at [722, 182] on div "Quitação de horas" at bounding box center [709, 185] width 120 height 13
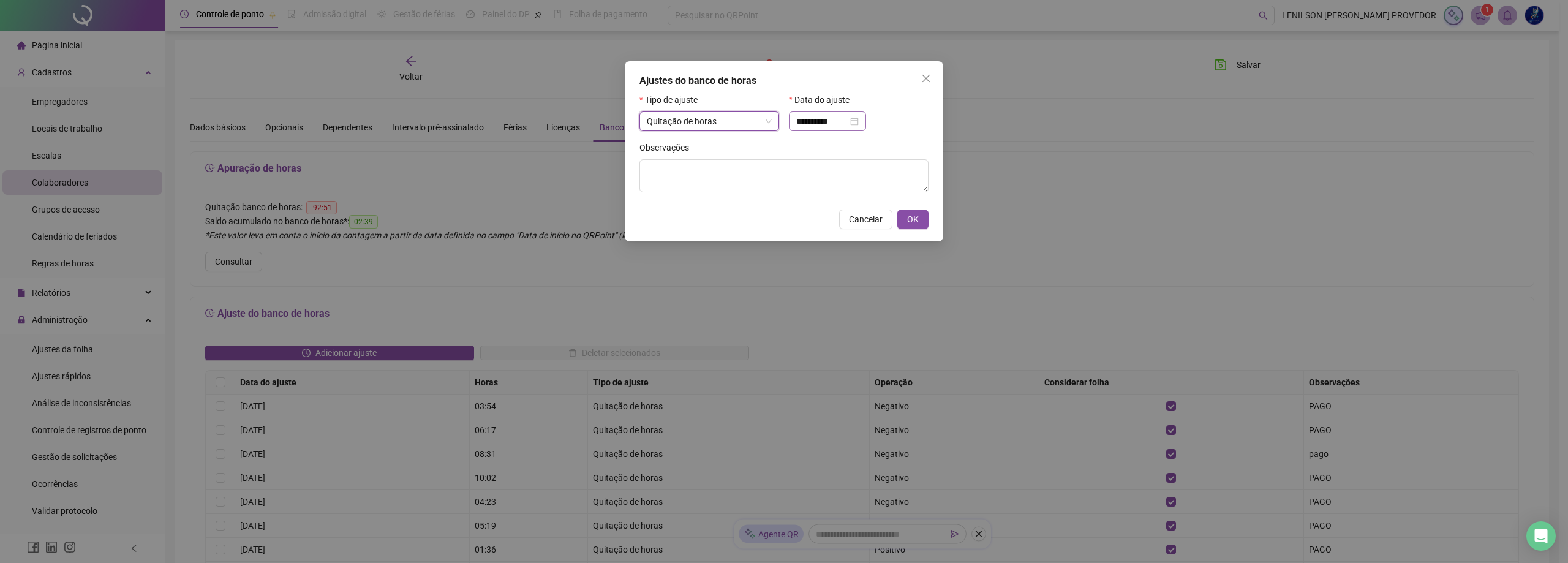
click at [859, 121] on div "**********" at bounding box center [827, 121] width 62 height 13
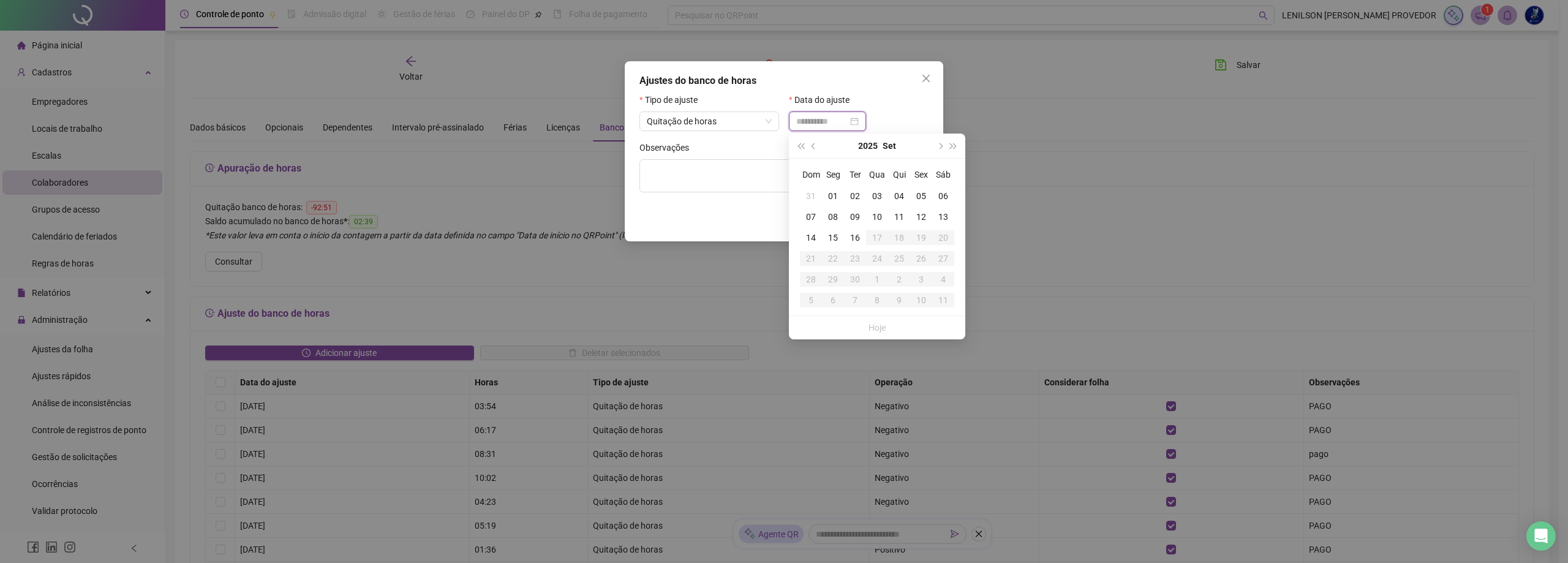
type input "**********"
click at [833, 237] on div "15" at bounding box center [833, 237] width 22 height 13
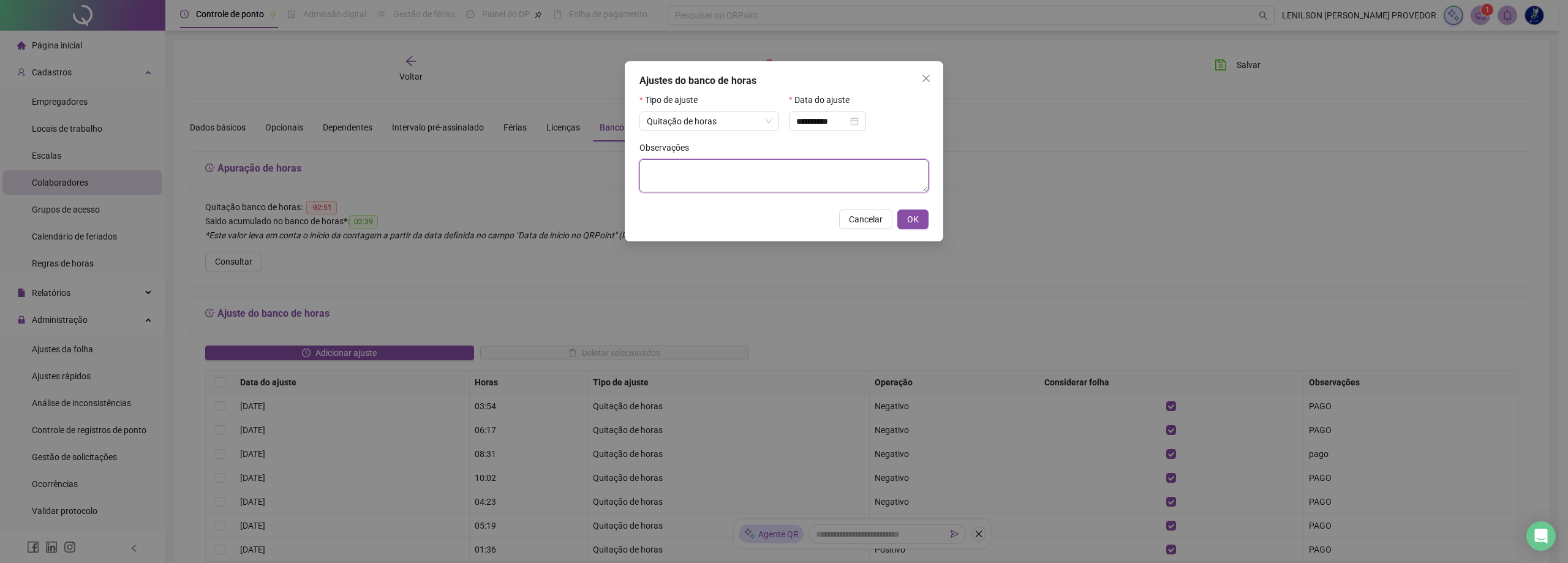
click at [743, 176] on textarea at bounding box center [784, 176] width 289 height 33
type textarea "****"
click at [916, 218] on span "OK" at bounding box center [912, 219] width 11 height 13
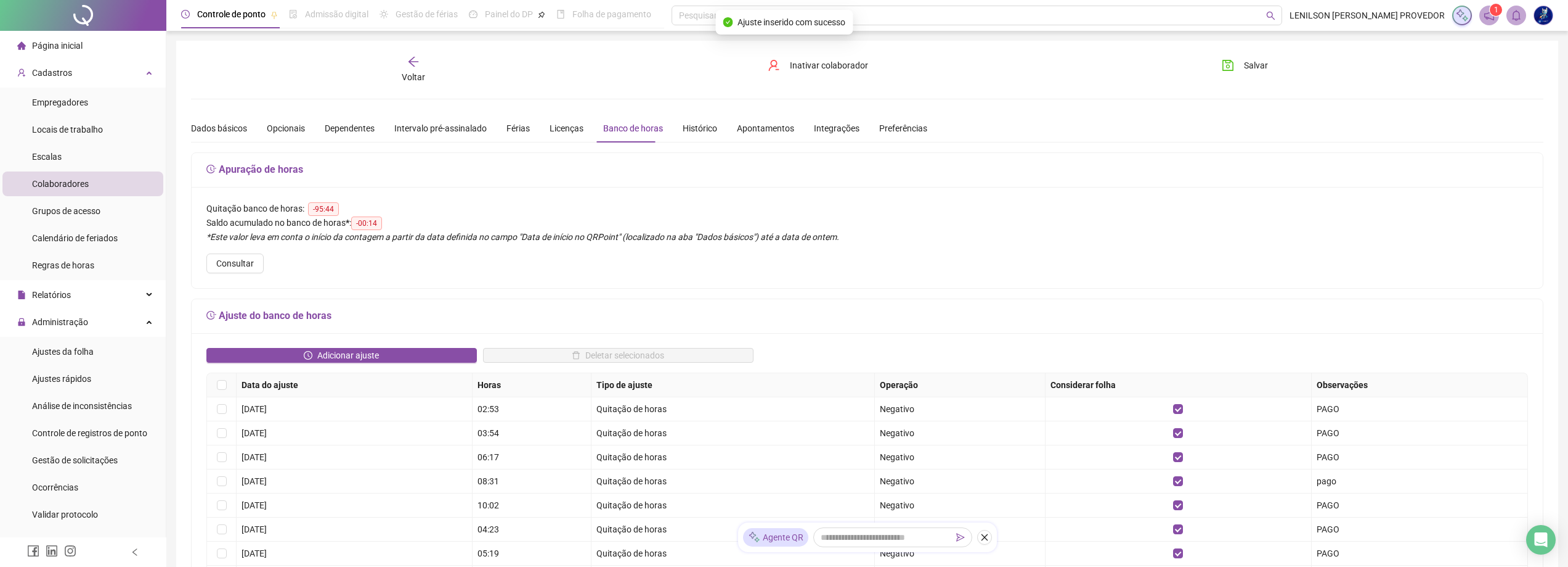
click at [411, 65] on icon "arrow-left" at bounding box center [413, 61] width 12 height 12
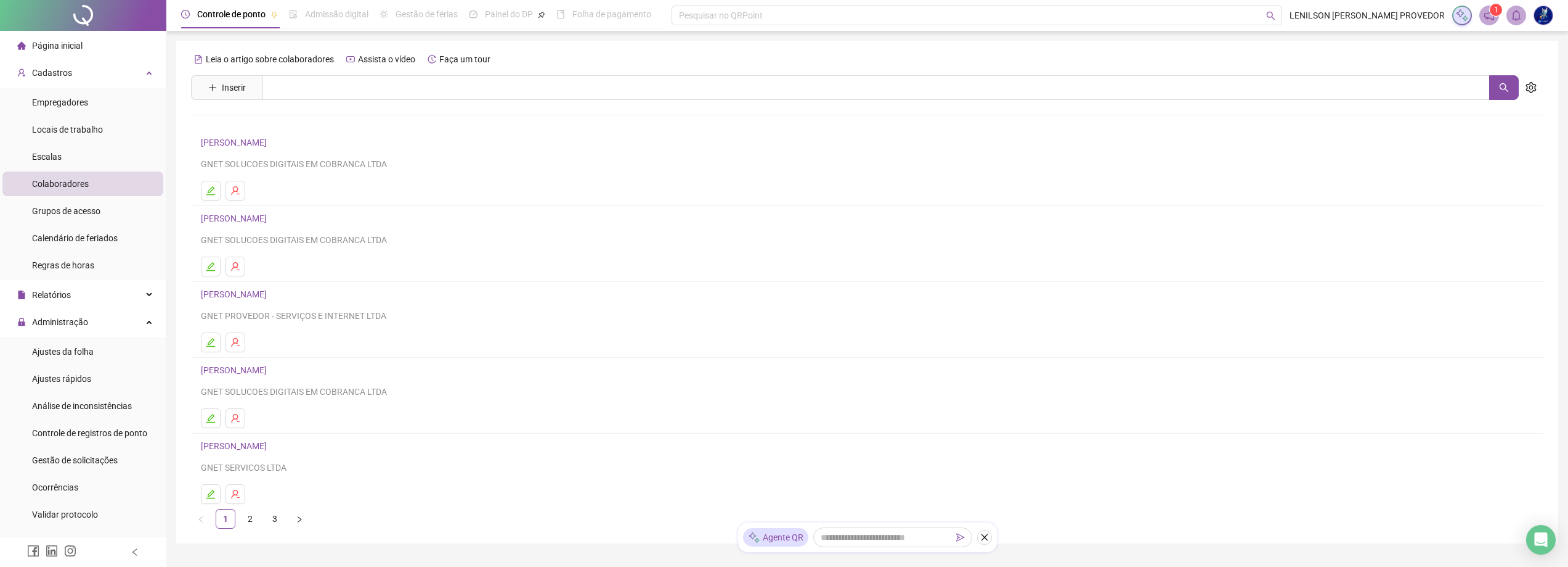
click at [254, 369] on link "[PERSON_NAME]" at bounding box center [235, 370] width 69 height 10
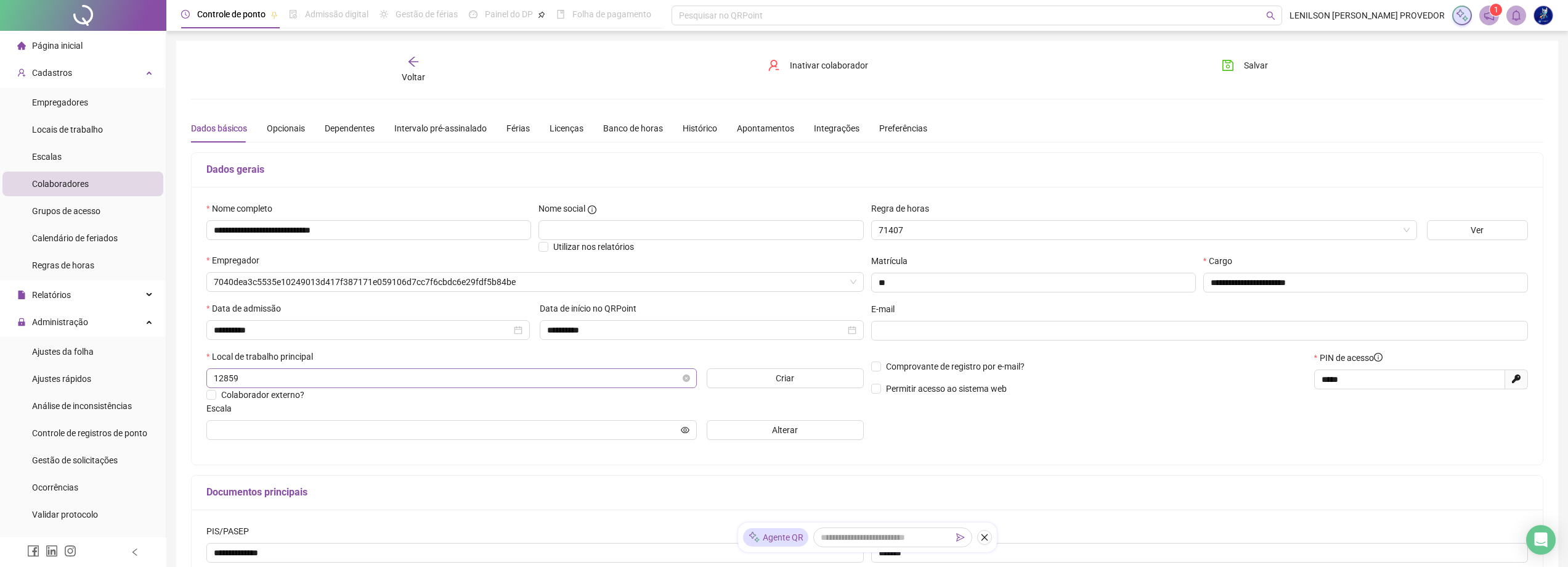
type input "*******"
click at [638, 132] on div "Banco de horas" at bounding box center [633, 128] width 60 height 14
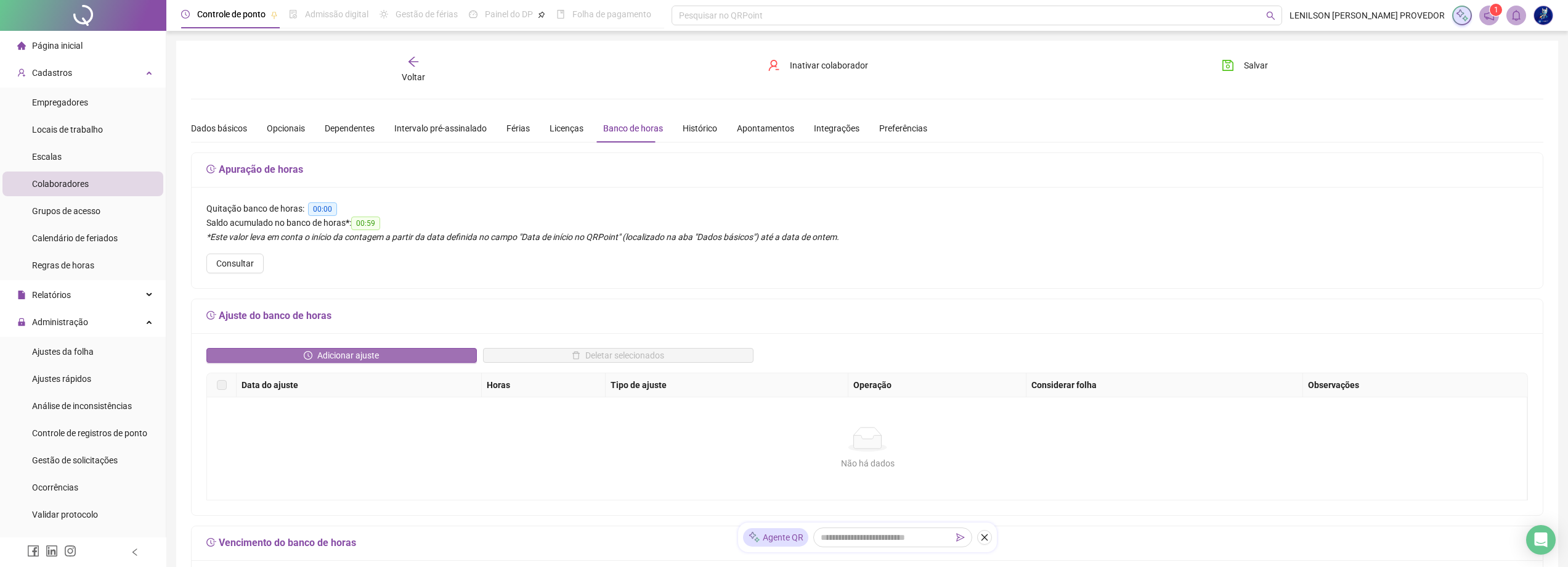
click at [324, 354] on span "Adicionar ajuste" at bounding box center [347, 355] width 61 height 14
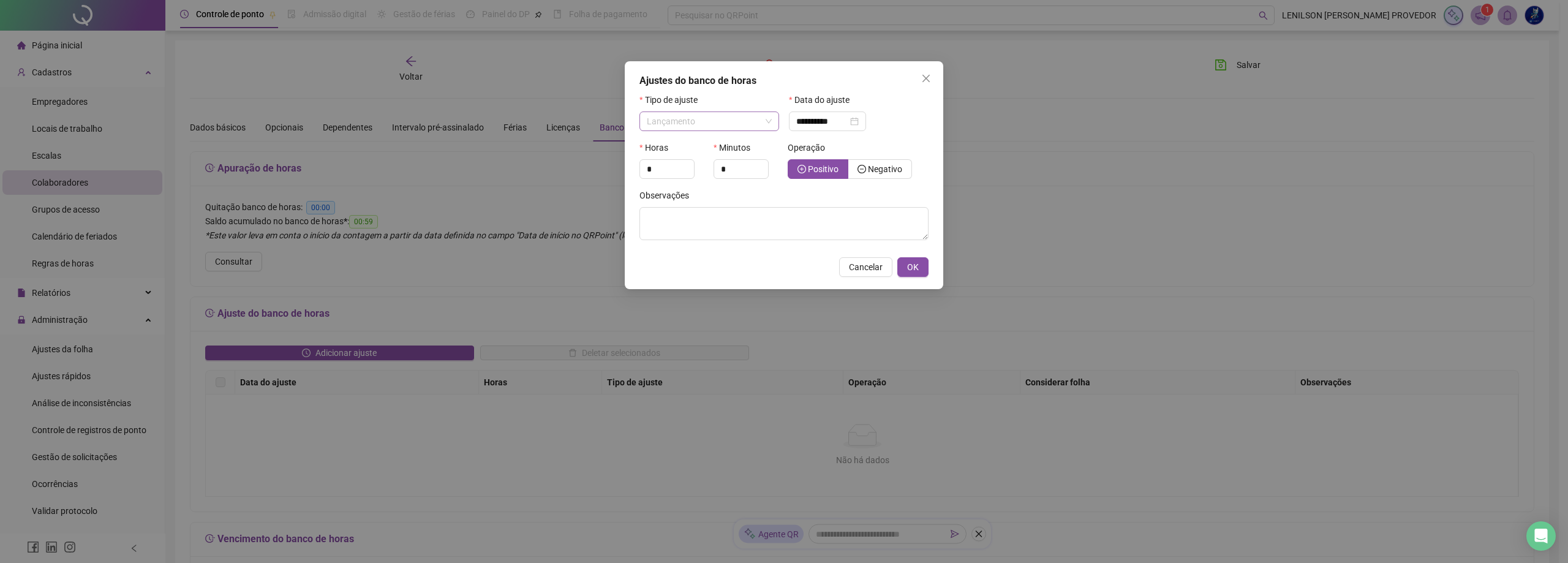
click at [766, 123] on span "Lançamento" at bounding box center [709, 121] width 125 height 18
click at [715, 183] on span "Quitação de horas" at bounding box center [684, 185] width 70 height 10
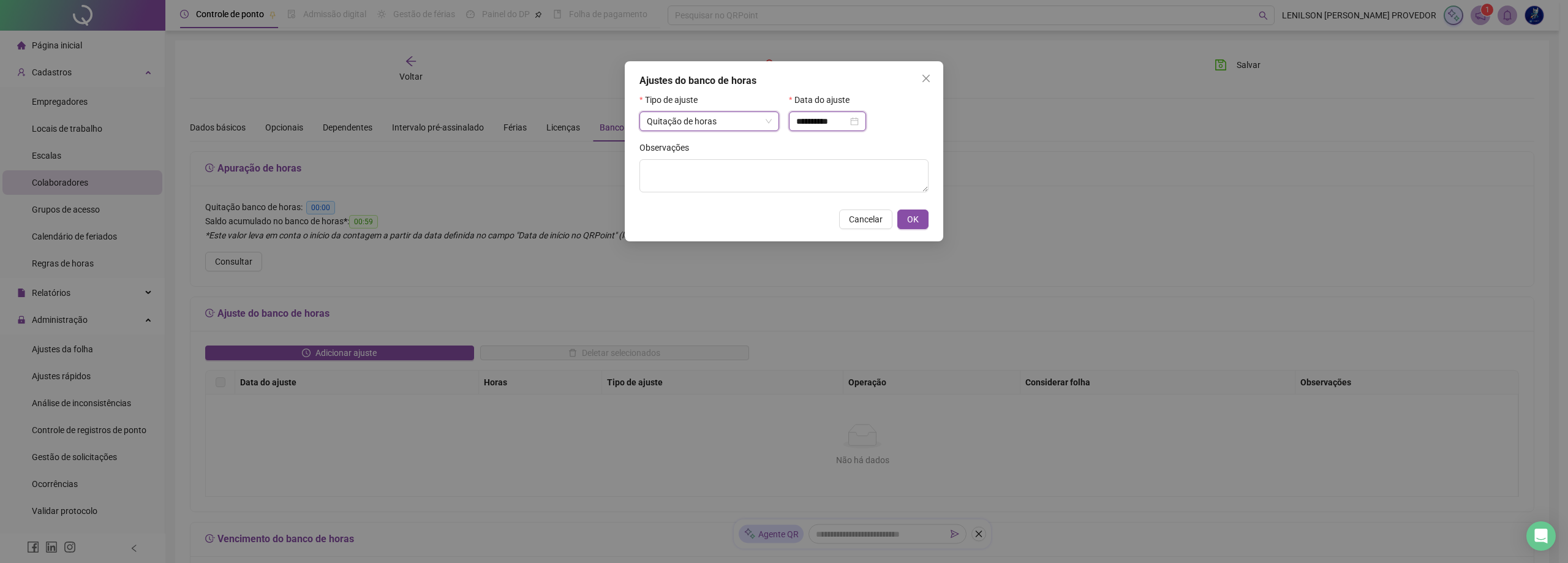
click at [832, 119] on input "**********" at bounding box center [822, 121] width 52 height 13
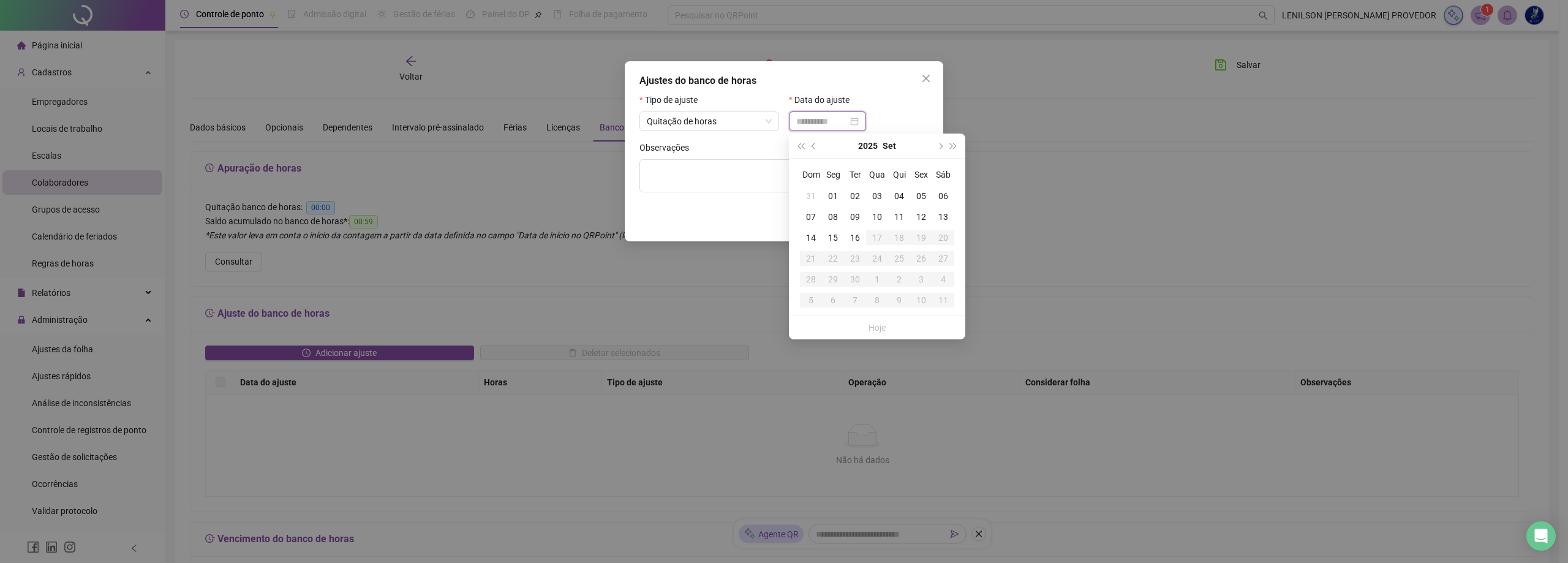
type input "**********"
click at [834, 237] on div "15" at bounding box center [833, 237] width 22 height 13
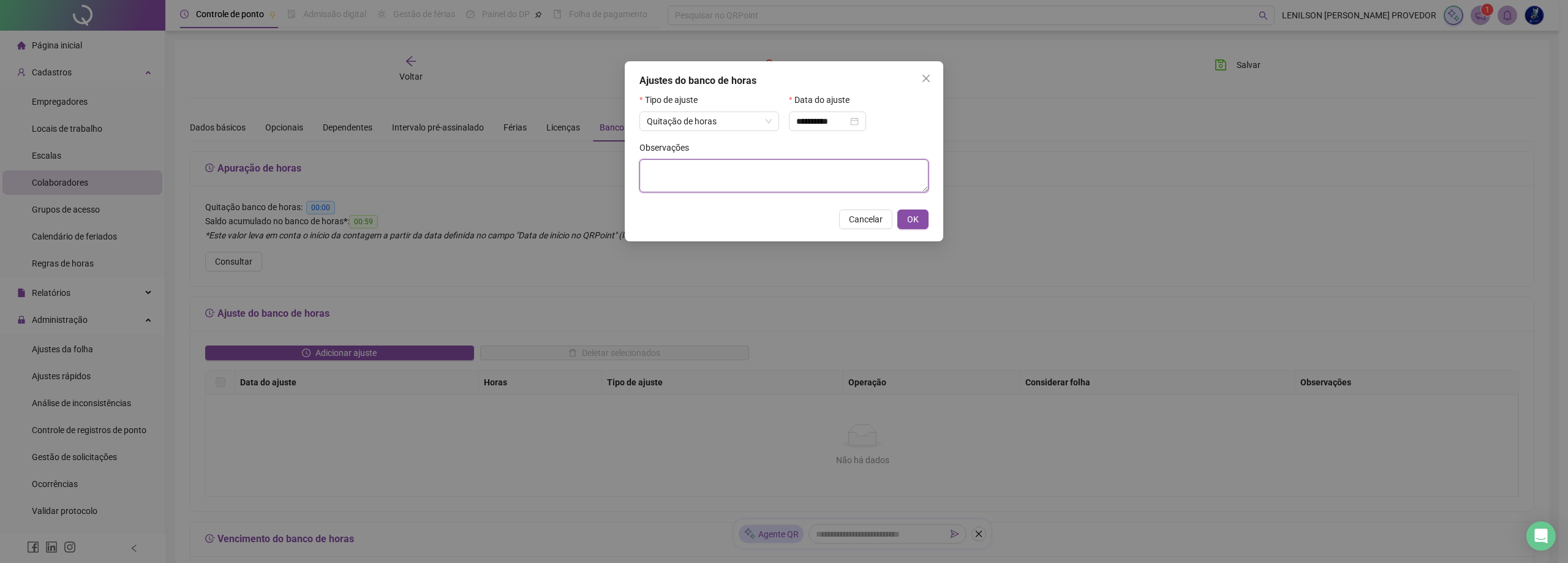
click at [743, 181] on textarea at bounding box center [784, 176] width 289 height 33
type textarea "****"
click at [908, 216] on span "OK" at bounding box center [912, 219] width 11 height 13
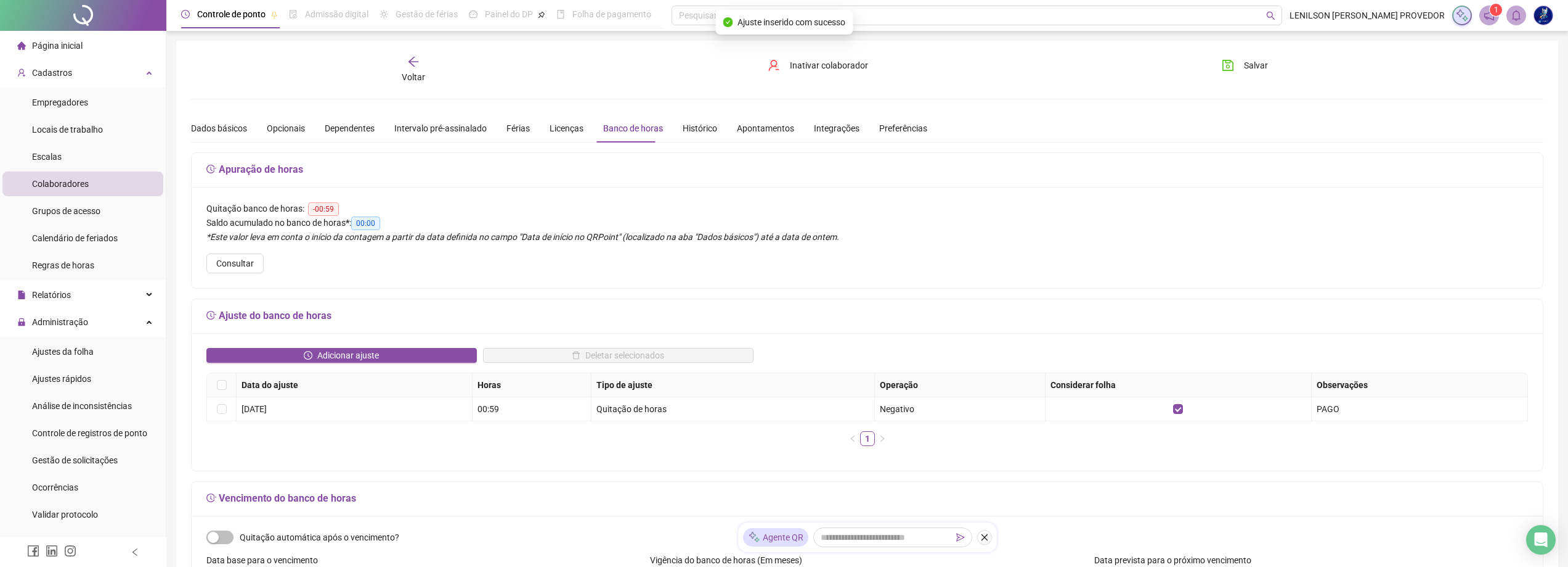
click at [415, 61] on icon "arrow-left" at bounding box center [413, 61] width 12 height 12
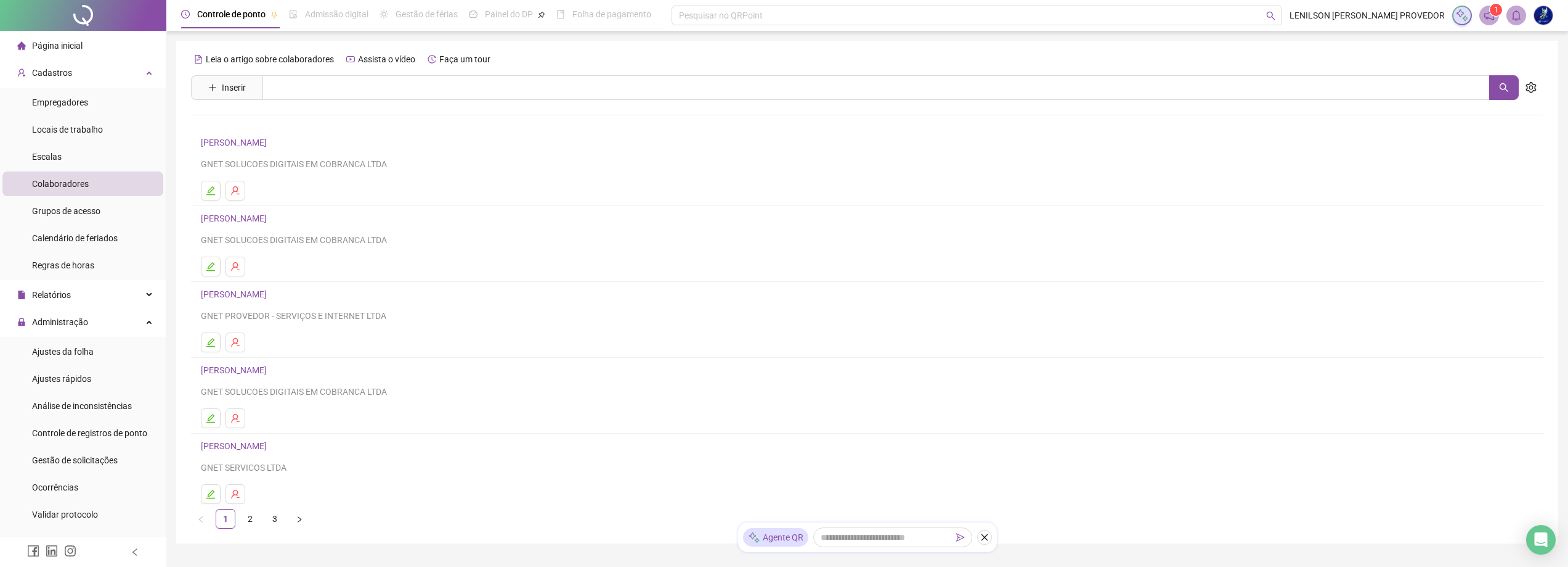
click at [243, 443] on link "[PERSON_NAME]" at bounding box center [235, 446] width 69 height 10
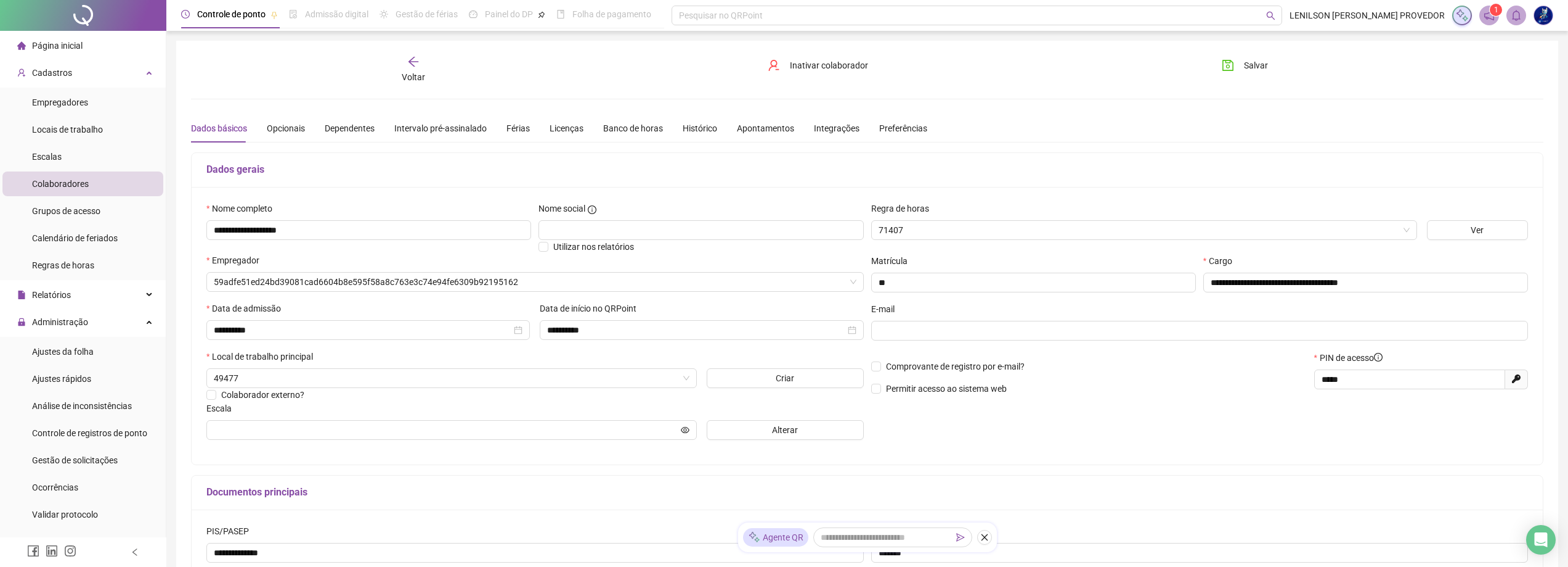
type input "**********"
click at [616, 130] on div "Banco de horas" at bounding box center [633, 128] width 60 height 14
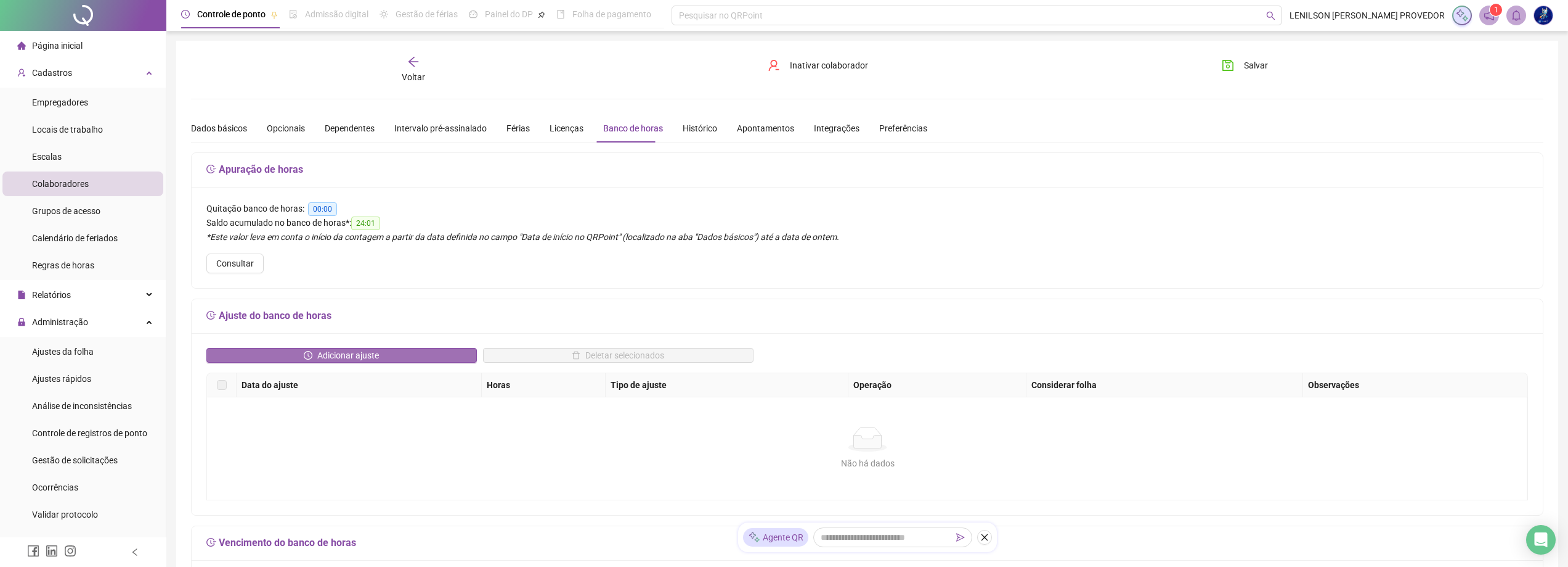
click at [306, 348] on button "Adicionar ajuste" at bounding box center [341, 355] width 270 height 15
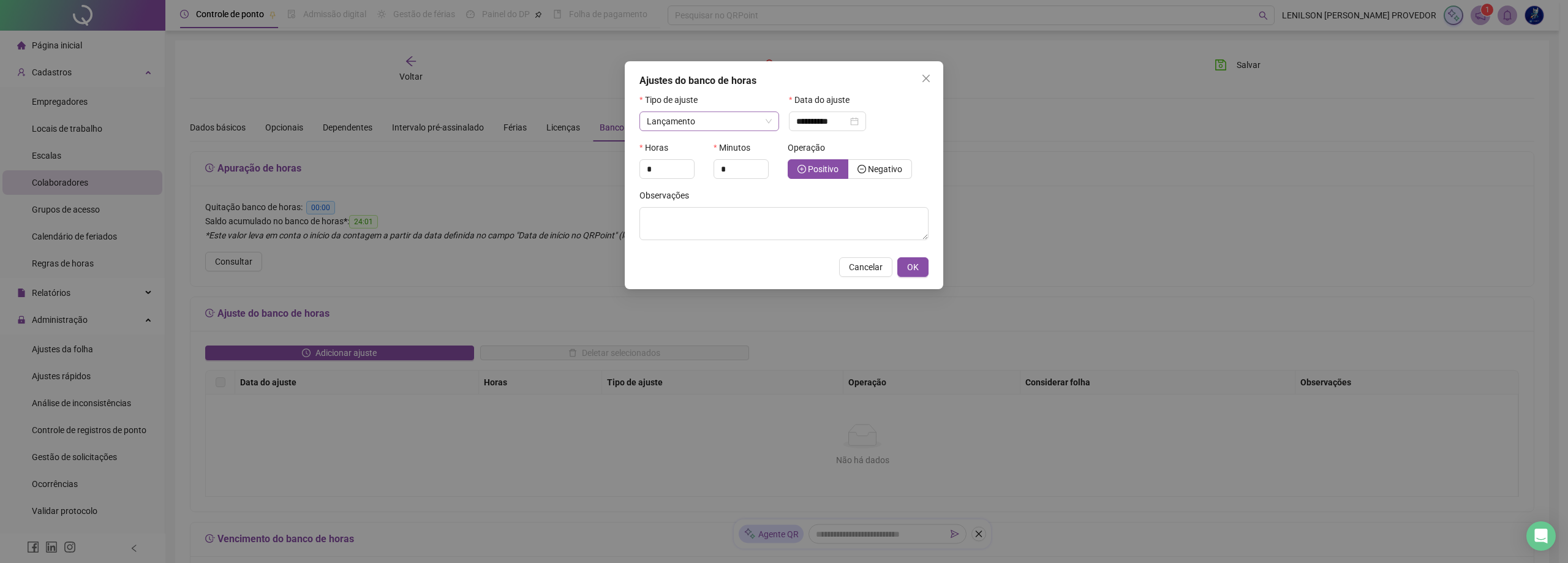
click at [772, 117] on div "Lançamento" at bounding box center [709, 121] width 139 height 19
click at [733, 180] on div "Quitação de horas" at bounding box center [709, 185] width 120 height 13
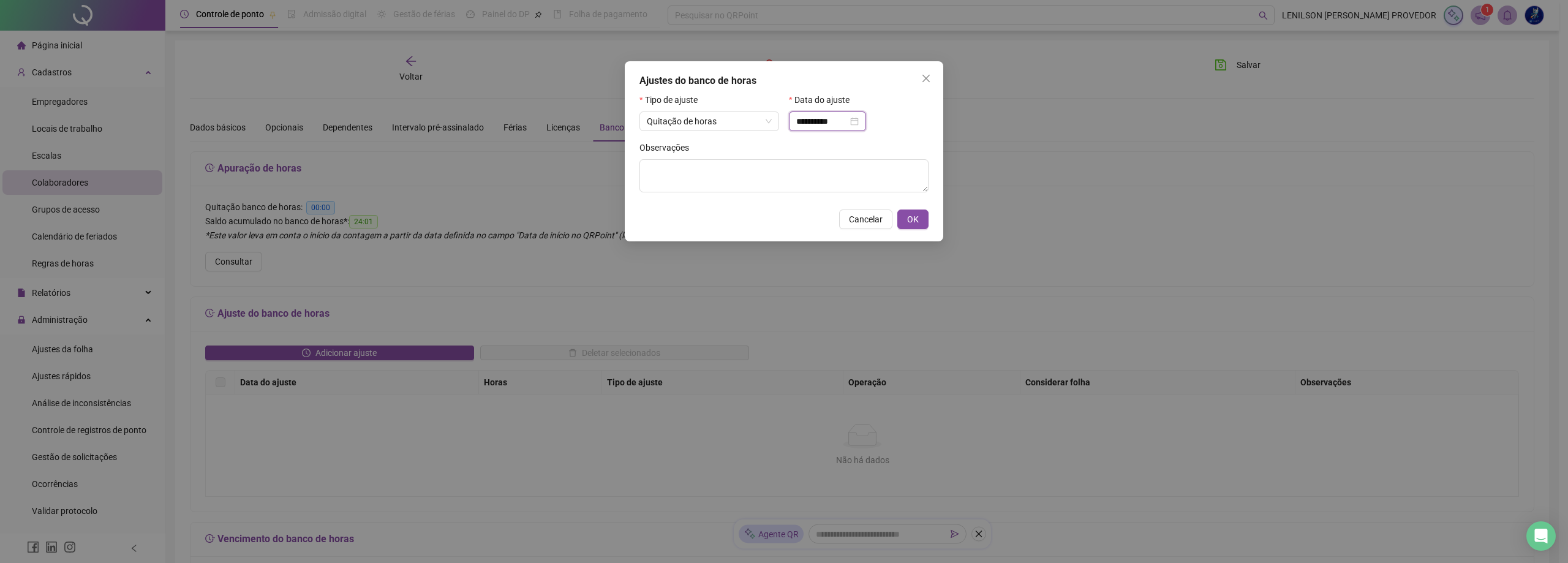
click at [843, 118] on input "**********" at bounding box center [822, 121] width 52 height 13
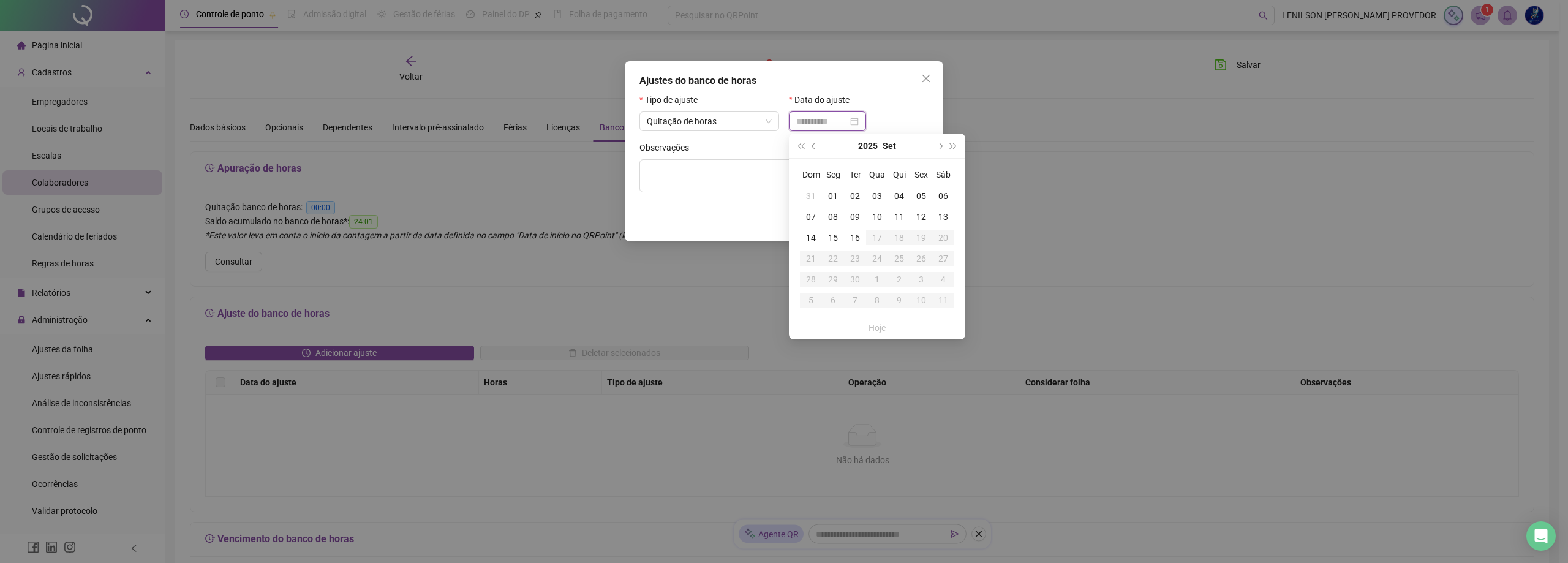
type input "**********"
click at [831, 237] on div "15" at bounding box center [833, 237] width 22 height 13
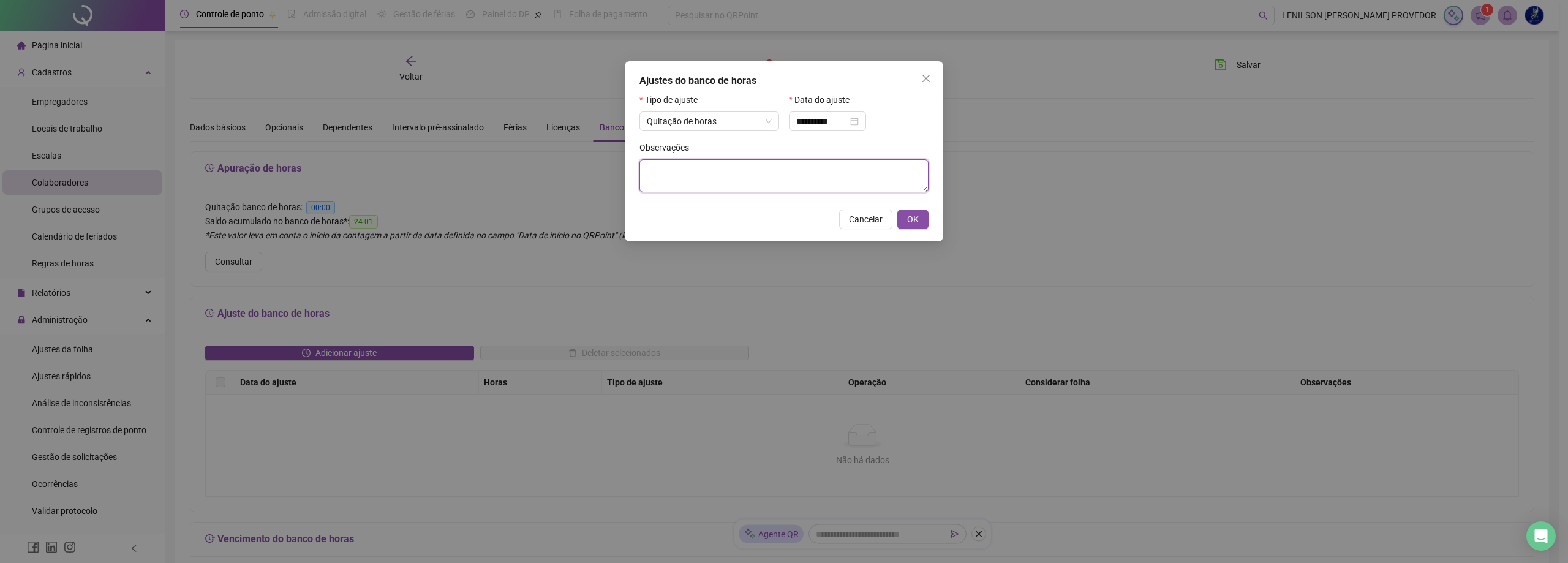
click at [769, 170] on textarea at bounding box center [784, 176] width 289 height 33
type textarea "****"
click at [916, 218] on span "OK" at bounding box center [912, 219] width 11 height 13
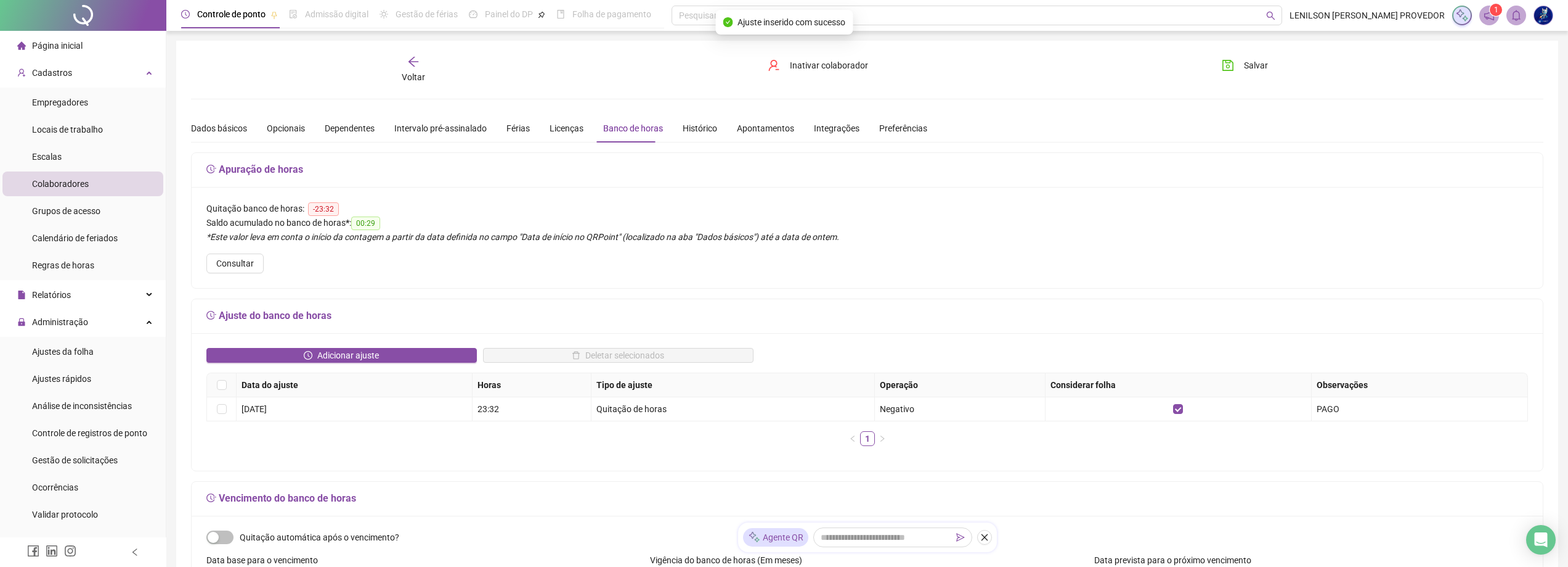
click at [411, 68] on div "Voltar" at bounding box center [413, 70] width 217 height 28
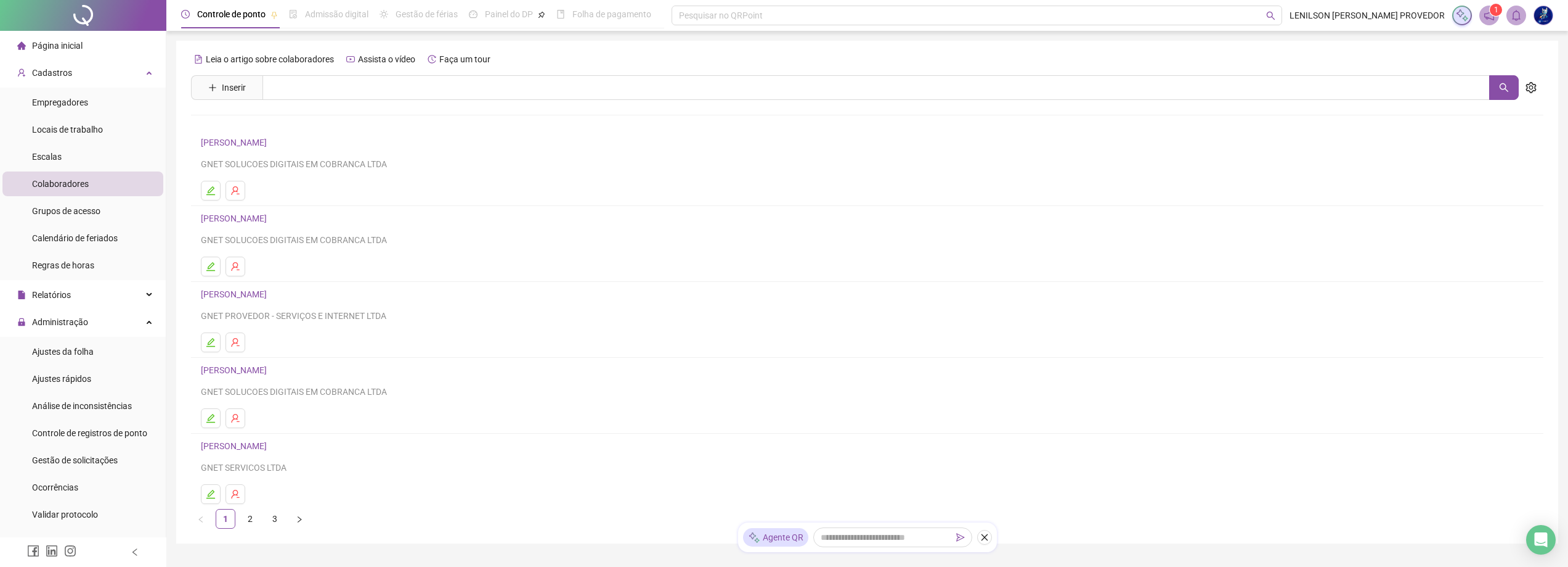
click at [253, 518] on link "2" at bounding box center [250, 518] width 18 height 18
click at [268, 444] on link "[PERSON_NAME] CONCEIÇAO DE LIMA" at bounding box center [278, 446] width 154 height 10
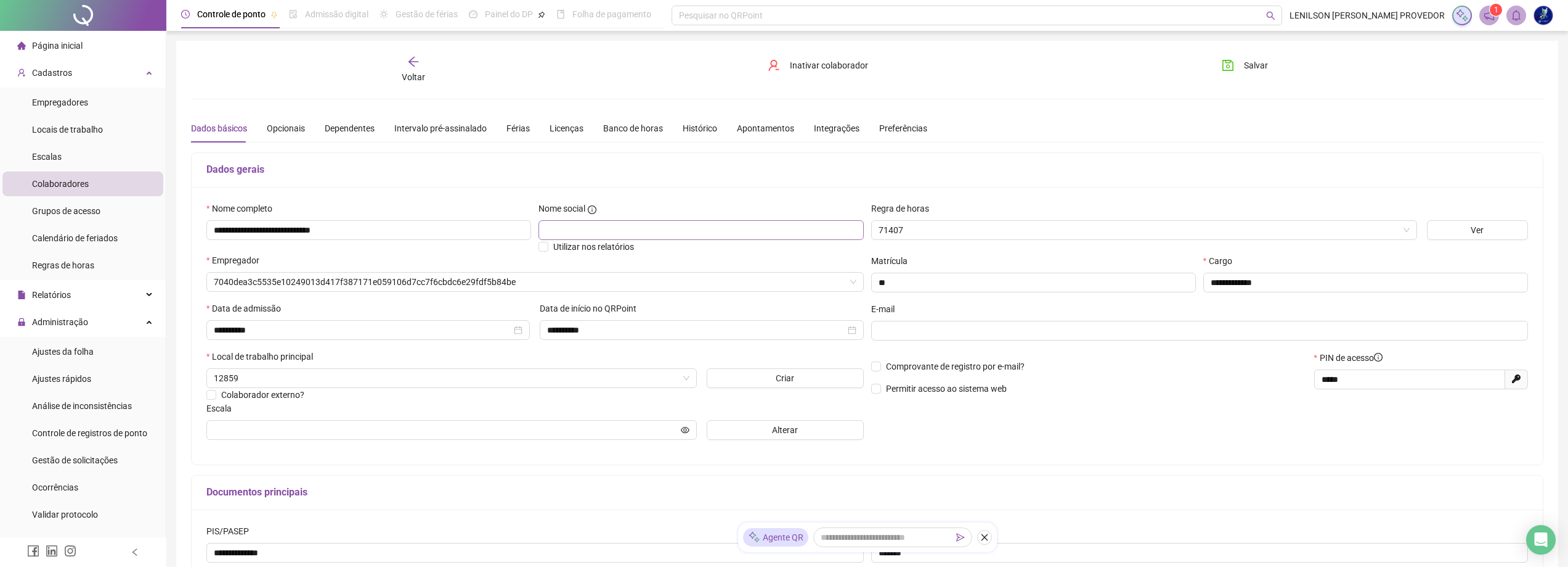
type input "*****"
click at [622, 132] on div "Banco de horas" at bounding box center [633, 128] width 60 height 14
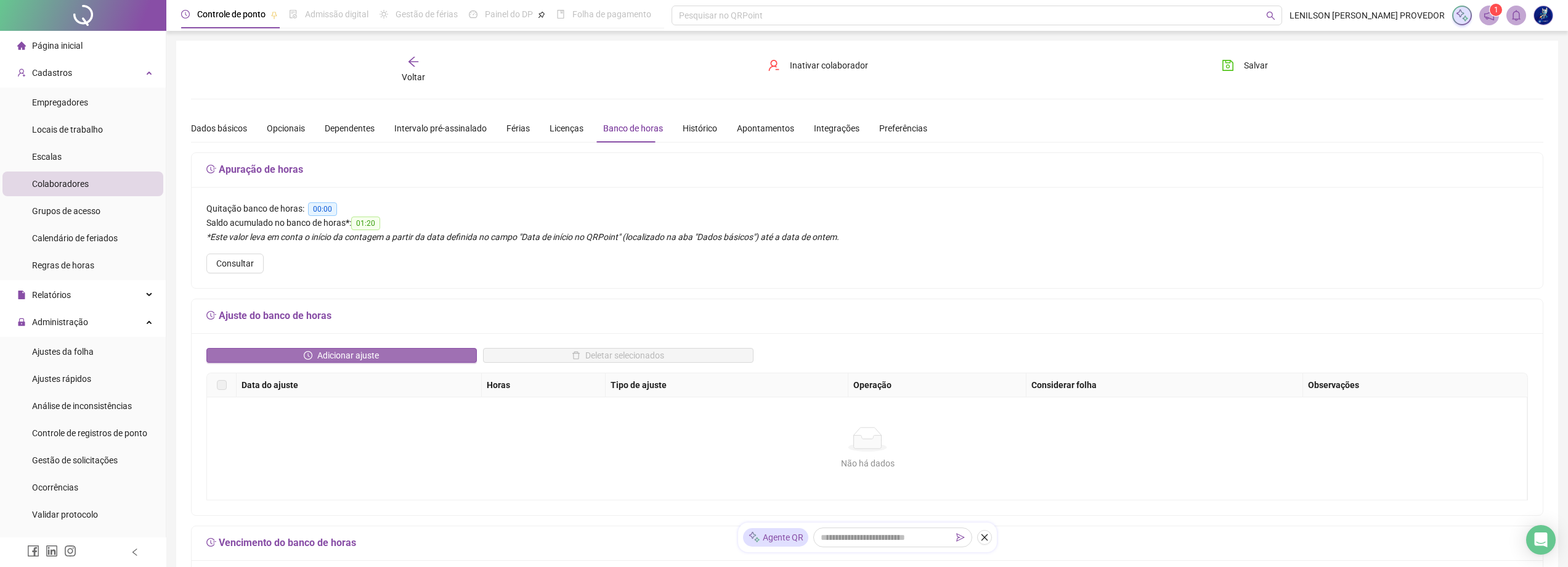
click at [408, 353] on button "Adicionar ajuste" at bounding box center [341, 355] width 270 height 15
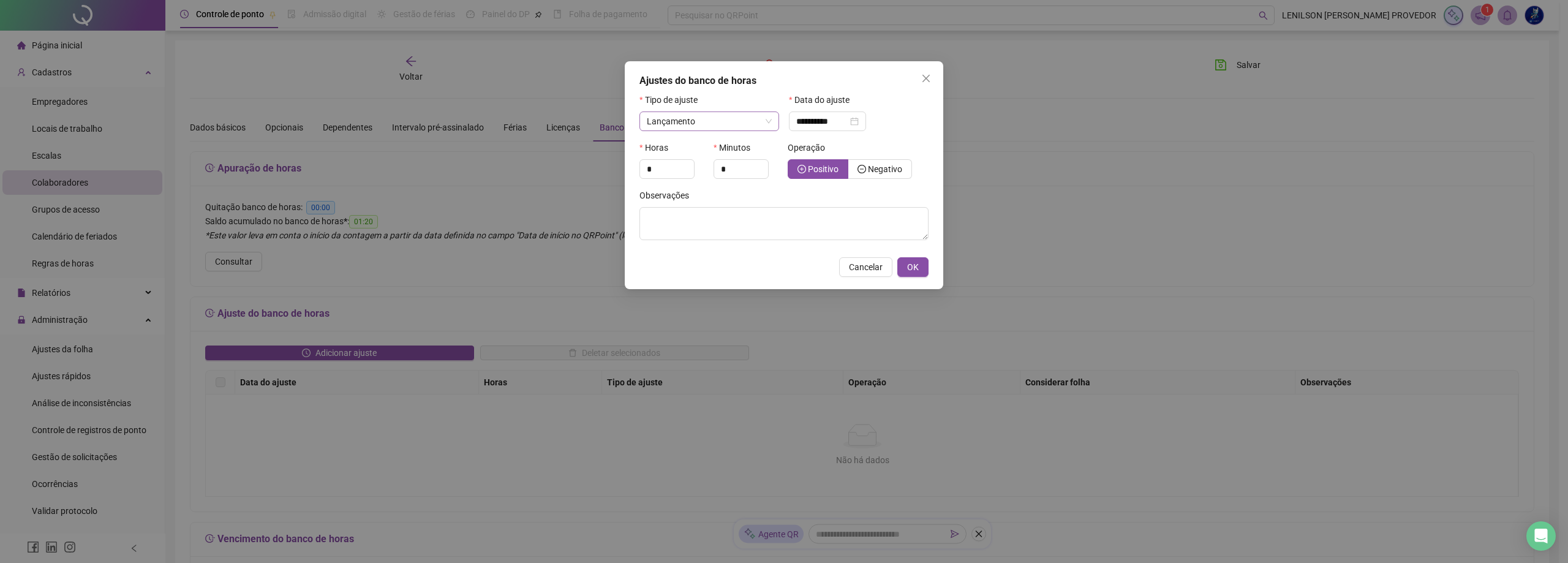
click at [760, 118] on span "Lançamento" at bounding box center [709, 121] width 125 height 18
click at [723, 184] on div "Quitação de horas" at bounding box center [709, 185] width 120 height 13
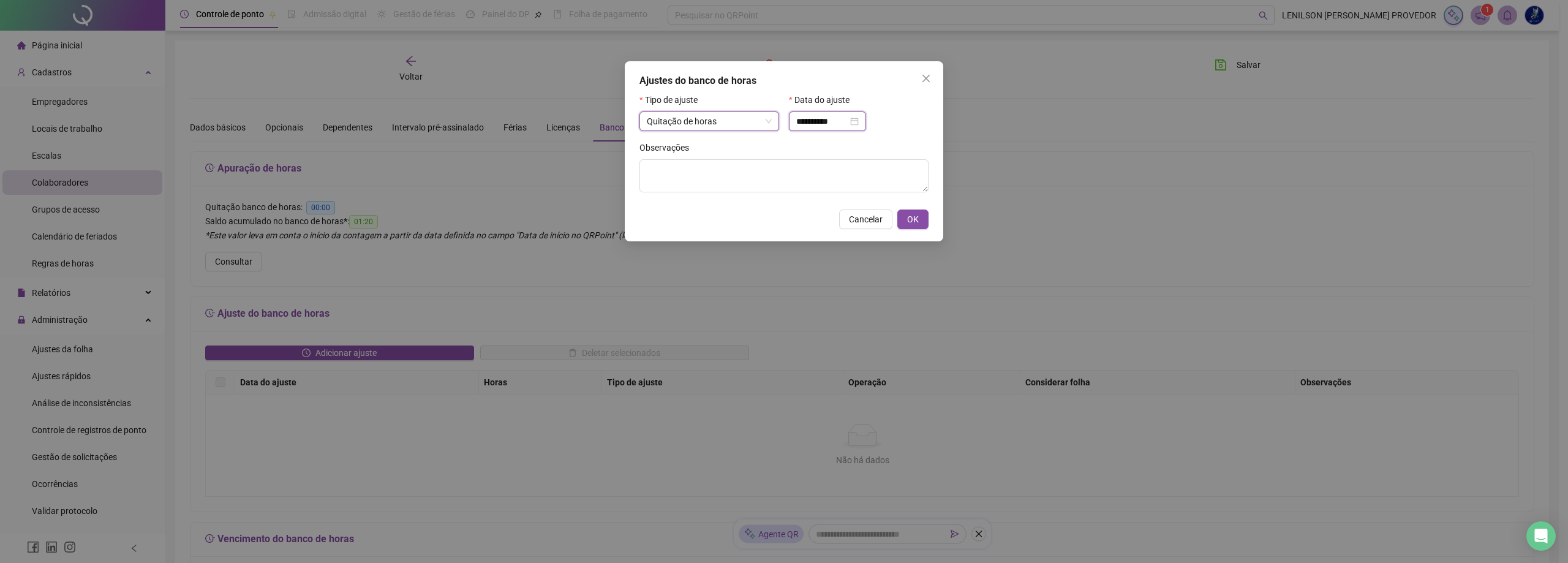
click at [844, 117] on input "**********" at bounding box center [822, 121] width 52 height 13
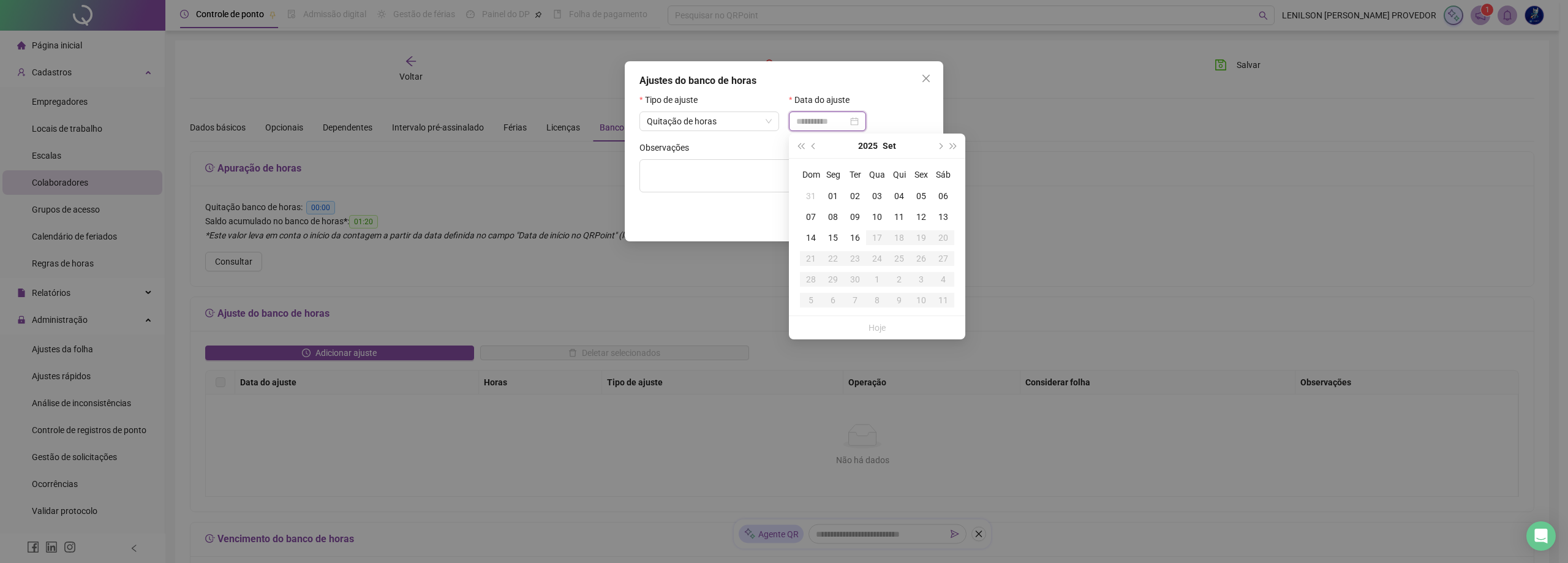
type input "**********"
click at [833, 233] on div "15" at bounding box center [833, 237] width 22 height 13
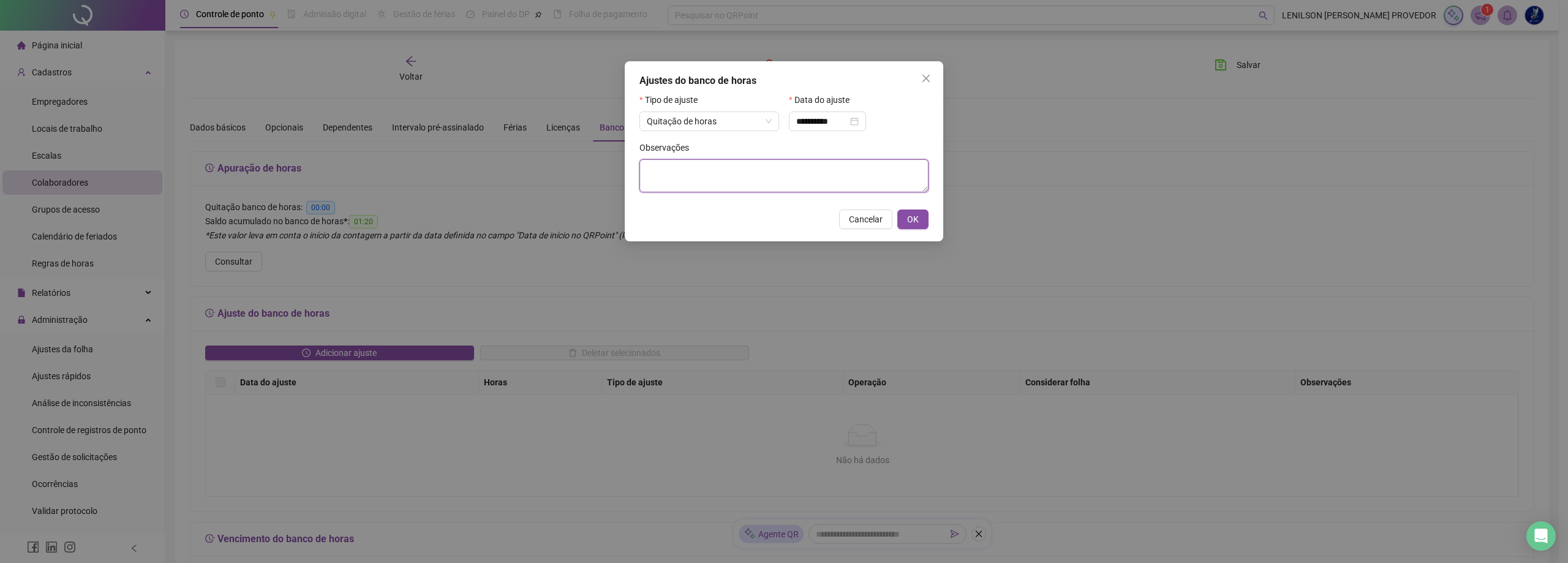
click at [760, 172] on textarea at bounding box center [784, 176] width 289 height 33
type textarea "****"
click at [917, 218] on span "OK" at bounding box center [912, 219] width 11 height 13
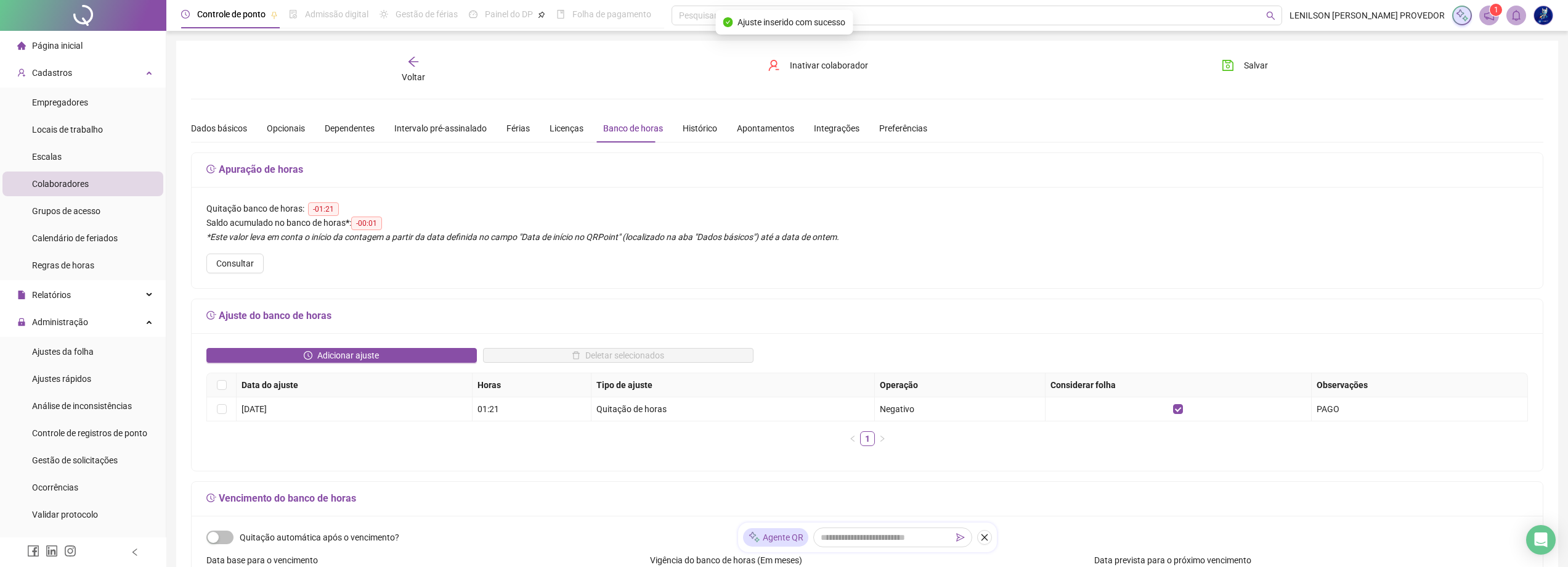
click at [410, 55] on icon "arrow-left" at bounding box center [413, 61] width 12 height 12
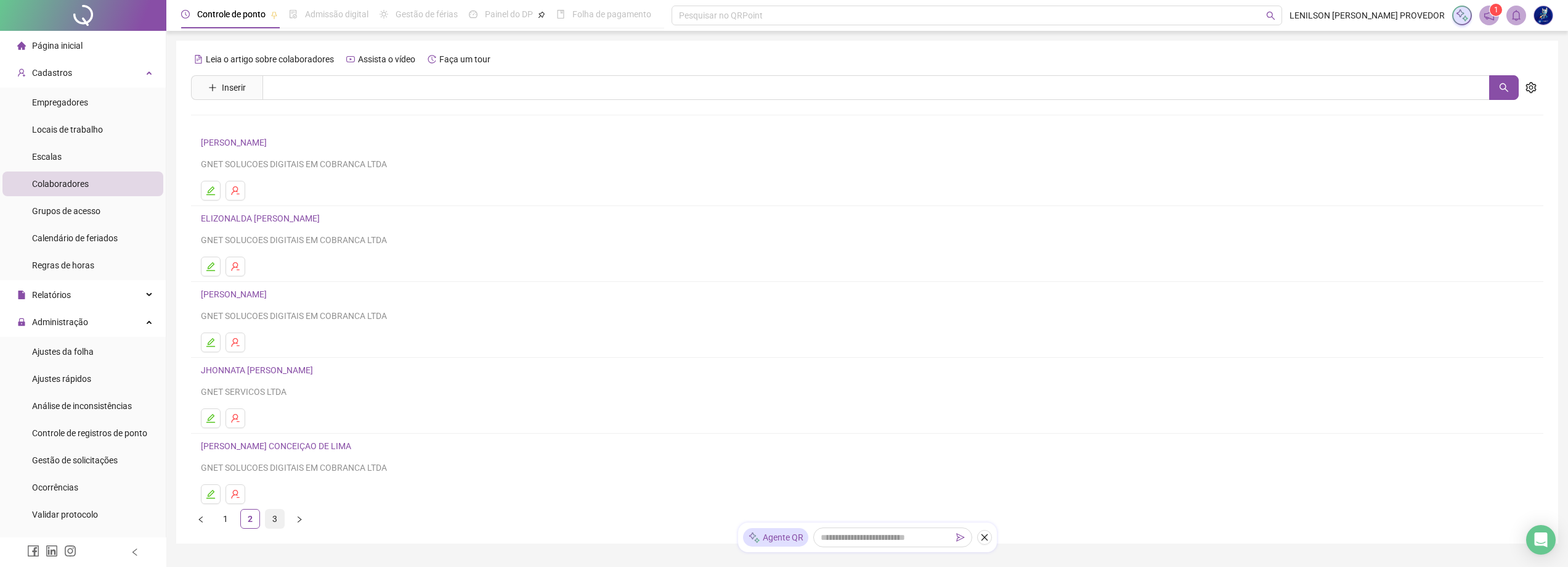
click at [273, 515] on link "3" at bounding box center [274, 518] width 18 height 18
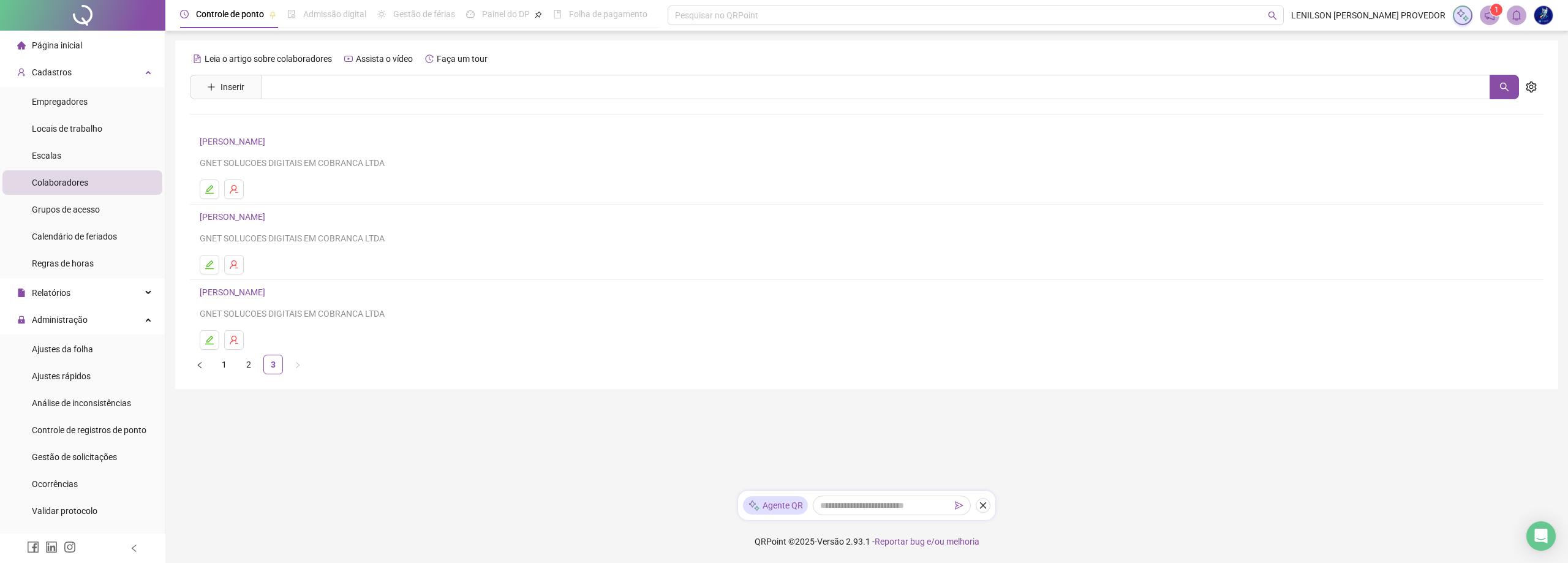
click at [253, 143] on link "[PERSON_NAME]" at bounding box center [234, 141] width 69 height 10
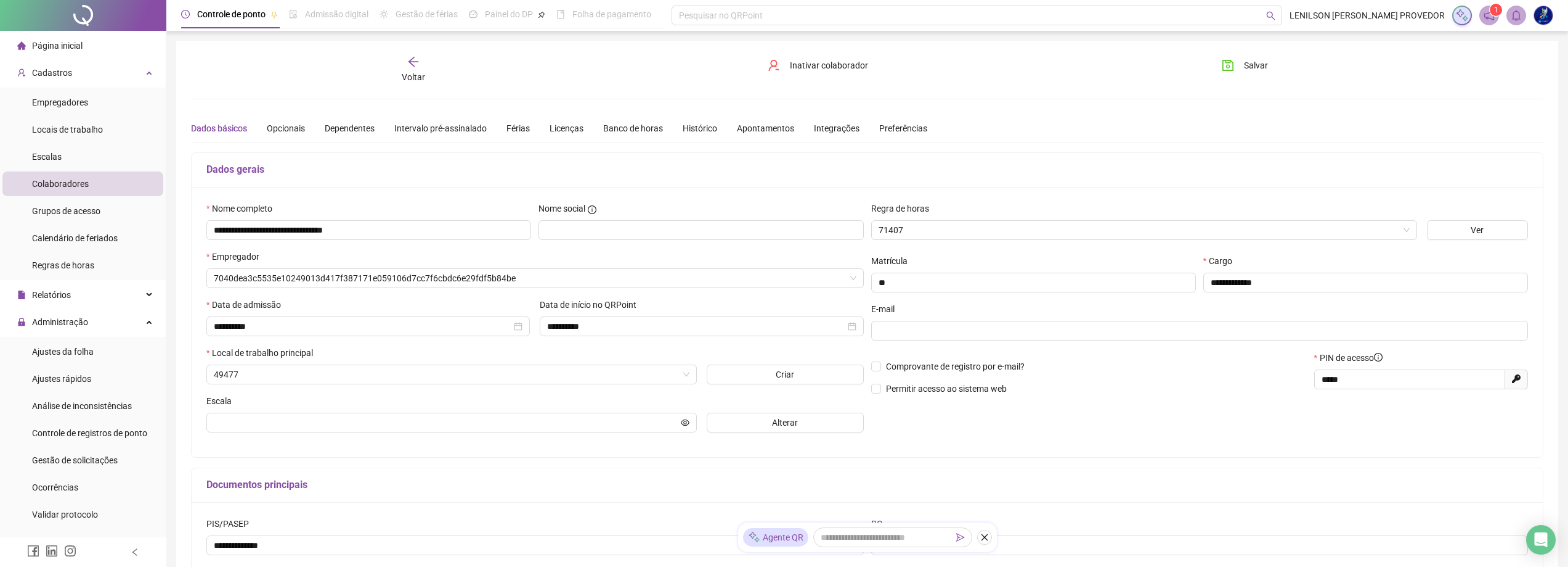
type input "**********"
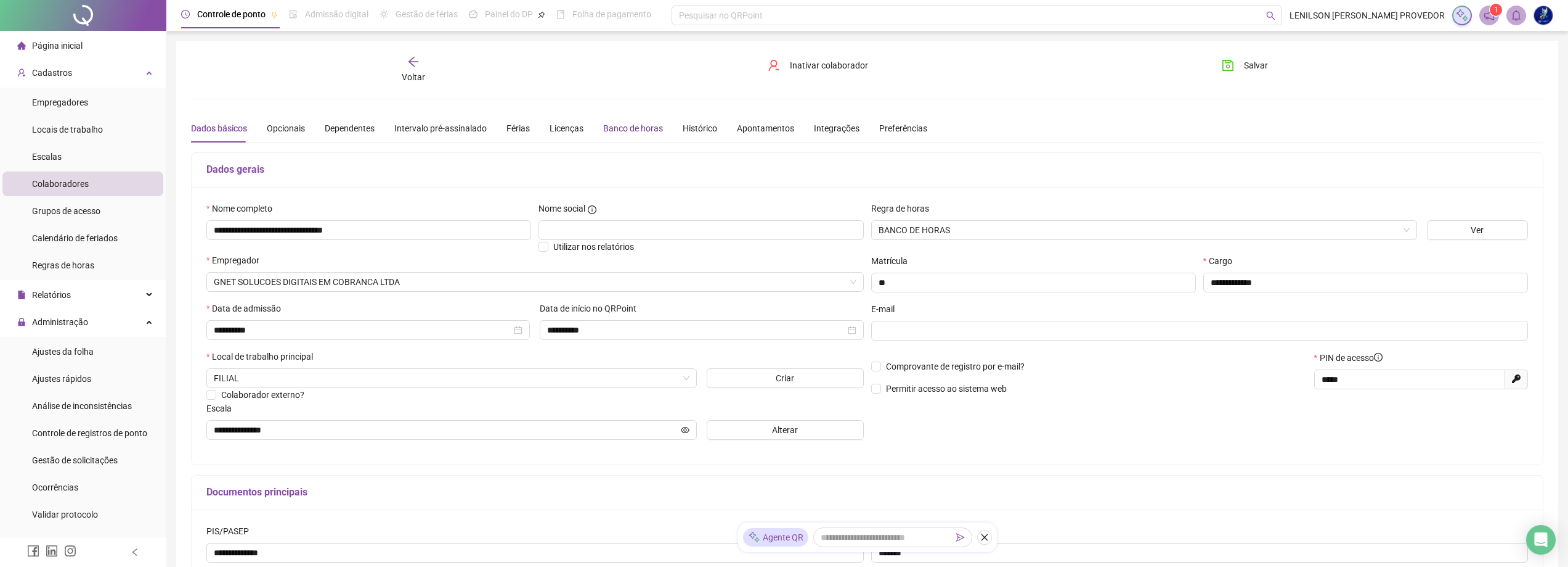
click at [609, 132] on div "Banco de horas" at bounding box center [633, 128] width 60 height 14
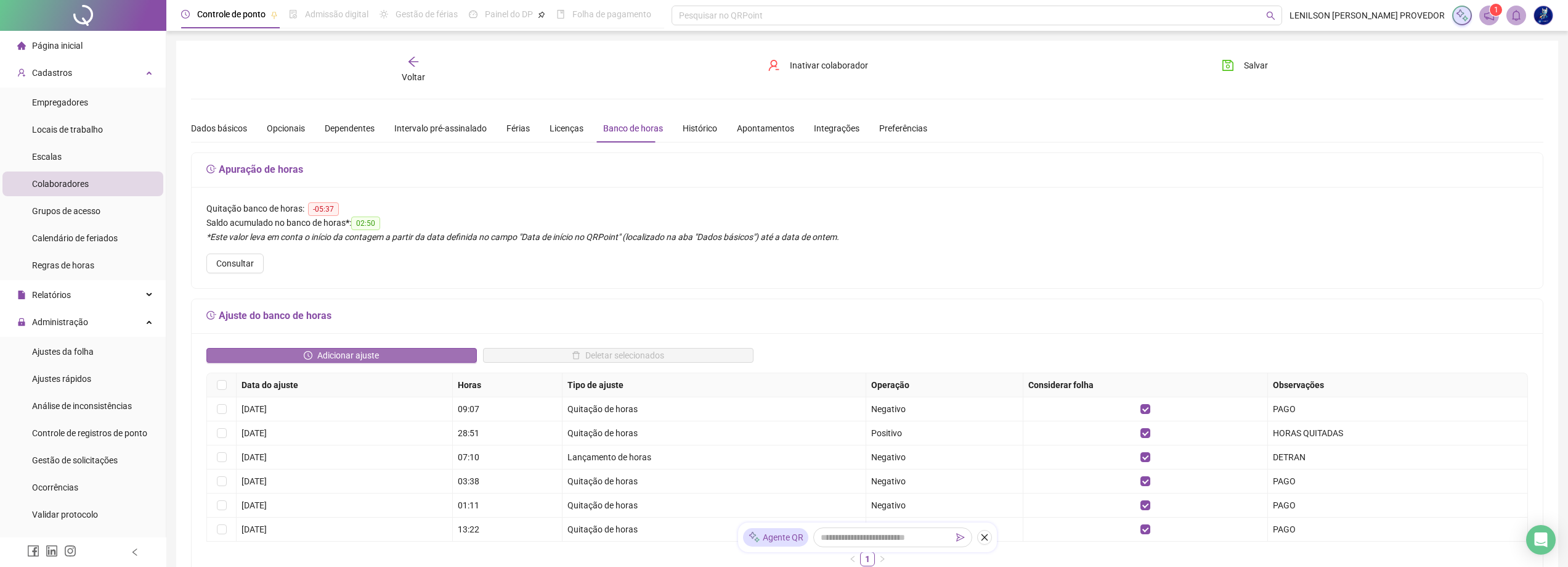
click at [360, 348] on span "Adicionar ajuste" at bounding box center [347, 355] width 61 height 14
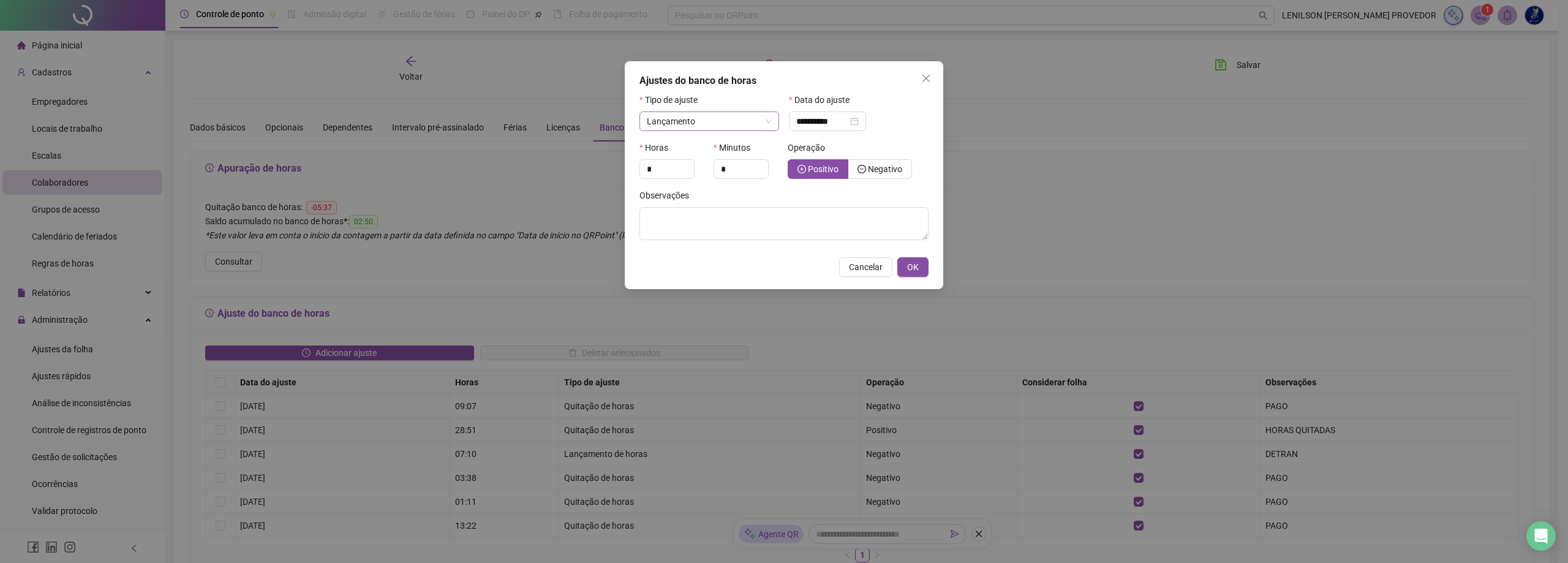
click at [772, 117] on div "Lançamento" at bounding box center [709, 121] width 139 height 19
click at [721, 188] on div "Quitação de horas" at bounding box center [709, 185] width 120 height 13
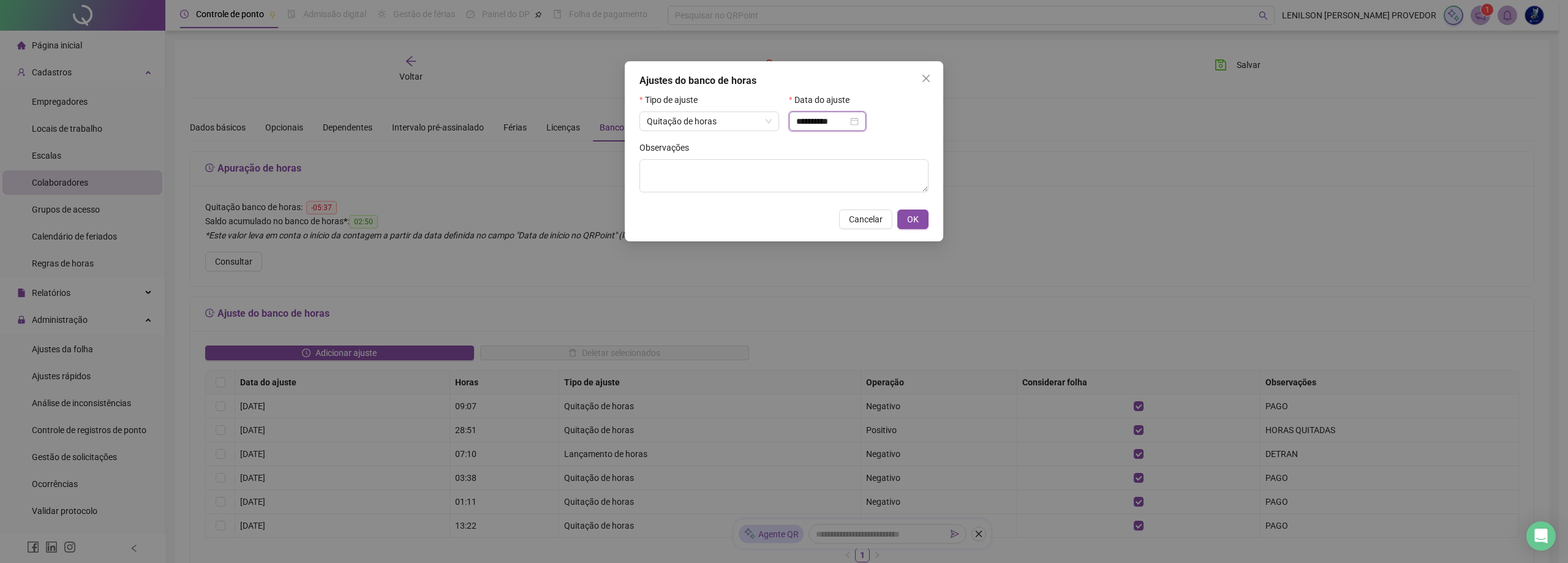
click at [847, 120] on input "**********" at bounding box center [822, 121] width 52 height 13
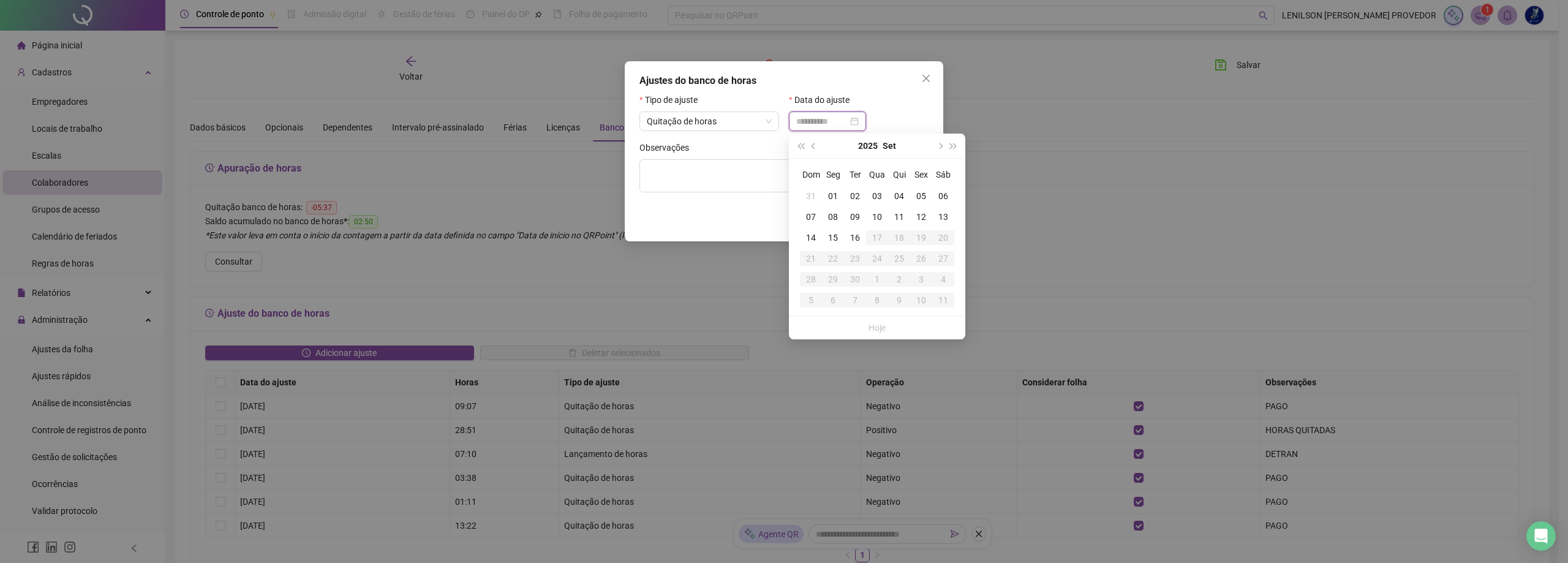
type input "**********"
click at [833, 234] on div "15" at bounding box center [833, 237] width 22 height 13
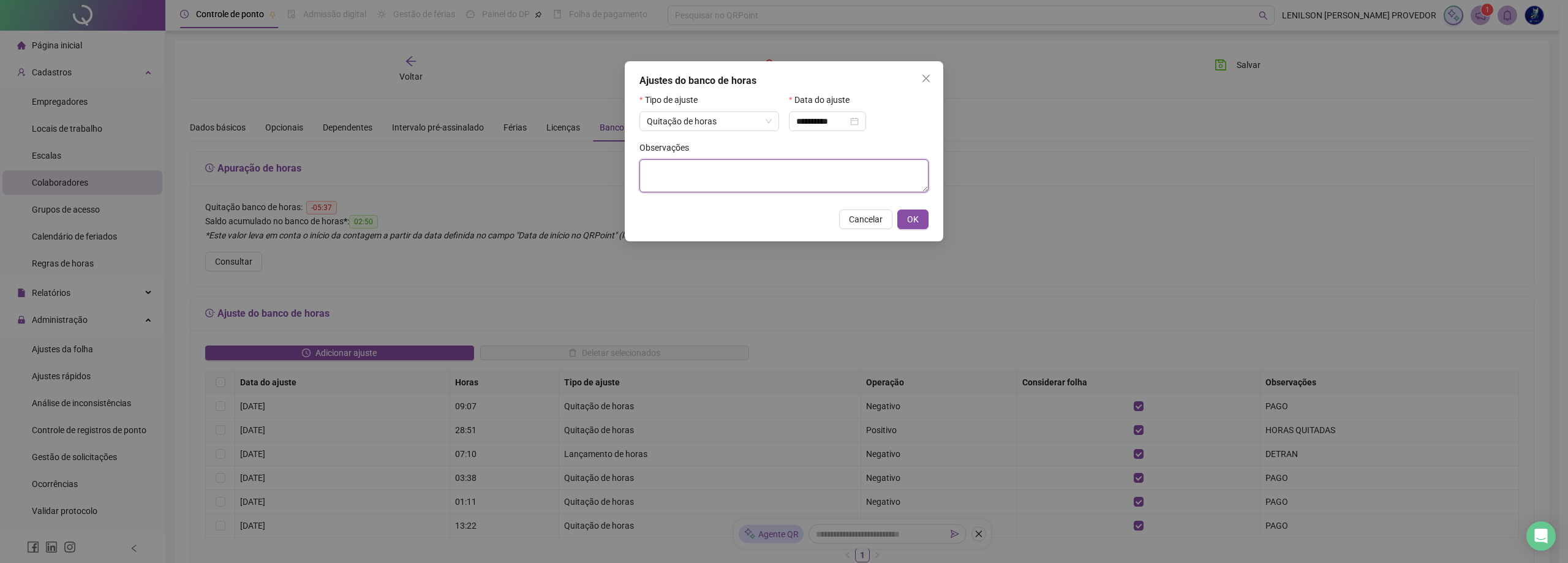
click at [764, 189] on textarea at bounding box center [784, 176] width 289 height 33
type textarea "****"
click at [916, 216] on span "OK" at bounding box center [912, 219] width 11 height 13
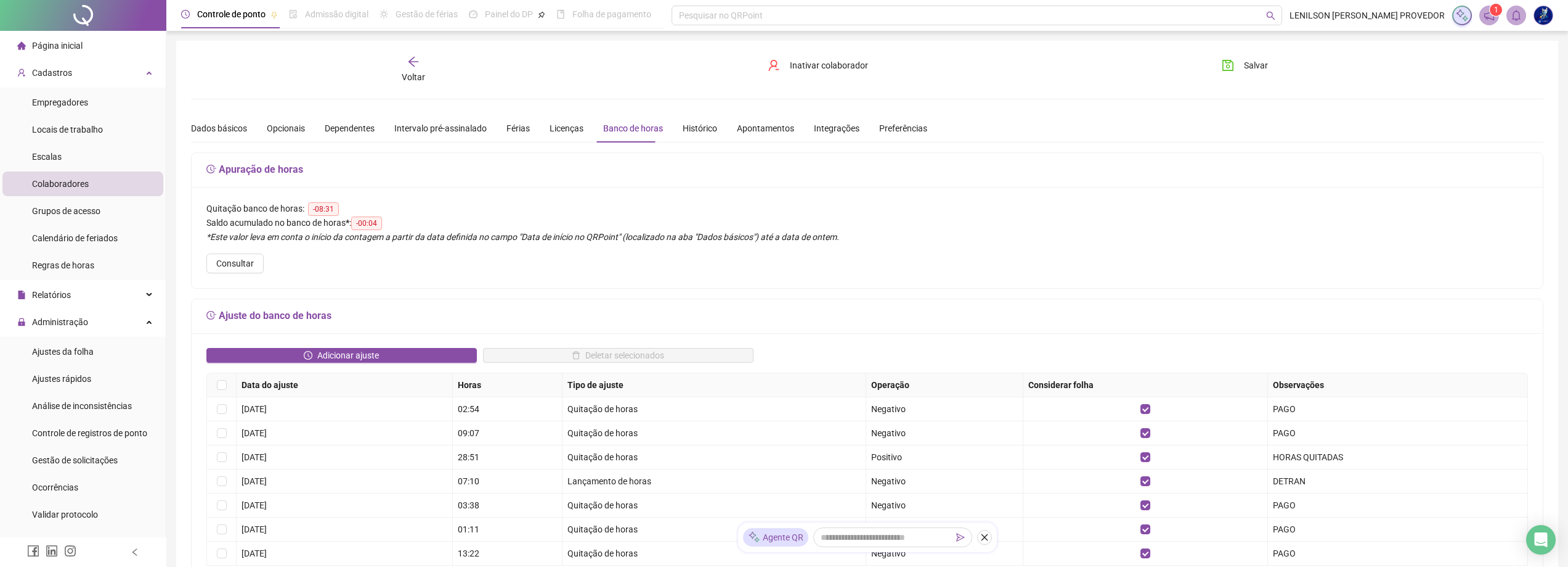
click at [66, 48] on span "Página inicial" at bounding box center [57, 45] width 51 height 10
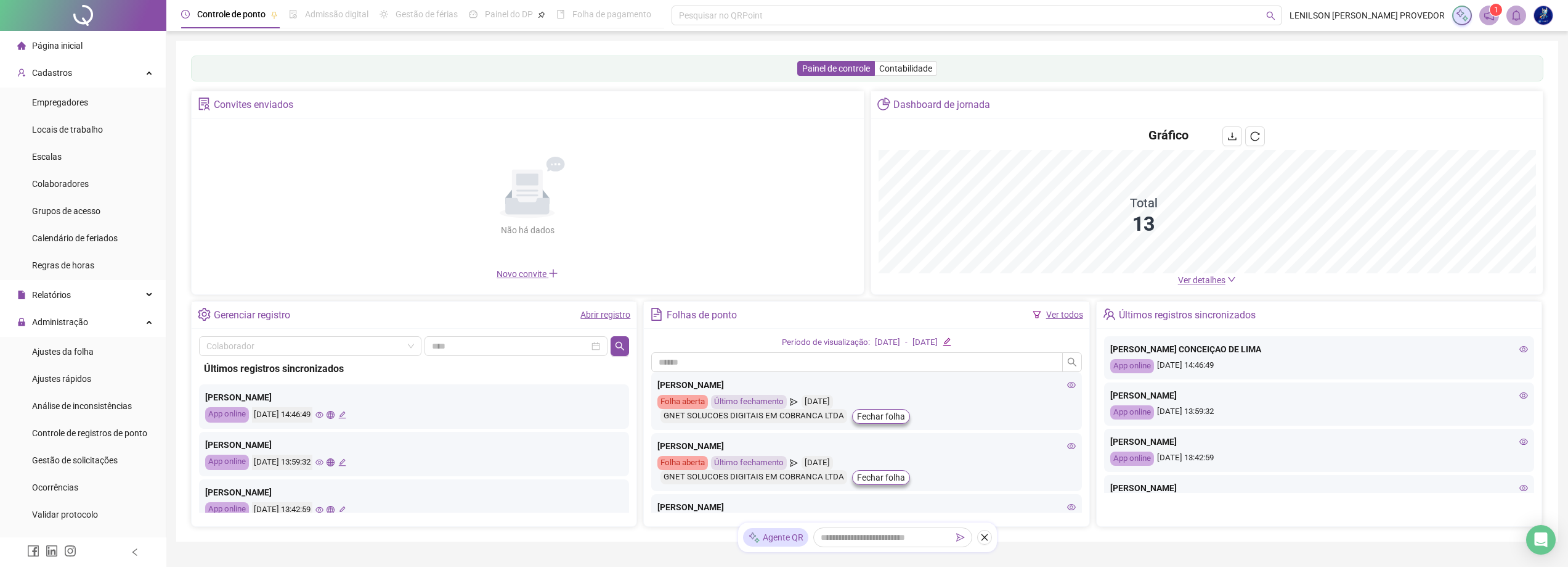
click at [1059, 315] on link "Ver todos" at bounding box center [1064, 315] width 37 height 10
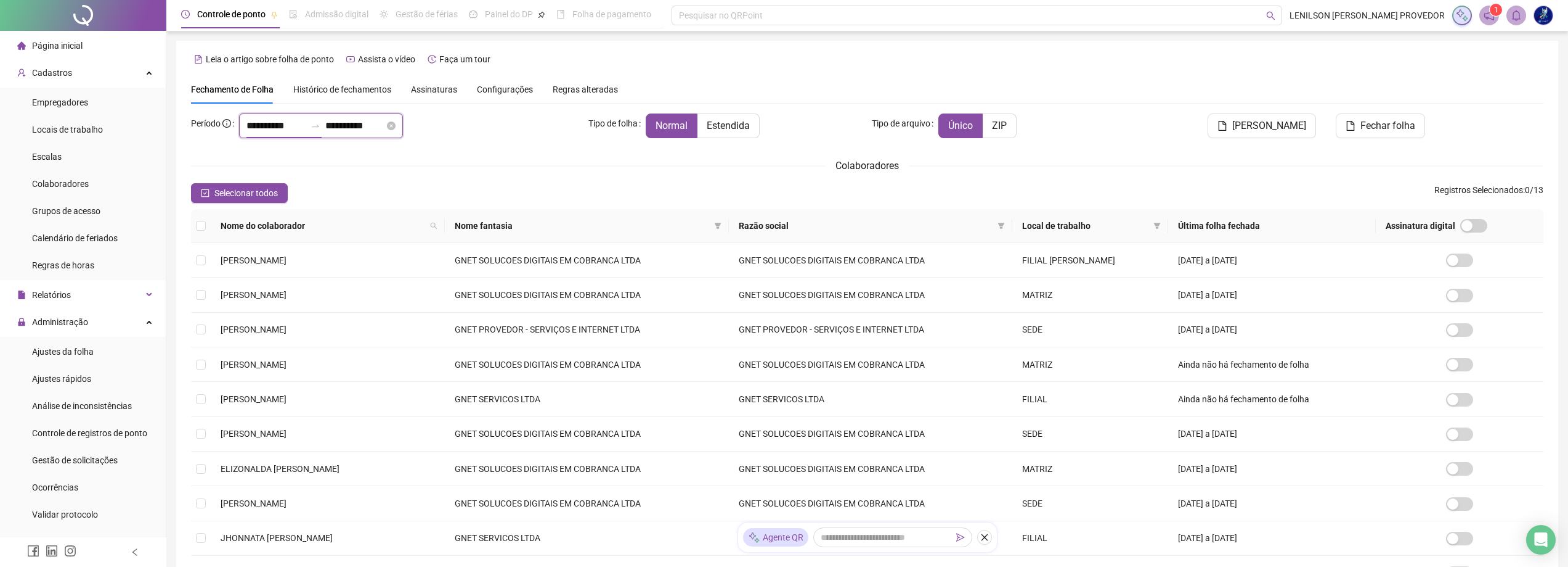
click at [306, 124] on input "**********" at bounding box center [276, 126] width 59 height 15
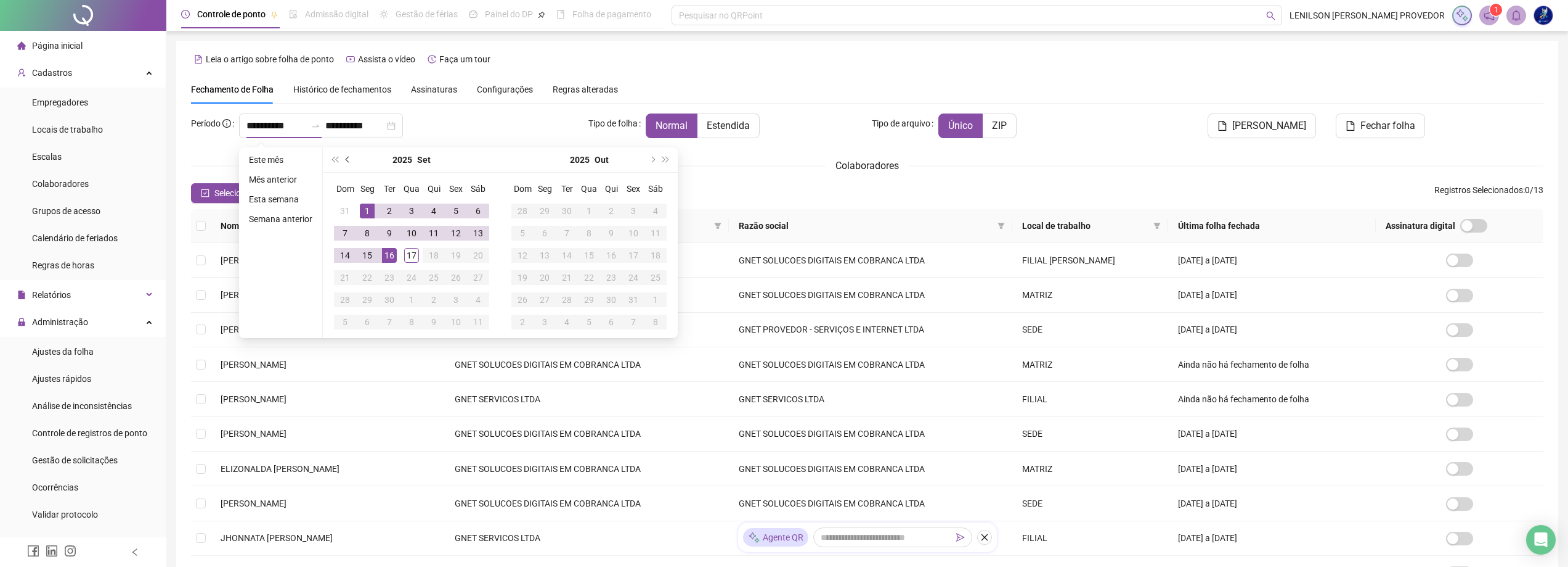
click at [348, 161] on span "prev-year" at bounding box center [349, 159] width 6 height 6
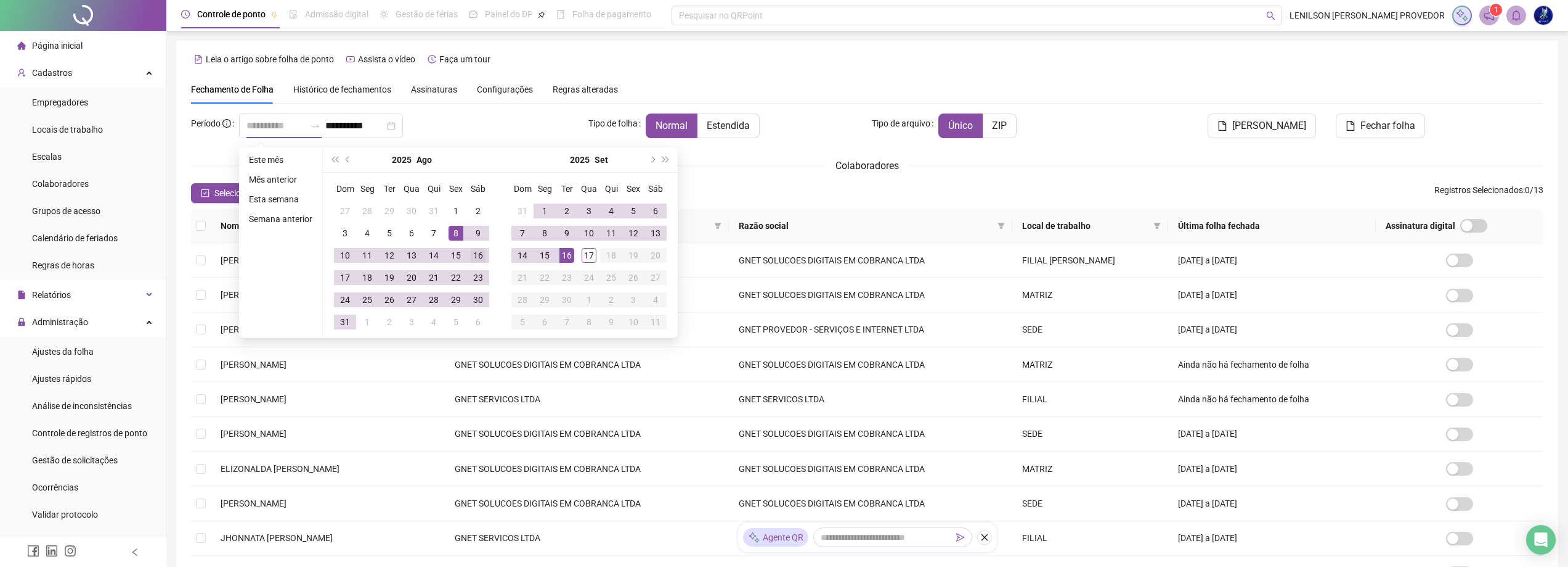
type input "**********"
click at [481, 252] on div "16" at bounding box center [478, 255] width 15 height 15
type input "**********"
click at [545, 255] on div "15" at bounding box center [545, 255] width 15 height 15
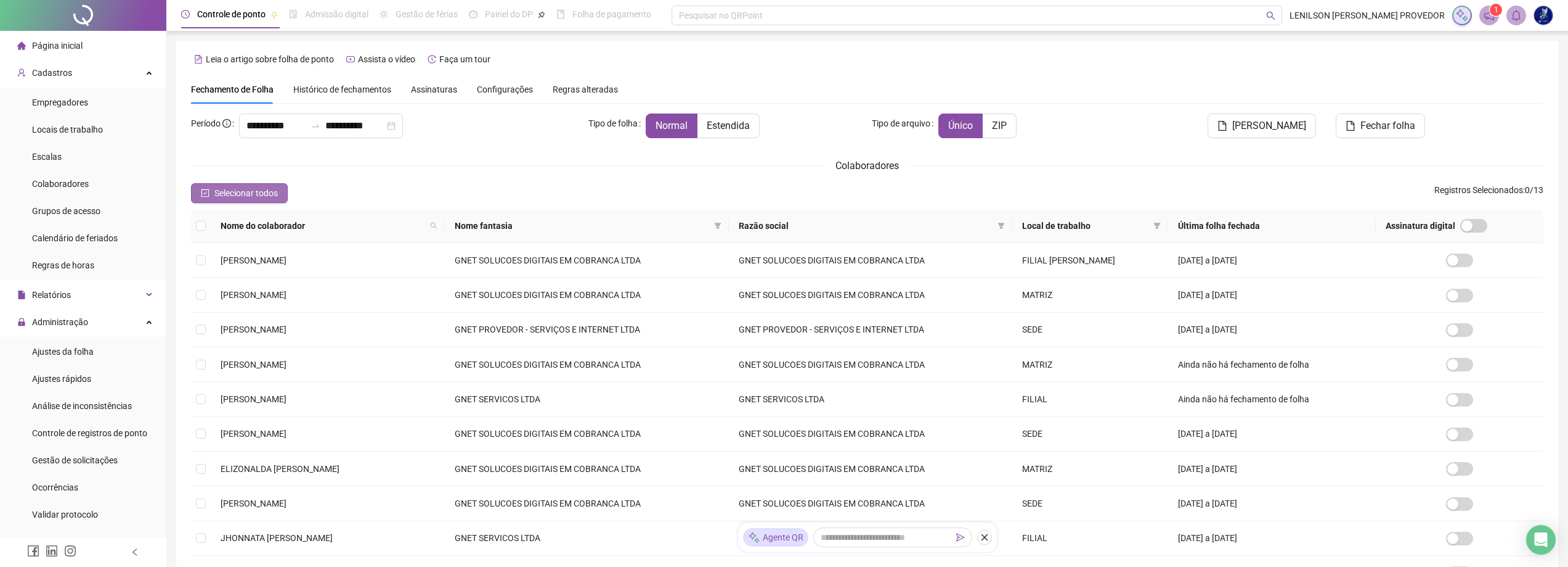
click at [251, 193] on span "Selecionar todos" at bounding box center [246, 193] width 63 height 14
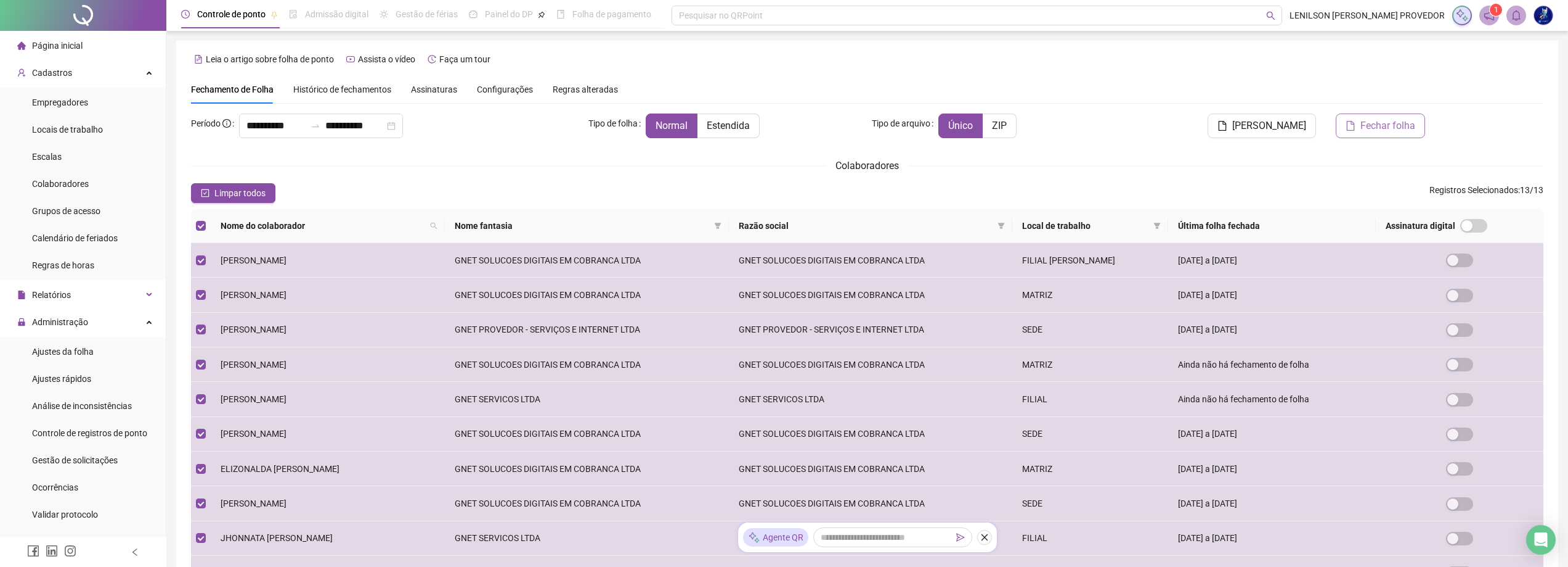
click at [1360, 131] on button "Fechar folha" at bounding box center [1381, 126] width 89 height 25
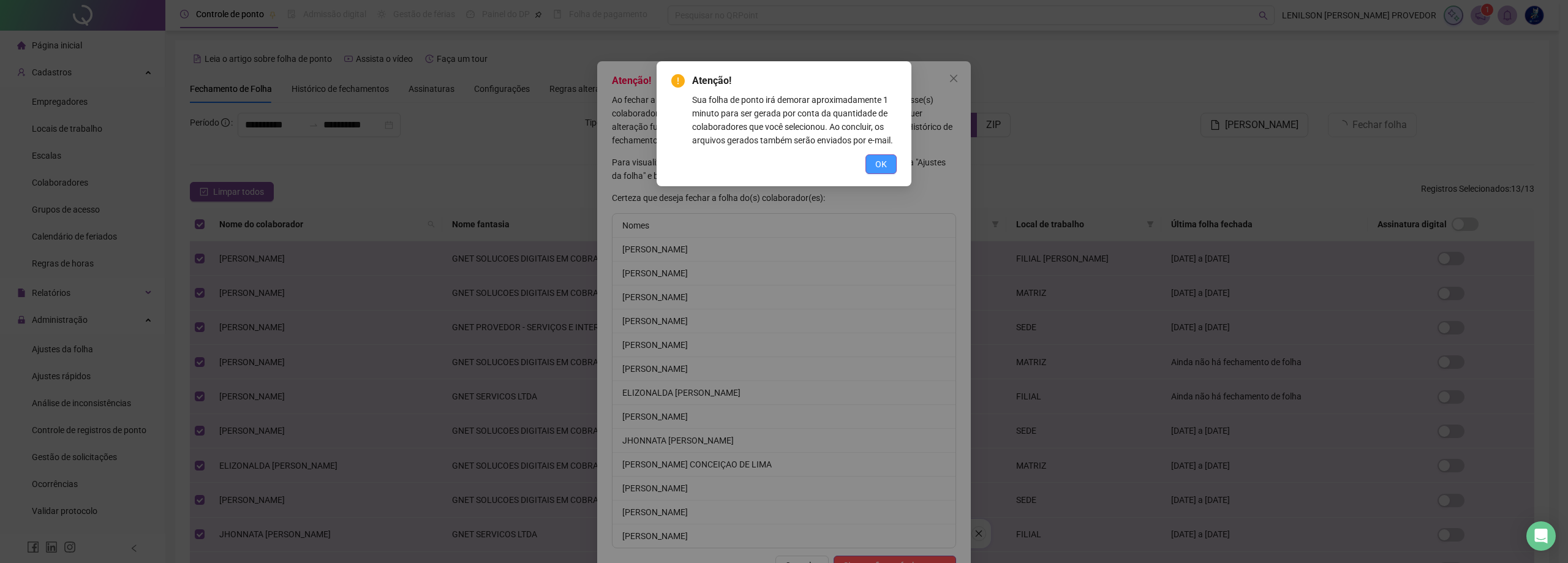
click at [883, 168] on span "OK" at bounding box center [880, 164] width 11 height 13
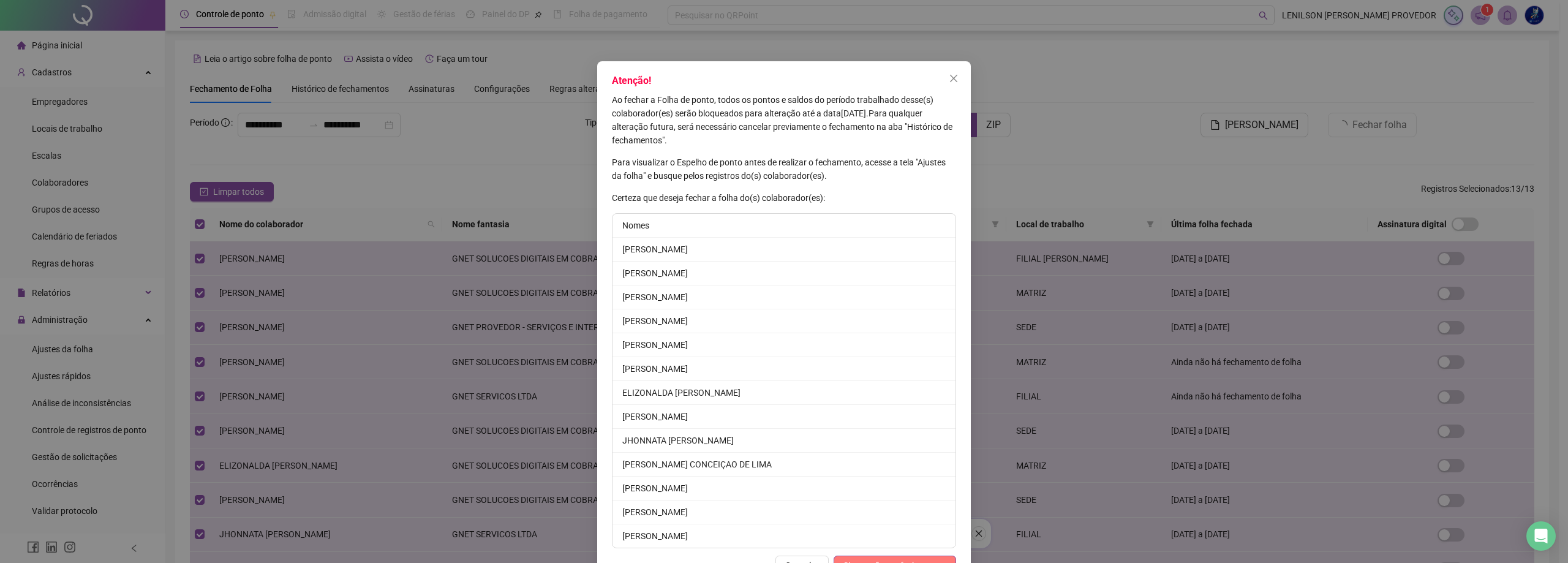
click at [910, 557] on button "Sim, confirmar fechamento" at bounding box center [894, 565] width 123 height 19
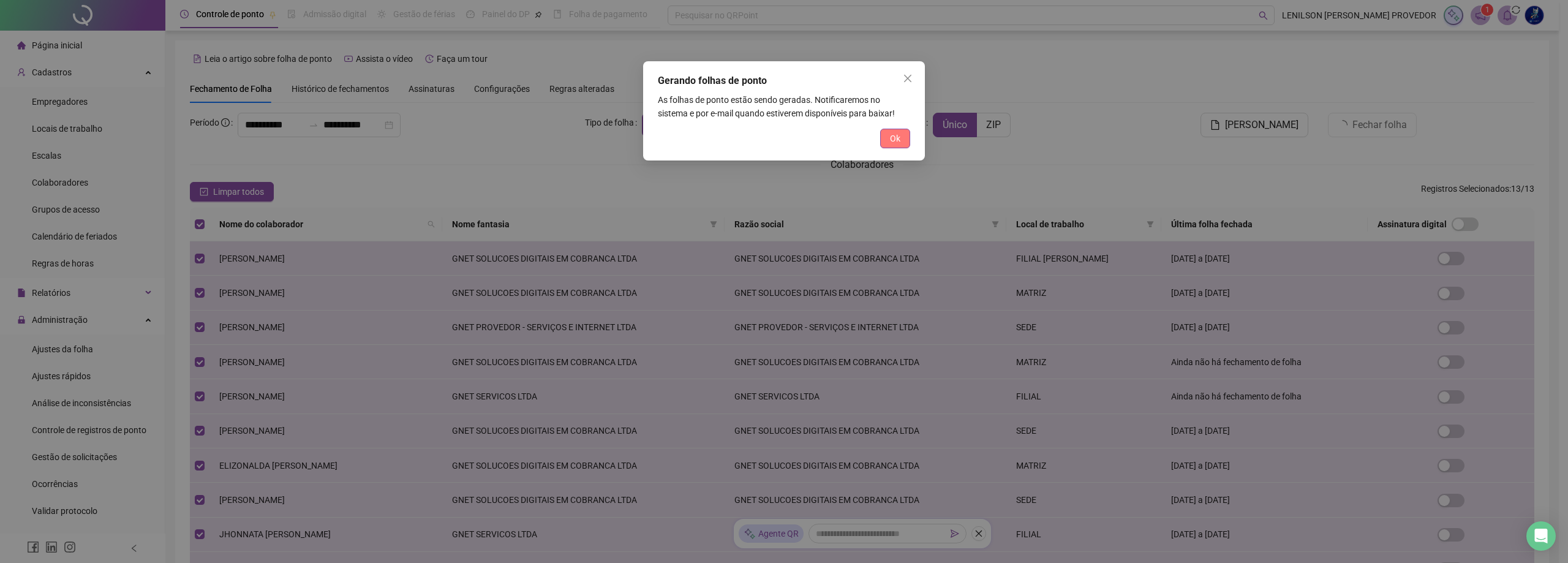
click at [891, 137] on span "Ok" at bounding box center [895, 138] width 11 height 13
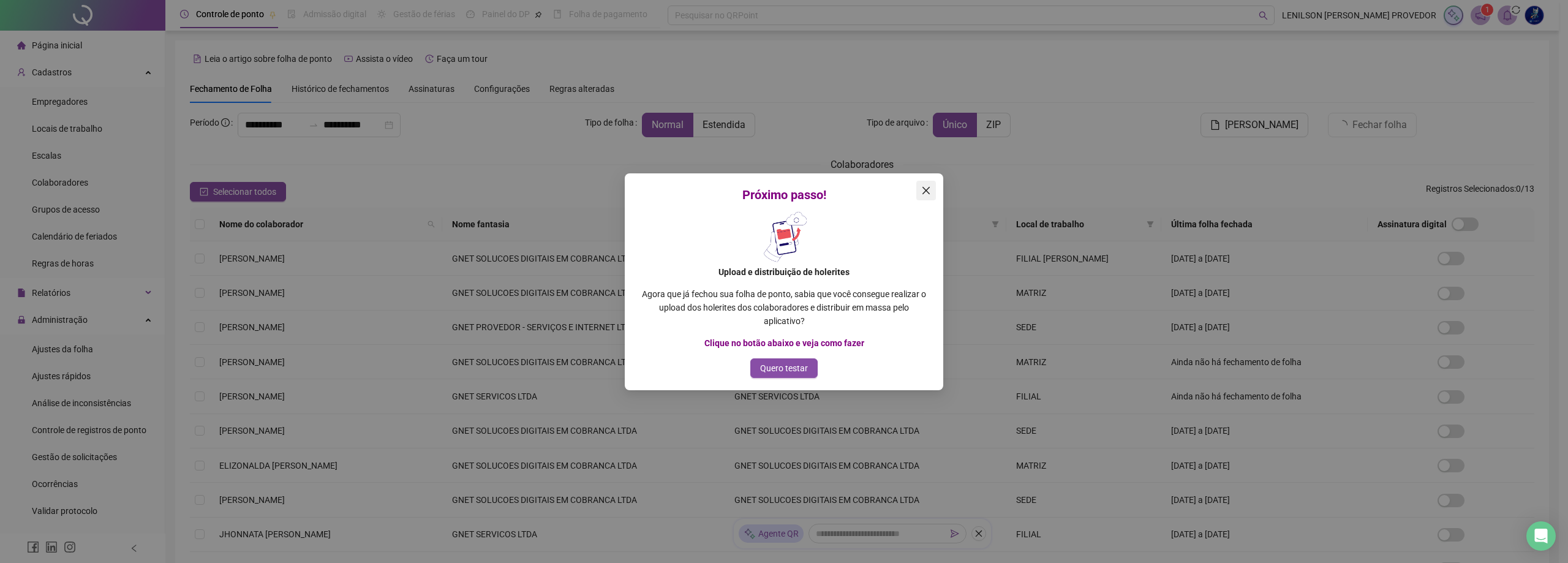
click at [924, 190] on icon "close" at bounding box center [926, 190] width 10 height 10
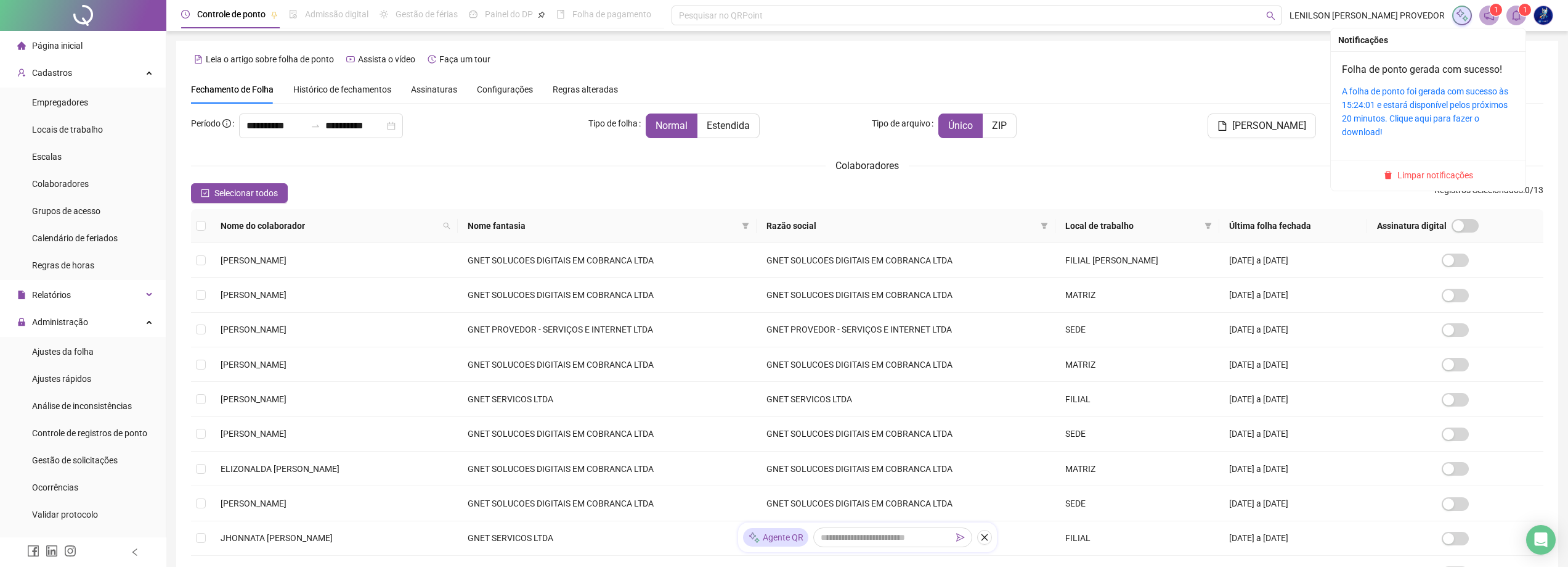
click at [1517, 17] on icon "bell" at bounding box center [1516, 16] width 11 height 11
click at [1453, 105] on link "A folha de ponto foi gerada com sucesso às 15:24:01 e estará disponível pelos p…" at bounding box center [1425, 111] width 167 height 51
